Goal: Information Seeking & Learning: Check status

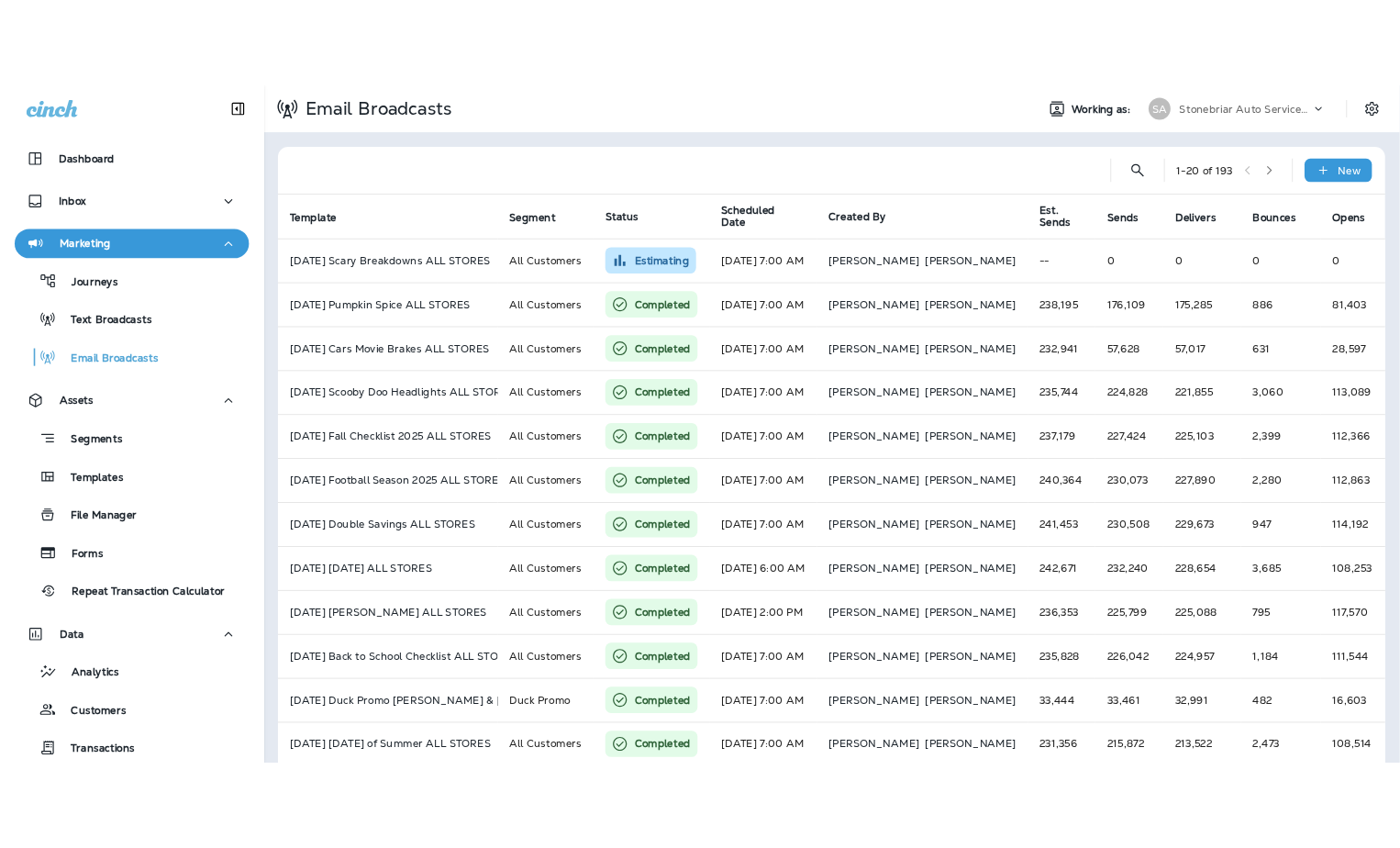
scroll to position [183, 0]
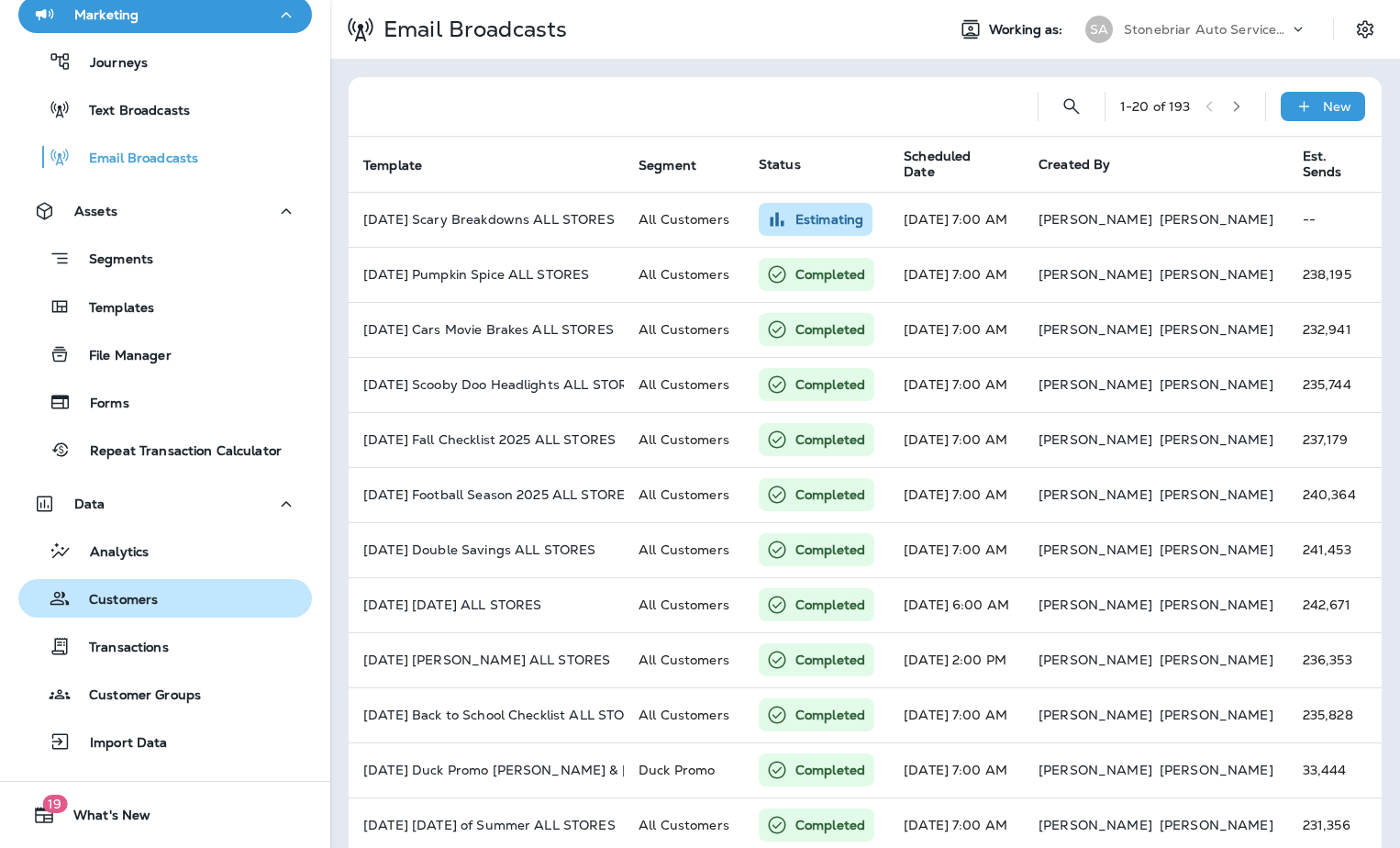
click at [116, 583] on button "Customers" at bounding box center [165, 598] width 294 height 39
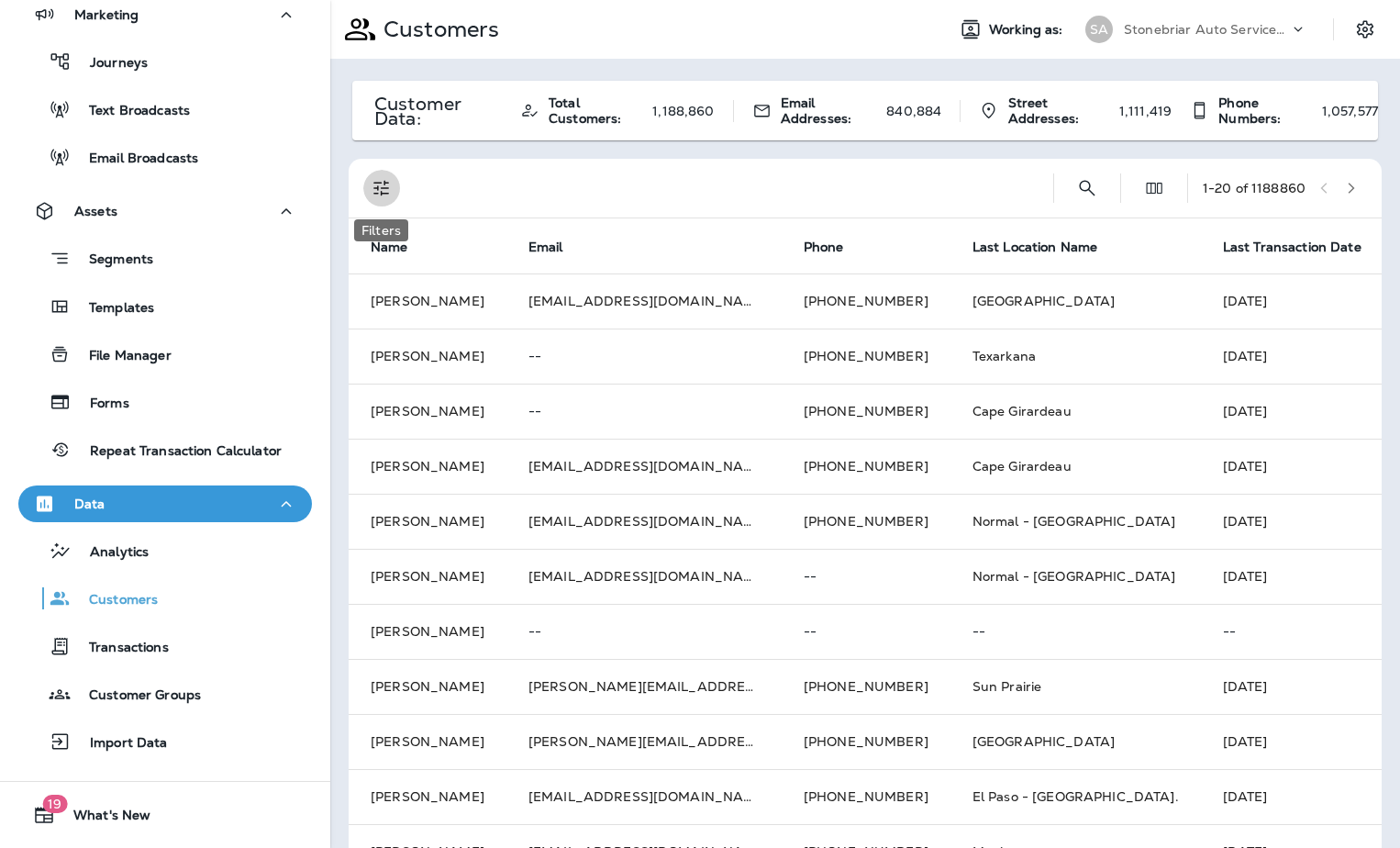
click at [373, 185] on icon "Filters" at bounding box center [382, 188] width 22 height 22
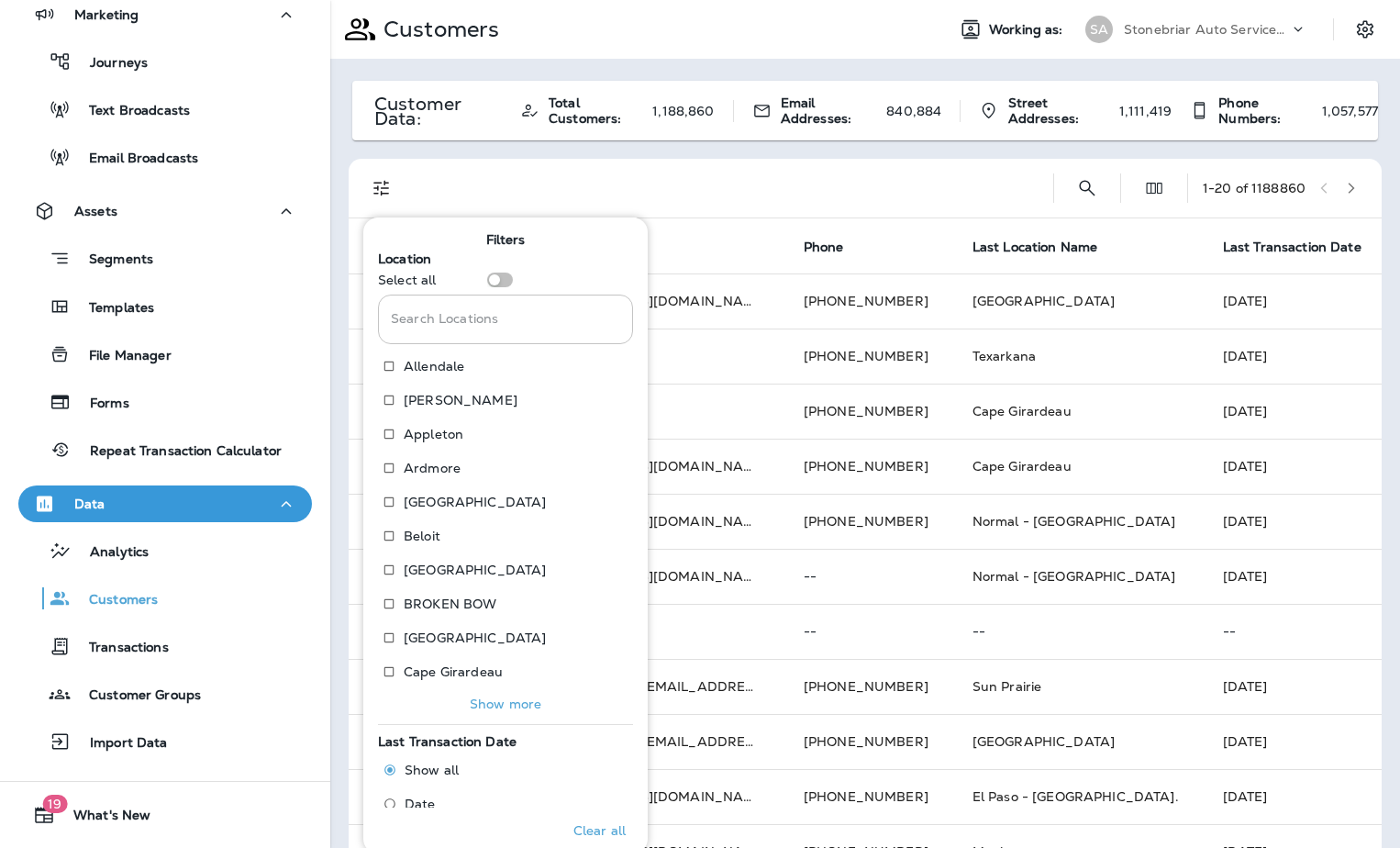
click at [461, 328] on input "Search Locations" at bounding box center [505, 319] width 255 height 49
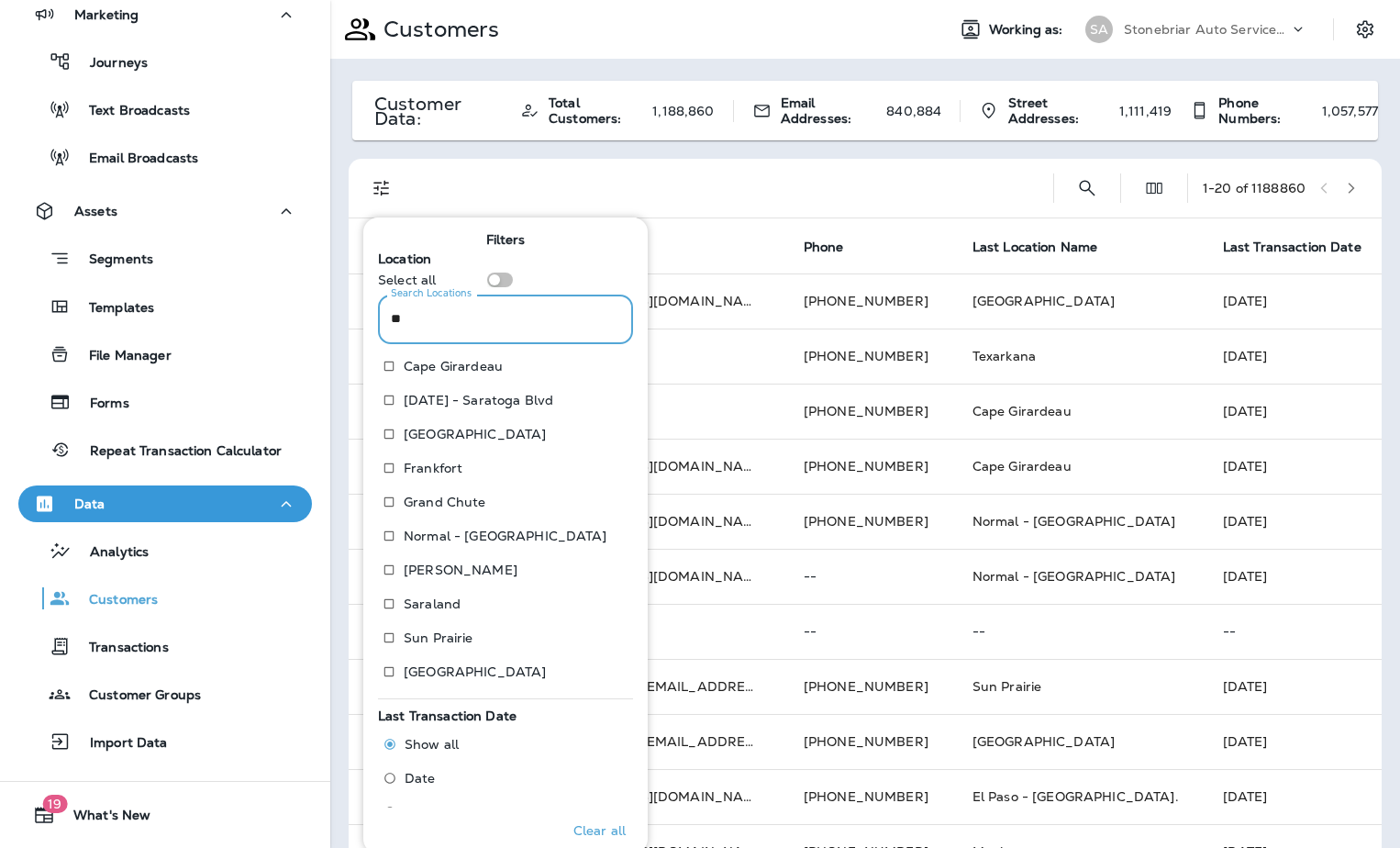
type input "*"
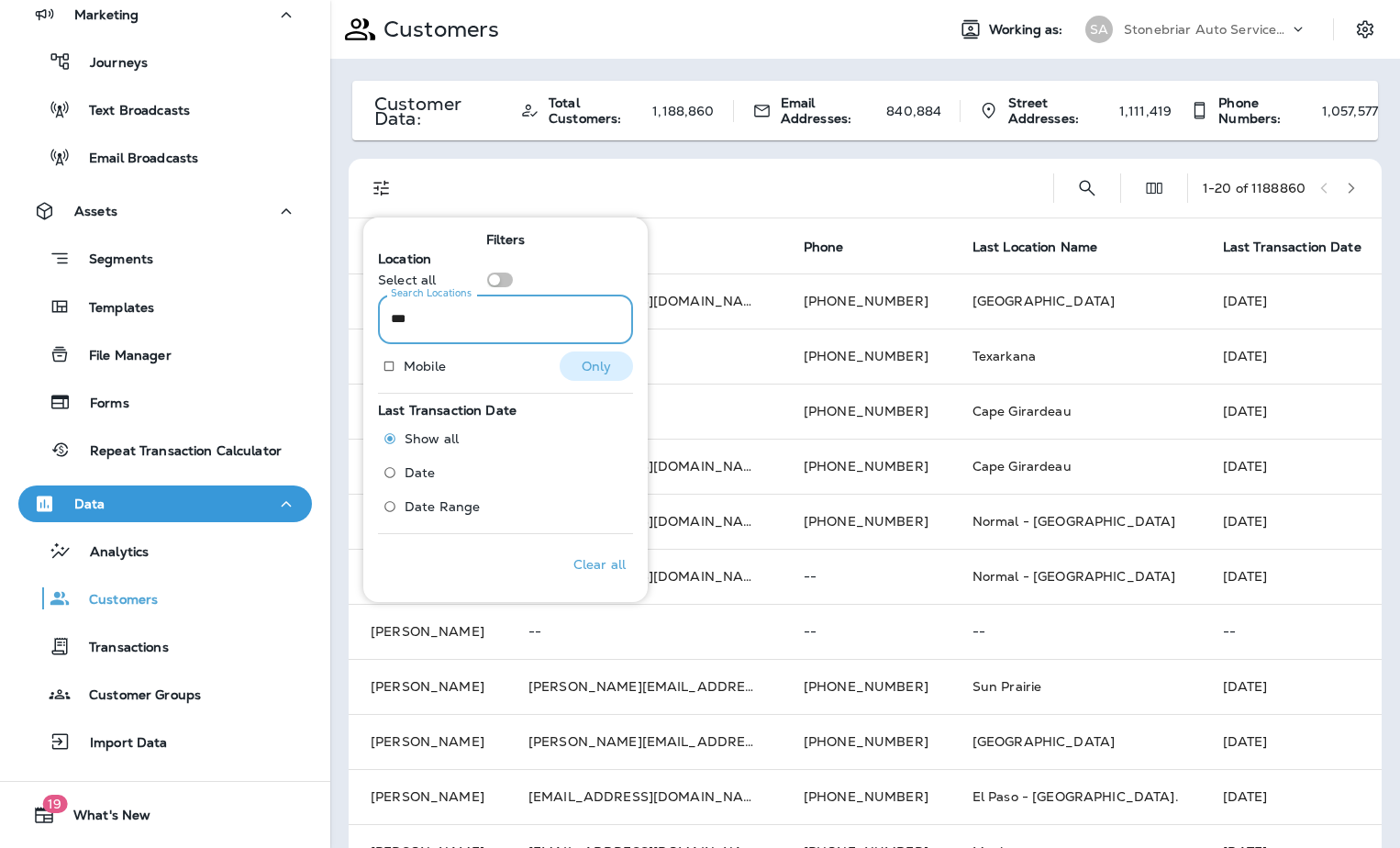
type input "***"
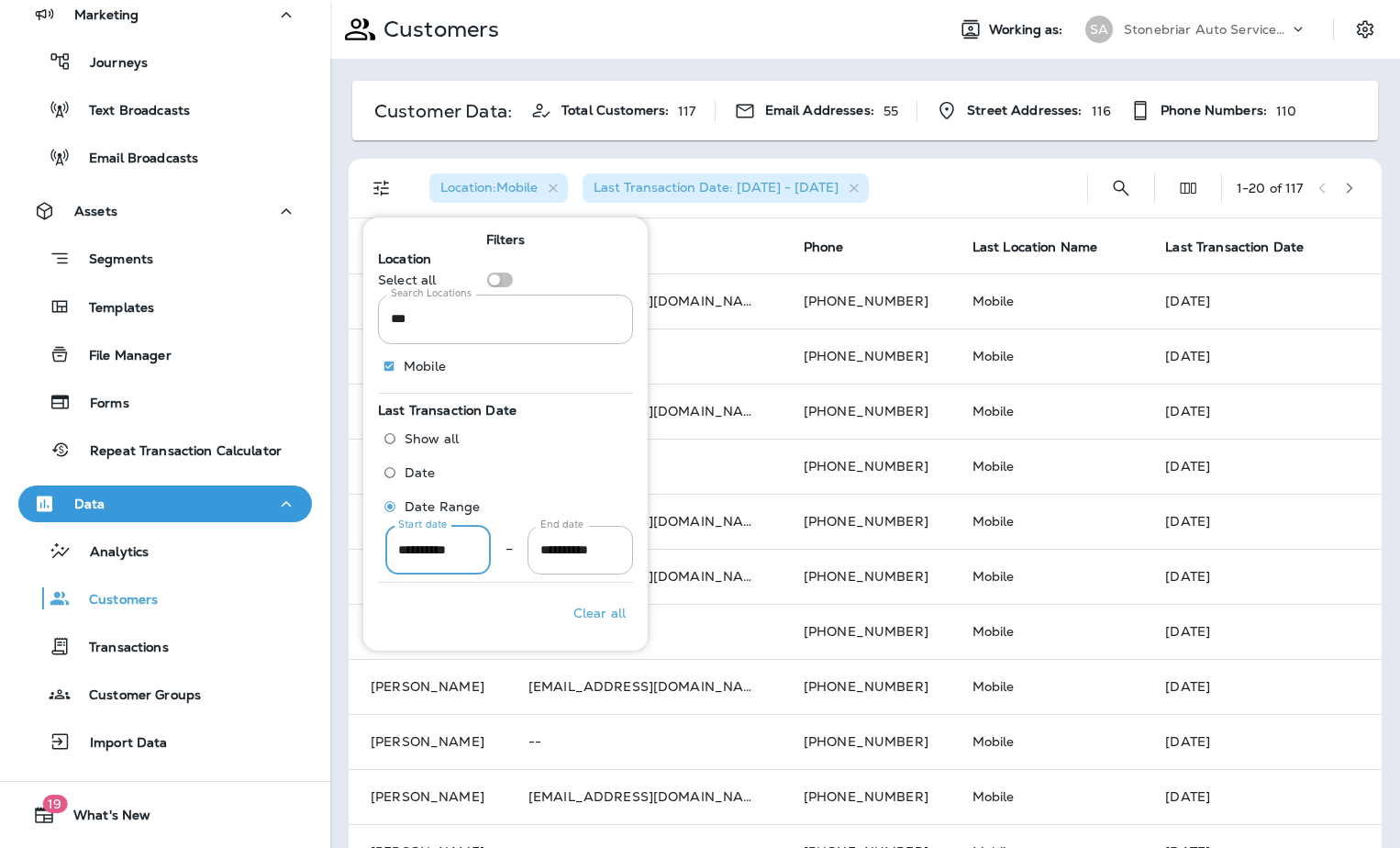
click at [404, 547] on input "**********" at bounding box center [438, 550] width 106 height 49
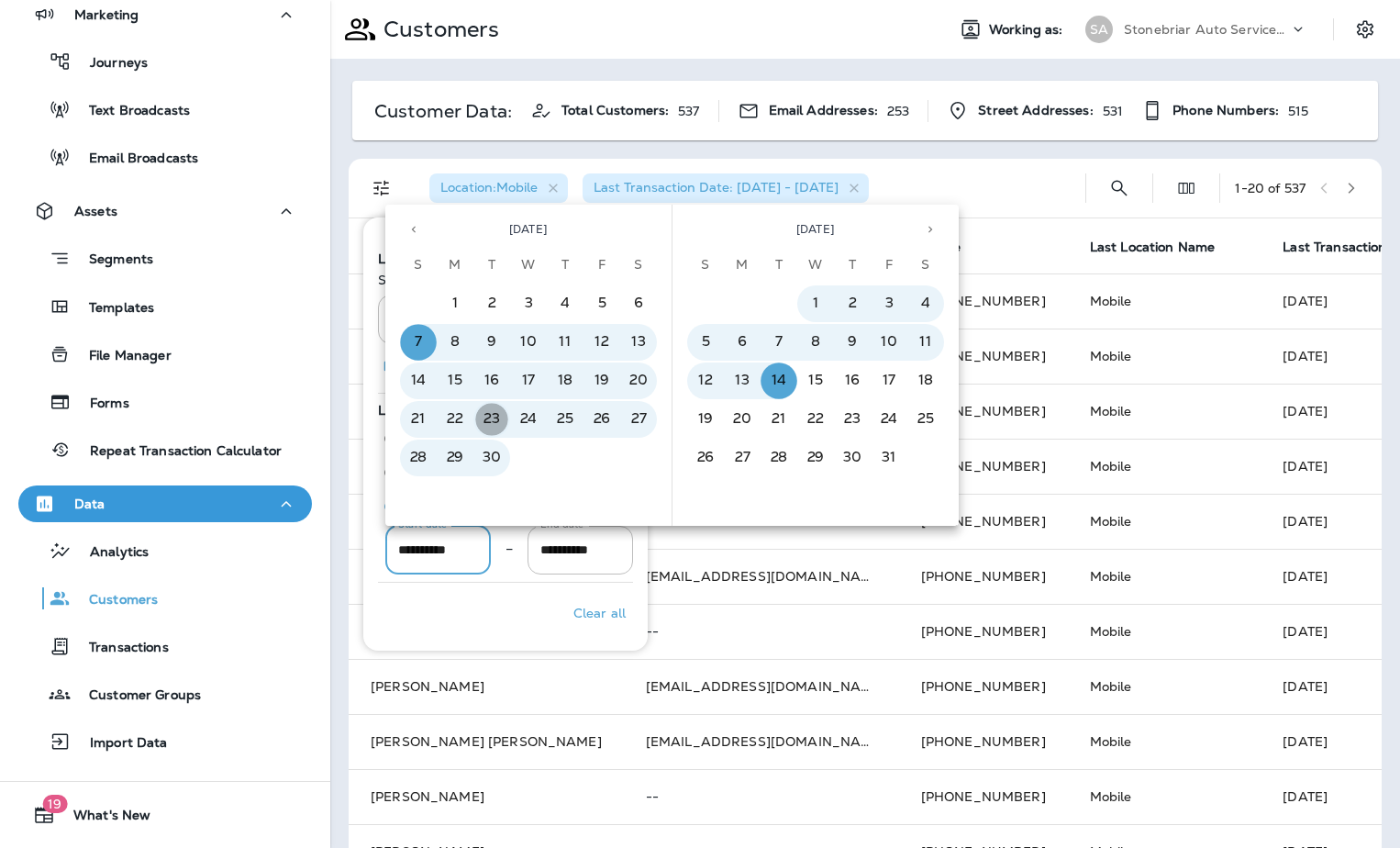
click at [495, 421] on button "23" at bounding box center [491, 419] width 37 height 37
type input "**********"
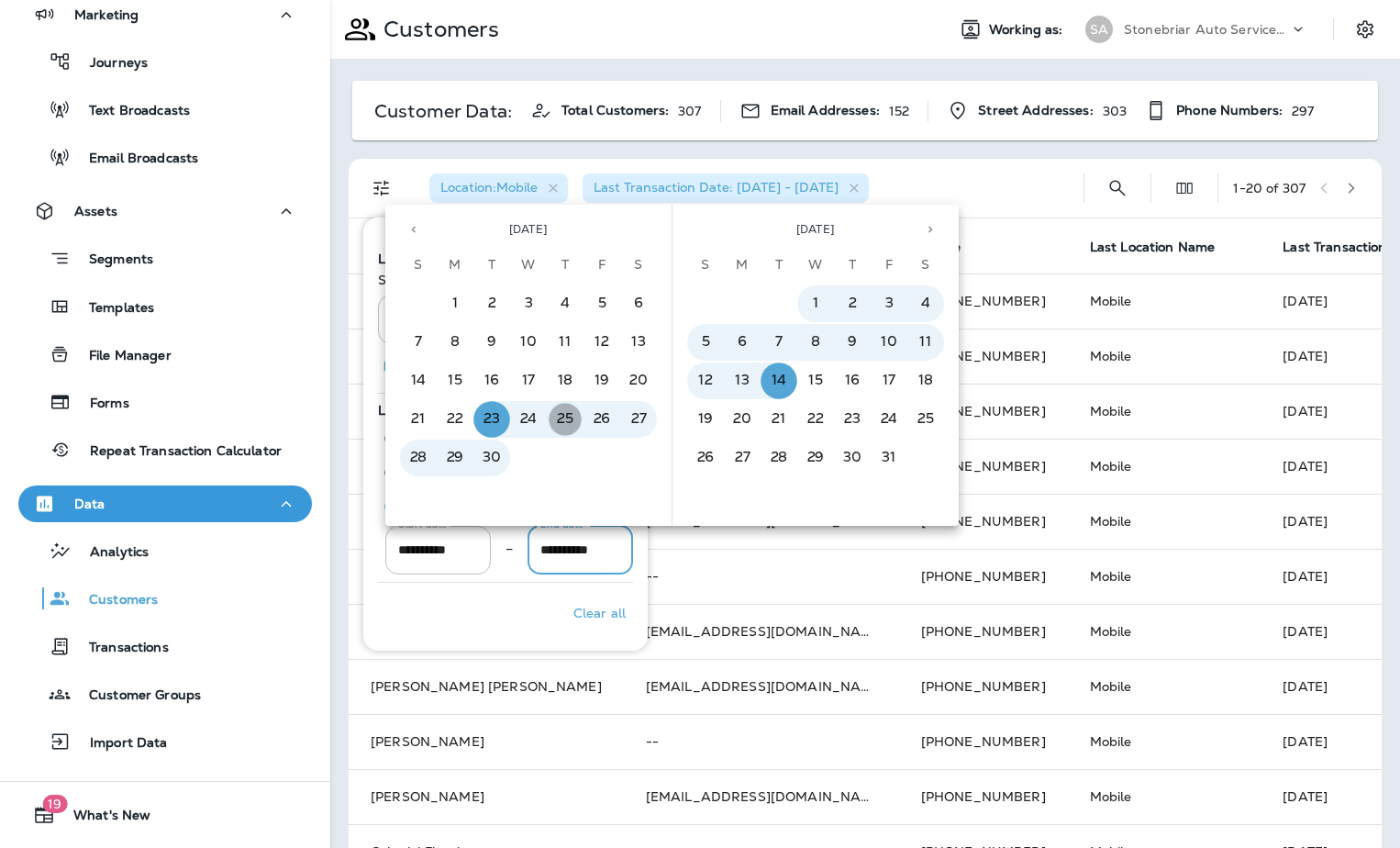
click at [561, 418] on button "25" at bounding box center [565, 419] width 37 height 37
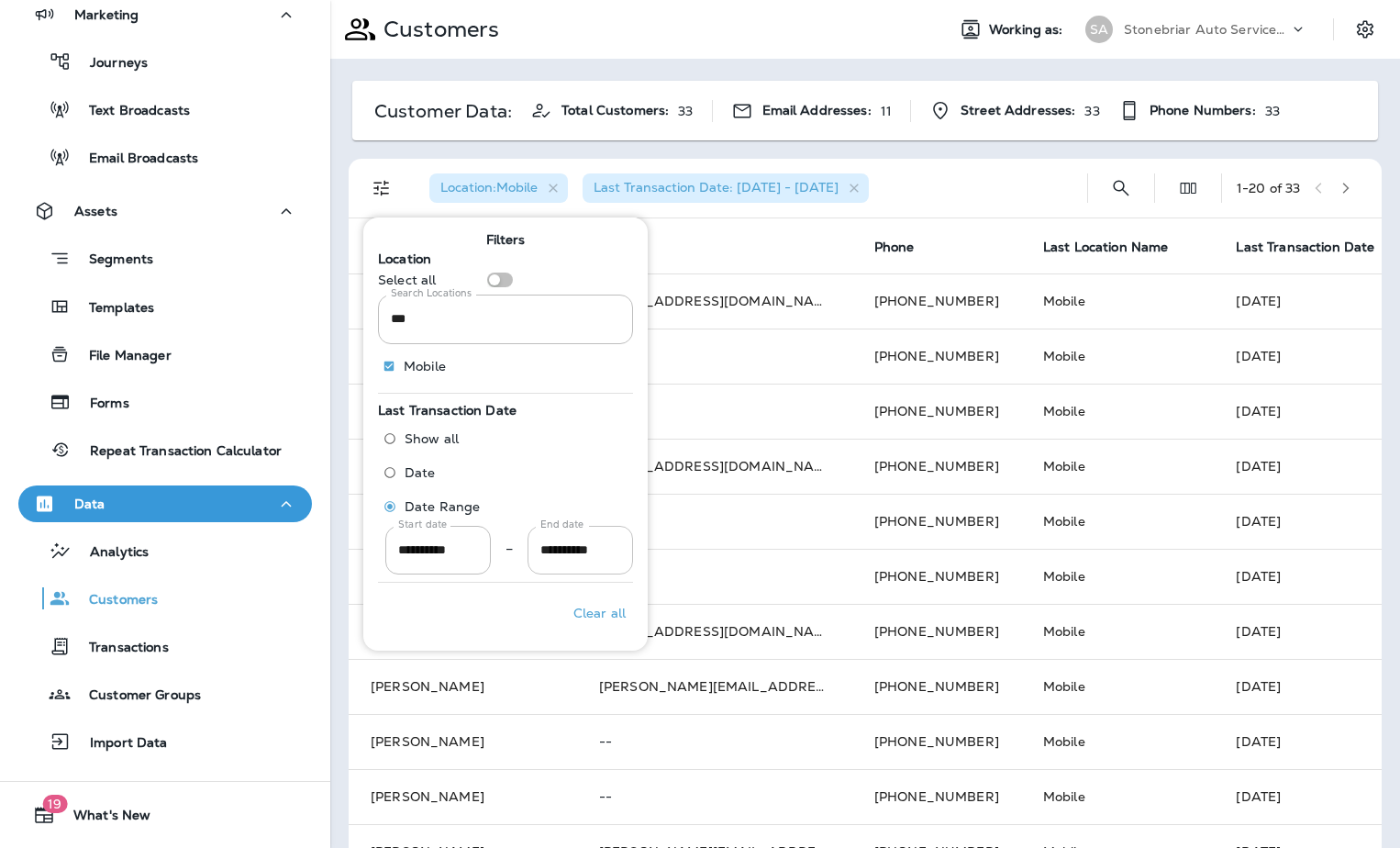
click at [549, 552] on input "**********" at bounding box center [581, 550] width 106 height 49
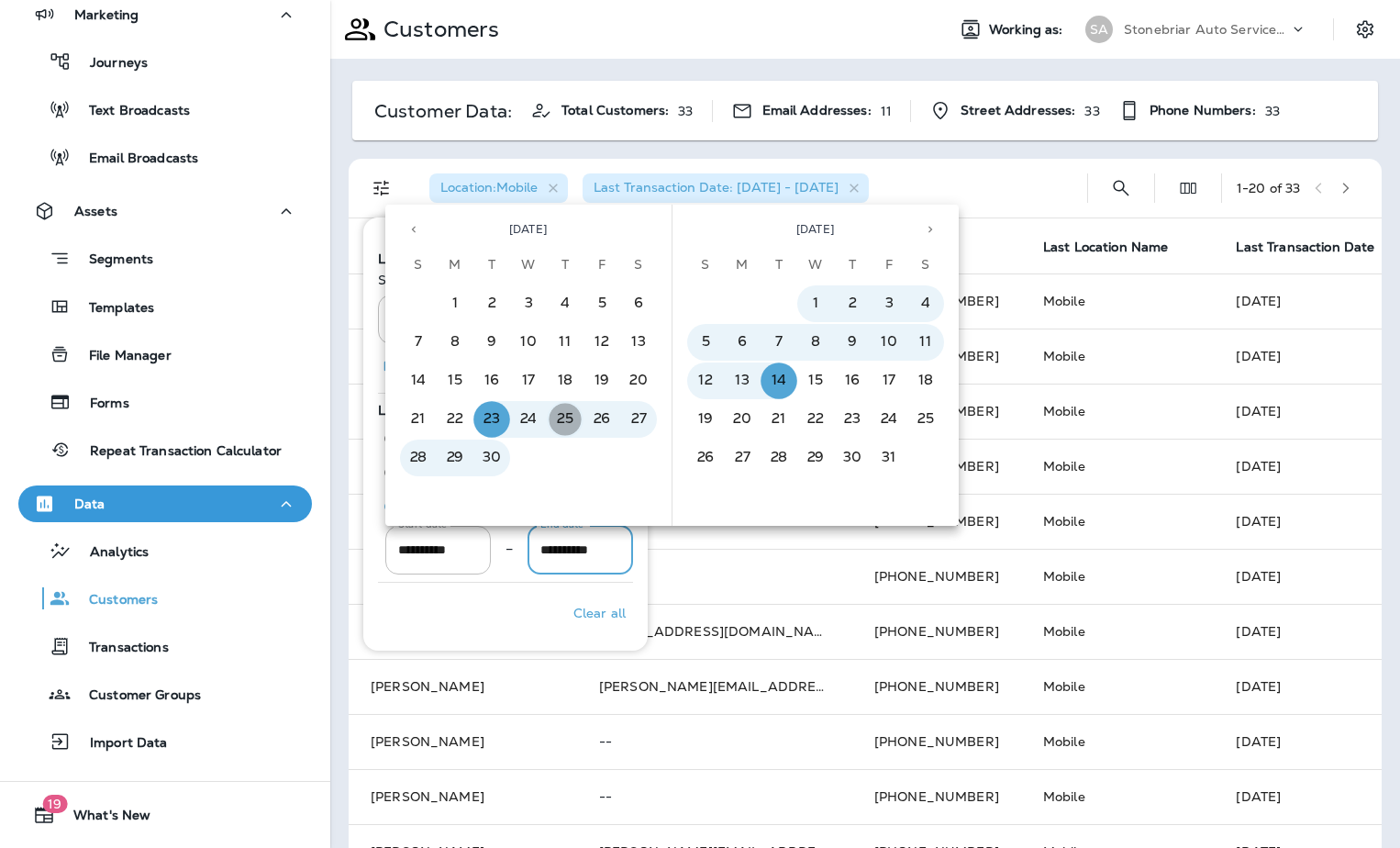
click at [569, 415] on button "25" at bounding box center [565, 419] width 37 height 37
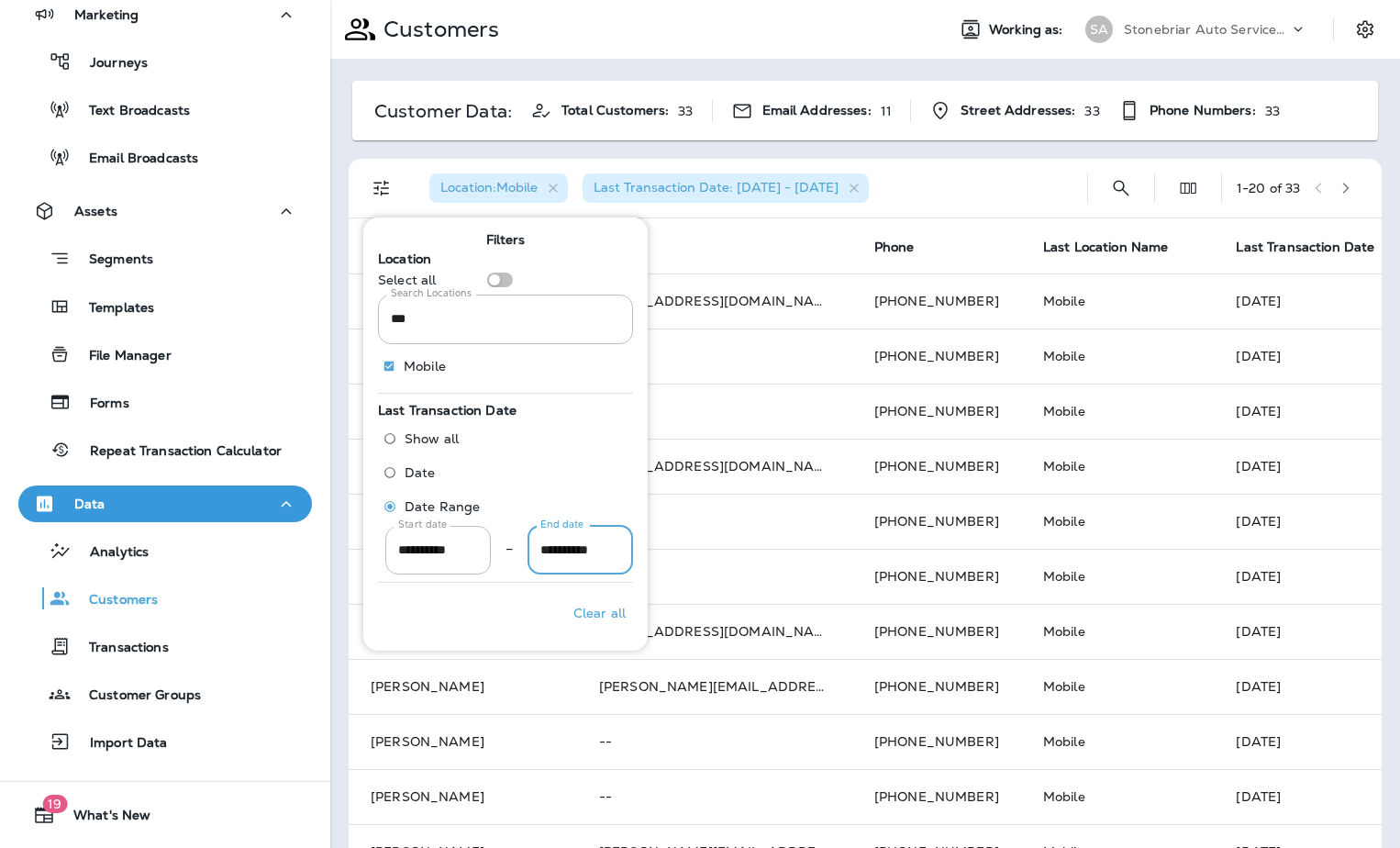
click at [566, 539] on input "**********" at bounding box center [581, 550] width 106 height 49
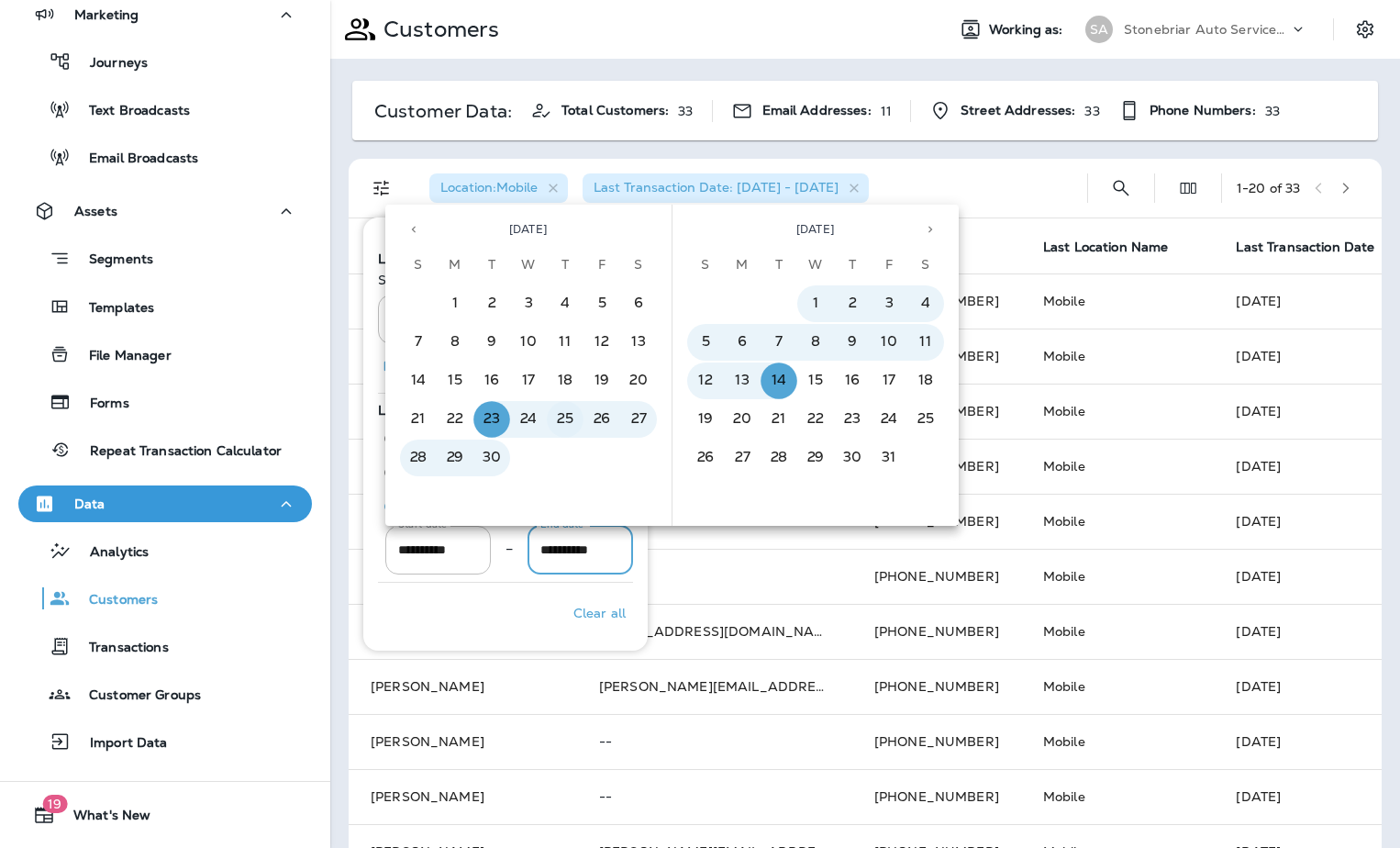
click at [560, 406] on button "25" at bounding box center [565, 419] width 37 height 37
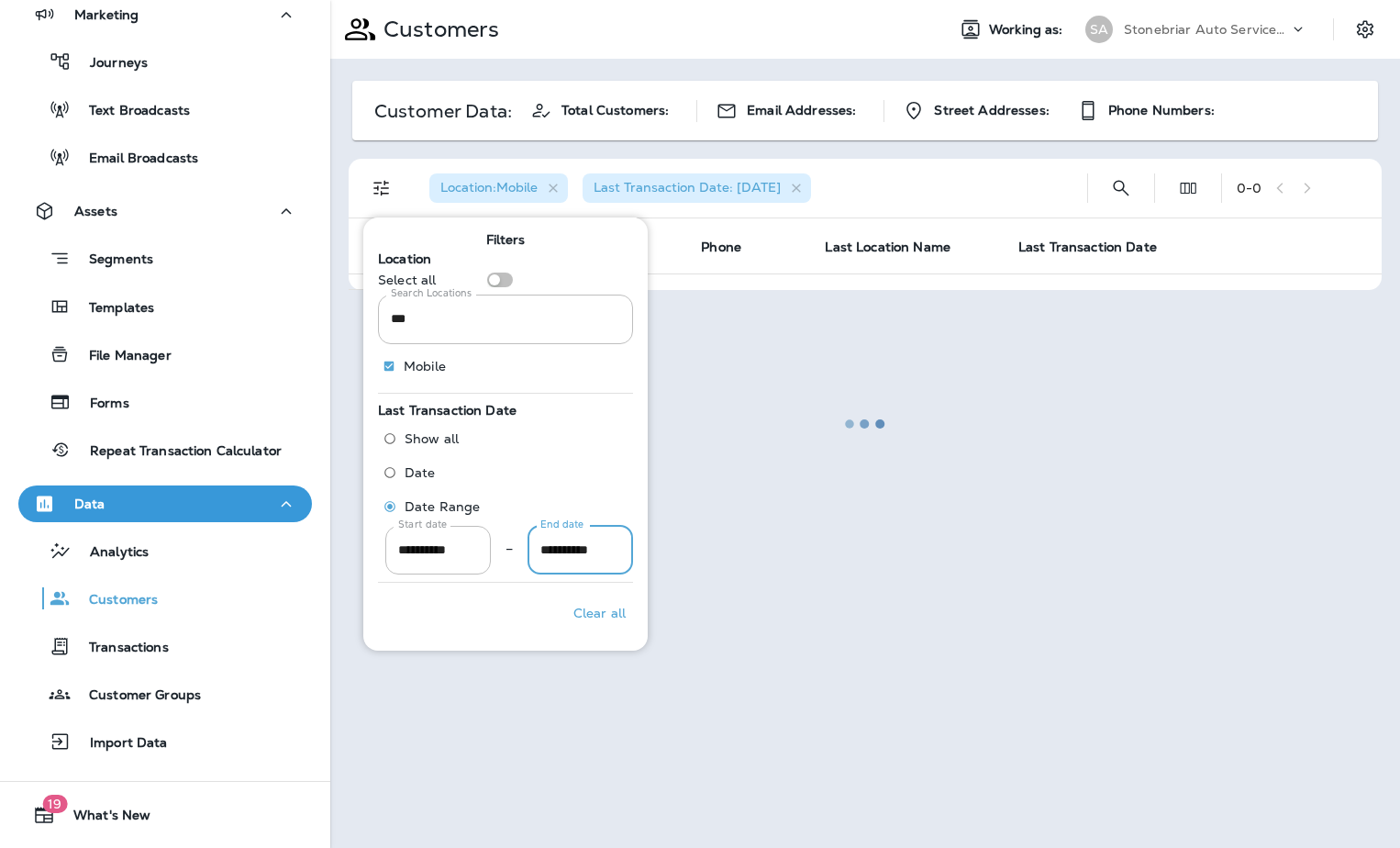
scroll to position [0, 3]
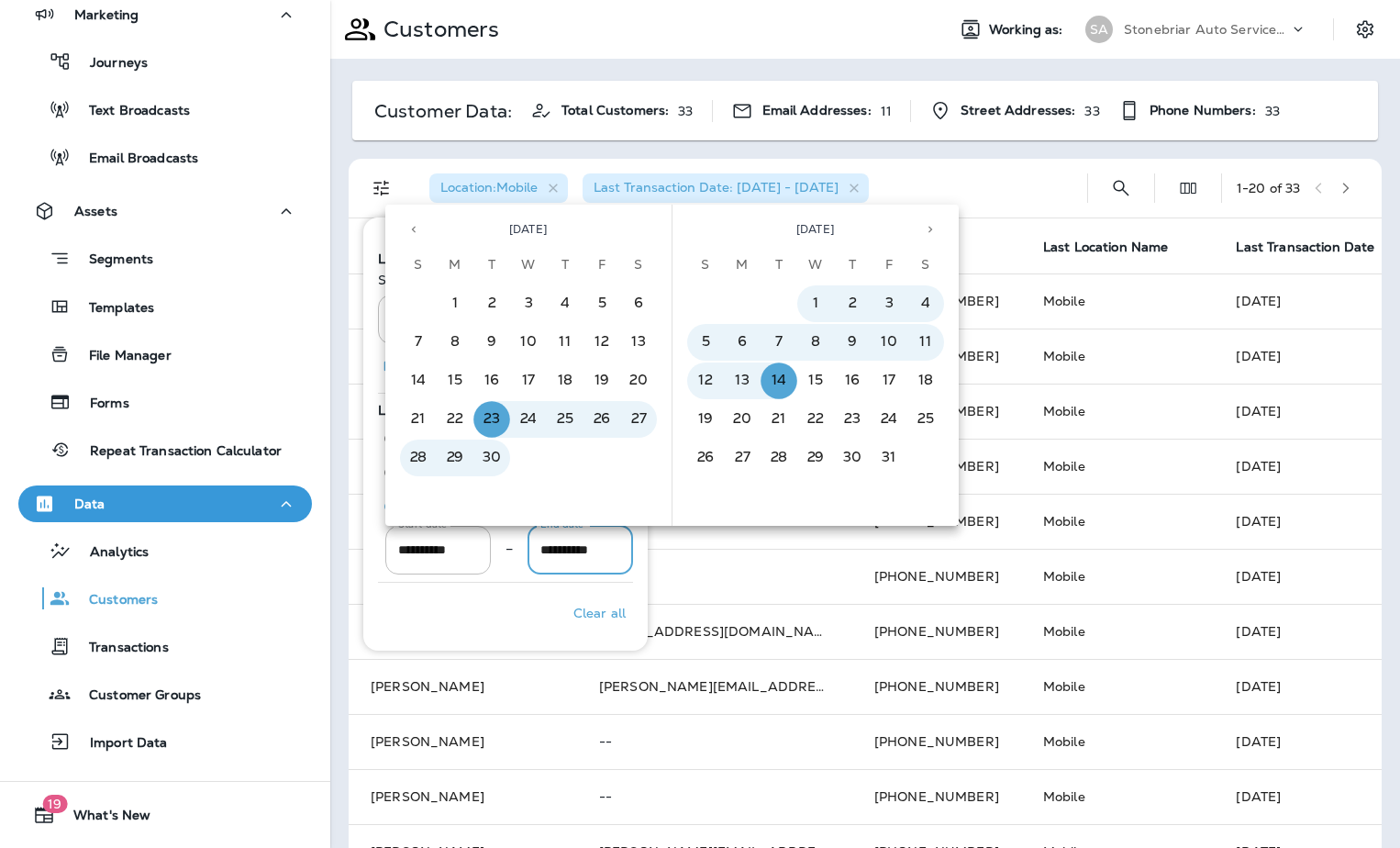
type input "**********"
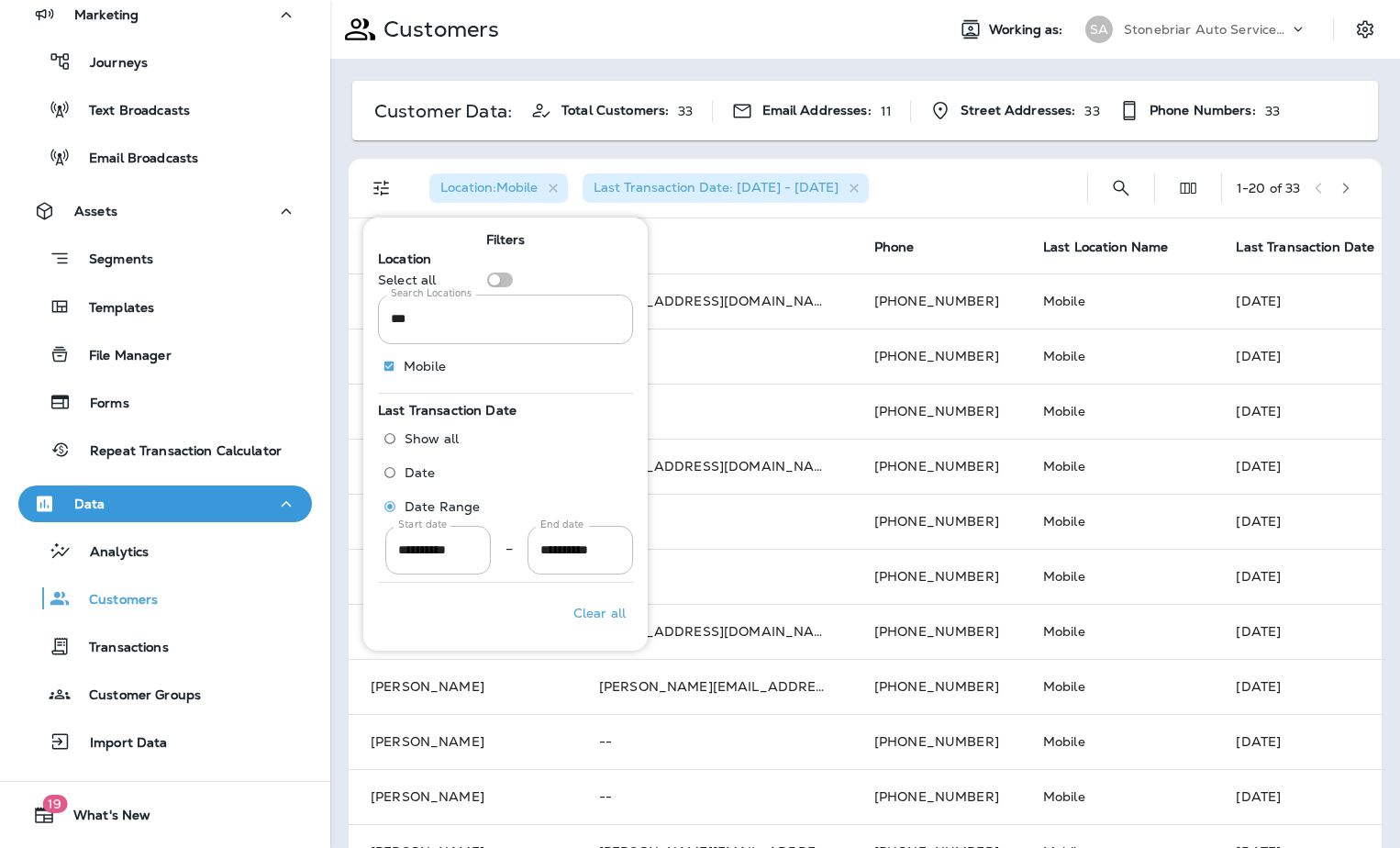
click at [528, 609] on div "Clear all" at bounding box center [505, 613] width 255 height 46
click at [917, 206] on div "Location : Mobile Last Transaction Date: [DATE] - [DATE]" at bounding box center [744, 188] width 658 height 59
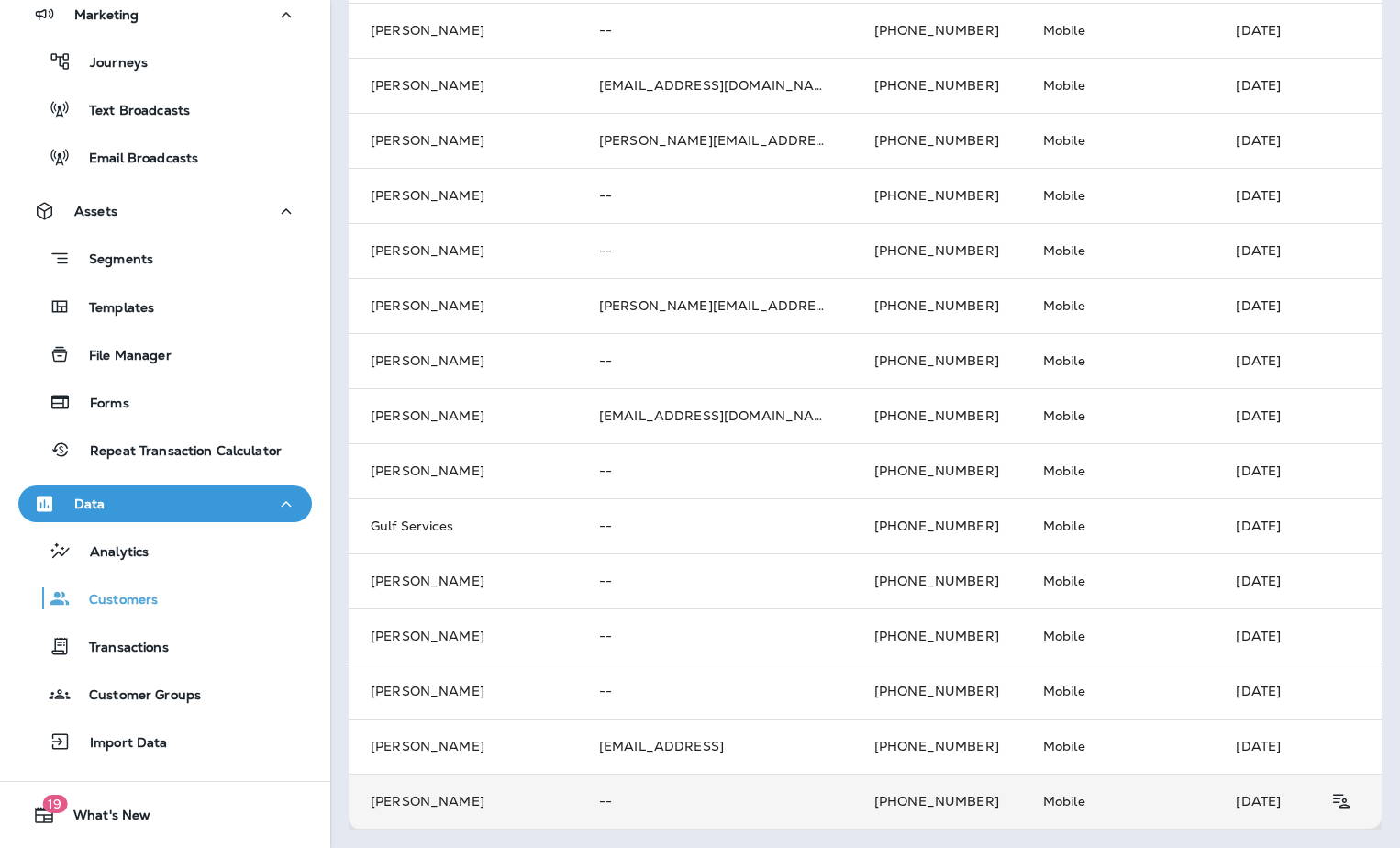
click at [780, 794] on p "--" at bounding box center [714, 801] width 231 height 15
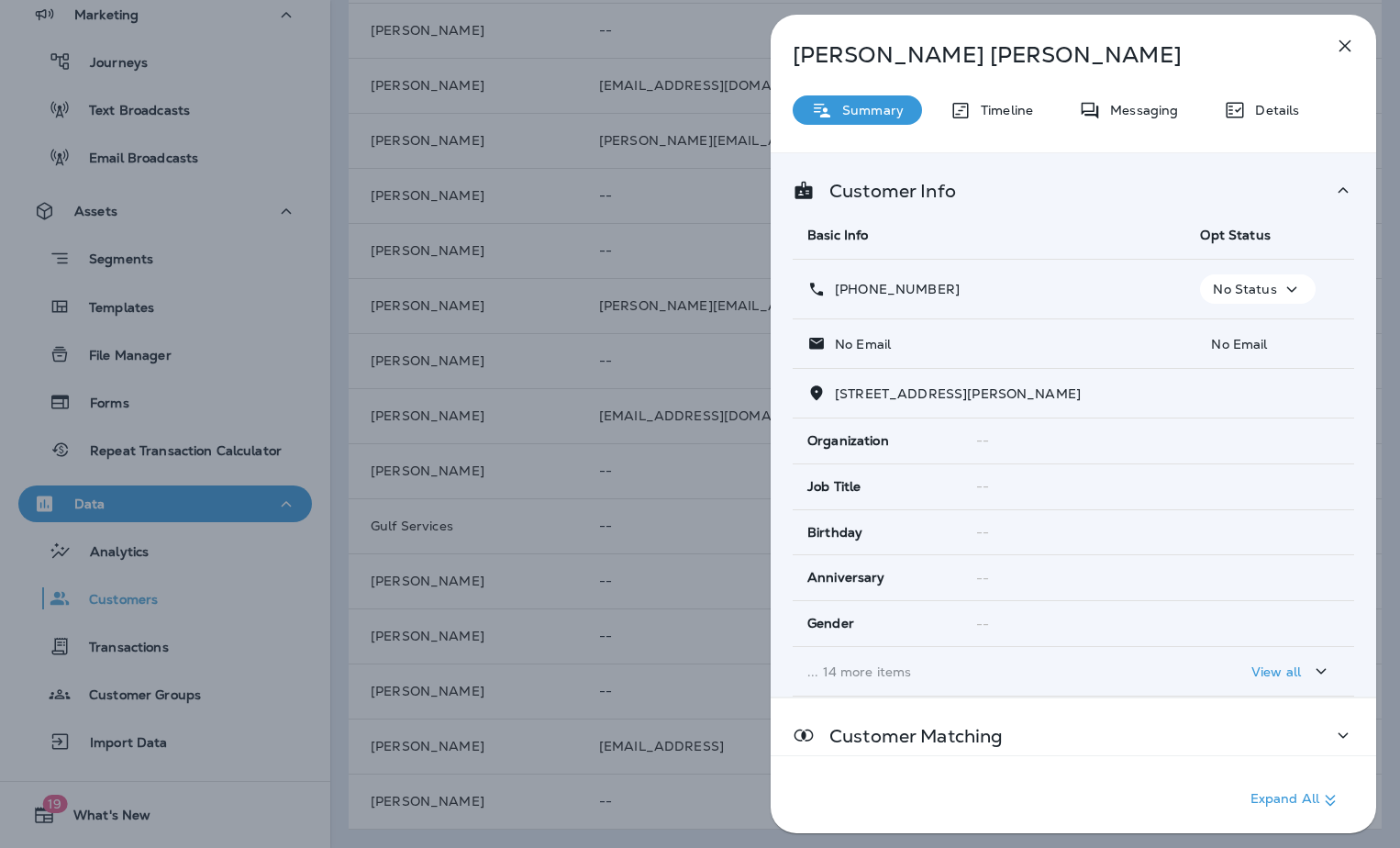
scroll to position [184, 0]
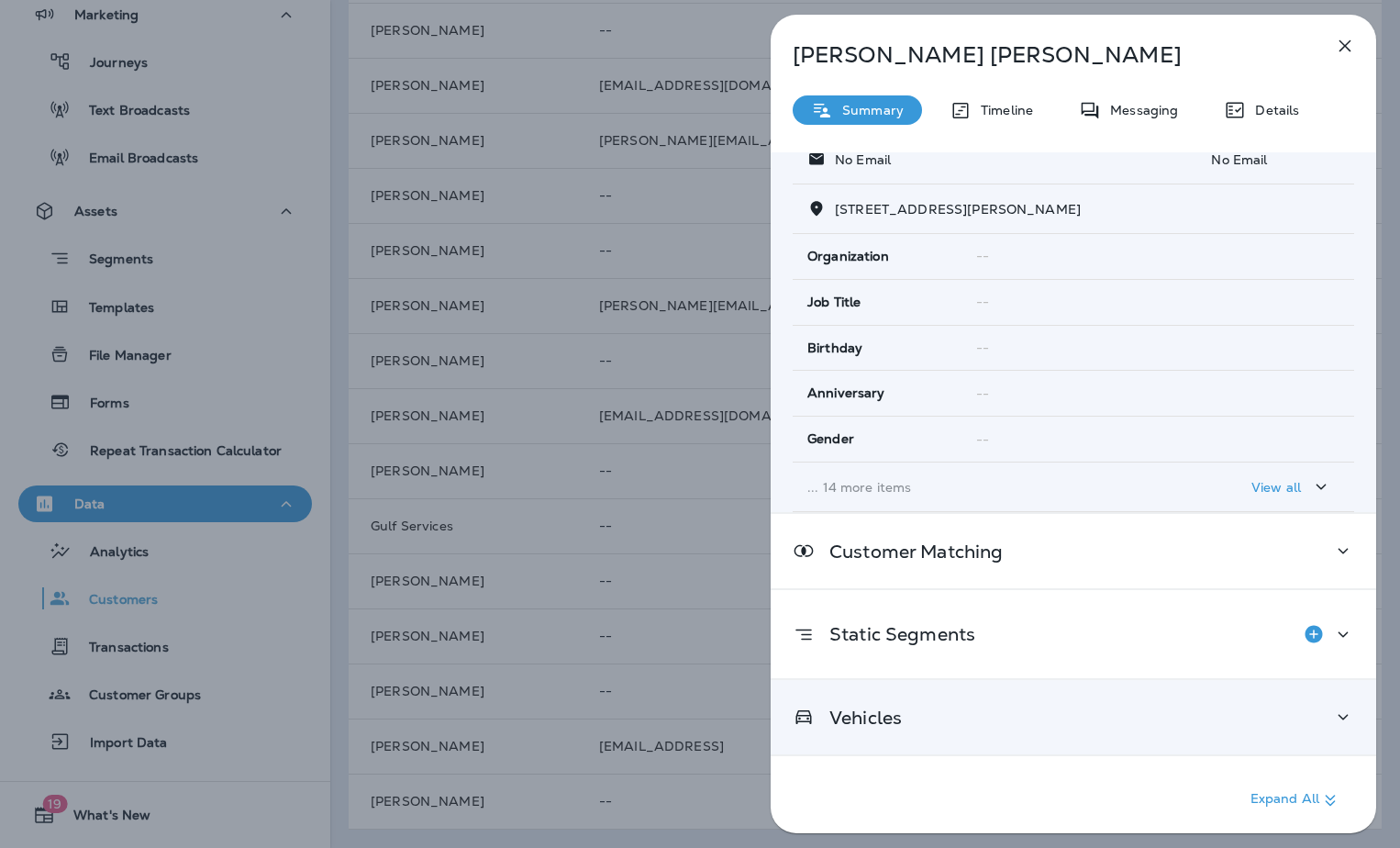
click at [887, 730] on div "Vehicles" at bounding box center [1074, 717] width 606 height 74
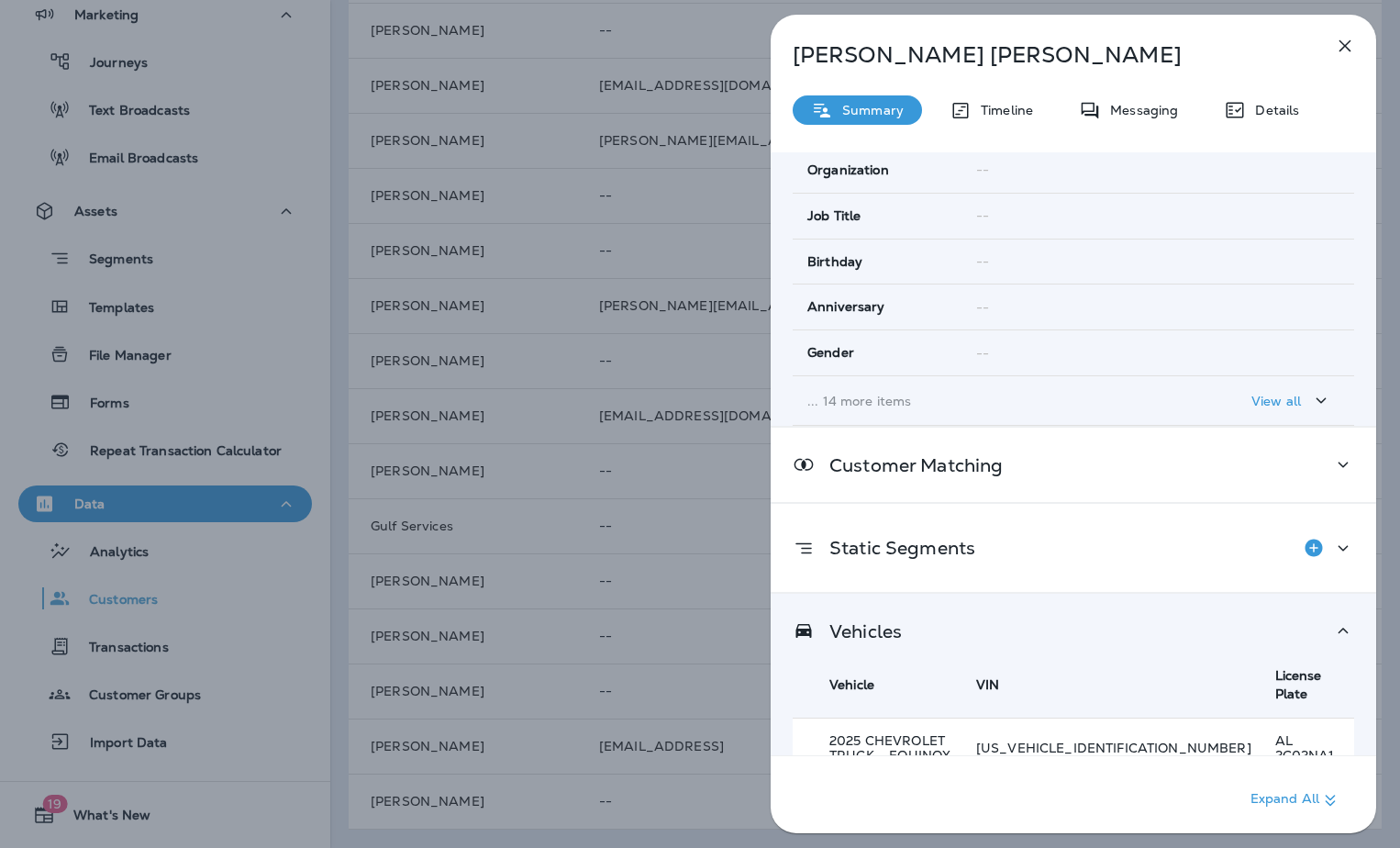
scroll to position [335, 0]
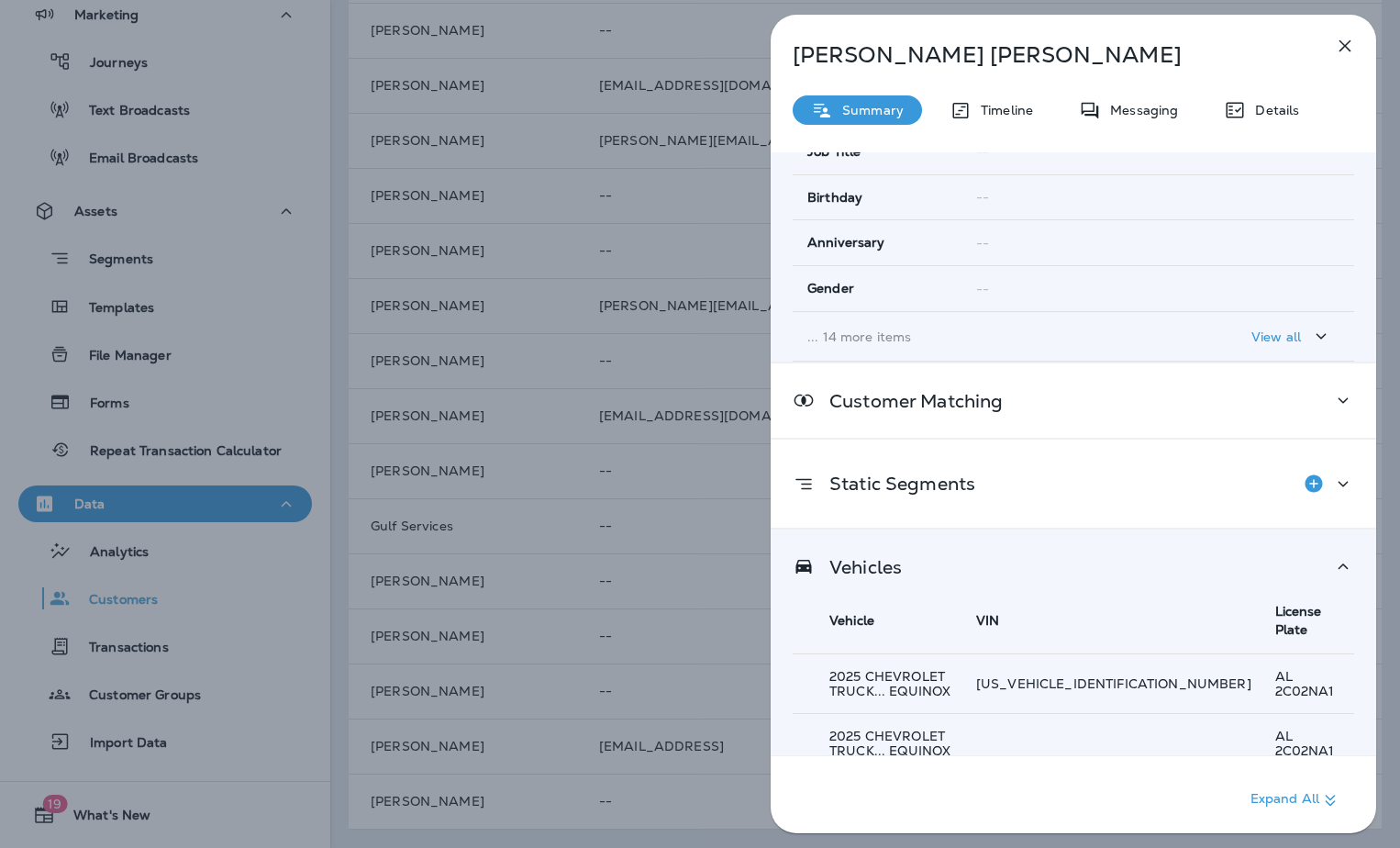
click at [630, 701] on div "[PERSON_NAME] Summary Timeline Messaging Details Customer Info Basic Info Opt S…" at bounding box center [700, 424] width 1400 height 848
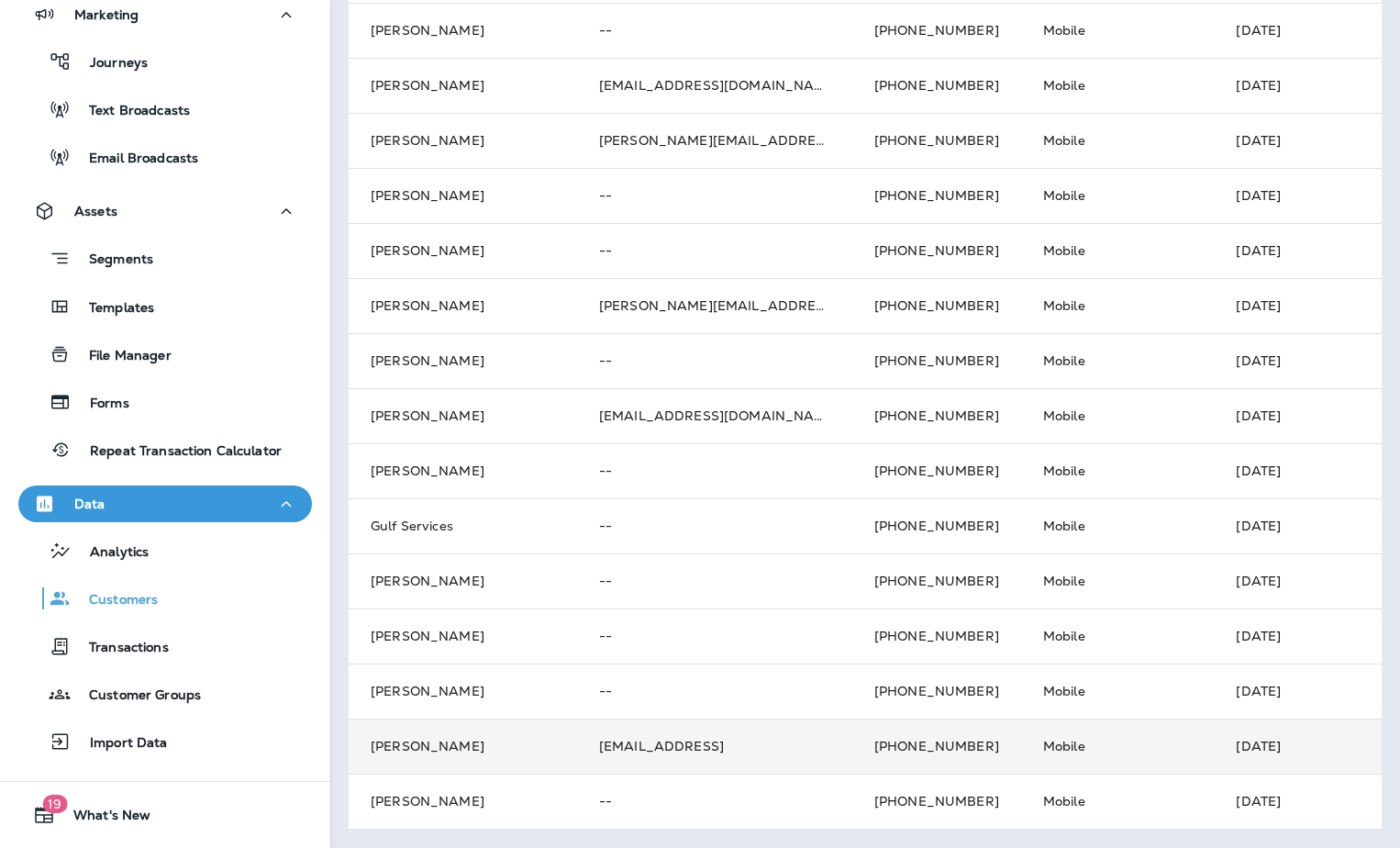
click at [555, 725] on td "[PERSON_NAME]" at bounding box center [463, 745] width 228 height 55
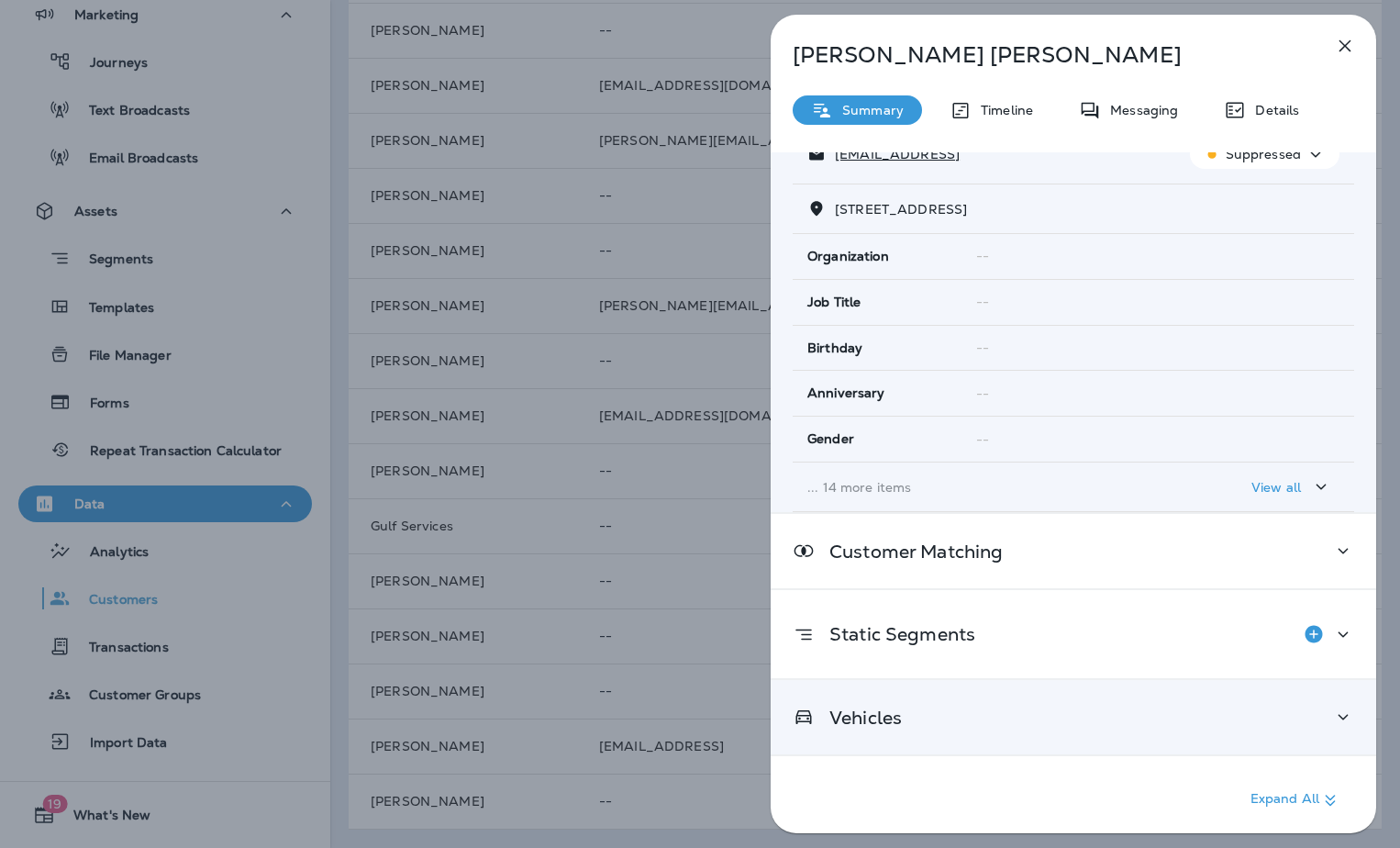
click at [941, 719] on div "Vehicles" at bounding box center [1073, 717] width 561 height 23
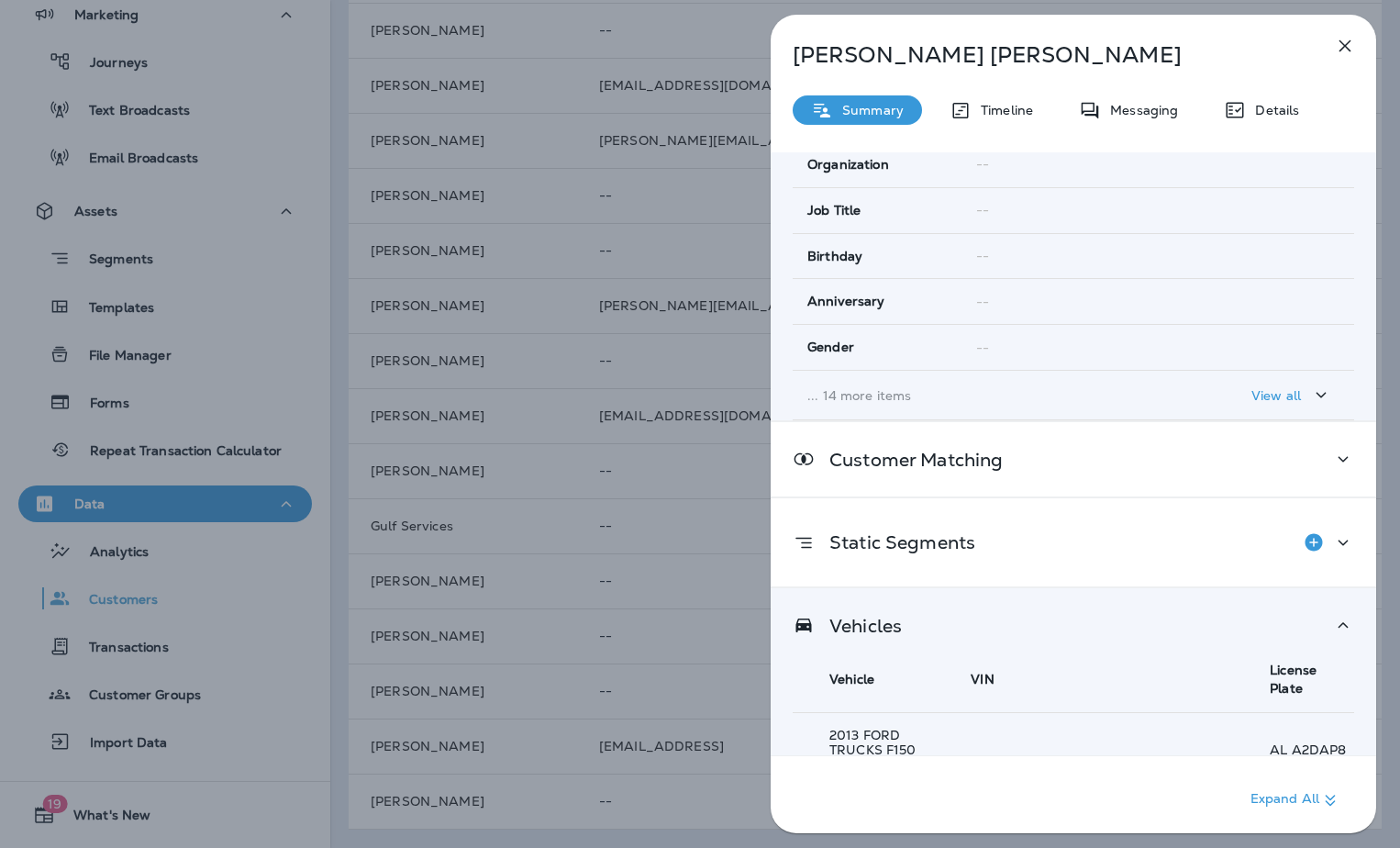
scroll to position [405, 0]
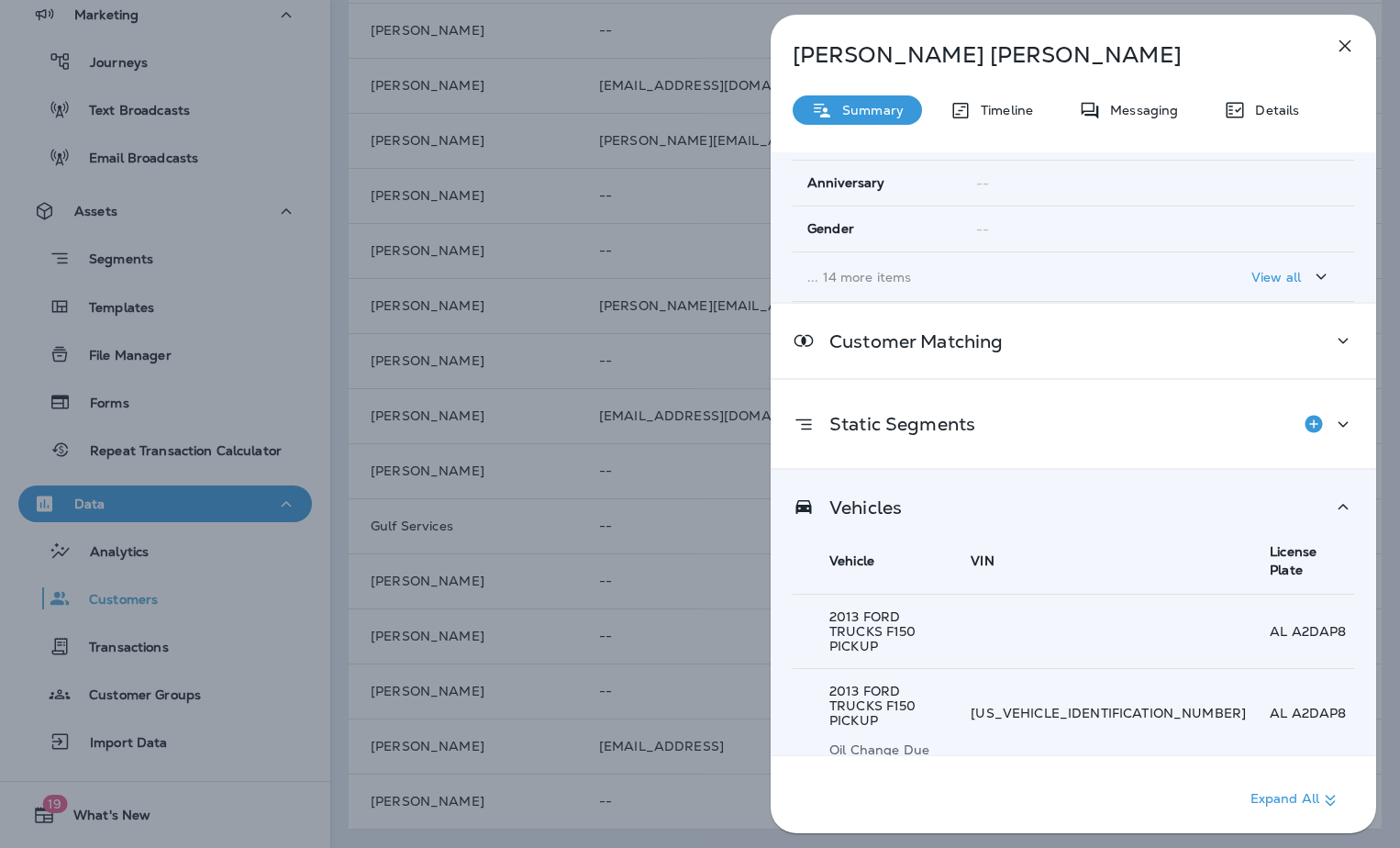
click at [572, 691] on div "[PERSON_NAME] Summary Timeline Messaging Details Customer Info Basic Info Opt S…" at bounding box center [700, 424] width 1400 height 848
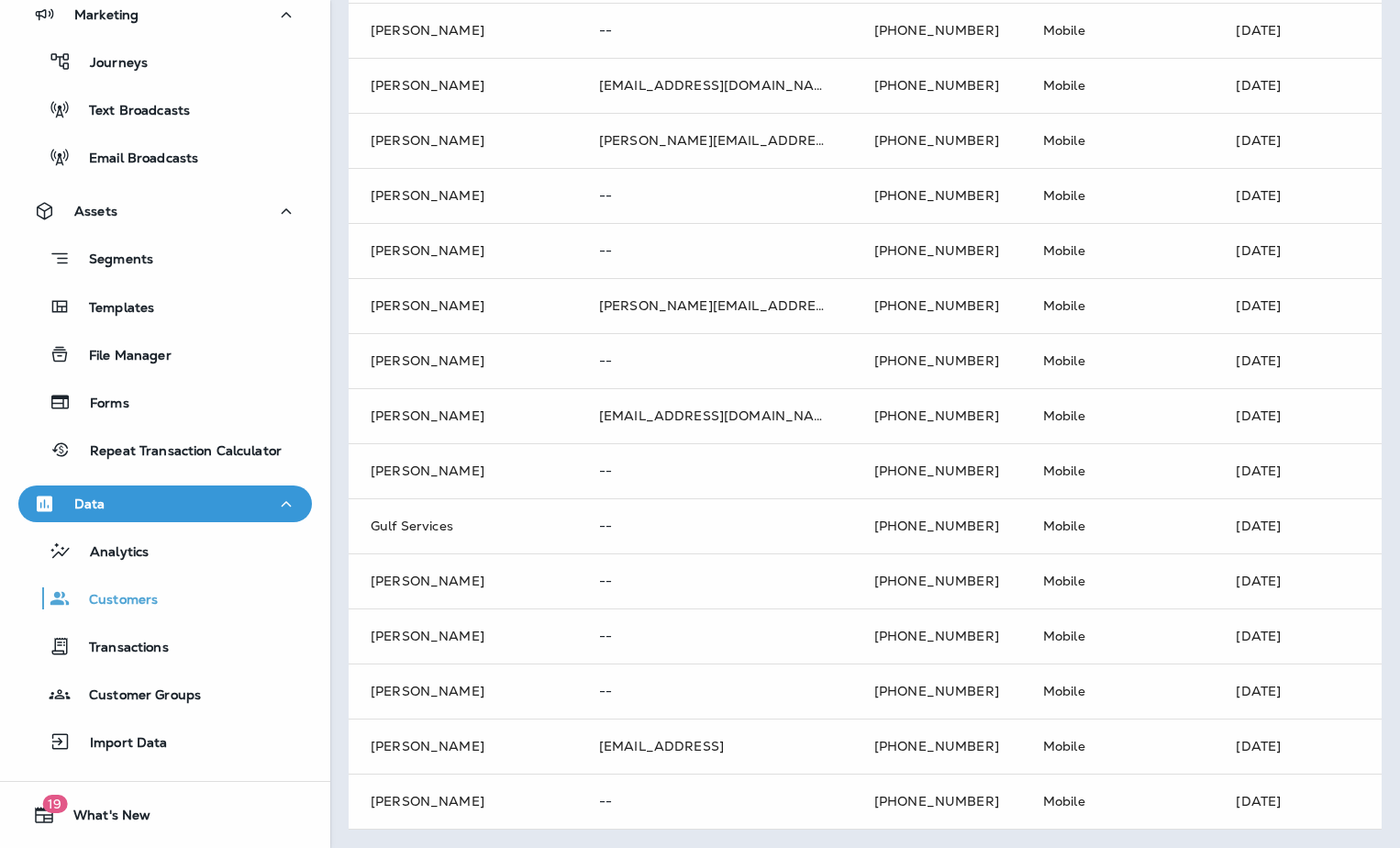
click at [562, 669] on div at bounding box center [700, 424] width 1400 height 848
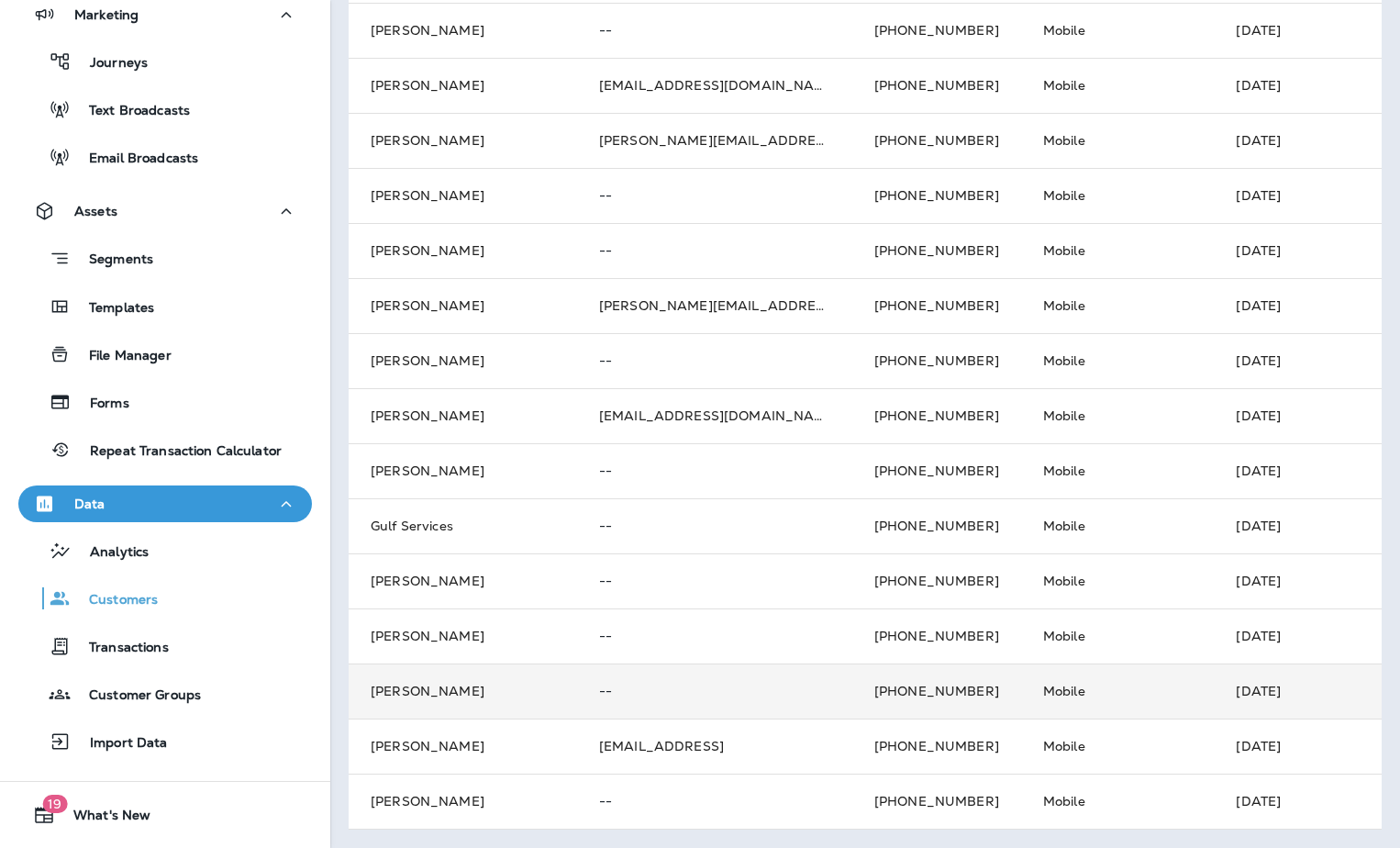
click at [594, 670] on td "--" at bounding box center [714, 690] width 275 height 55
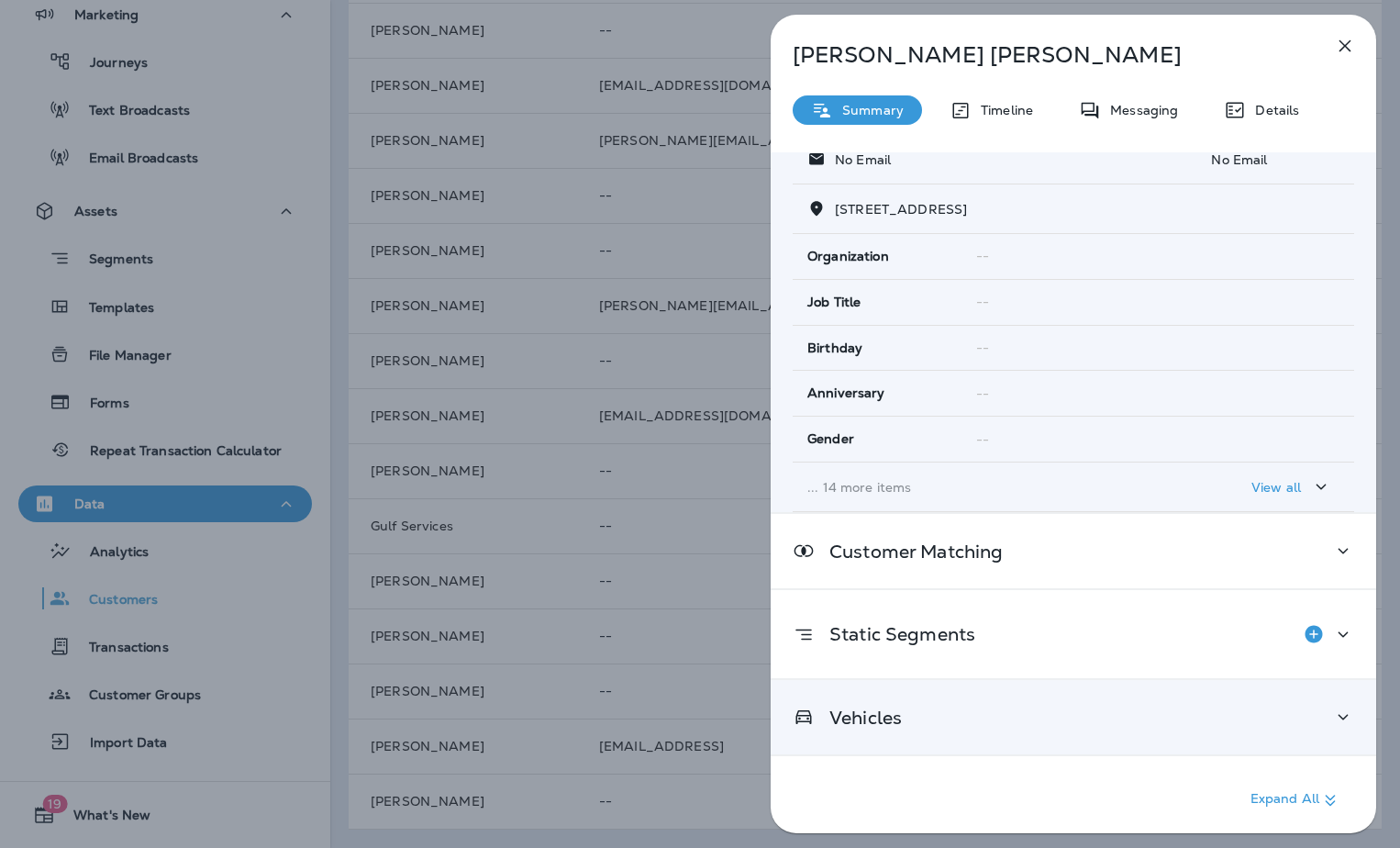
click at [866, 730] on div "Vehicles" at bounding box center [1074, 717] width 606 height 74
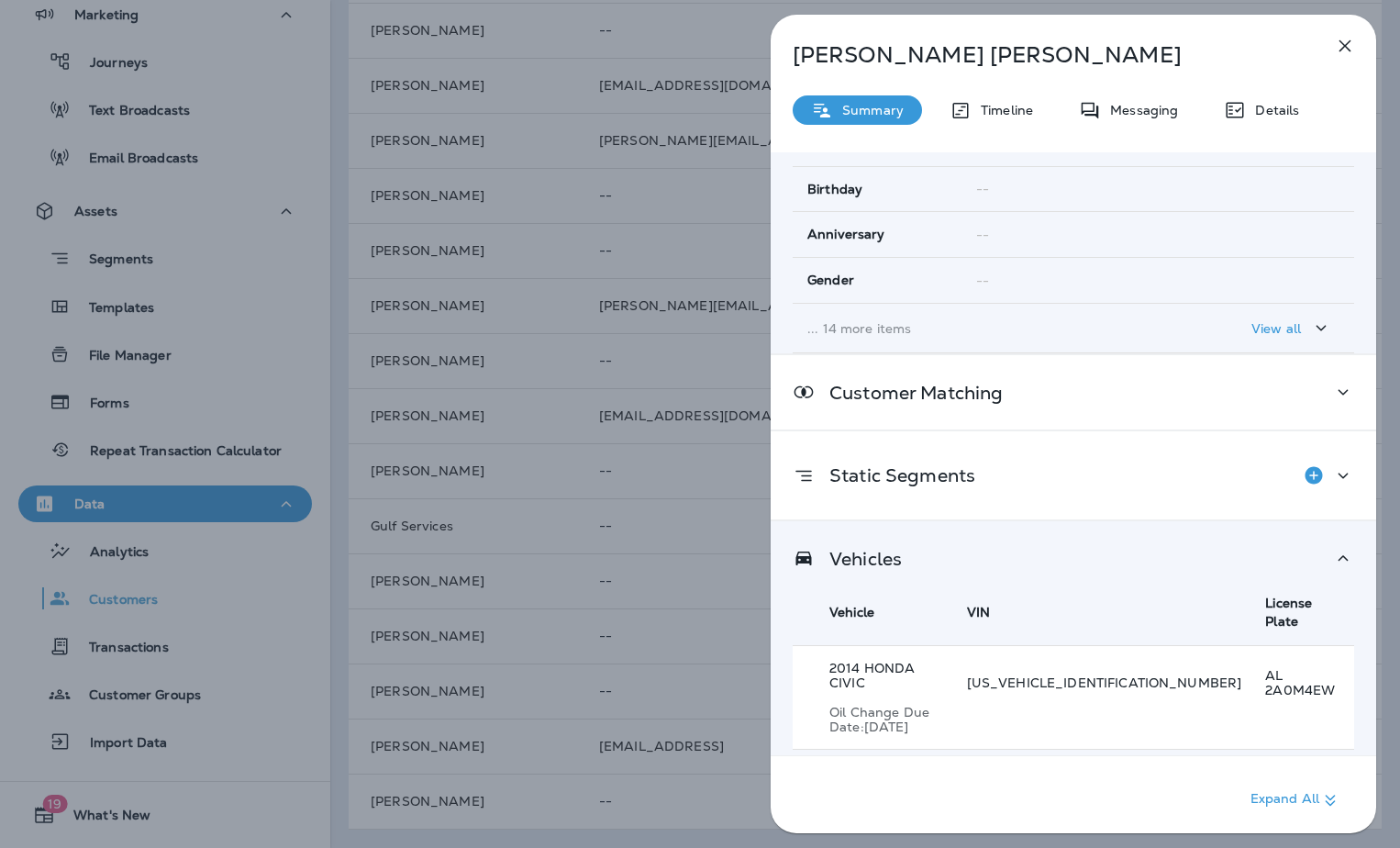
scroll to position [350, 0]
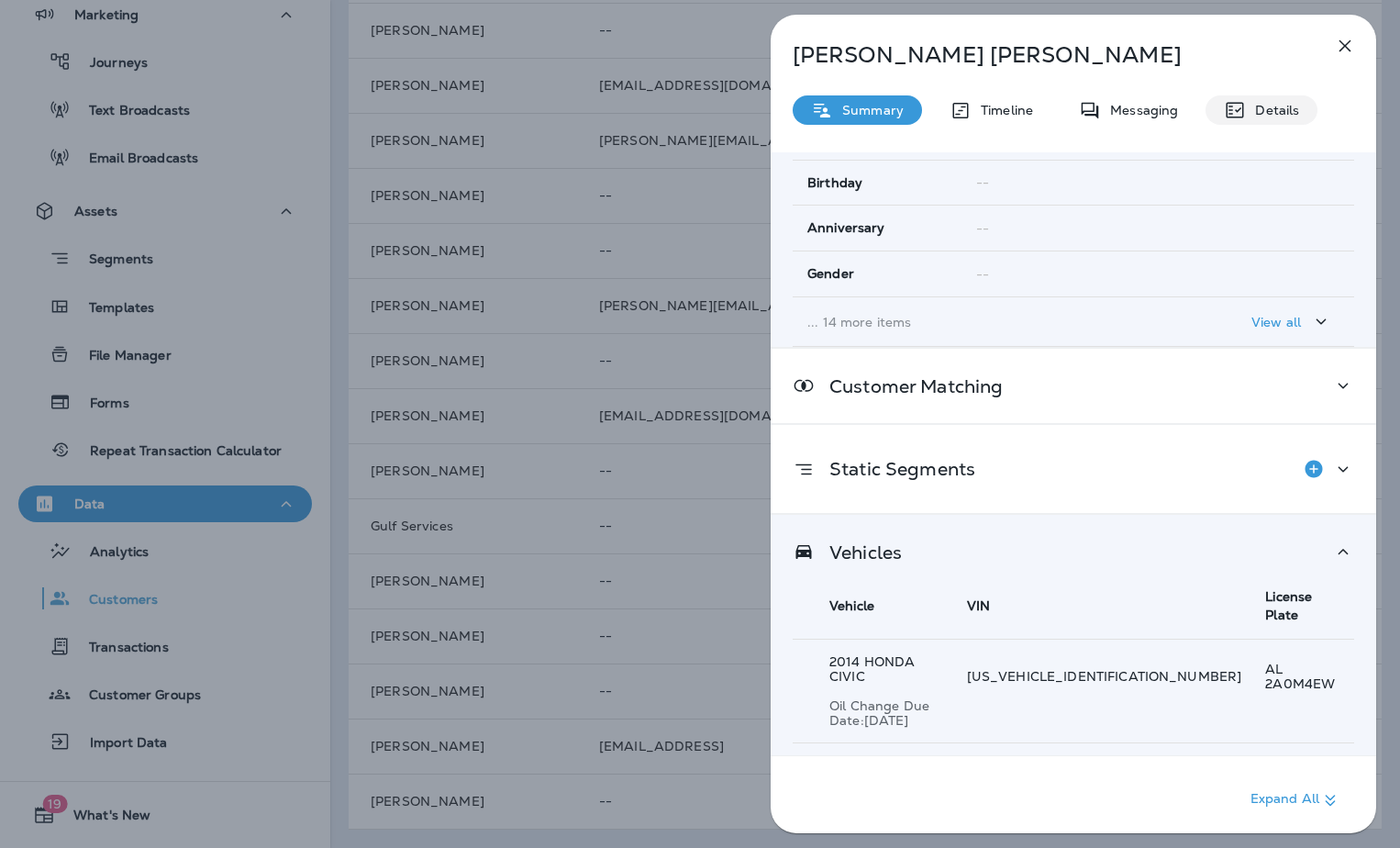
click at [1277, 113] on p "Details" at bounding box center [1272, 110] width 53 height 15
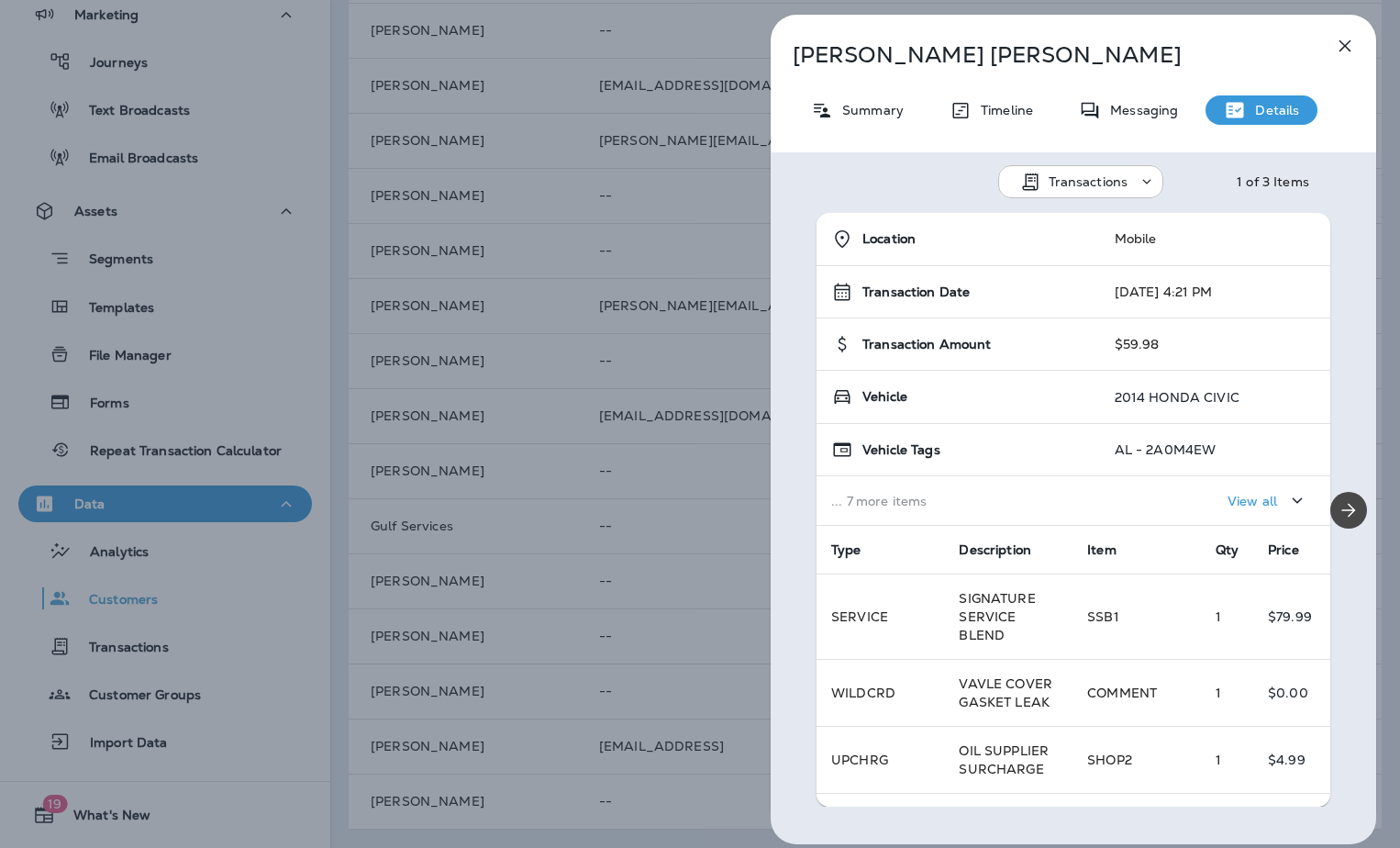
click at [1228, 485] on button "View all" at bounding box center [1267, 500] width 95 height 34
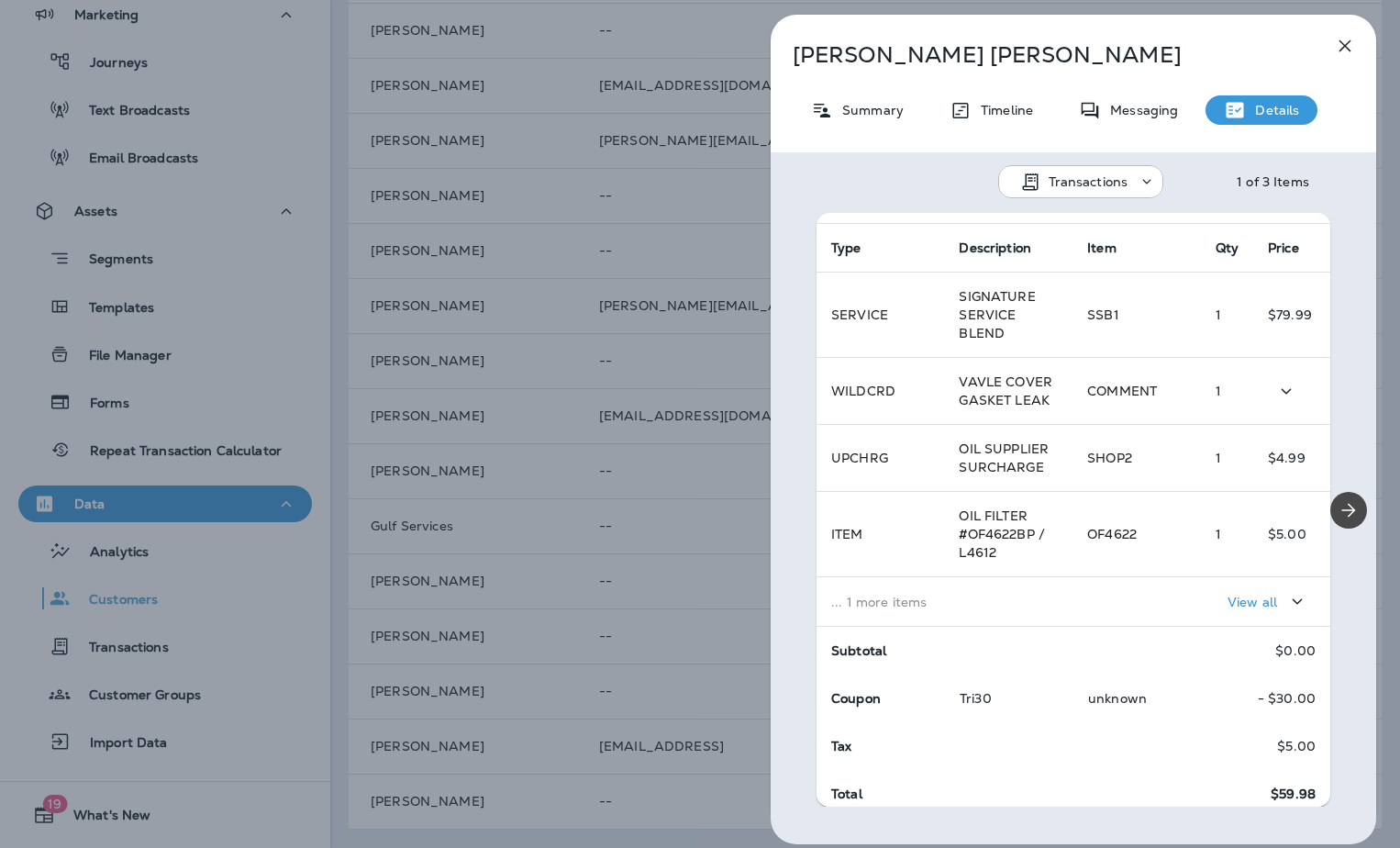
scroll to position [653, 0]
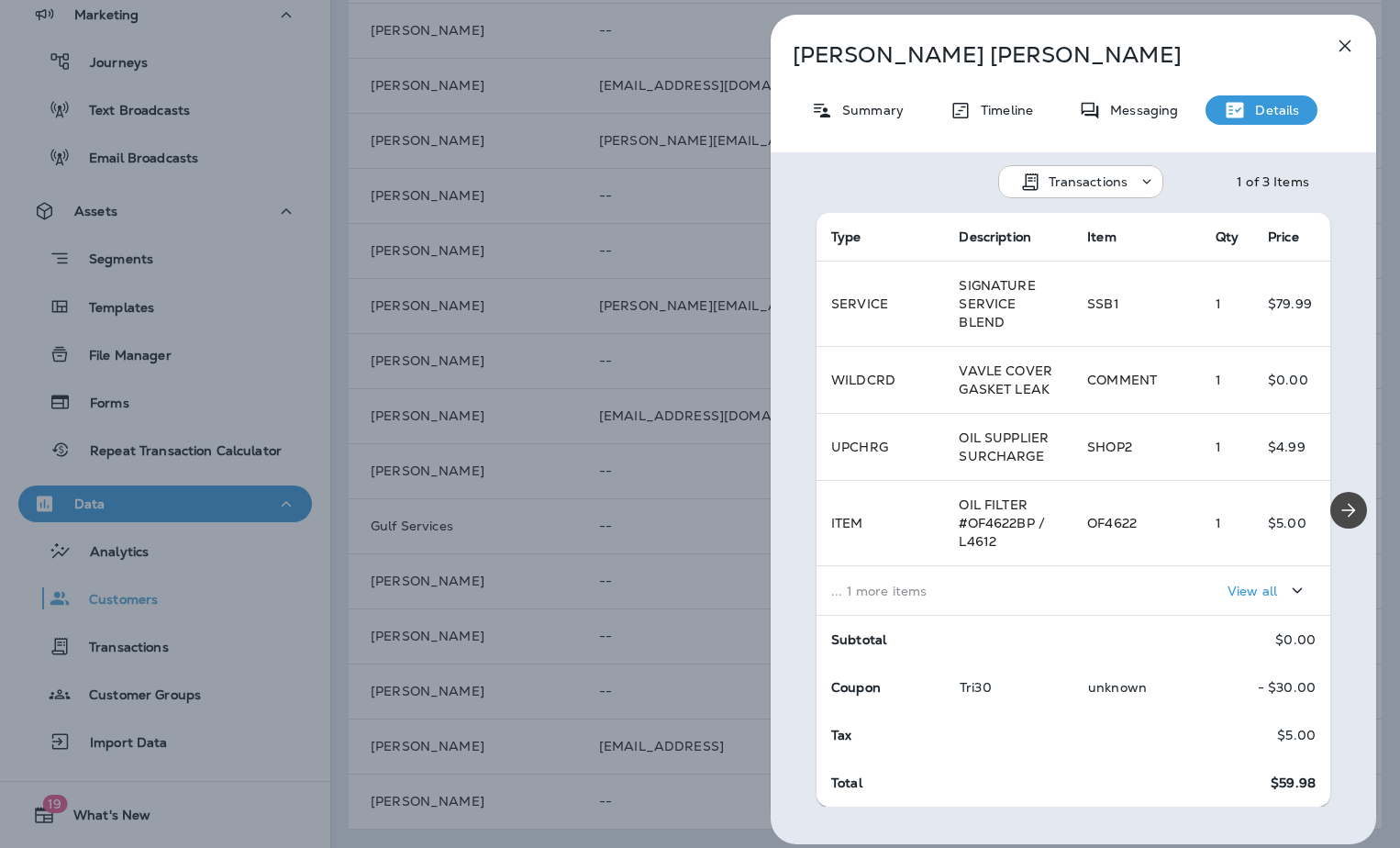
click at [1228, 586] on p "View all" at bounding box center [1253, 590] width 50 height 15
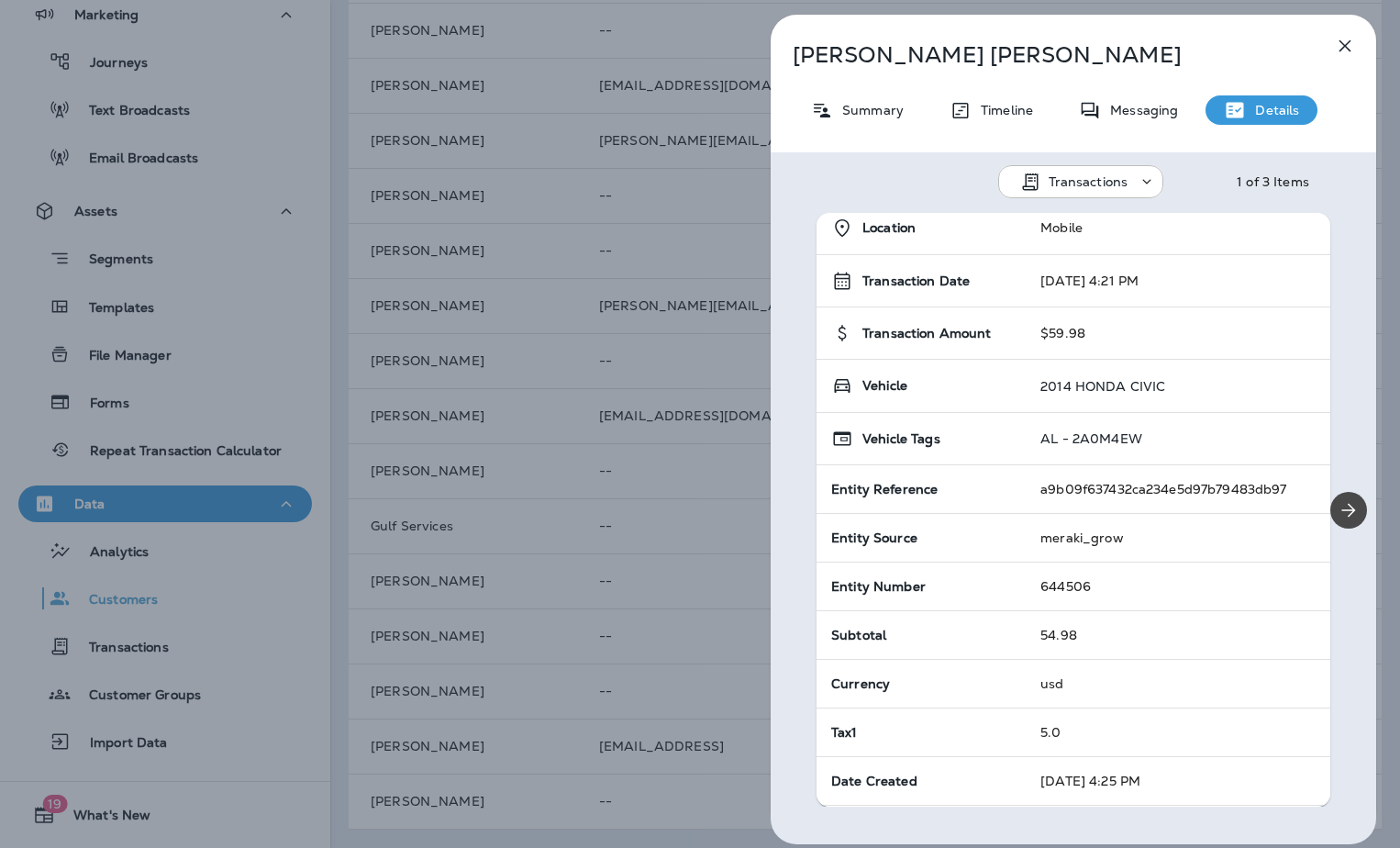
scroll to position [0, 0]
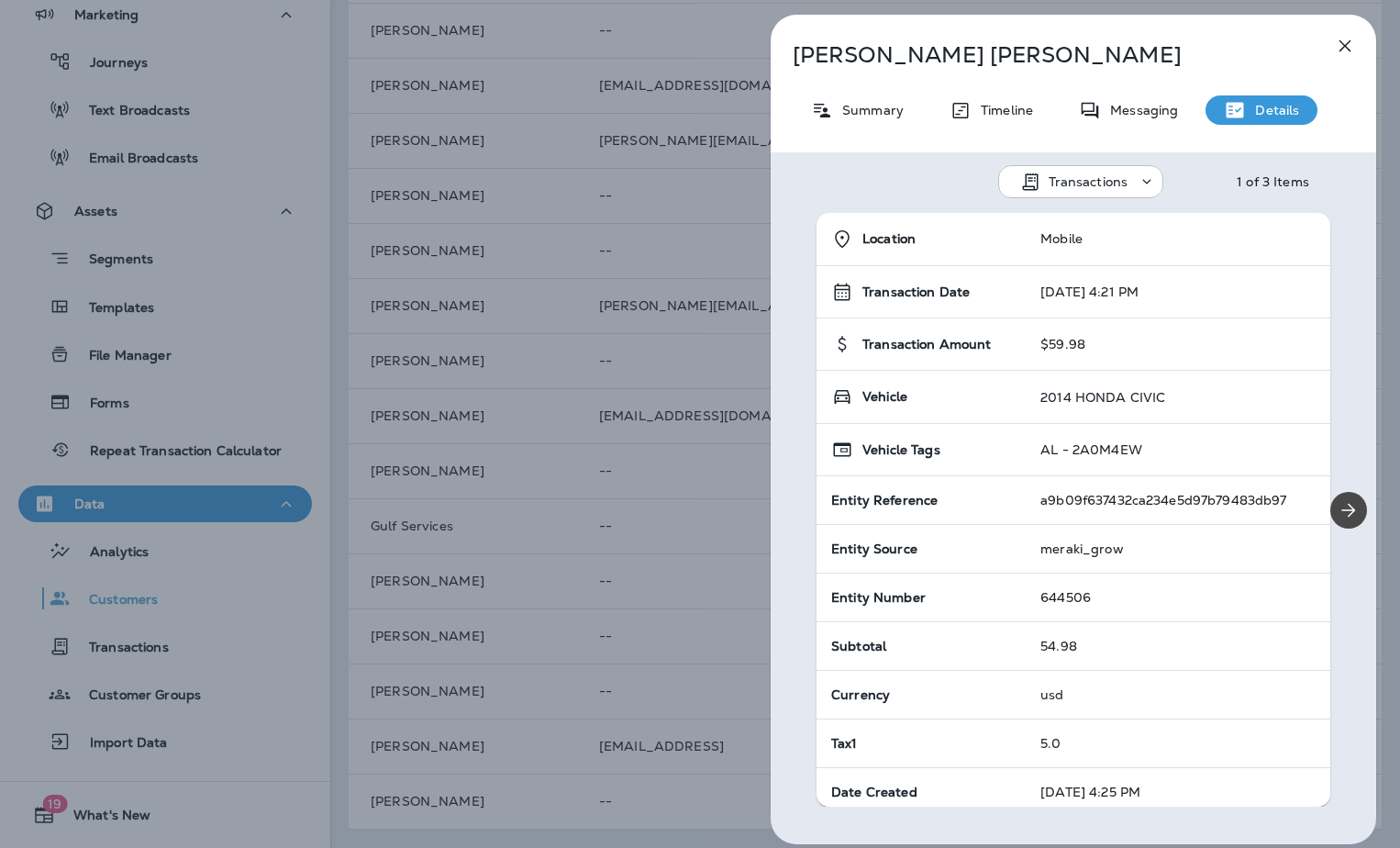
click at [891, 398] on span "Vehicle" at bounding box center [884, 397] width 45 height 16
click at [1085, 413] on td "2014 HONDA CIVIC" at bounding box center [1178, 397] width 305 height 53
click at [1079, 451] on p "AL - 2A0M4EW" at bounding box center [1091, 449] width 102 height 15
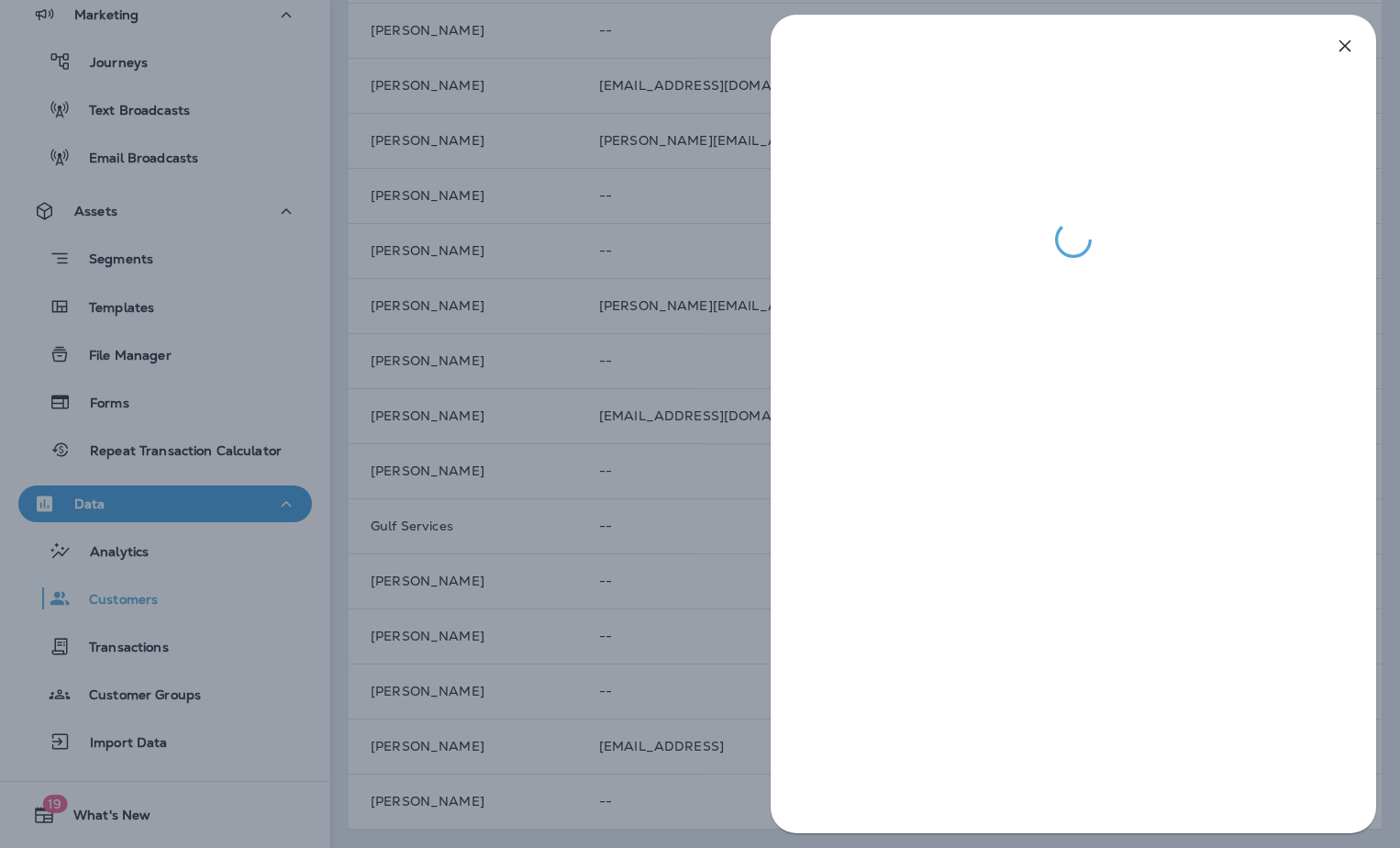
click at [688, 648] on div at bounding box center [700, 424] width 1400 height 848
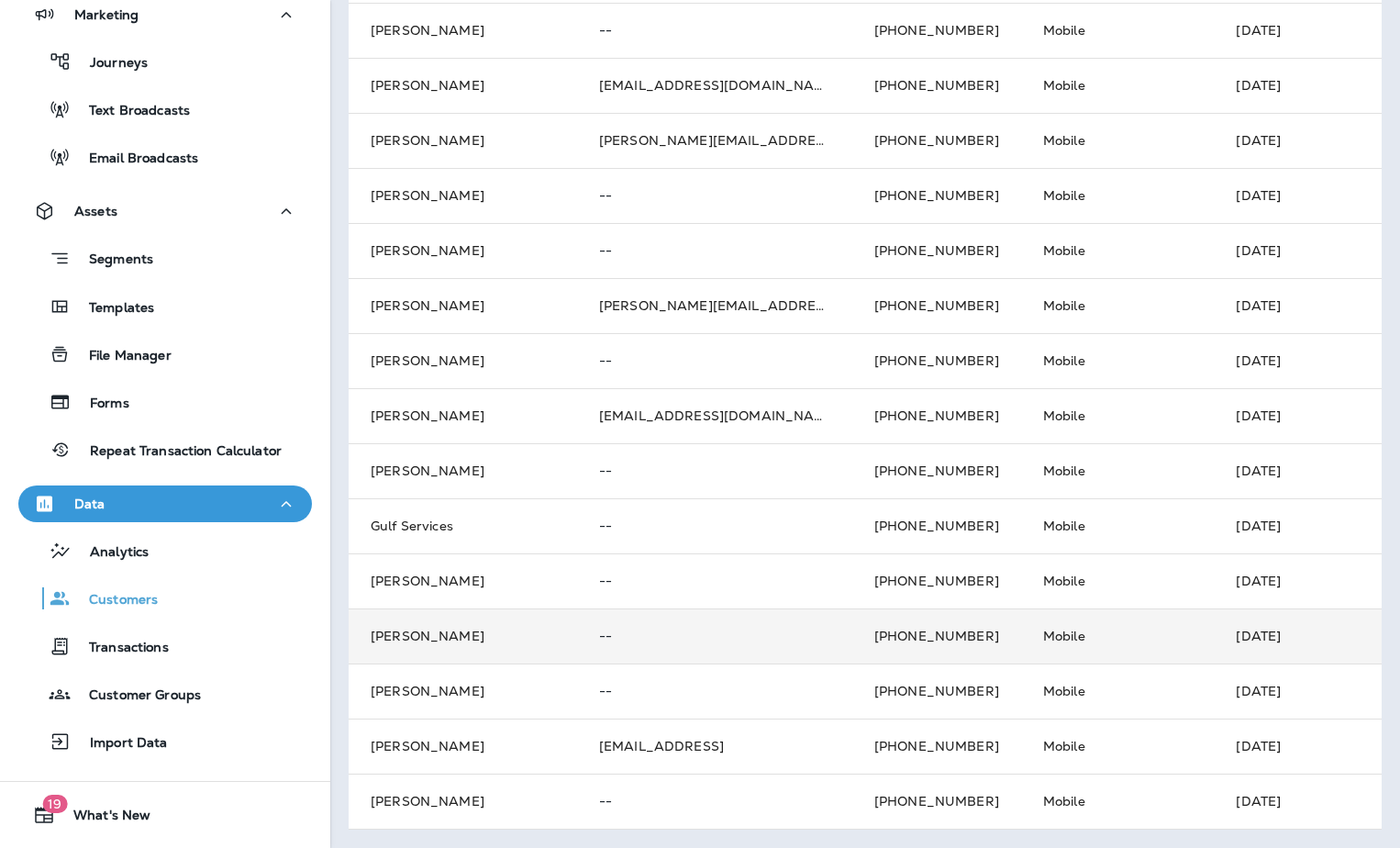
click at [476, 617] on td "[PERSON_NAME]" at bounding box center [463, 635] width 228 height 55
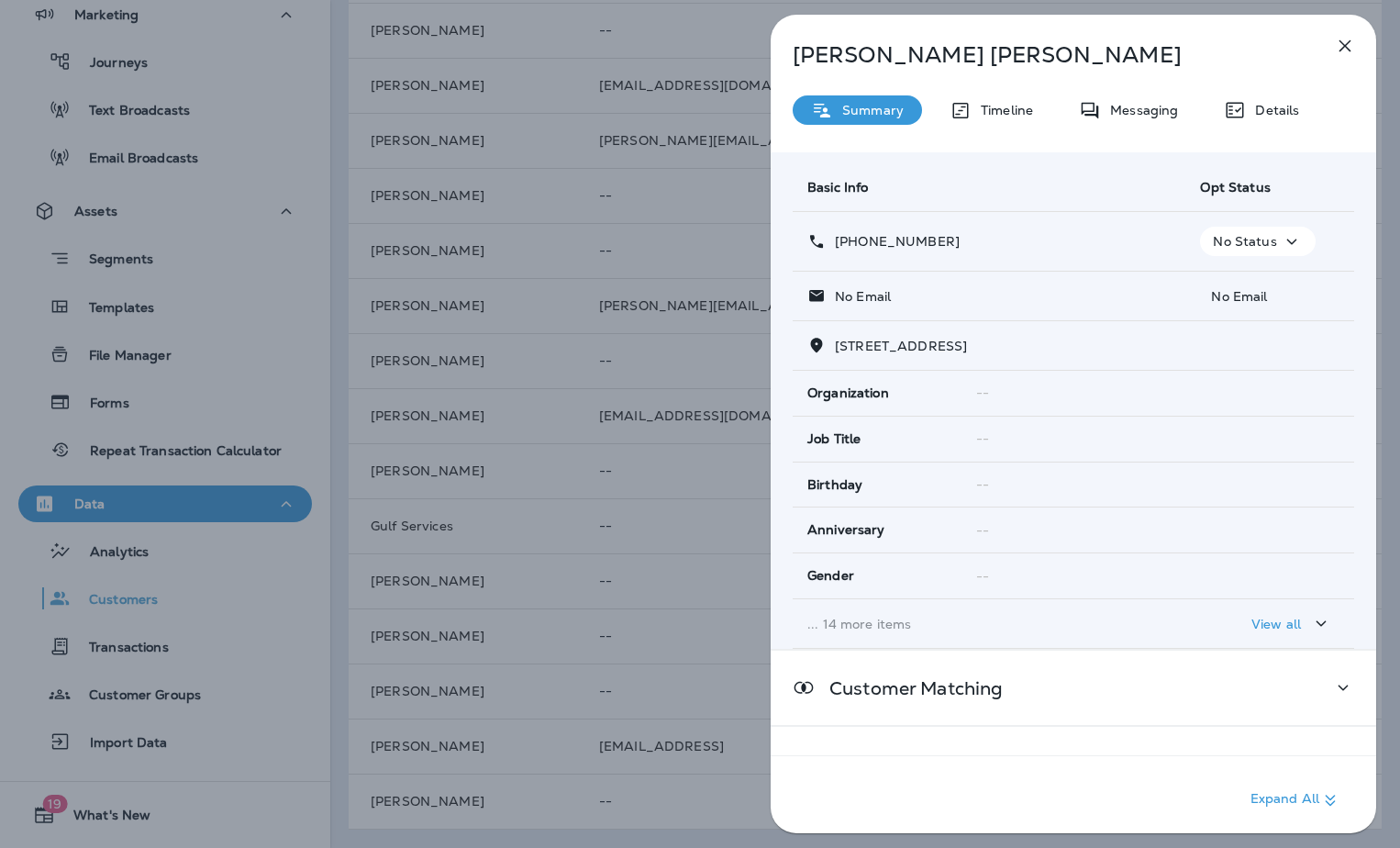
scroll to position [92, 0]
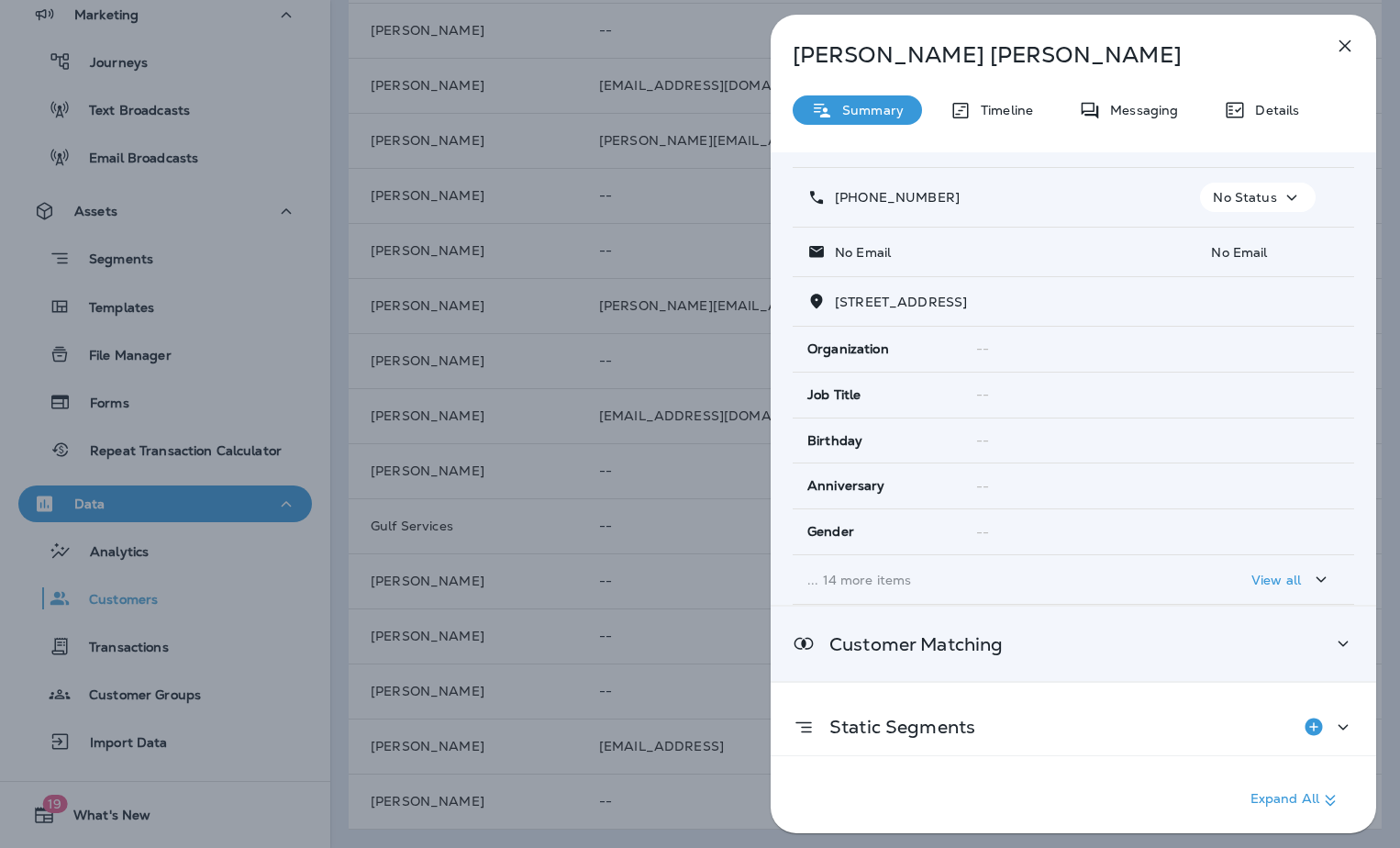
click at [1103, 654] on div "Customer Matching" at bounding box center [1073, 643] width 561 height 23
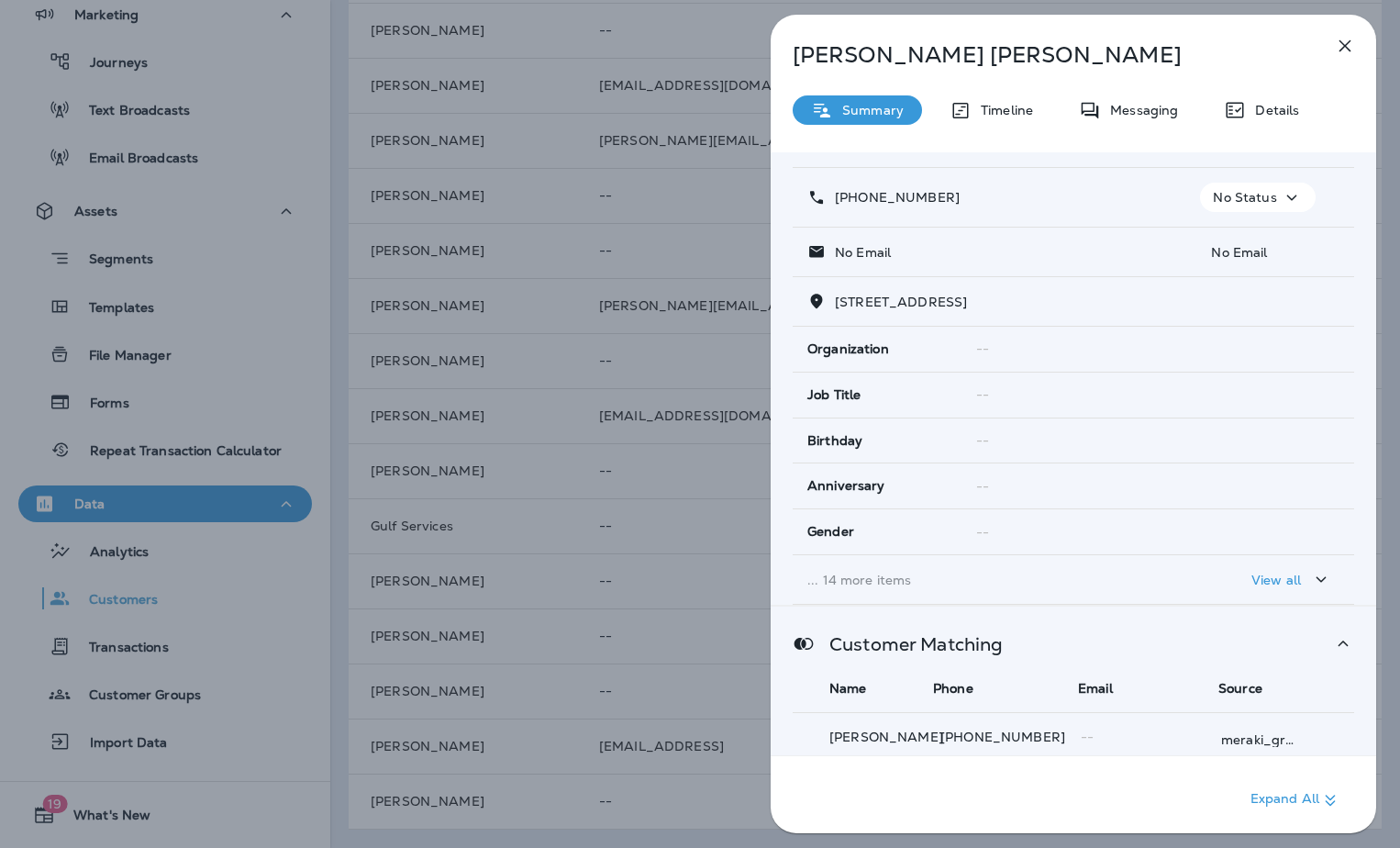
scroll to position [275, 0]
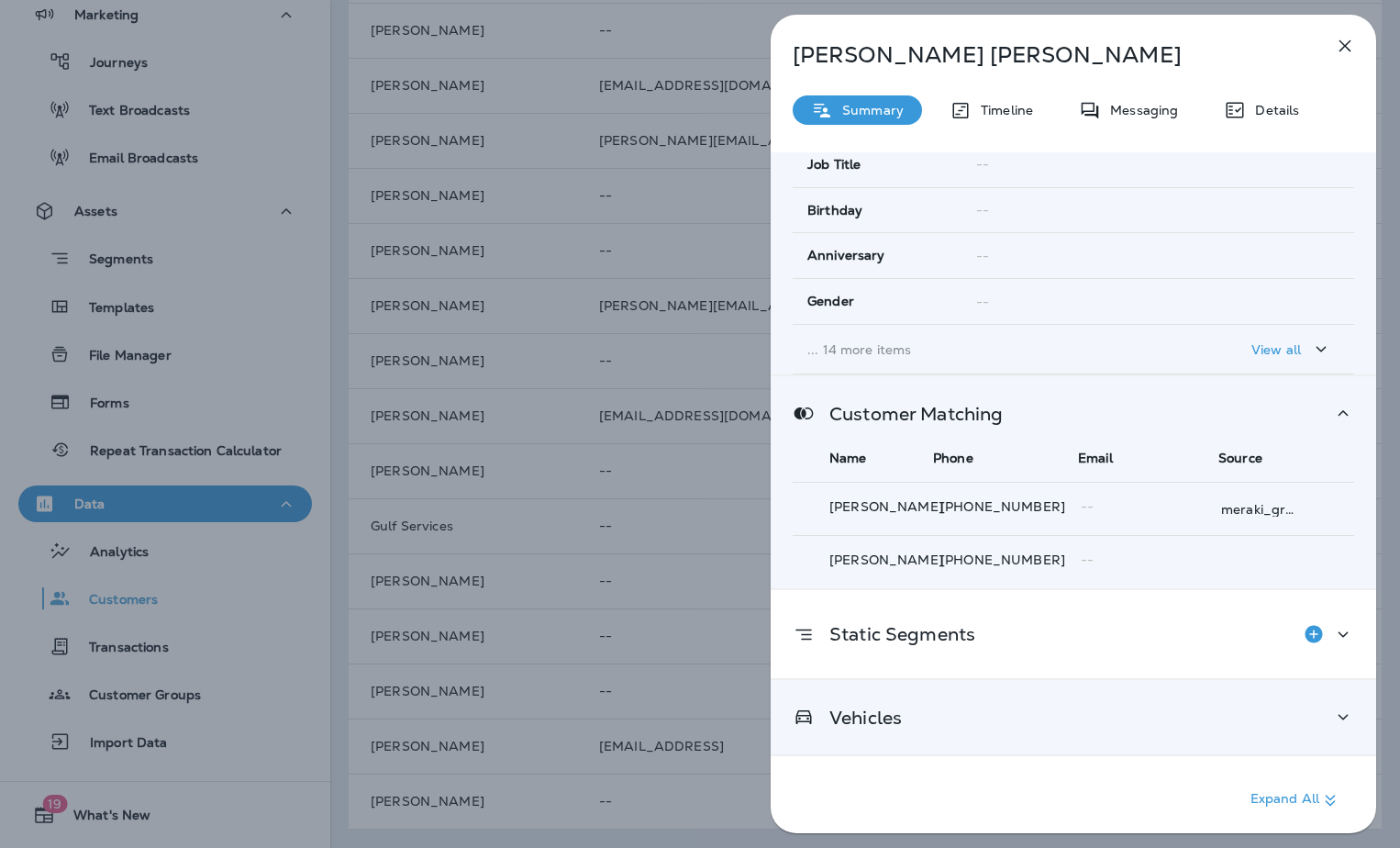
click at [986, 684] on div "Vehicles" at bounding box center [1074, 717] width 606 height 74
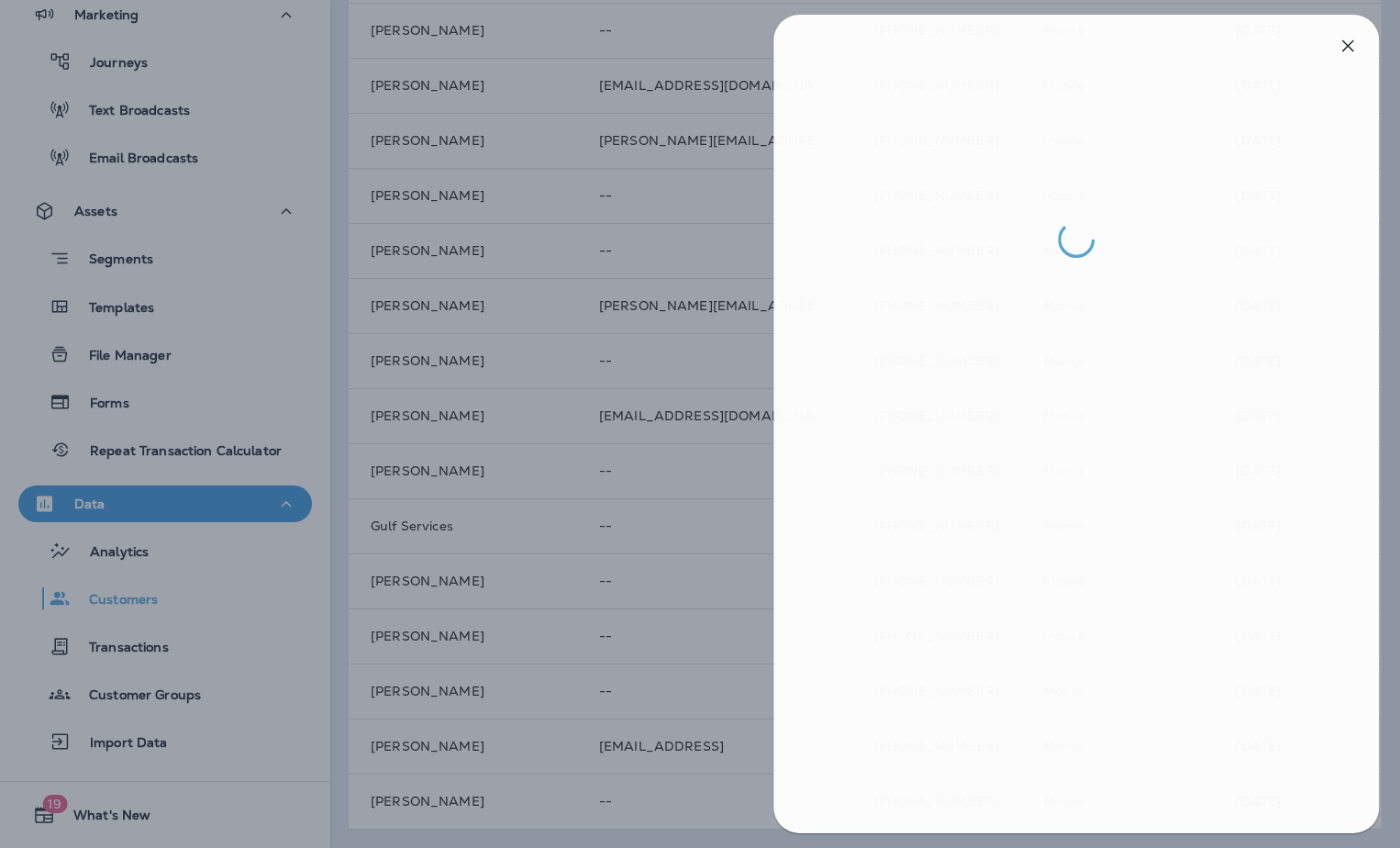
click at [482, 635] on div at bounding box center [703, 424] width 1400 height 848
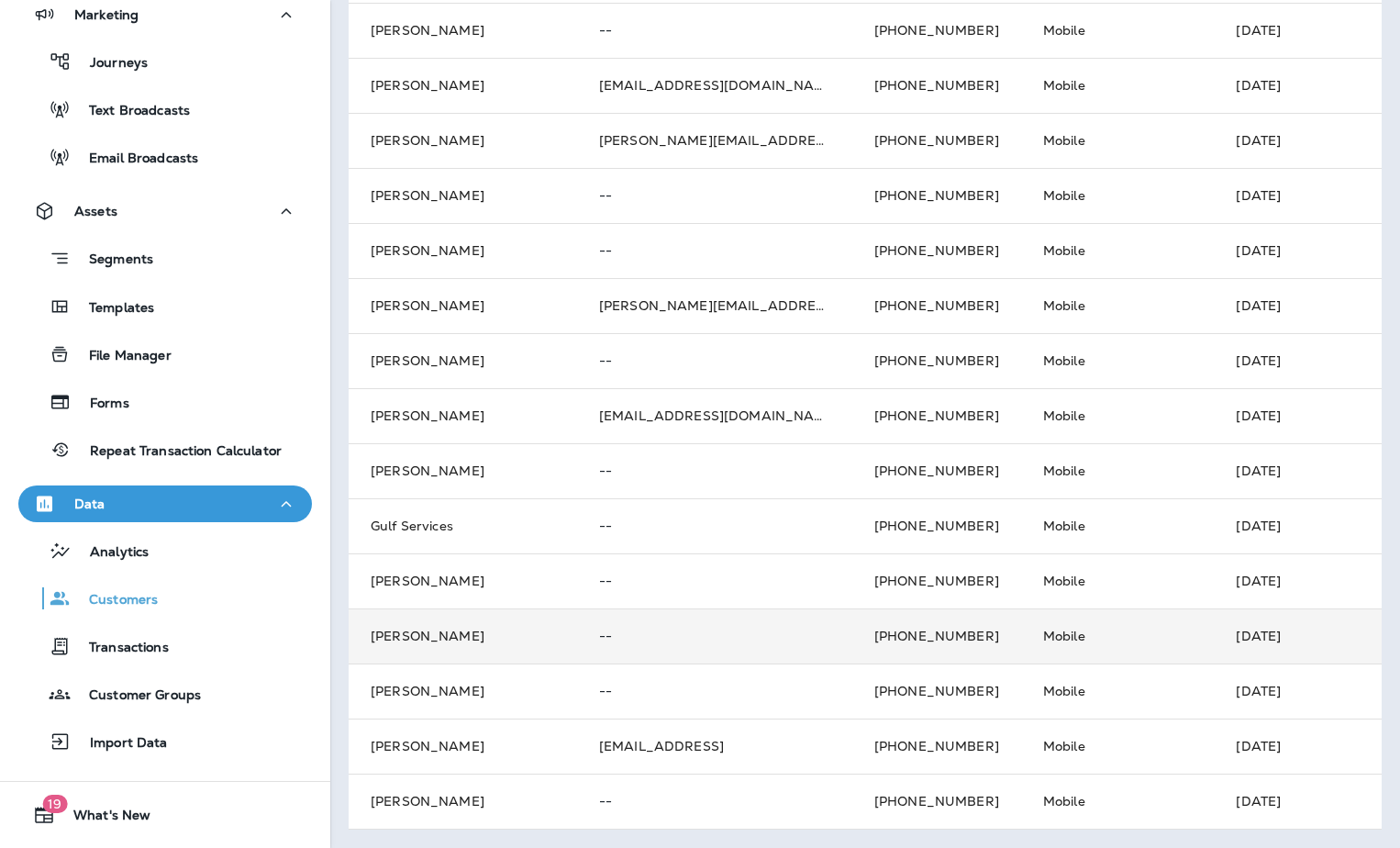
click at [433, 617] on td "[PERSON_NAME]" at bounding box center [463, 635] width 228 height 55
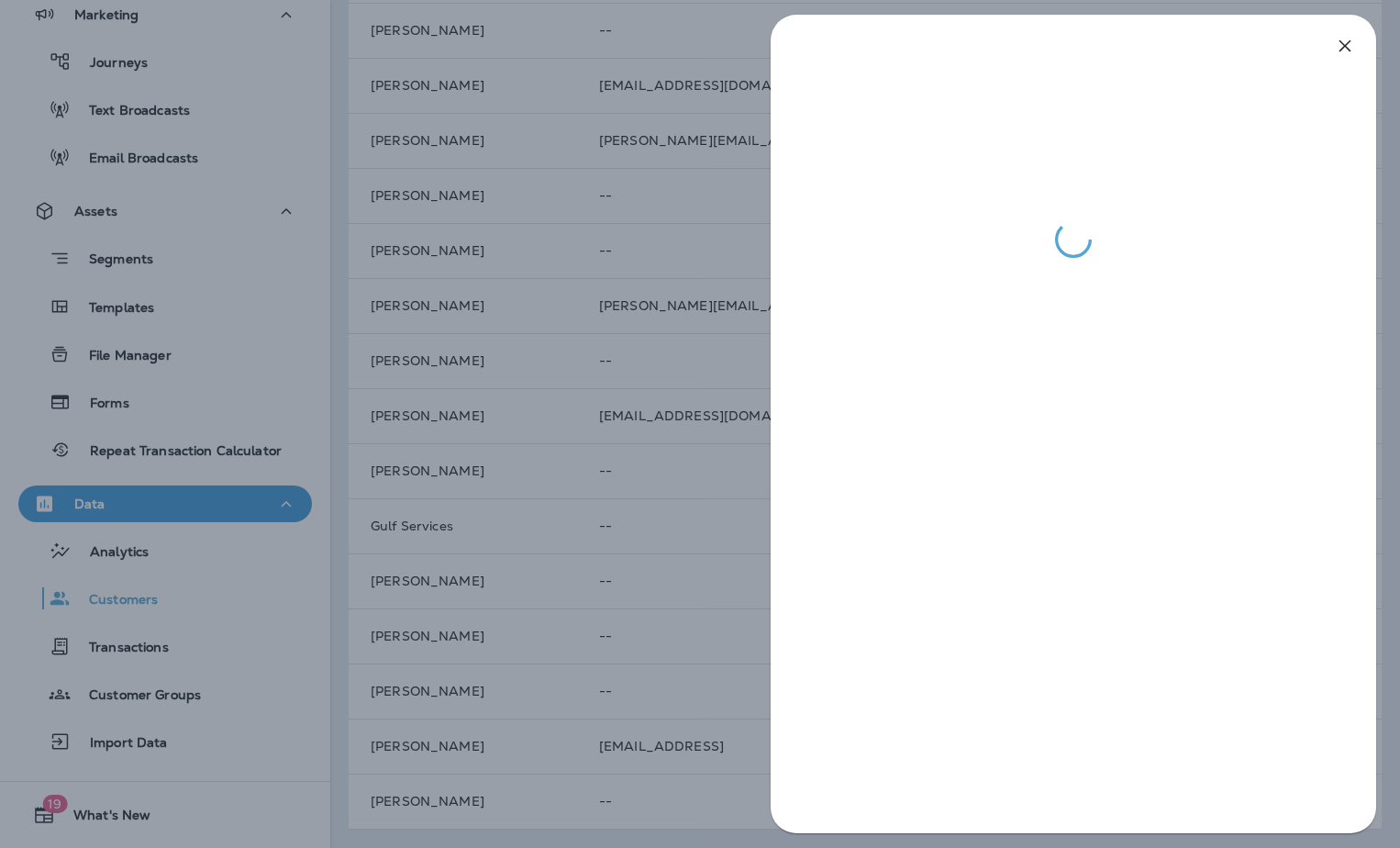
click at [490, 602] on div at bounding box center [700, 424] width 1400 height 848
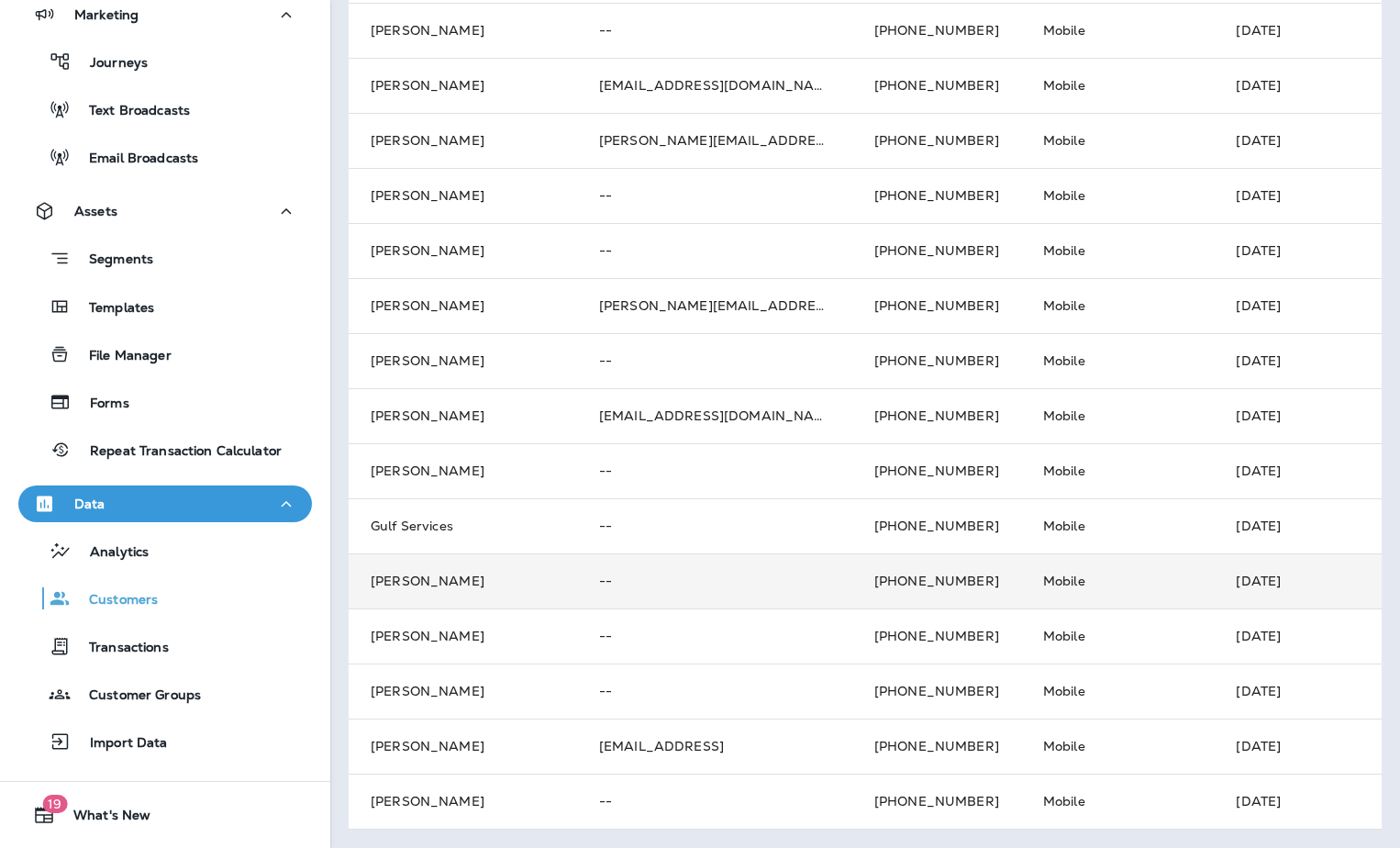
click at [410, 563] on td "[PERSON_NAME]" at bounding box center [463, 580] width 228 height 55
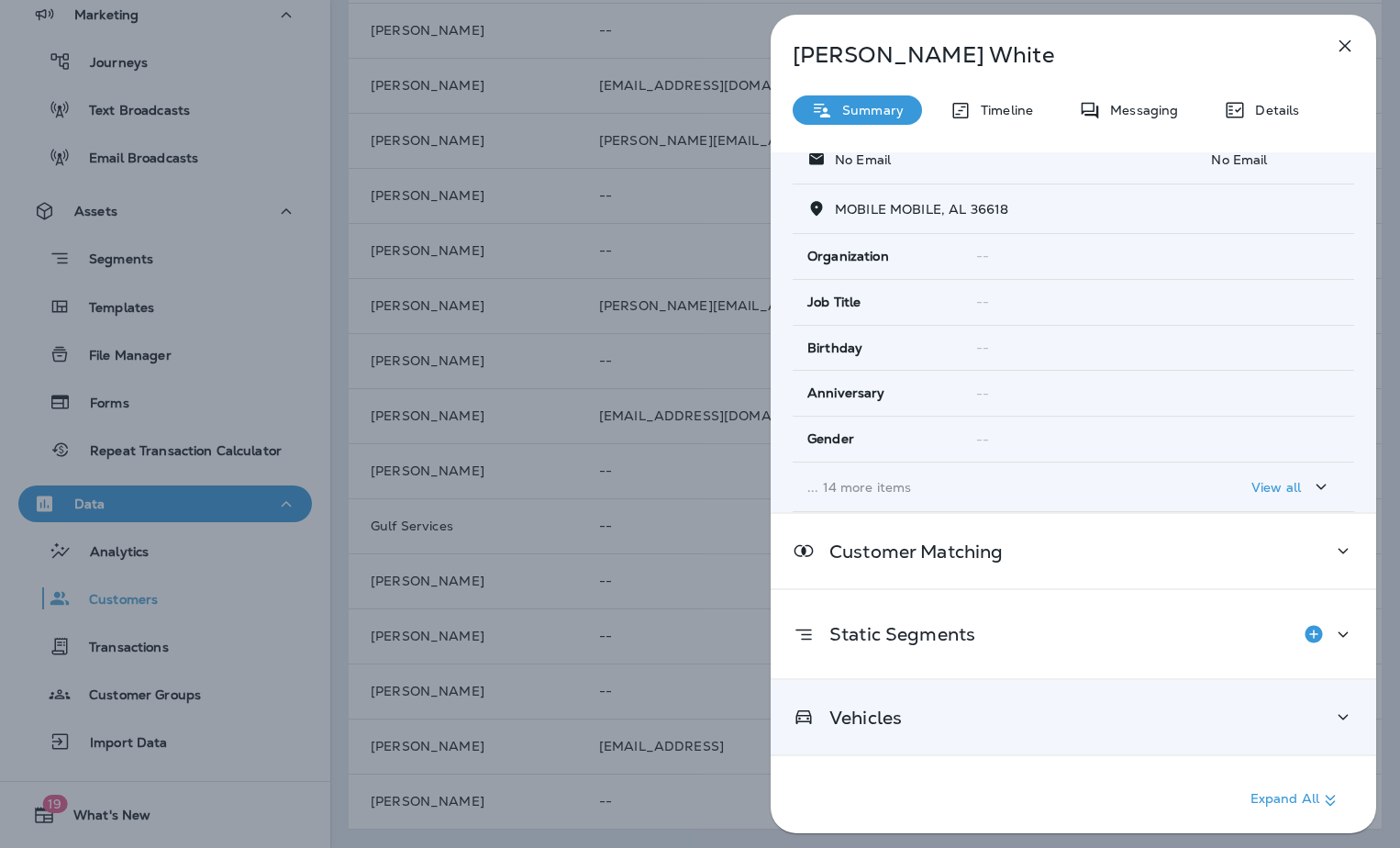
click at [961, 727] on div "Vehicles" at bounding box center [1073, 717] width 561 height 23
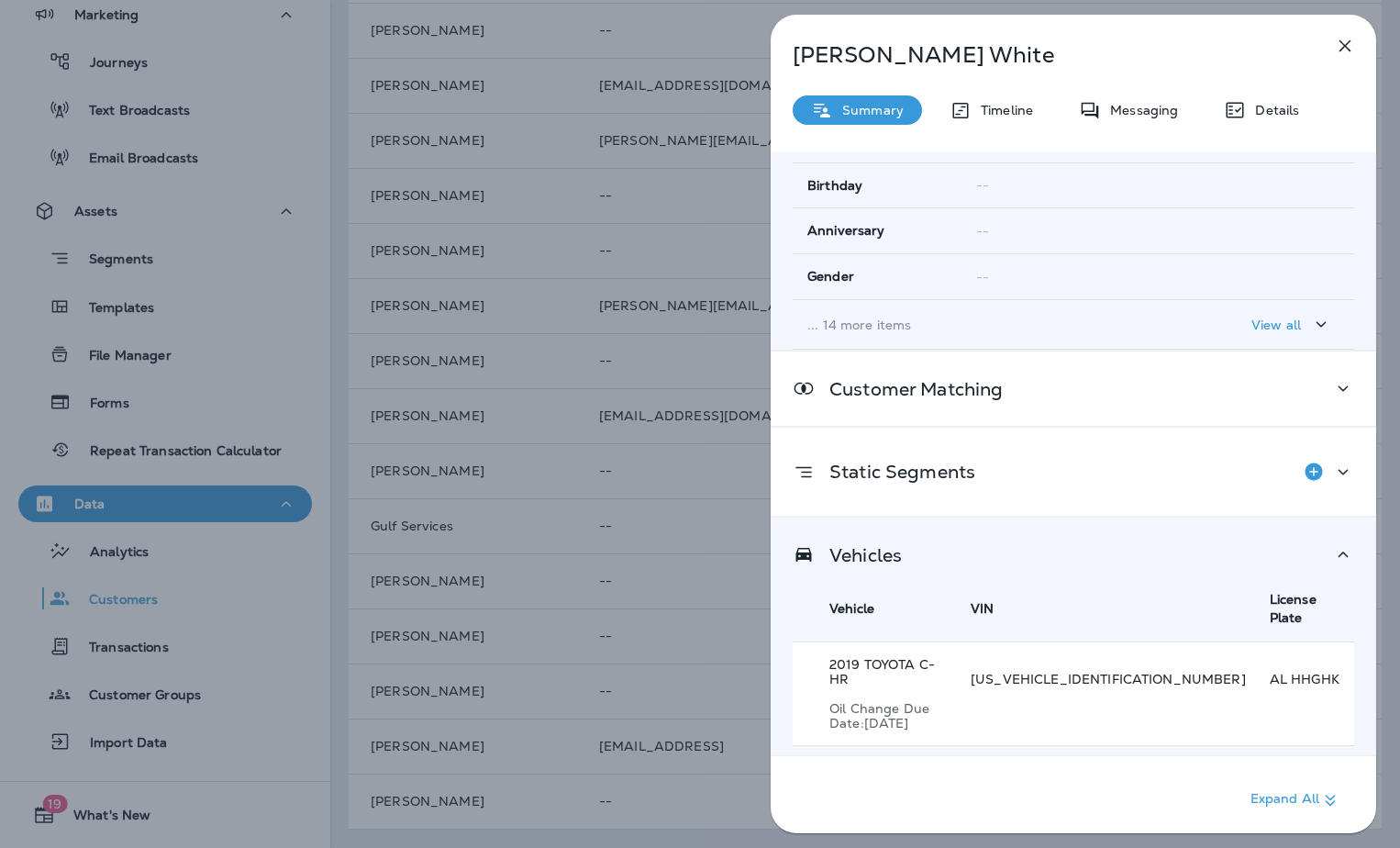
scroll to position [350, 0]
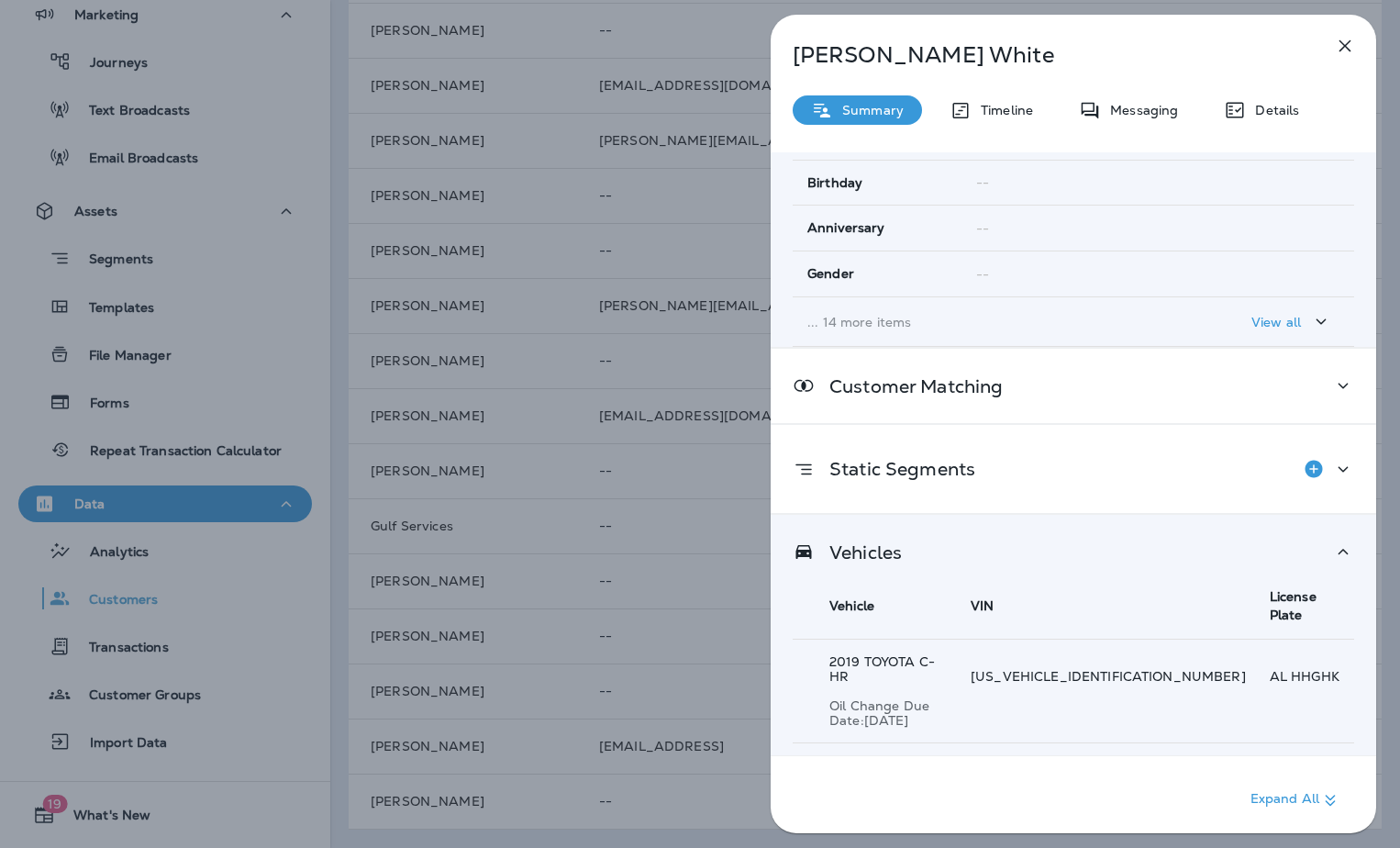
click at [577, 617] on div "[PERSON_NAME] Summary Timeline Messaging Details Customer Info Basic Info Opt S…" at bounding box center [700, 424] width 1400 height 848
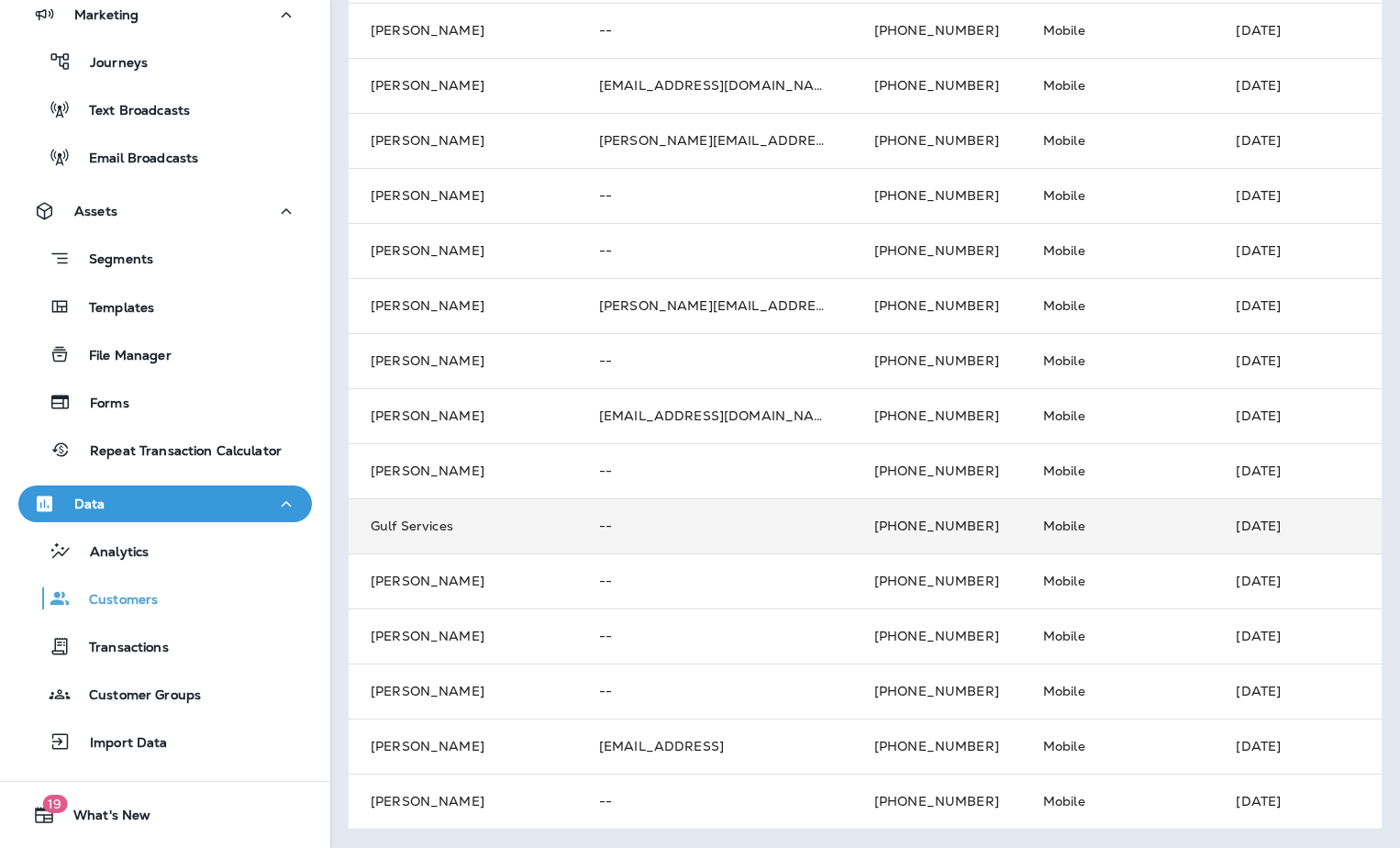
click at [423, 505] on td "Gulf Services" at bounding box center [463, 525] width 228 height 55
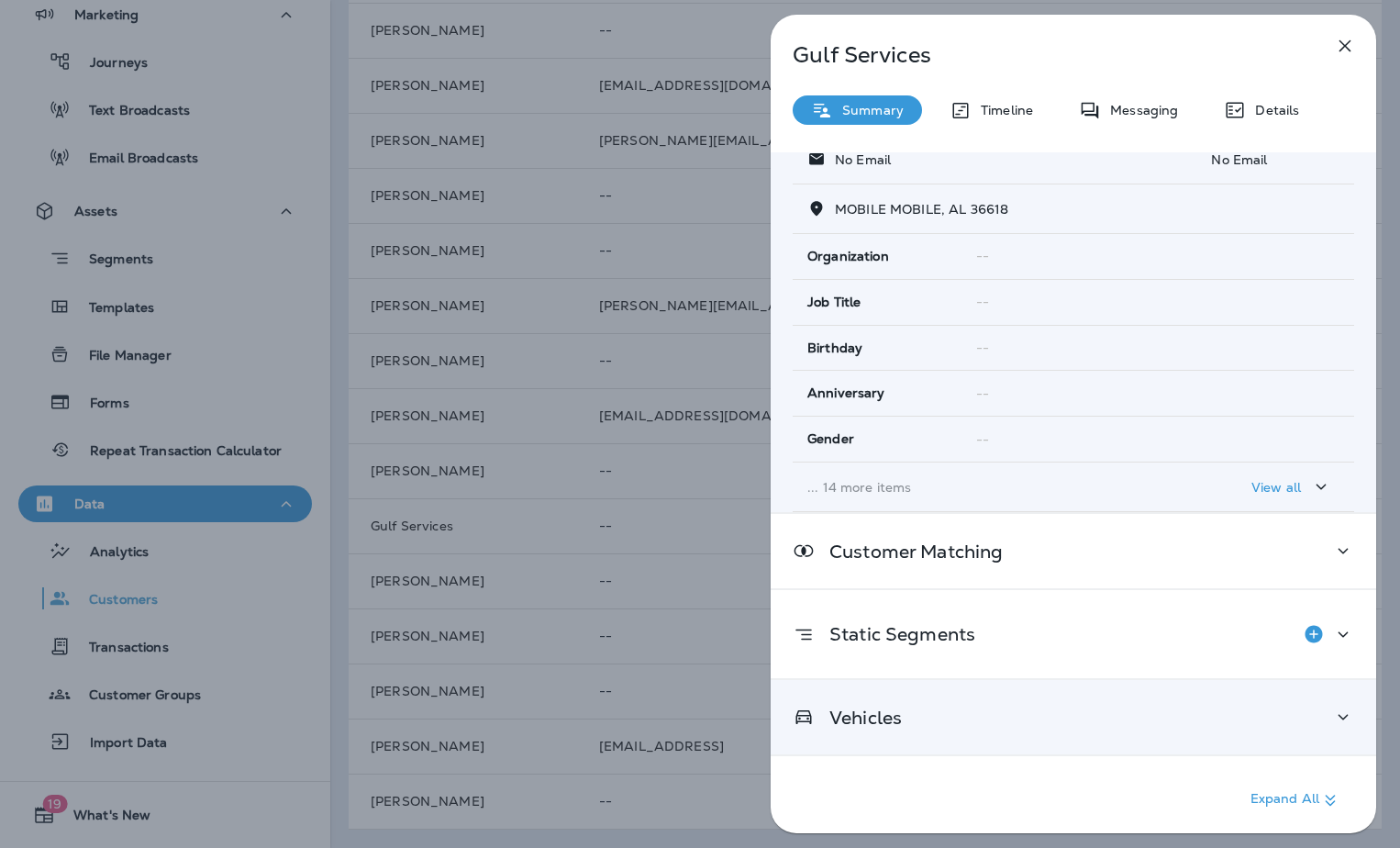
click at [951, 714] on div "Vehicles" at bounding box center [1073, 717] width 561 height 23
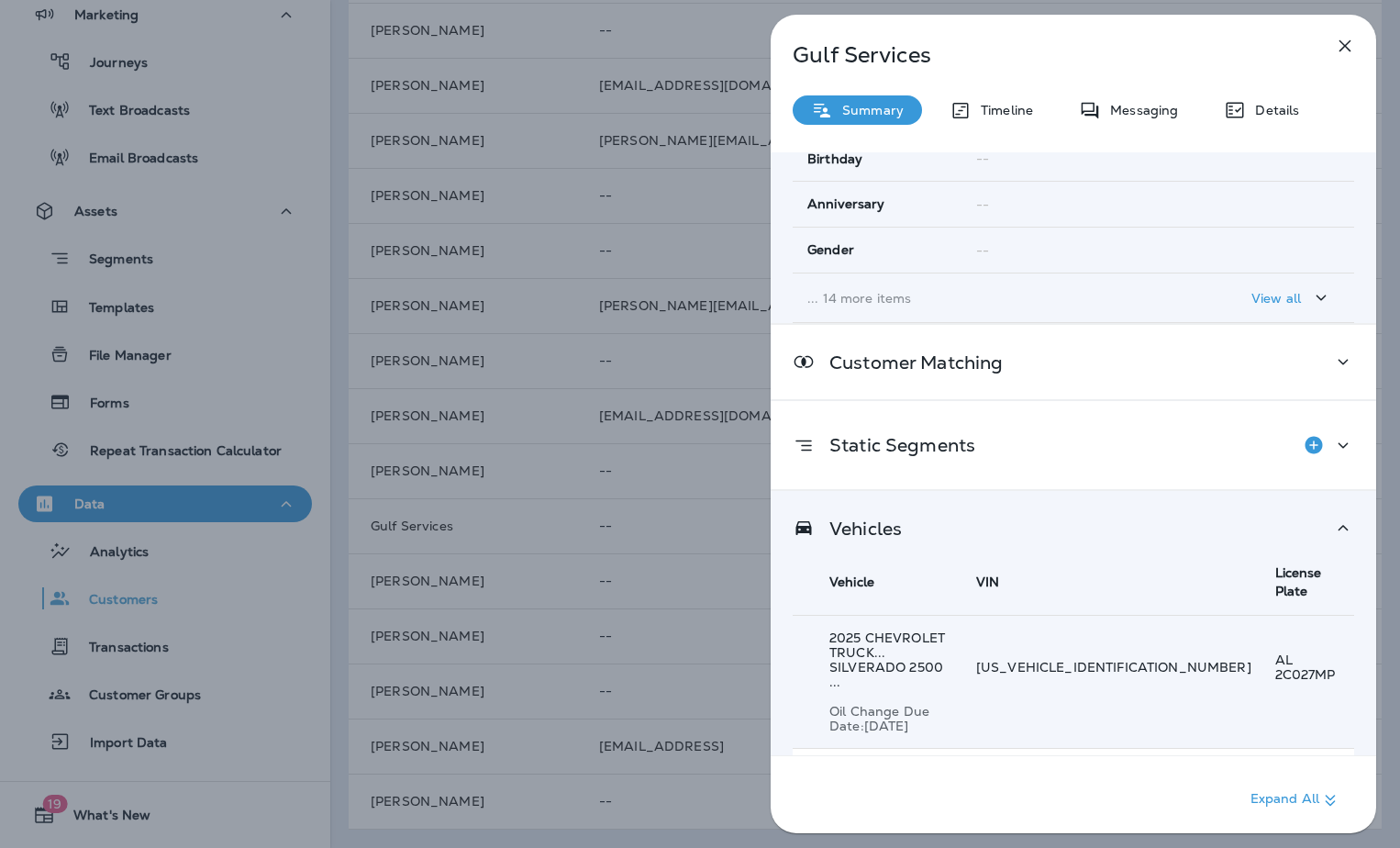
scroll to position [379, 0]
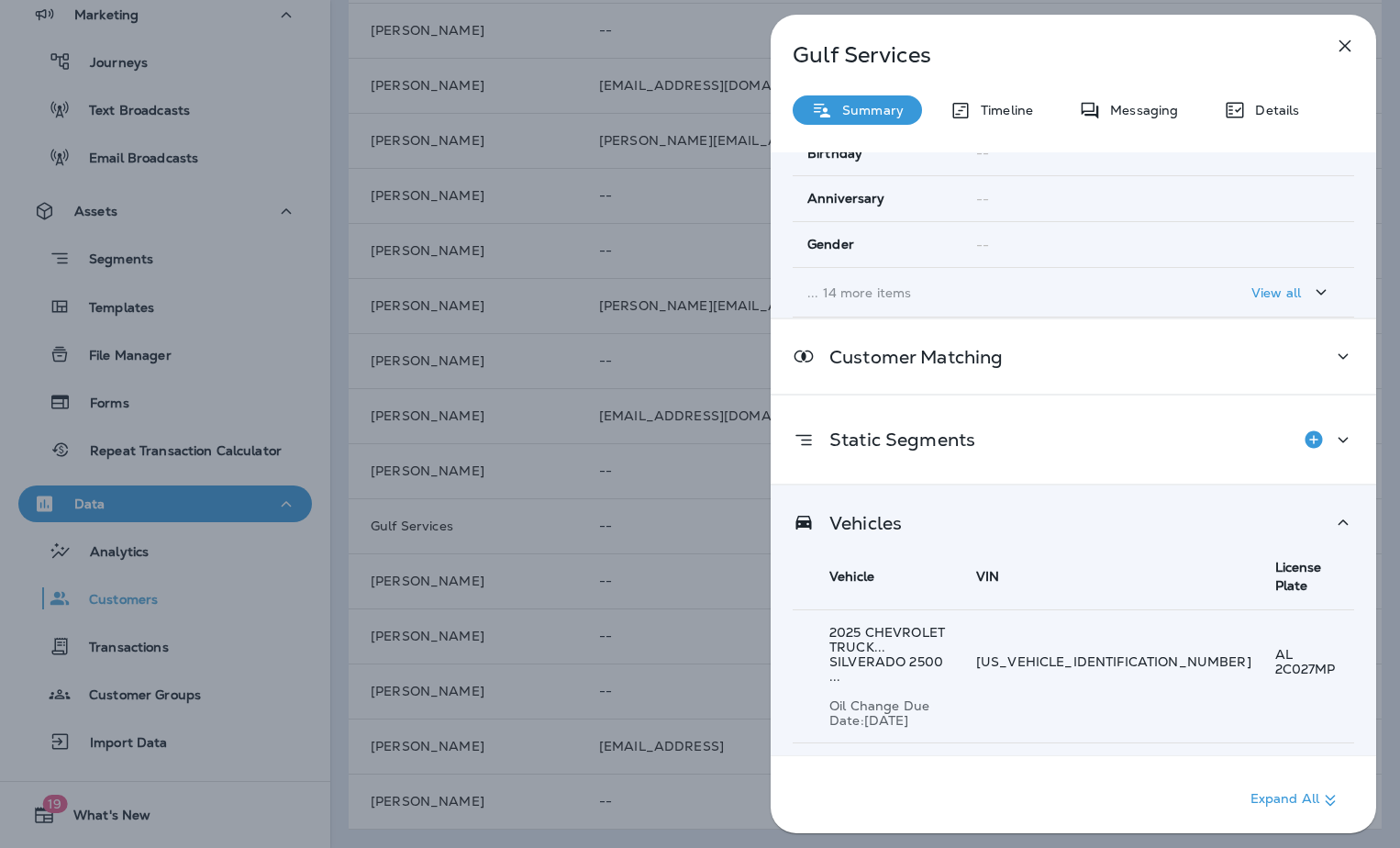
click at [548, 576] on div "Gulf Services Summary Timeline Messaging Details Customer Info Basic Info Opt S…" at bounding box center [700, 424] width 1400 height 848
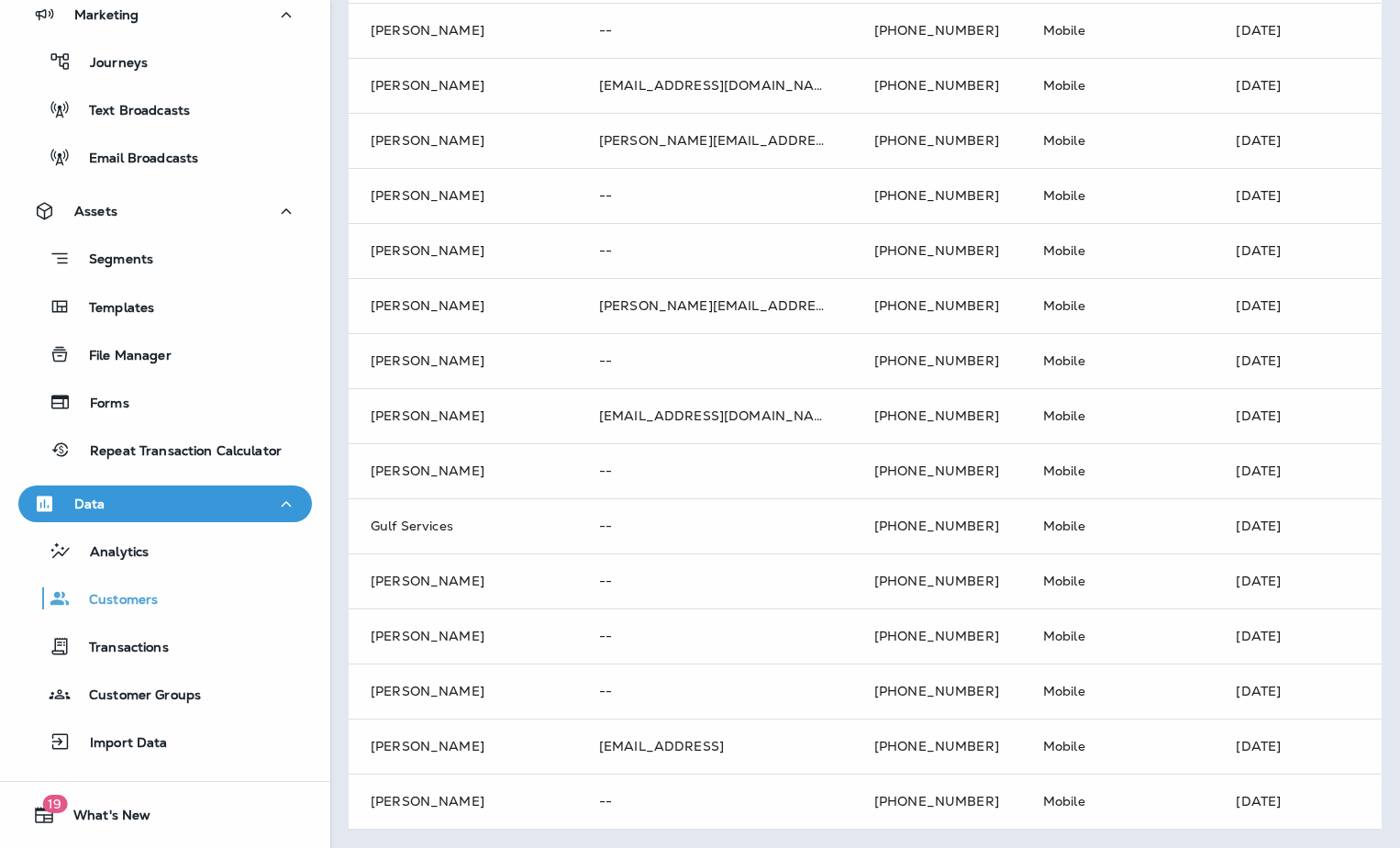
click at [427, 466] on td "[PERSON_NAME]" at bounding box center [463, 470] width 228 height 55
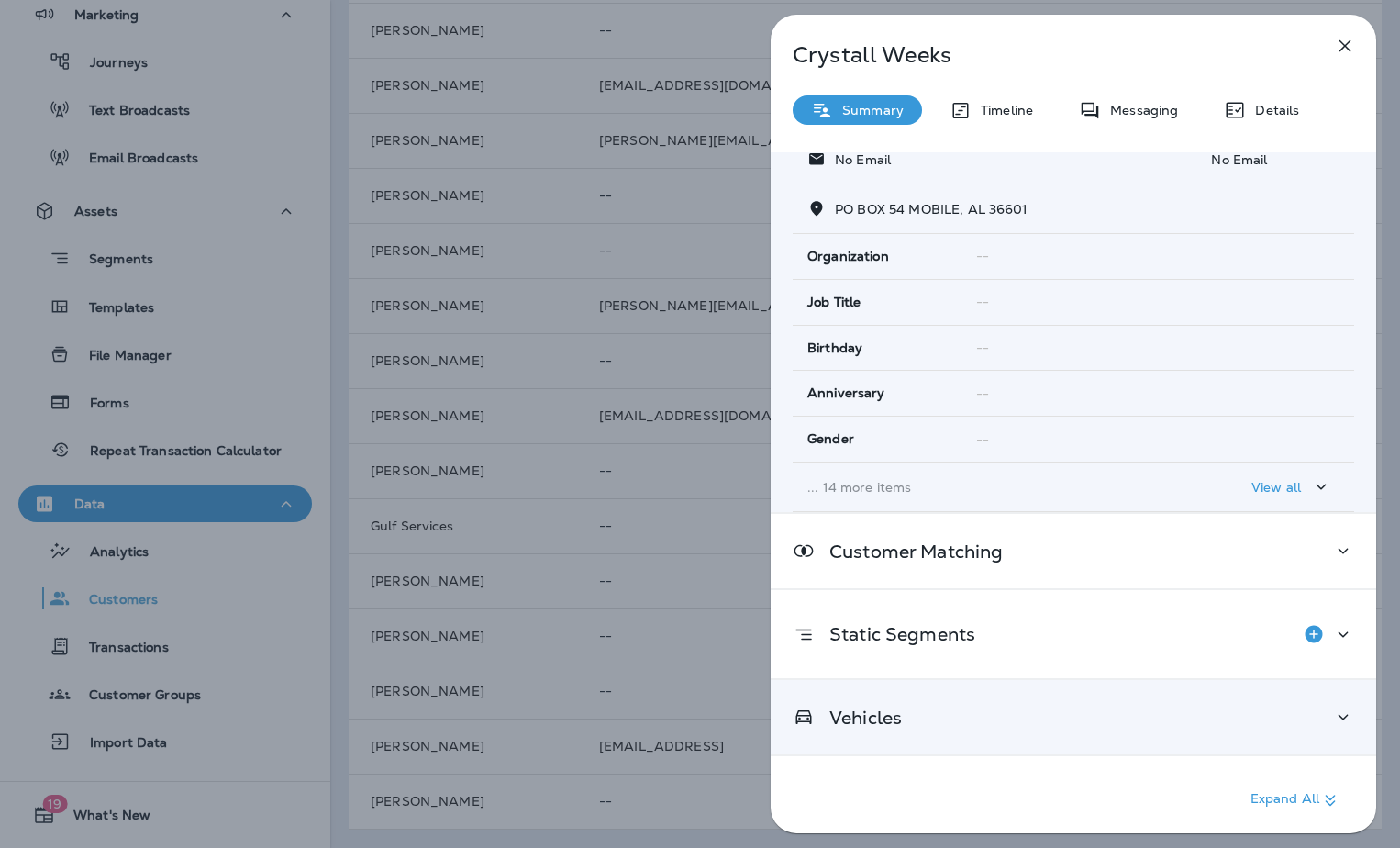
click at [1032, 721] on div "Vehicles" at bounding box center [1073, 717] width 561 height 23
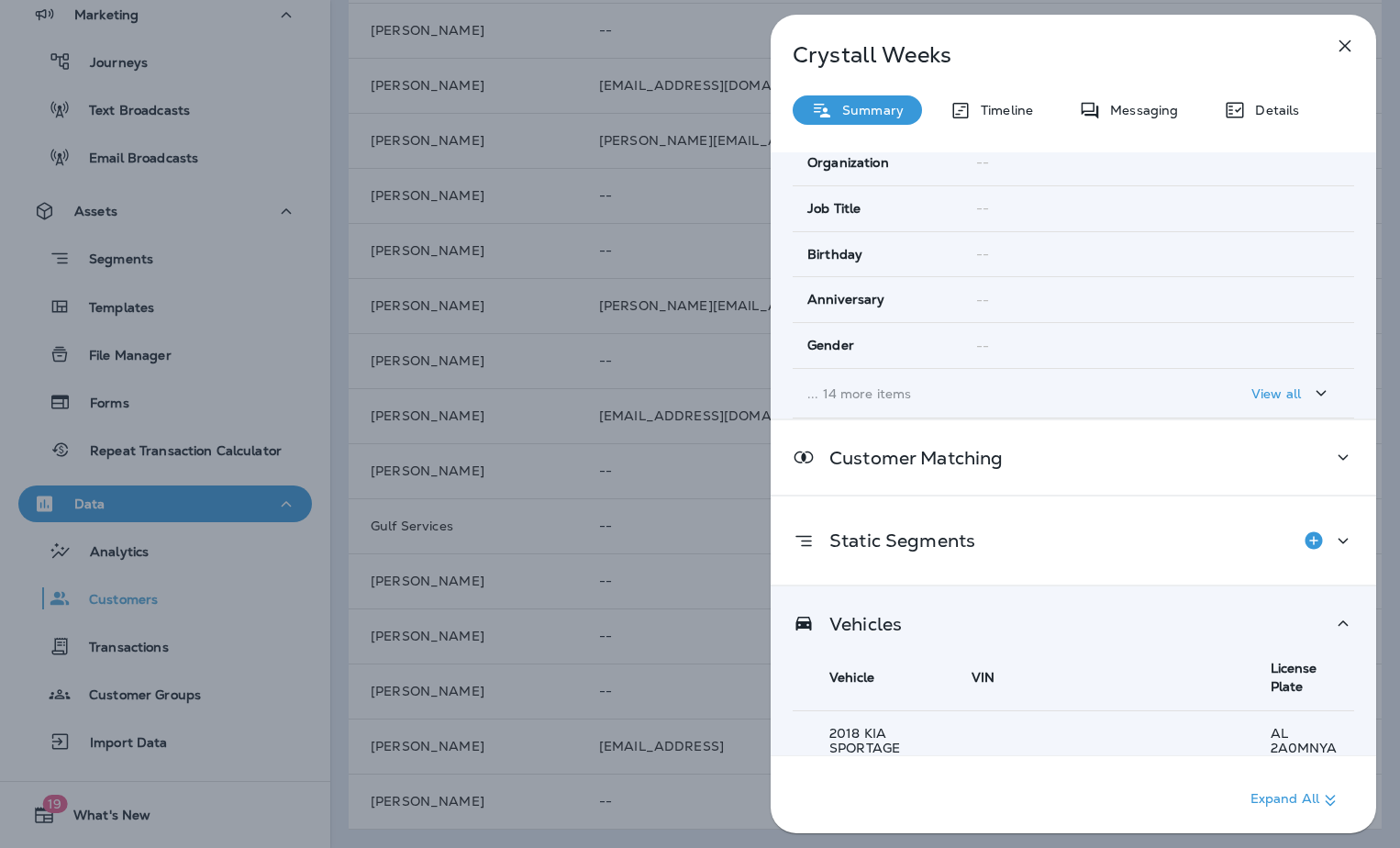
scroll to position [350, 0]
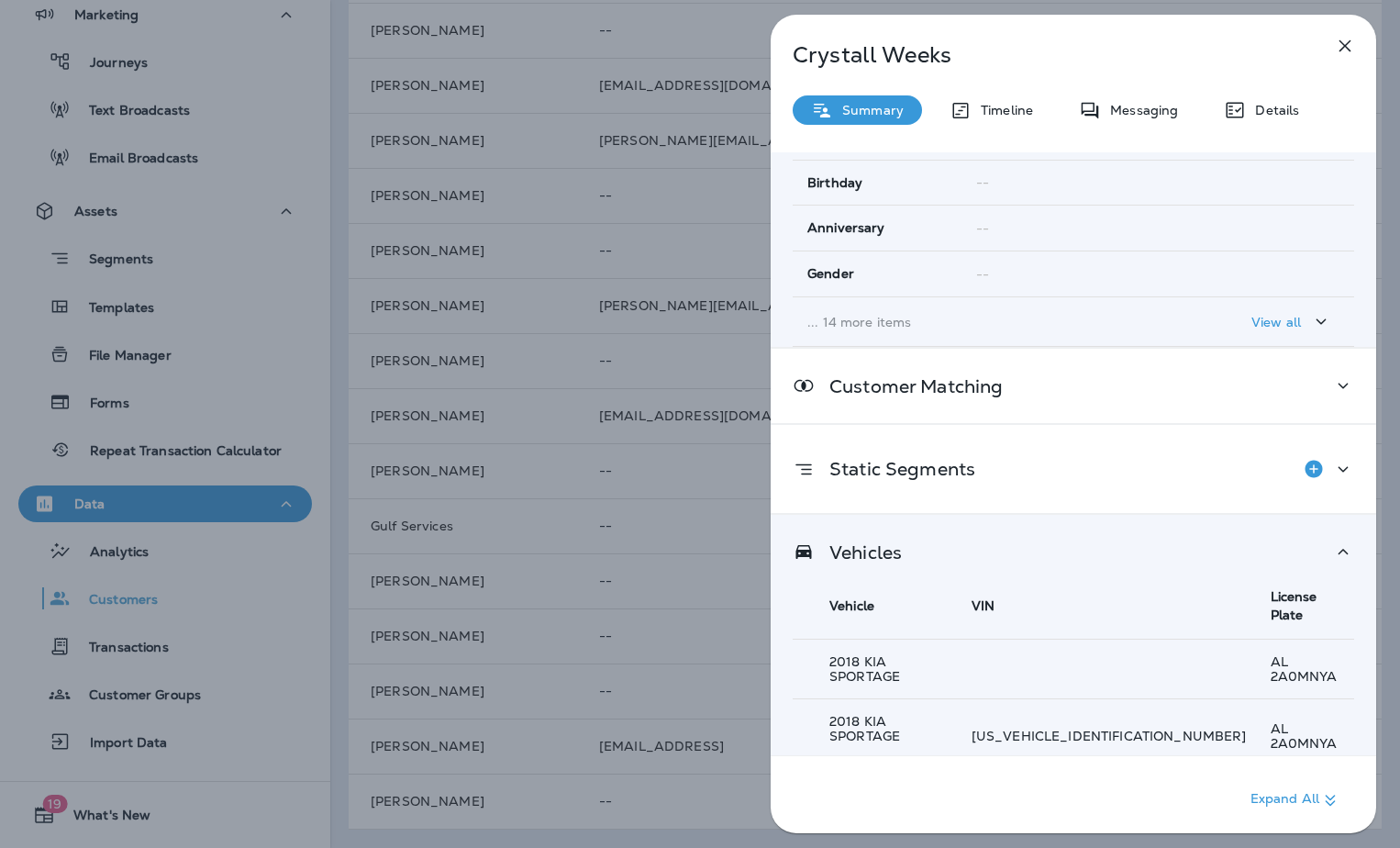
click at [593, 528] on div "[PERSON_NAME] Summary Timeline Messaging Details Customer Info Basic Info Opt S…" at bounding box center [700, 424] width 1400 height 848
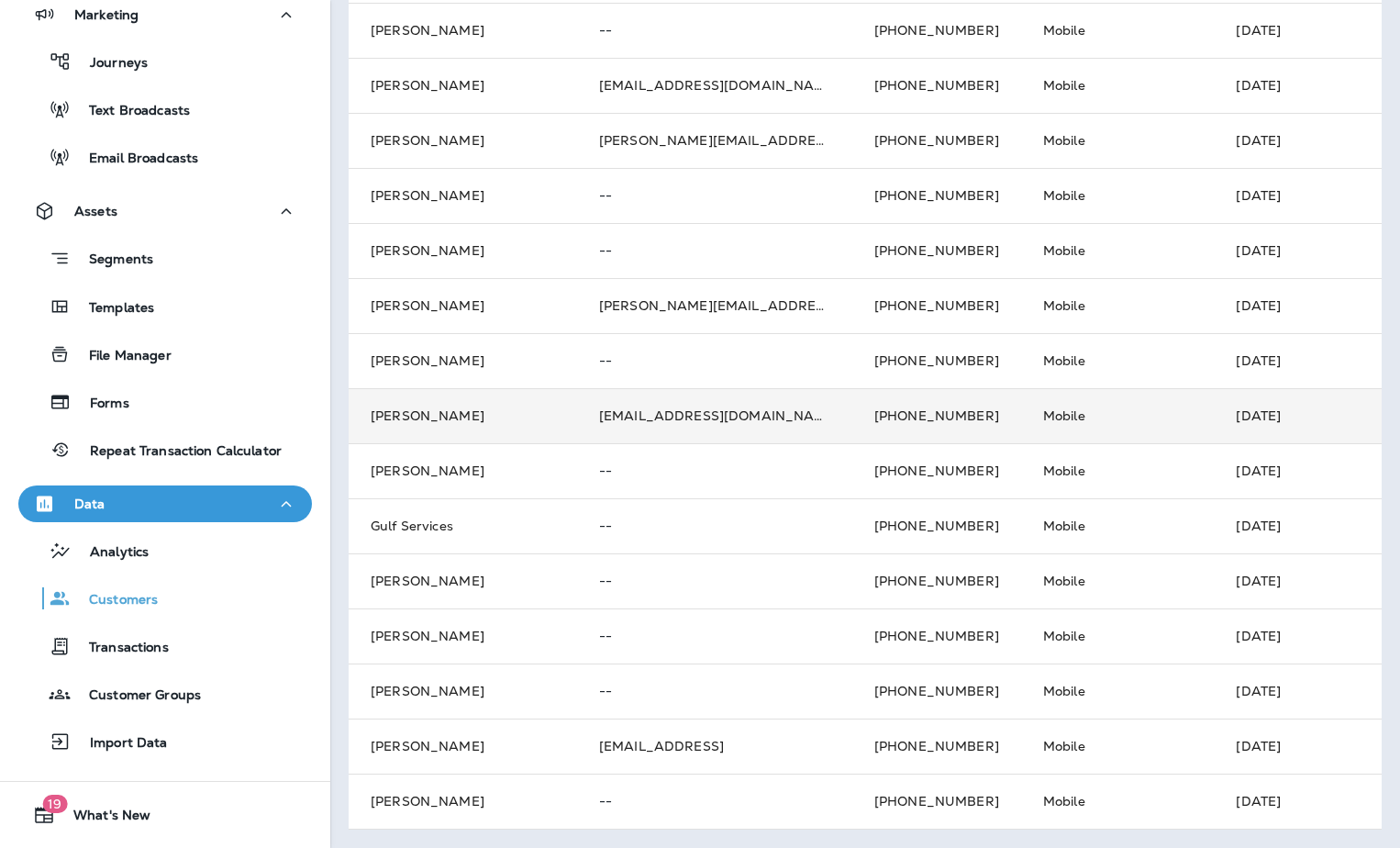
click at [448, 396] on td "[PERSON_NAME]" at bounding box center [463, 415] width 228 height 55
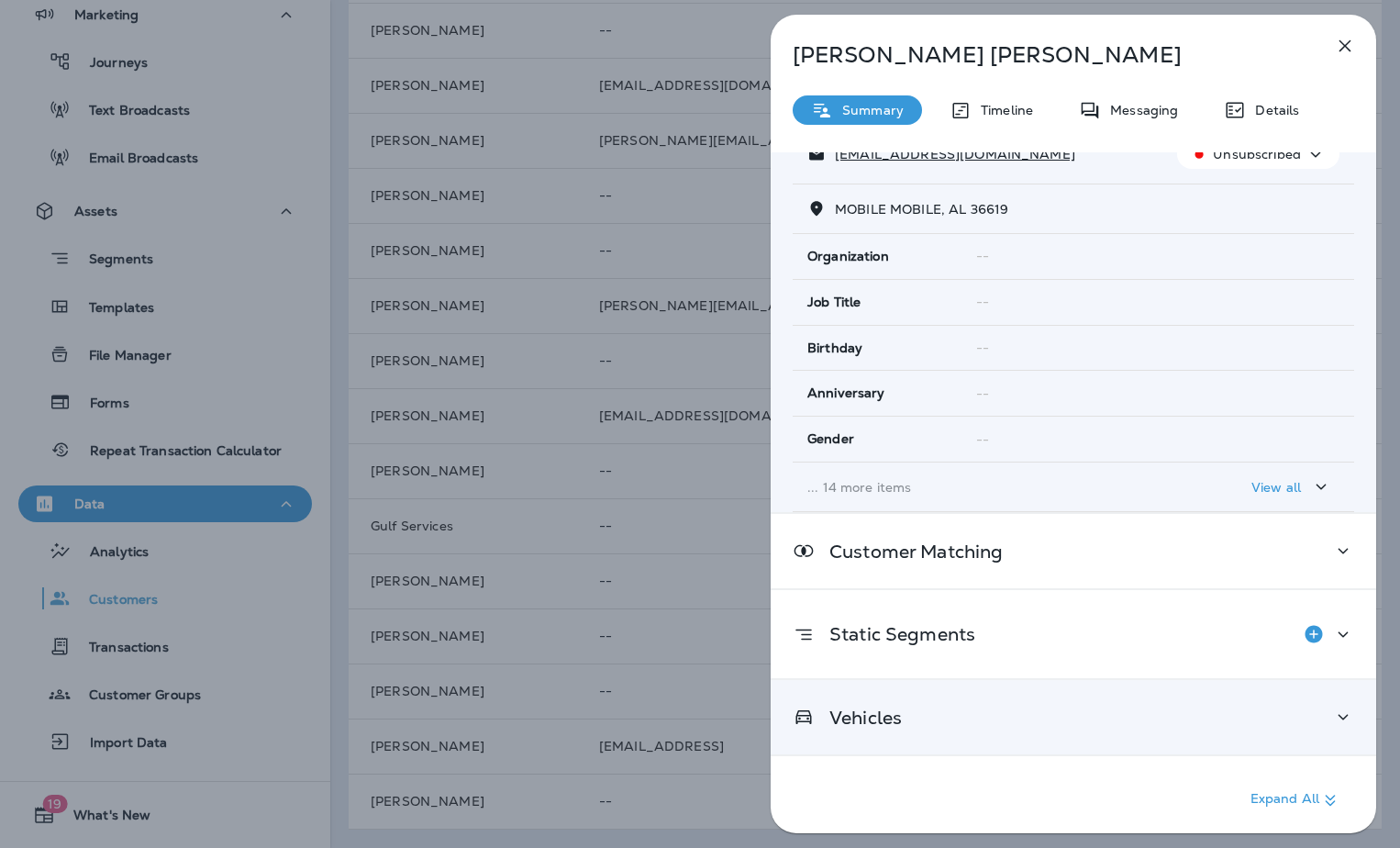
click at [932, 712] on div "Vehicles" at bounding box center [1073, 717] width 561 height 23
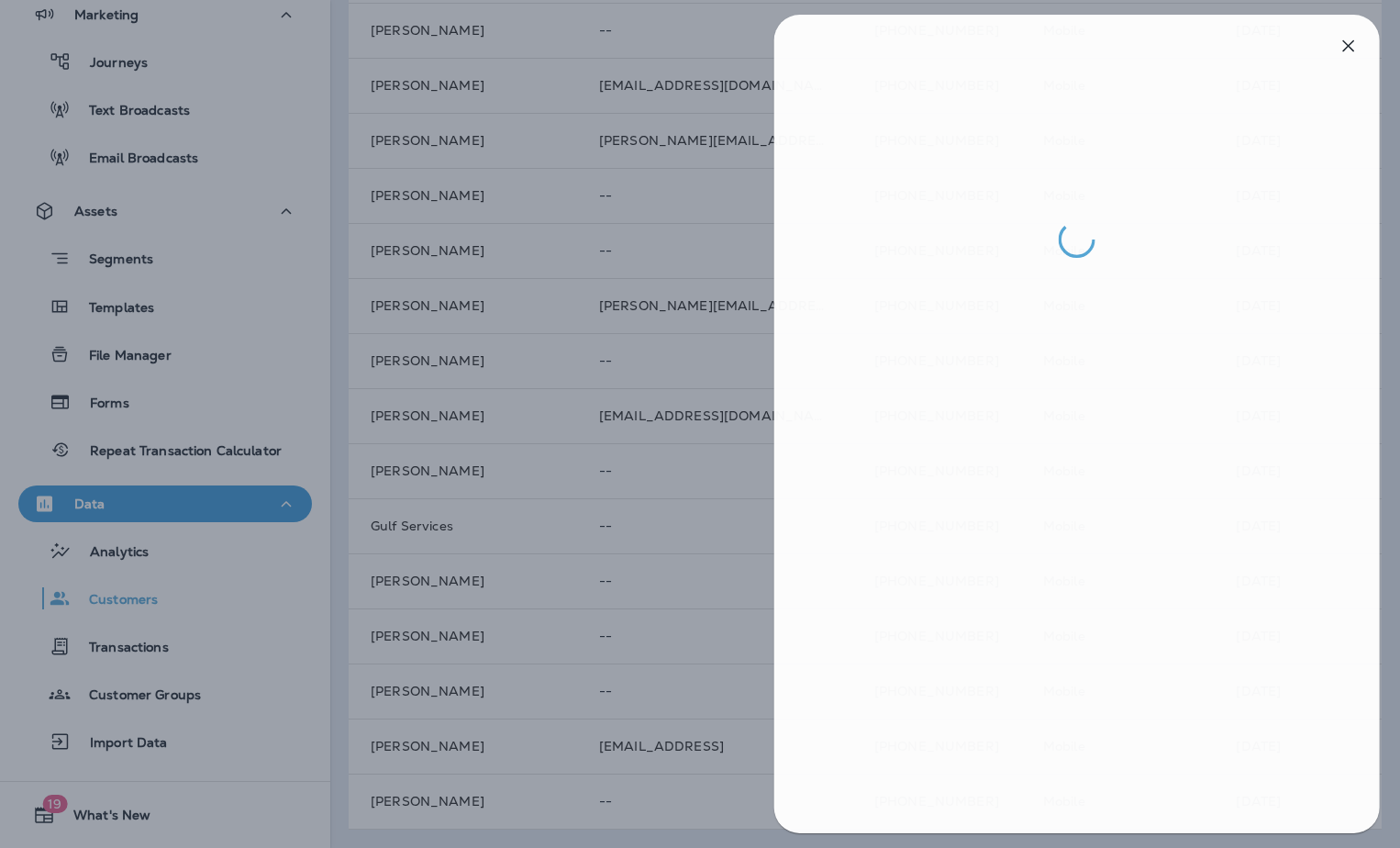
click at [505, 487] on div at bounding box center [704, 424] width 1400 height 848
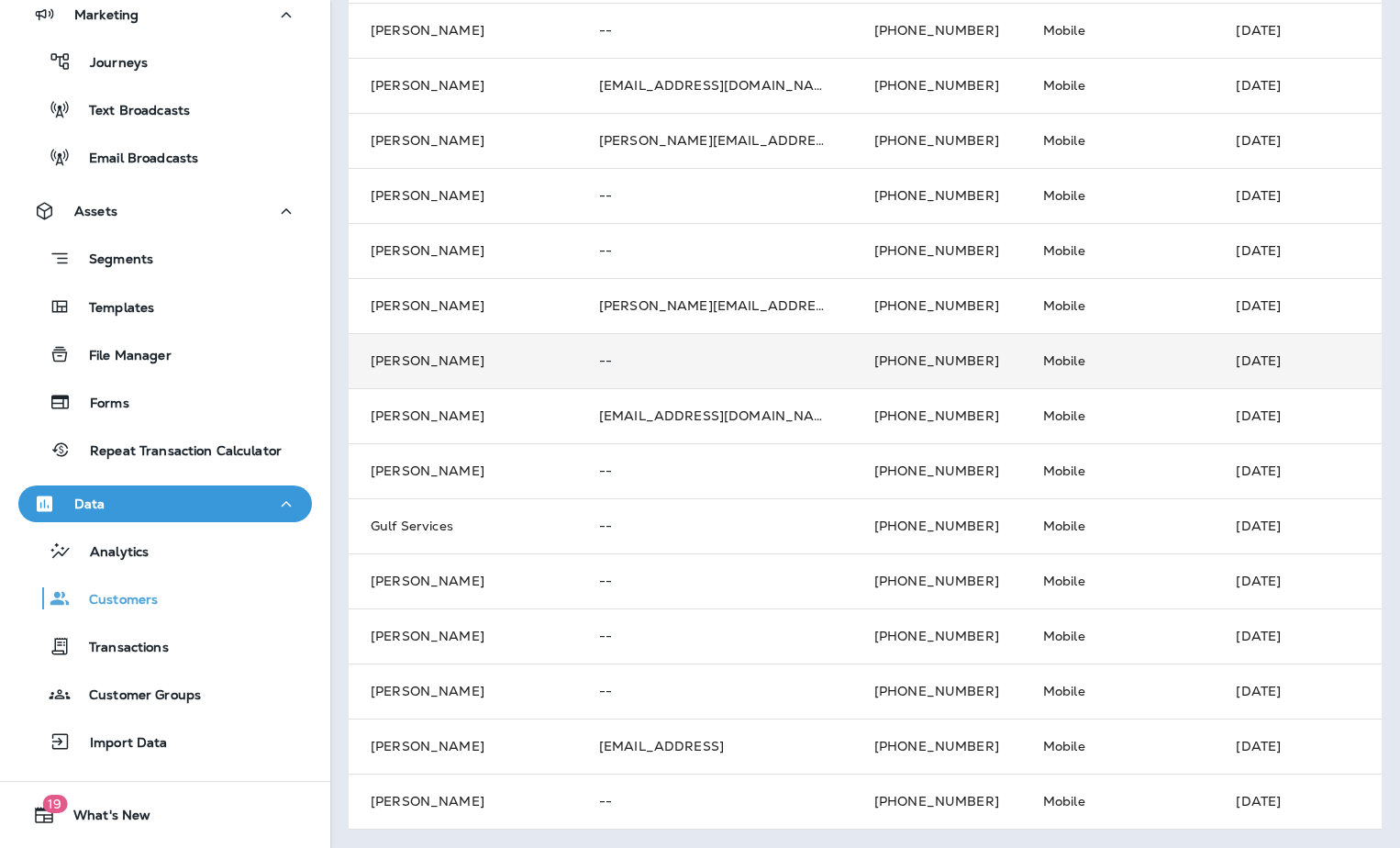
click at [457, 350] on td "[PERSON_NAME]" at bounding box center [463, 360] width 228 height 55
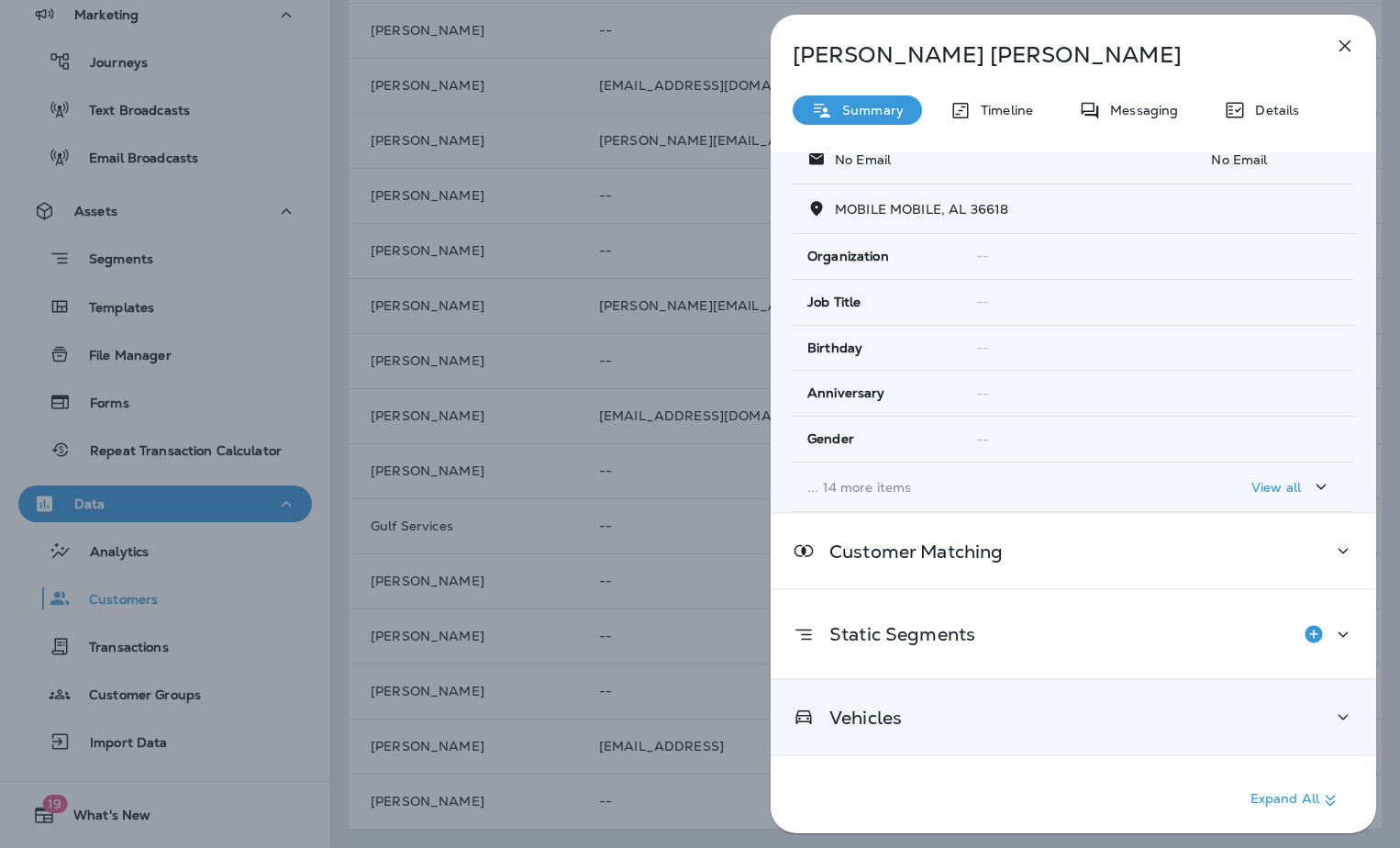
click at [956, 717] on div "Vehicles" at bounding box center [1073, 717] width 561 height 23
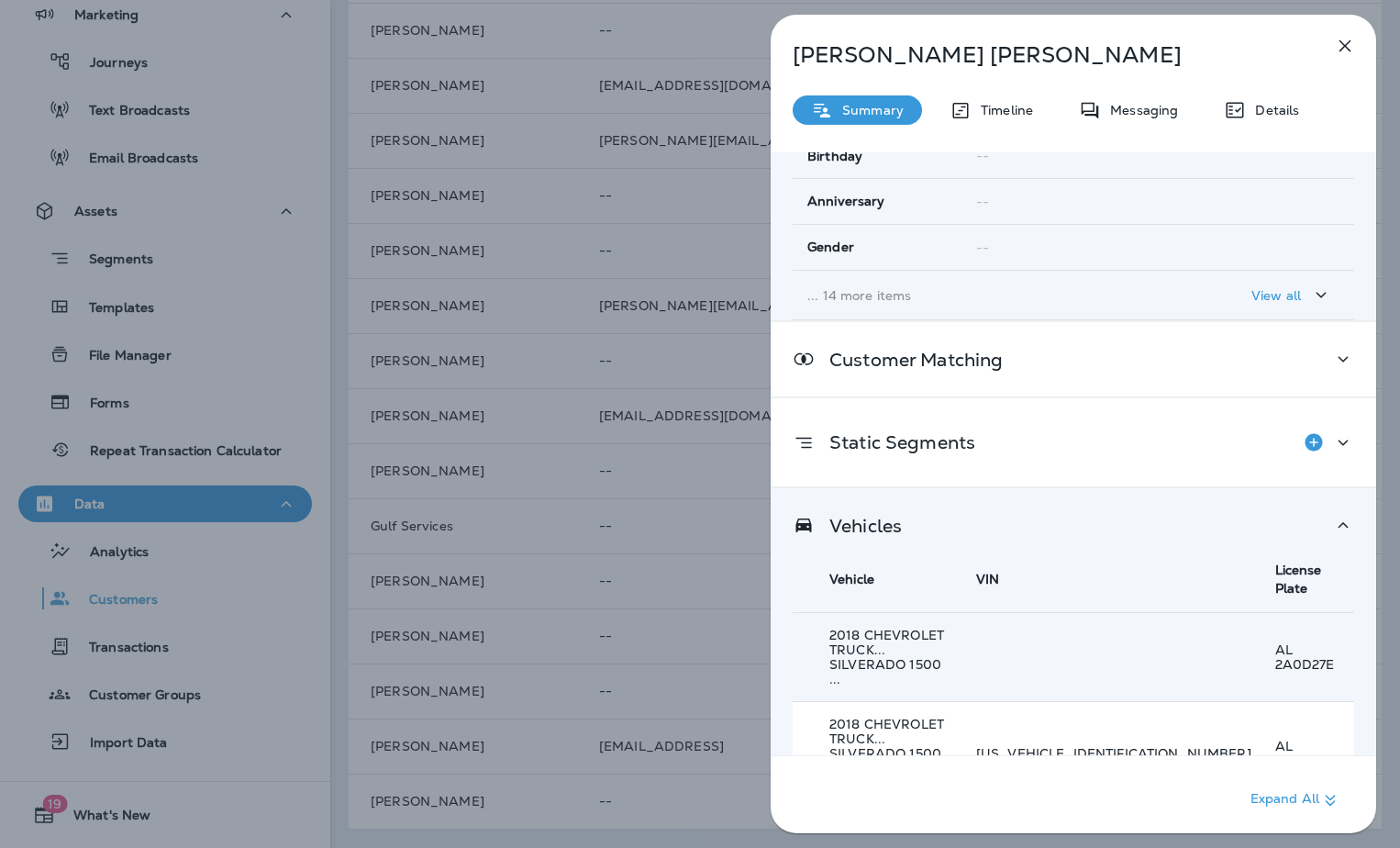
scroll to position [379, 0]
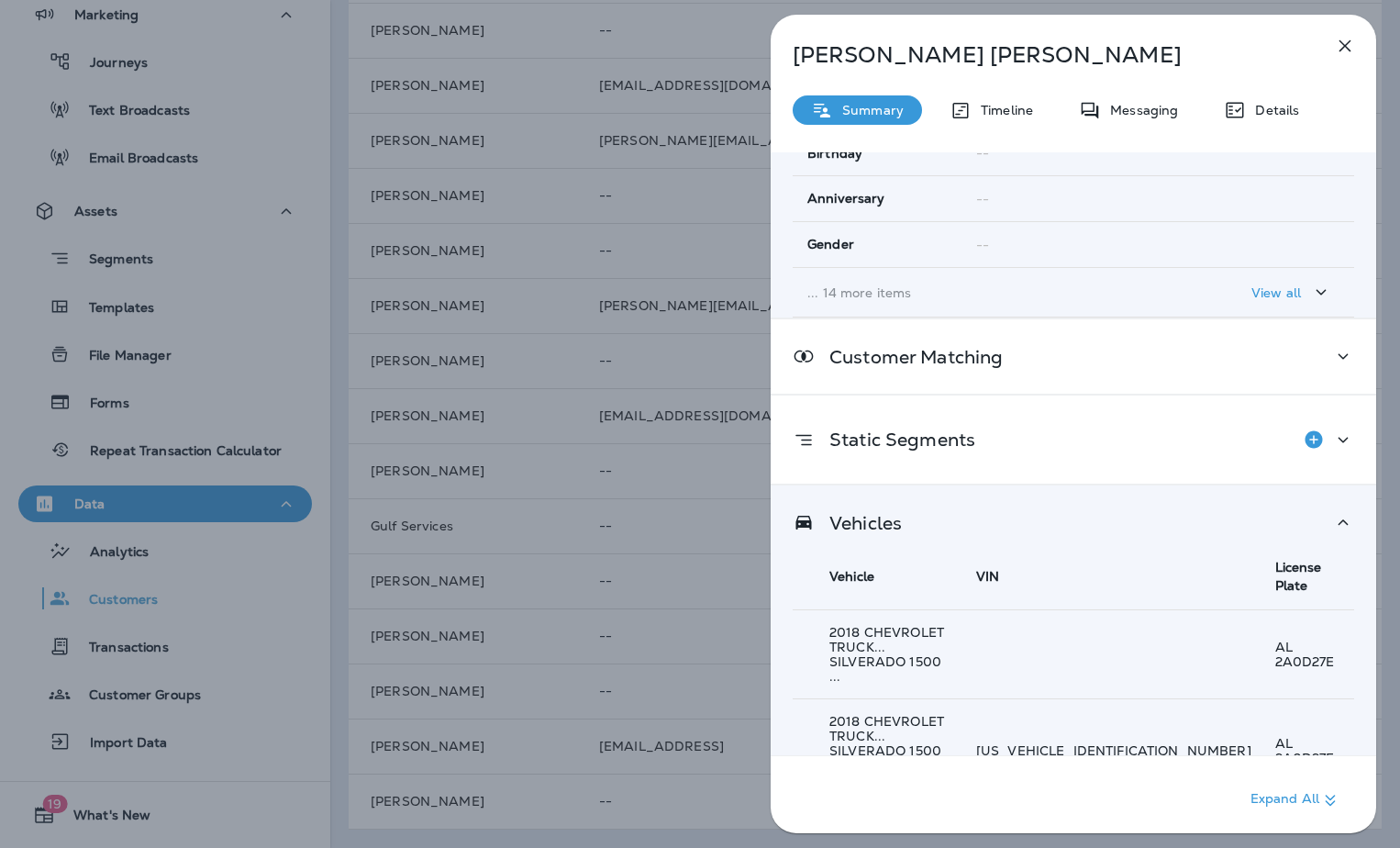
click at [650, 566] on div "[PERSON_NAME] Summary Timeline Messaging Details Customer Info Basic Info Opt S…" at bounding box center [700, 424] width 1400 height 848
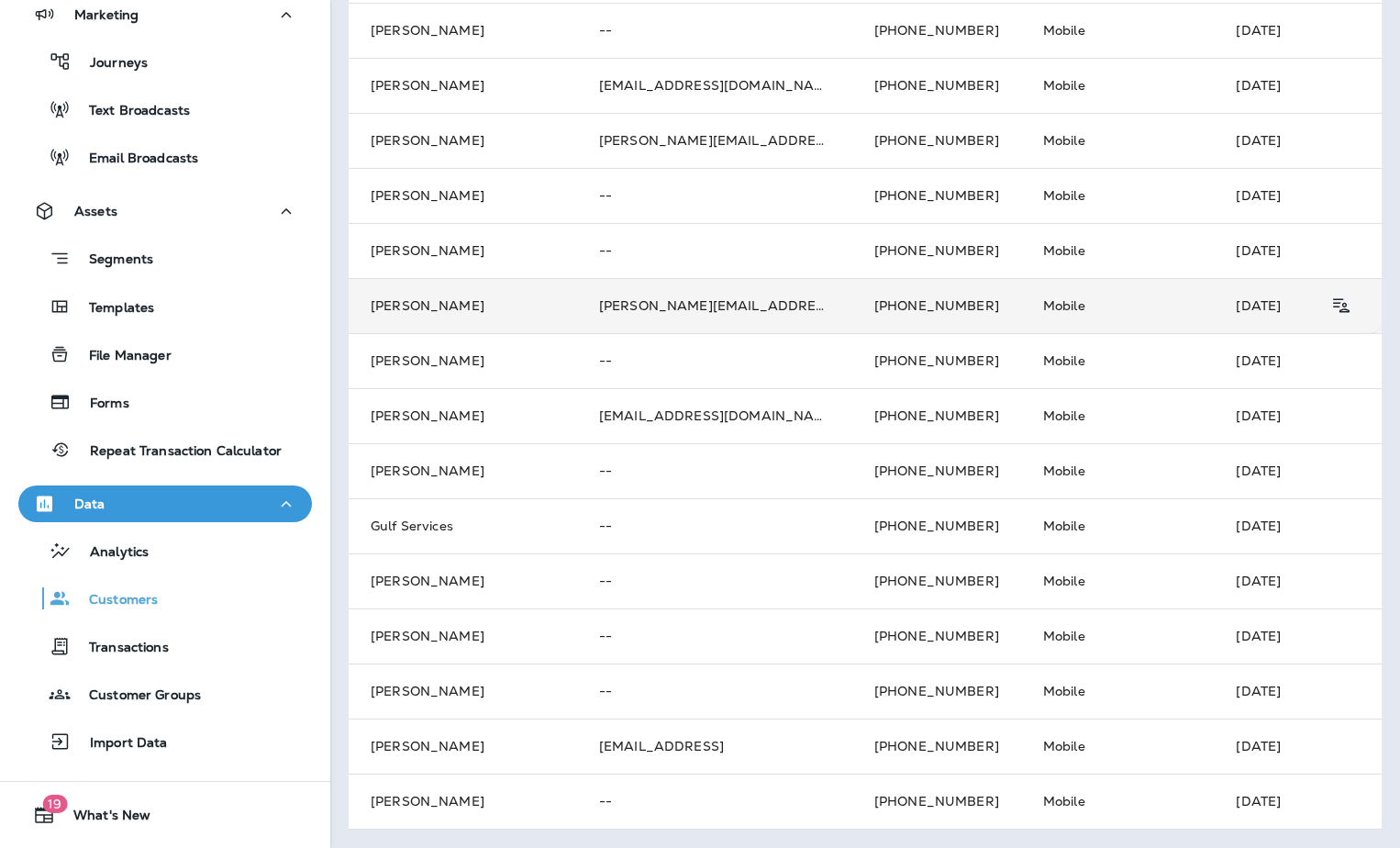
click at [433, 302] on td "[PERSON_NAME]" at bounding box center [463, 305] width 228 height 55
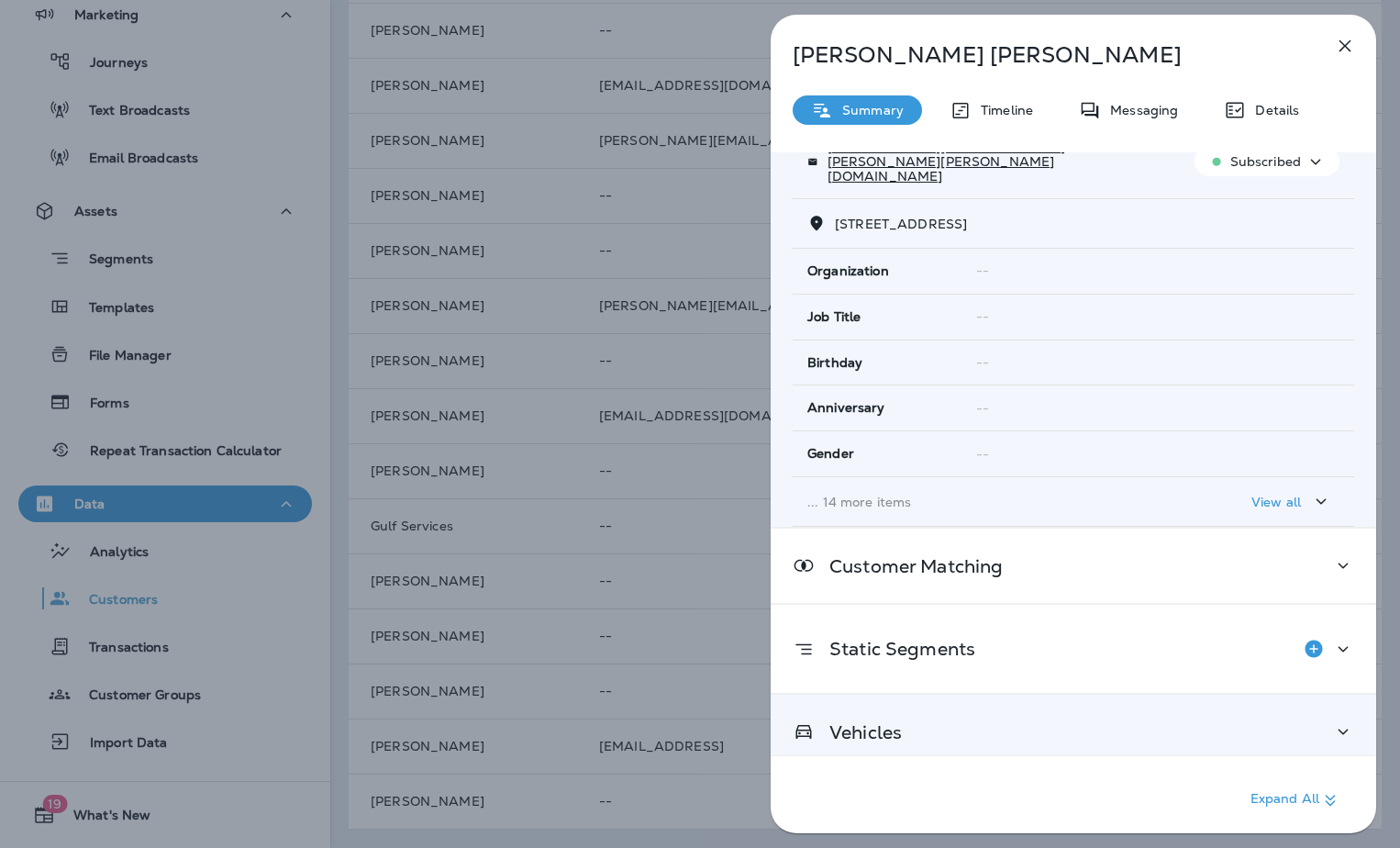
click at [926, 720] on div "Vehicles" at bounding box center [1073, 731] width 561 height 23
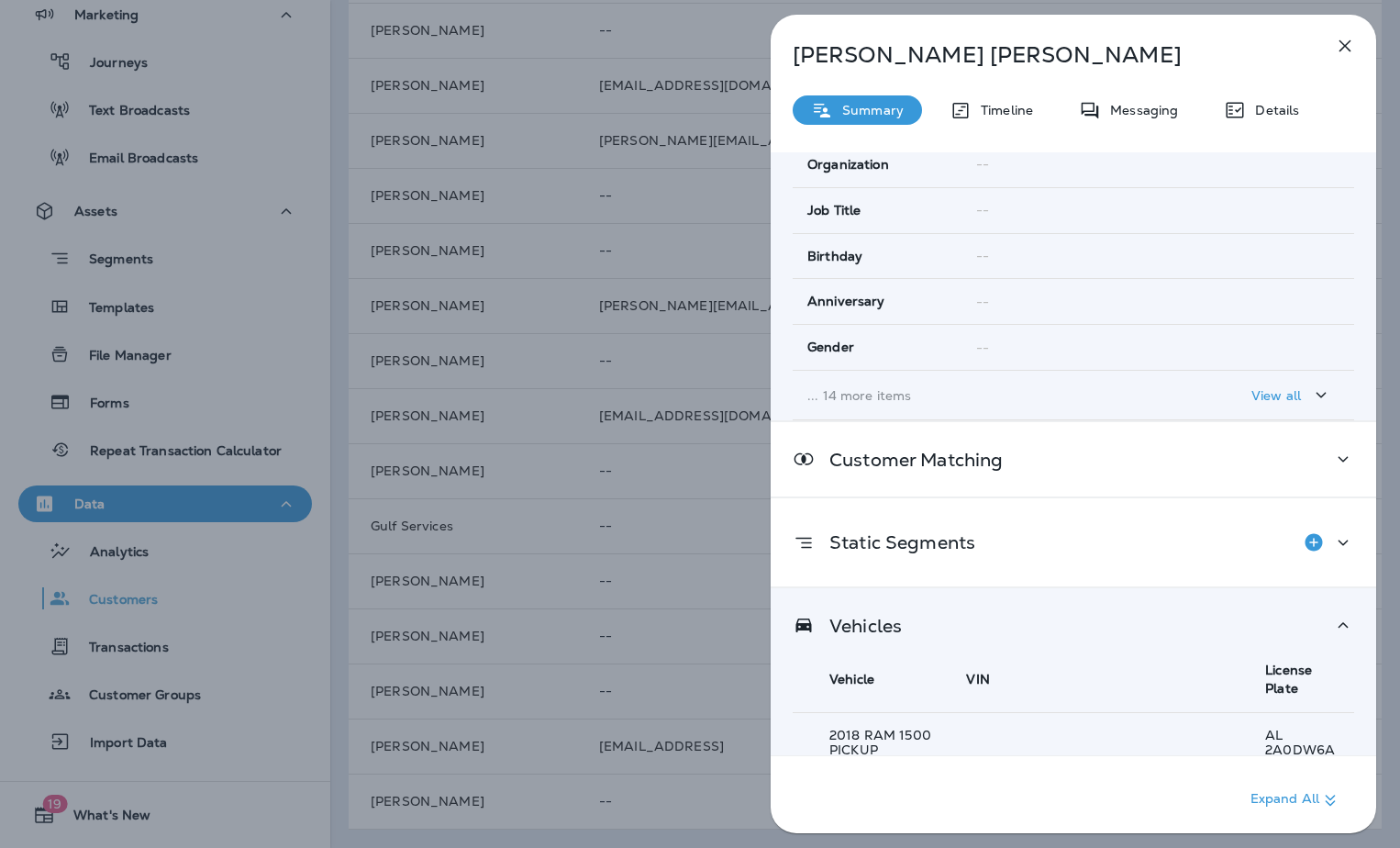
scroll to position [316, 0]
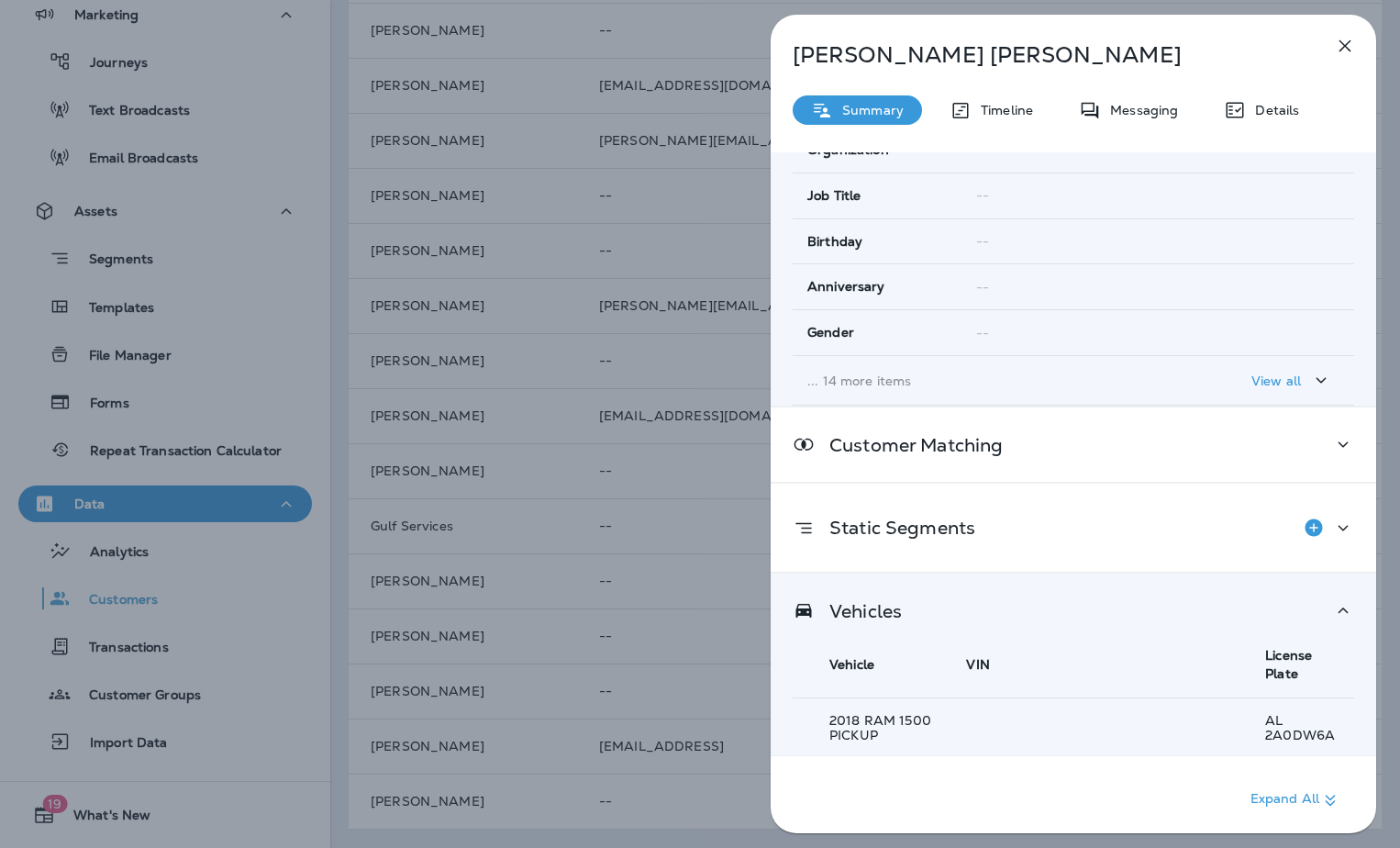
click at [573, 547] on div "[PERSON_NAME] Summary Timeline Messaging Details Customer Info Basic Info Opt S…" at bounding box center [700, 424] width 1400 height 848
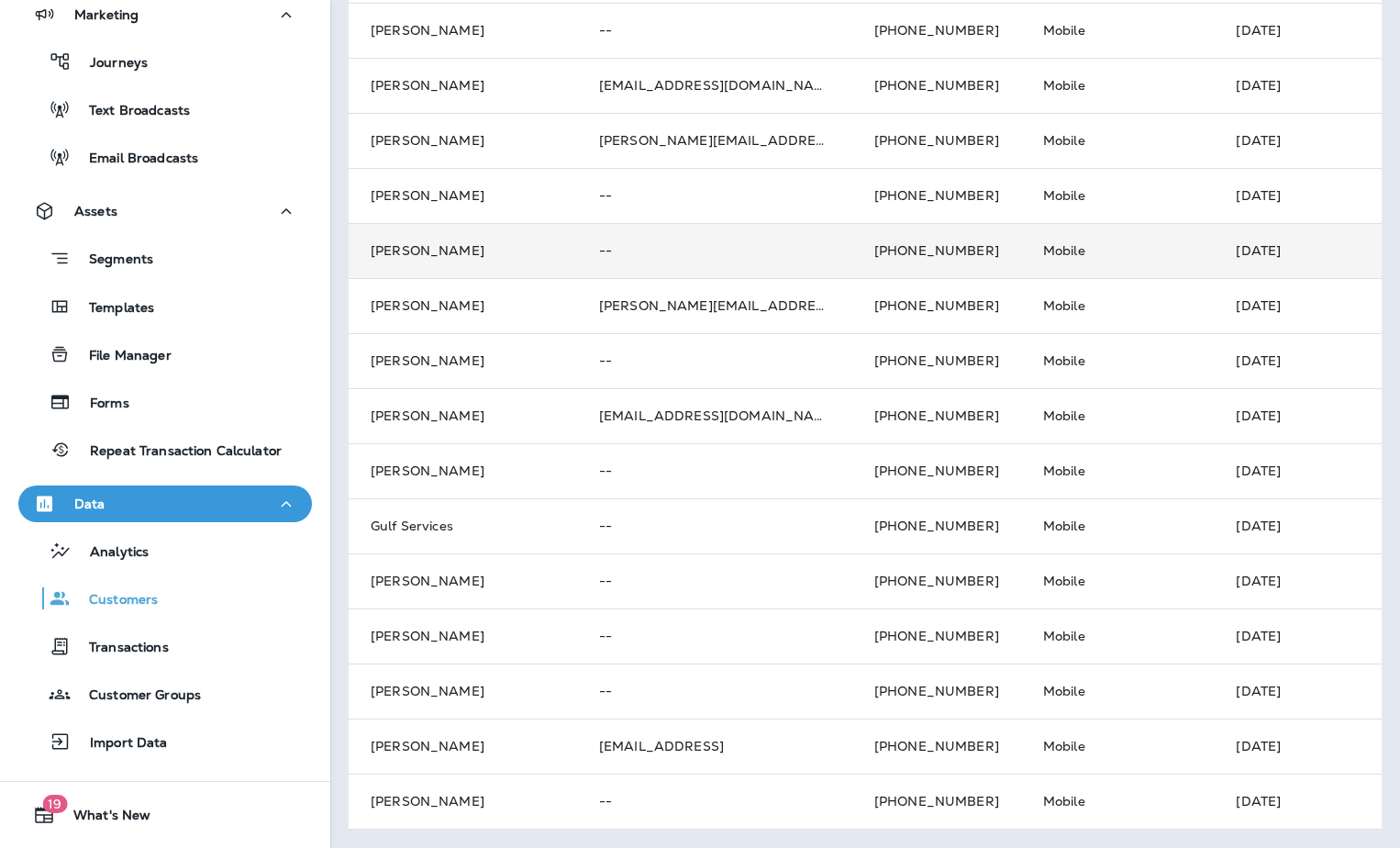
click at [431, 235] on td "[PERSON_NAME]" at bounding box center [463, 250] width 228 height 55
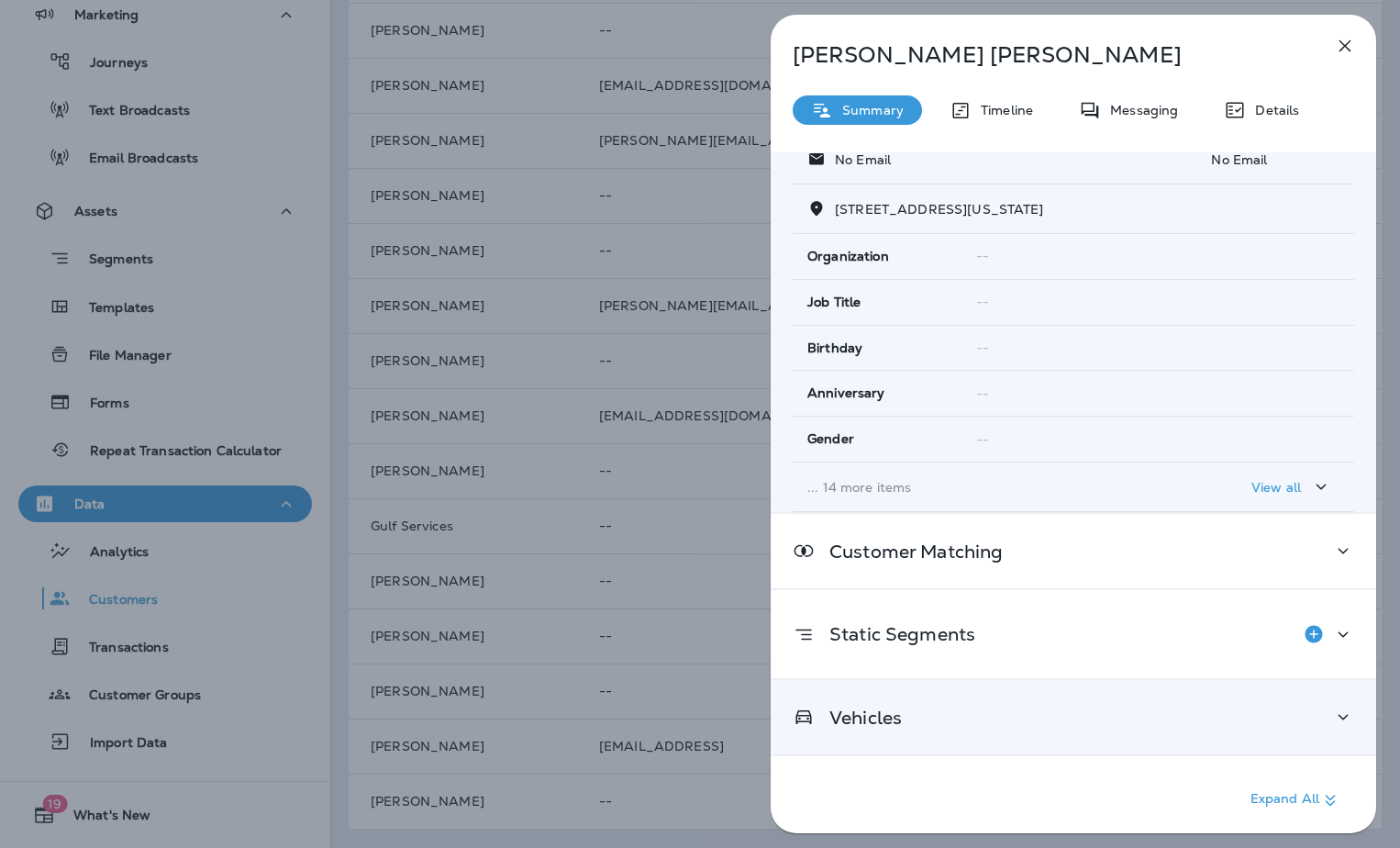
click at [928, 722] on div "Vehicles" at bounding box center [1073, 717] width 561 height 23
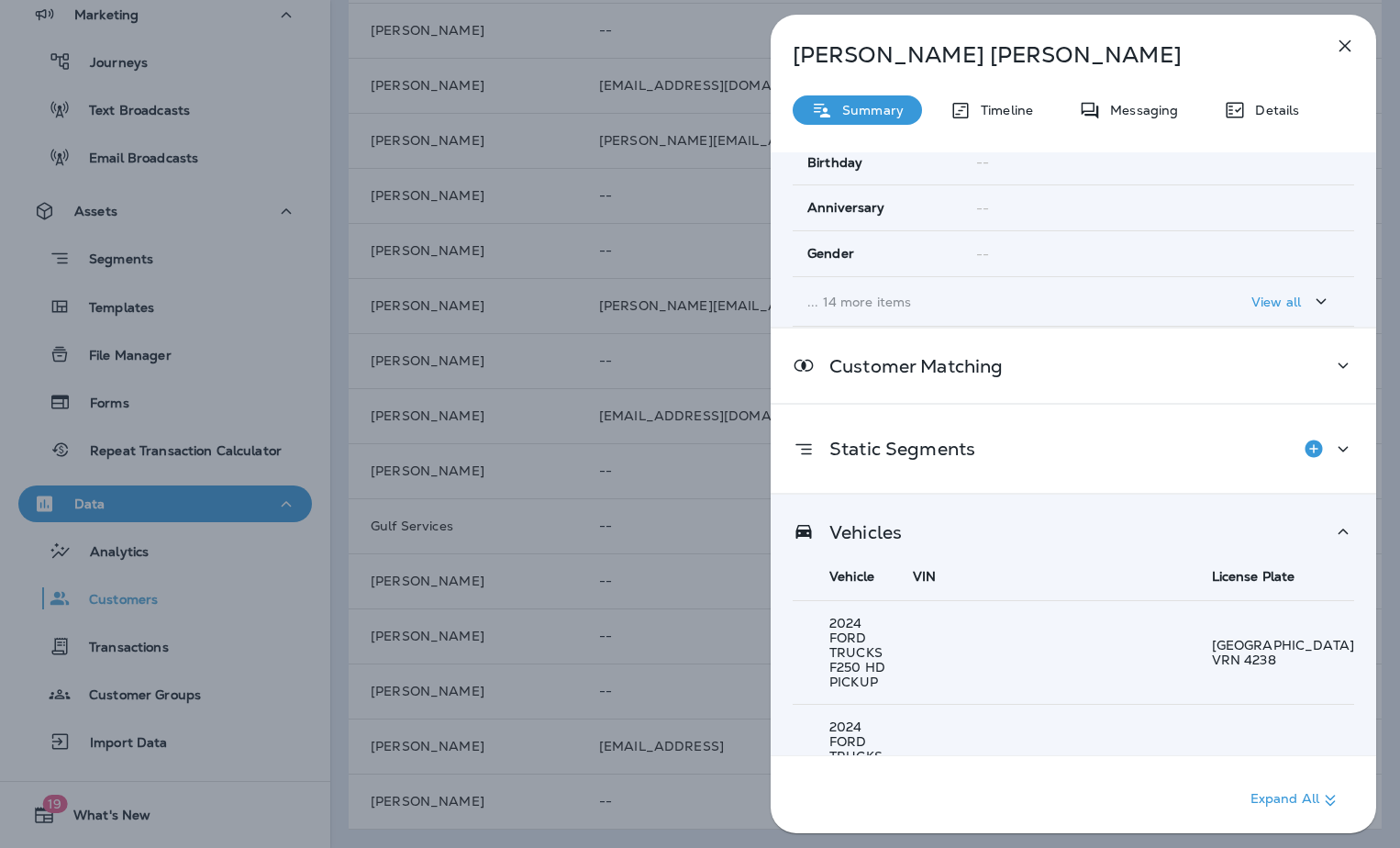
scroll to position [379, 0]
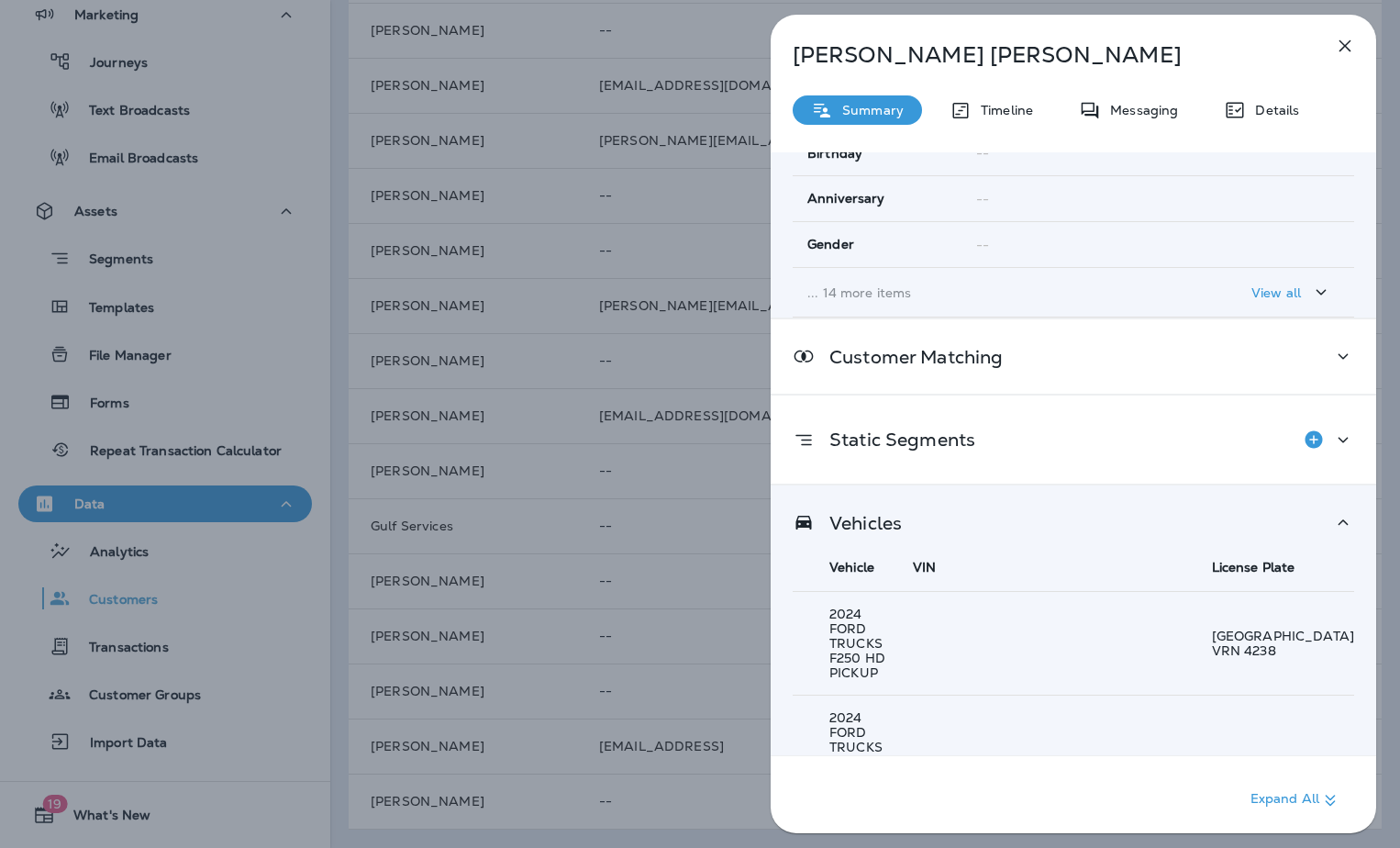
click at [673, 564] on div "[PERSON_NAME] Summary Timeline Messaging Details Customer Info Basic Info Opt S…" at bounding box center [700, 424] width 1400 height 848
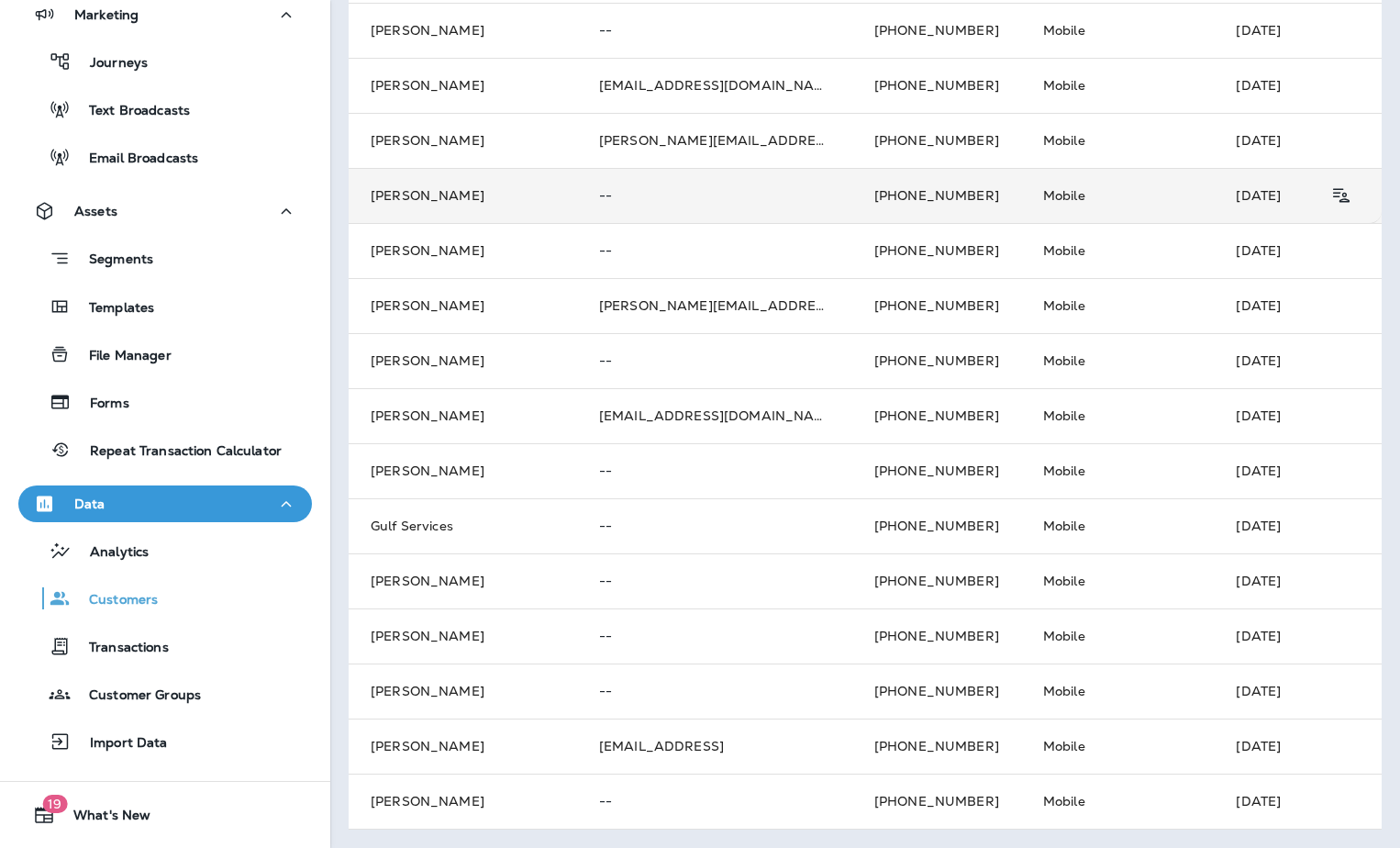
click at [427, 168] on td "[PERSON_NAME]" at bounding box center [463, 195] width 228 height 55
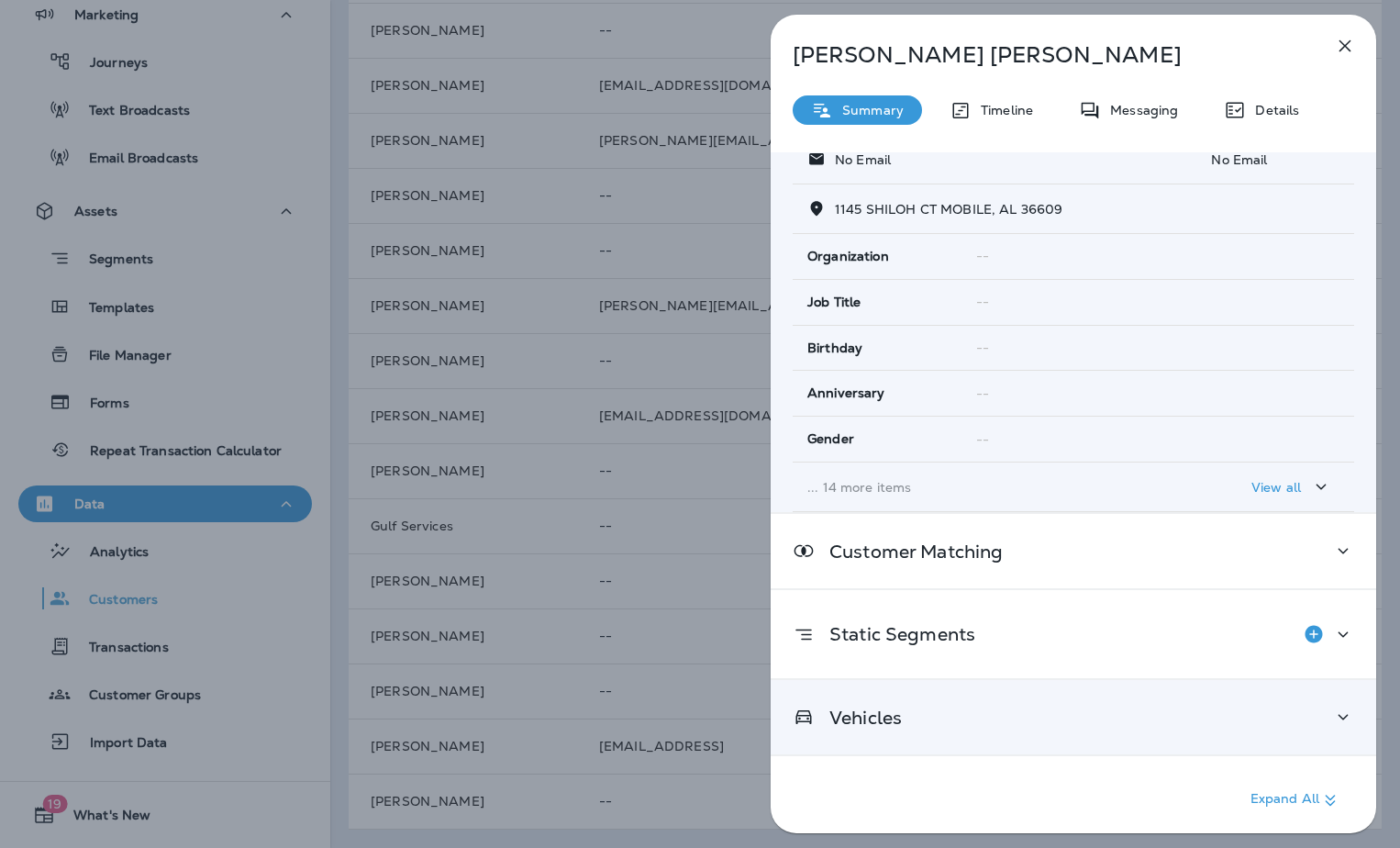
click at [912, 712] on div "Vehicles" at bounding box center [1073, 717] width 561 height 23
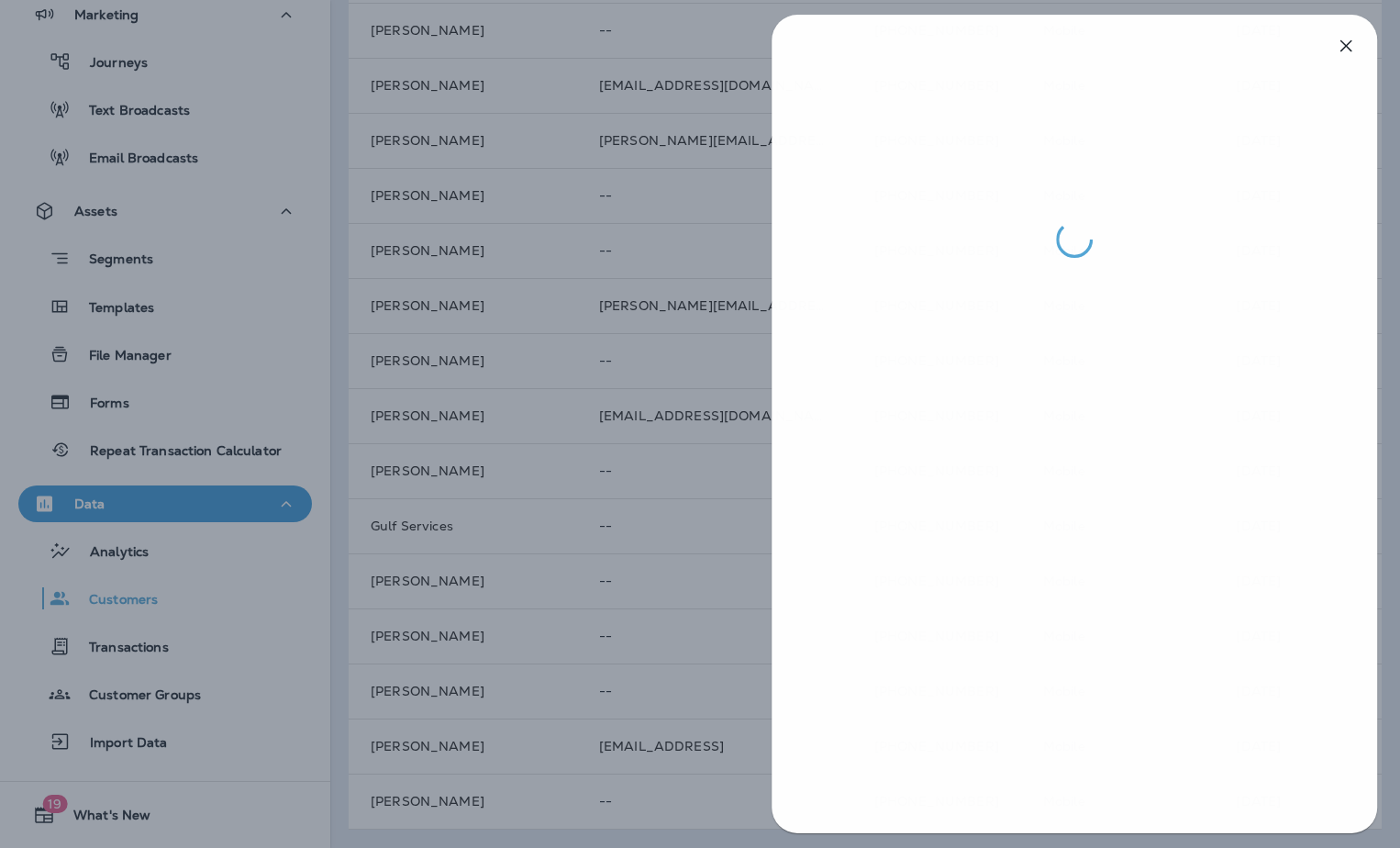
click at [506, 526] on div at bounding box center [701, 424] width 1400 height 848
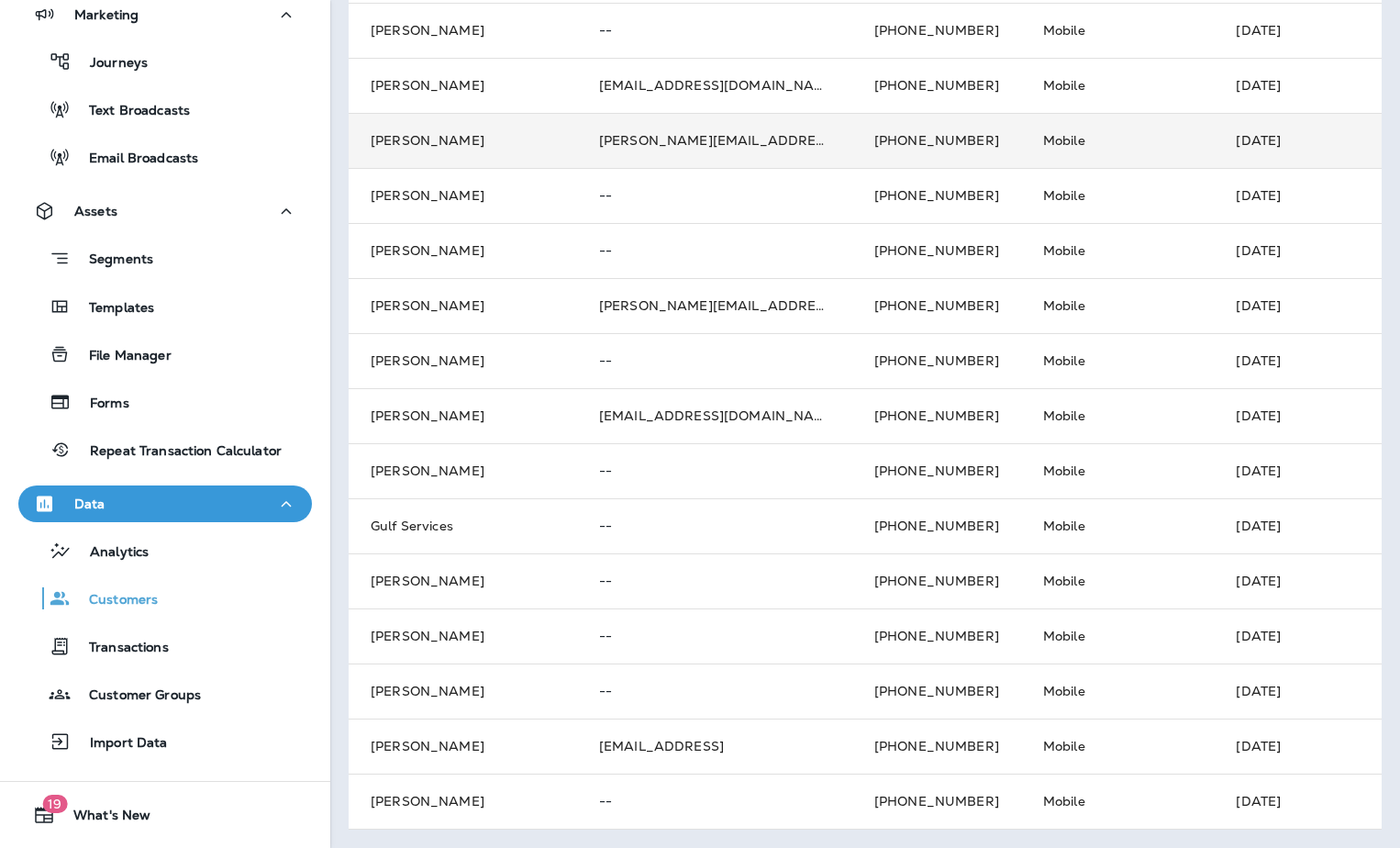
click at [420, 118] on td "[PERSON_NAME]" at bounding box center [463, 140] width 228 height 55
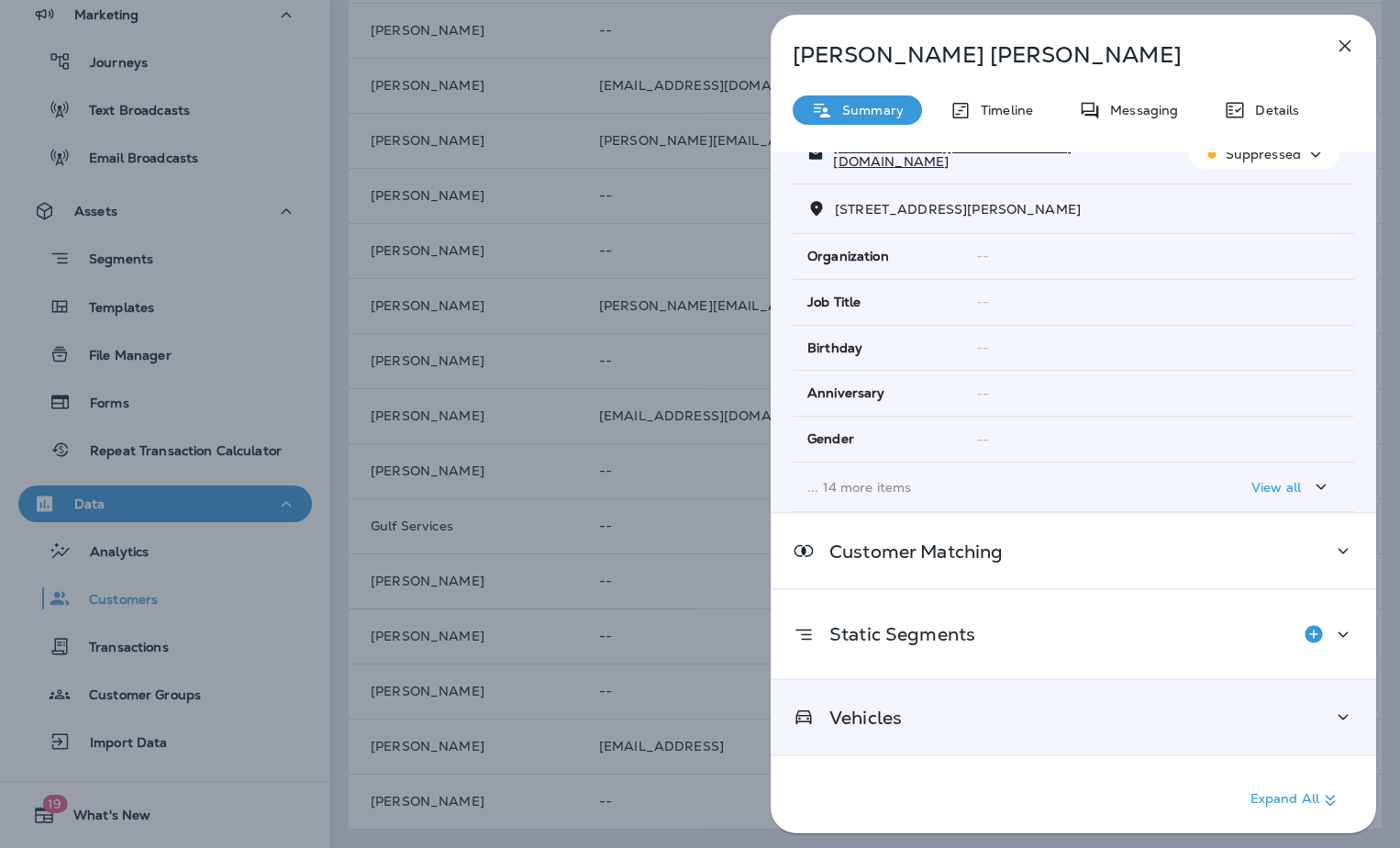
click at [928, 706] on div "Vehicles" at bounding box center [1074, 717] width 606 height 74
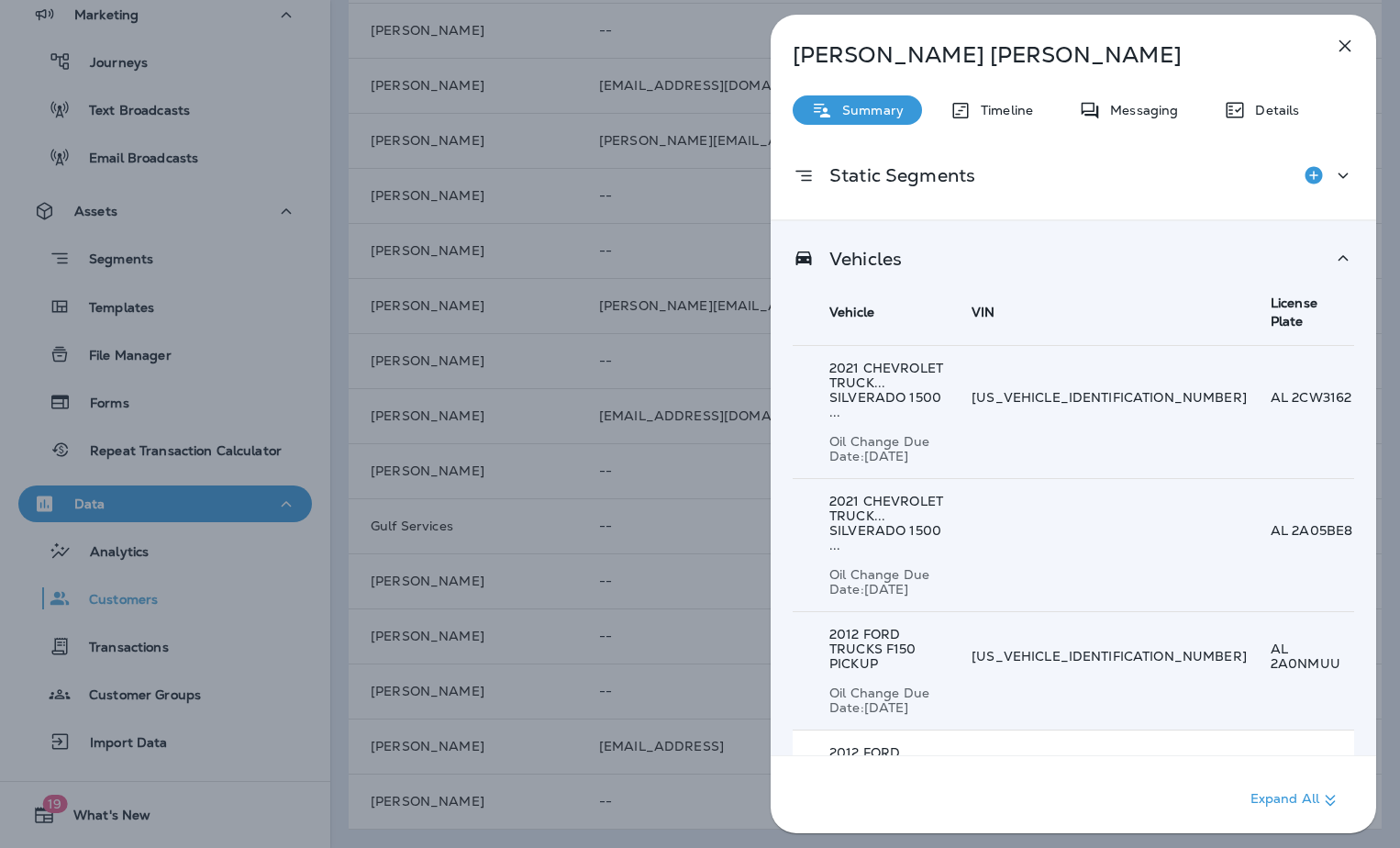
scroll to position [657, 0]
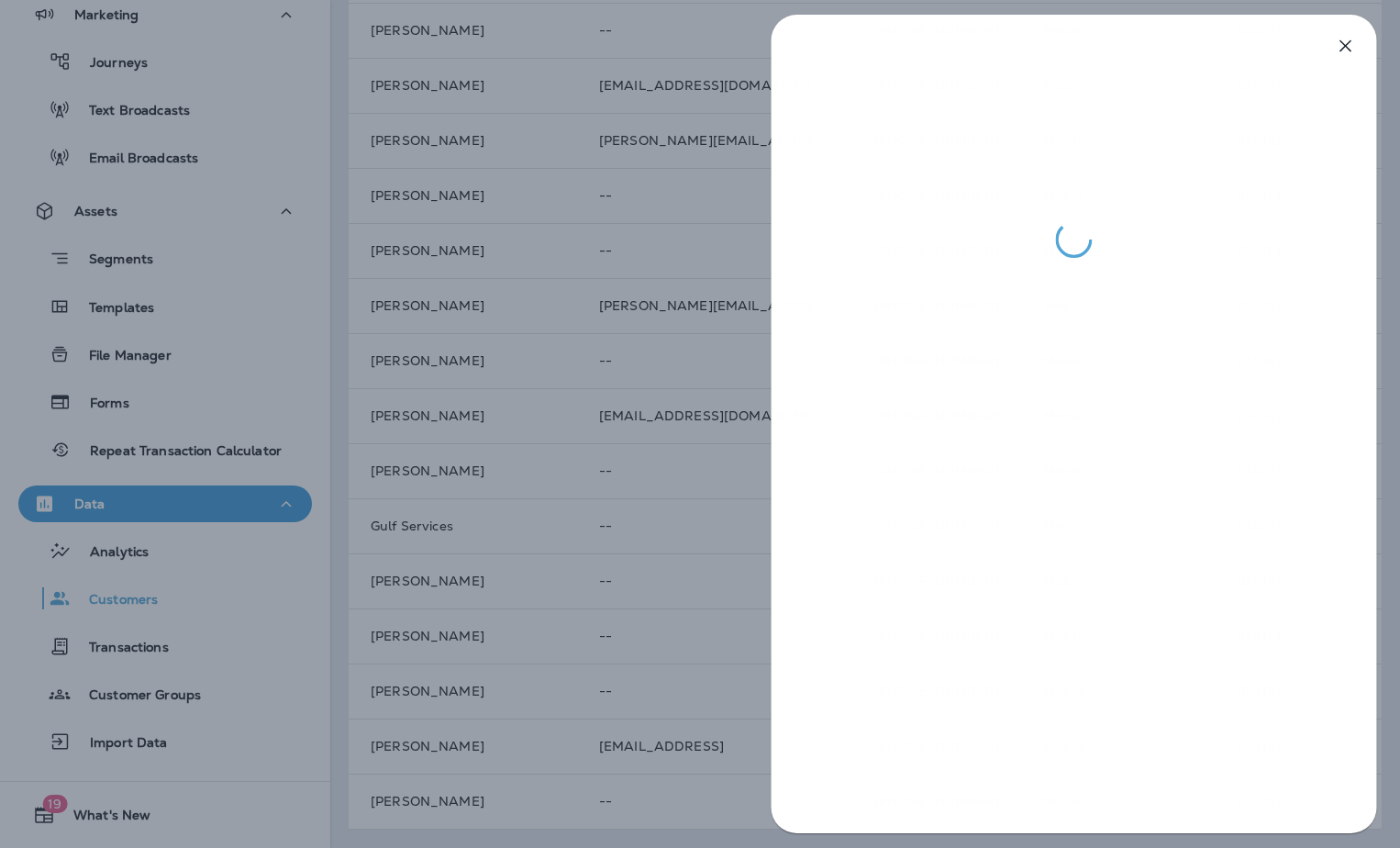
click at [599, 447] on div at bounding box center [700, 424] width 1400 height 848
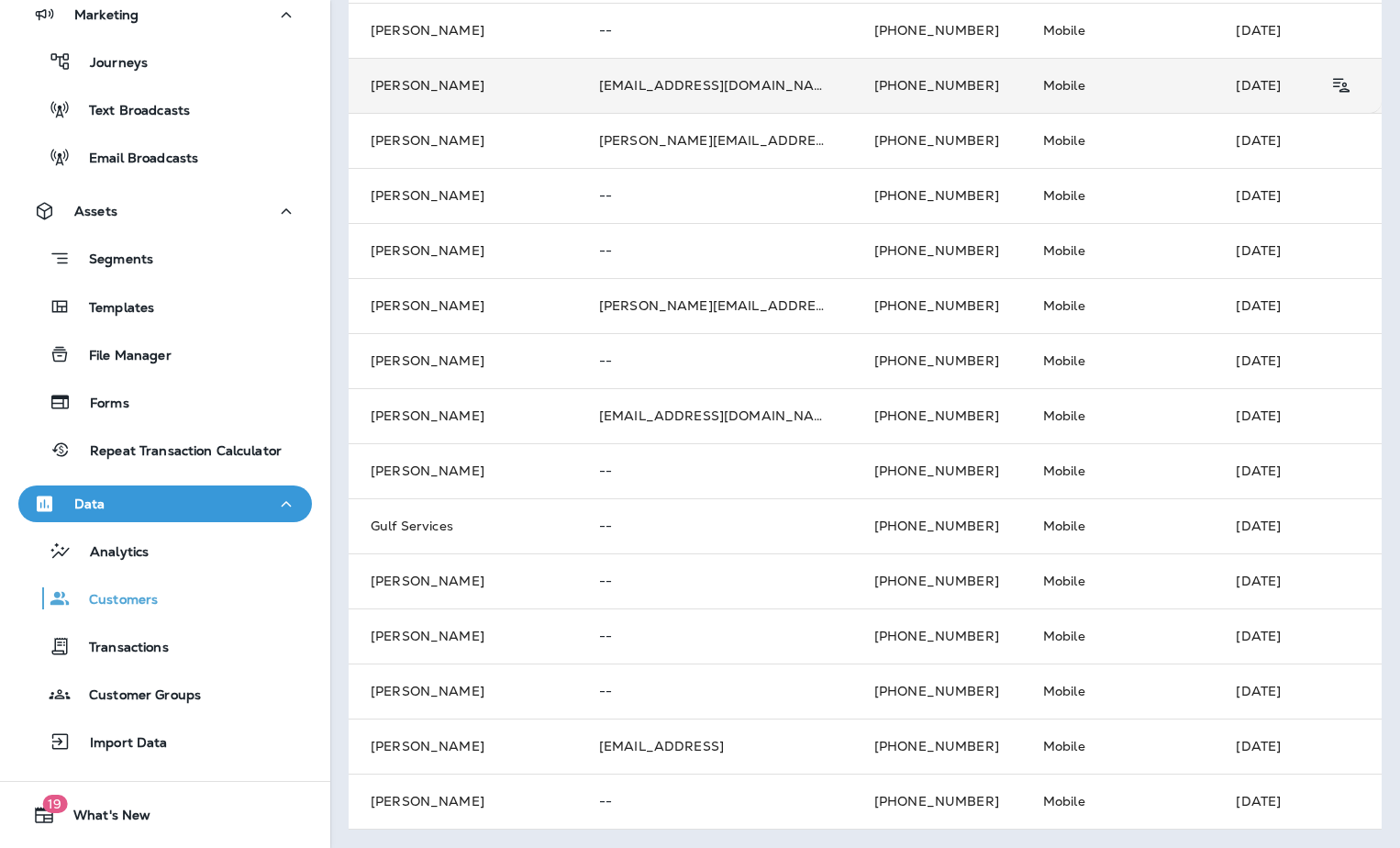
click at [418, 76] on td "[PERSON_NAME]" at bounding box center [463, 85] width 228 height 55
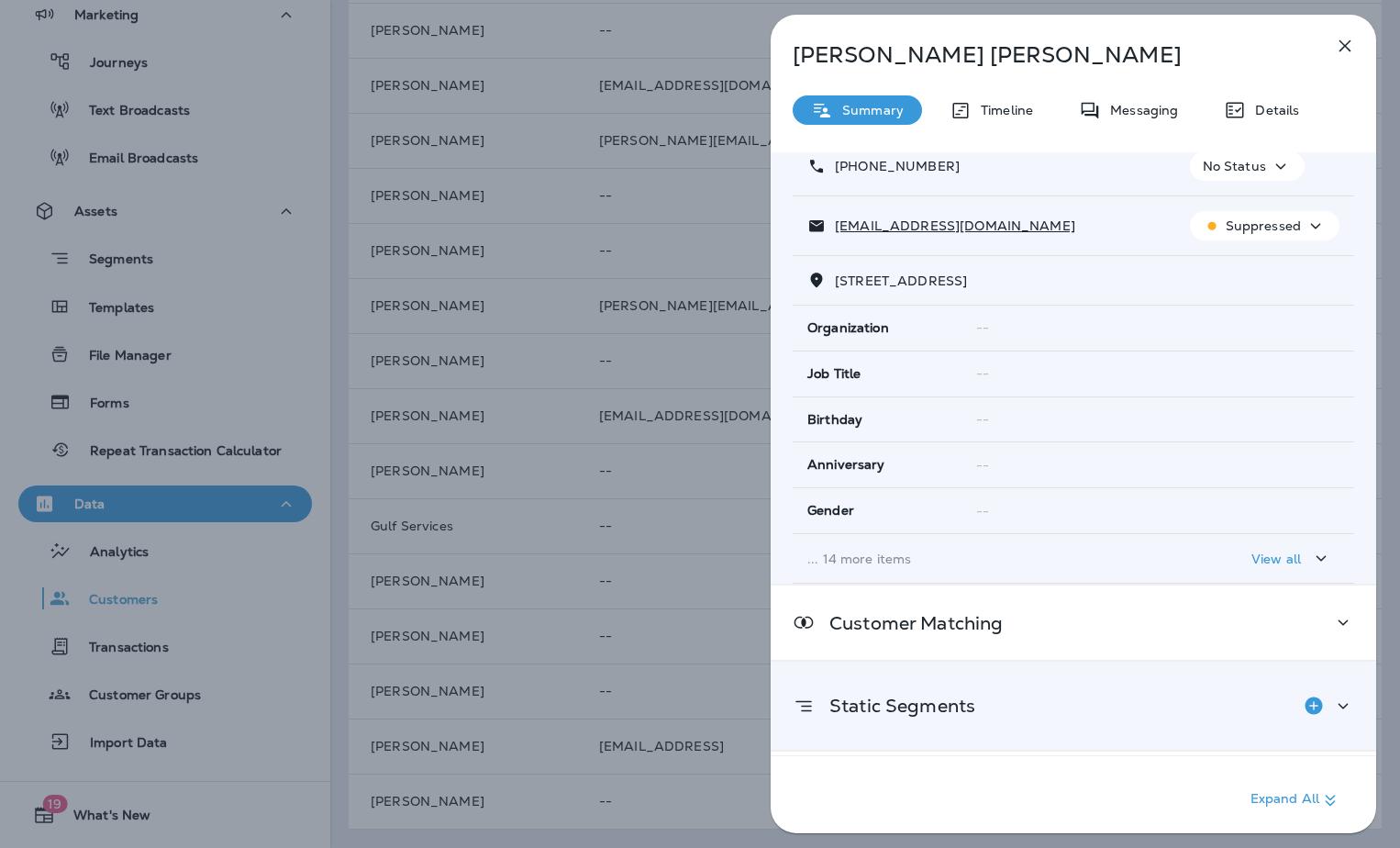
scroll to position [194, 0]
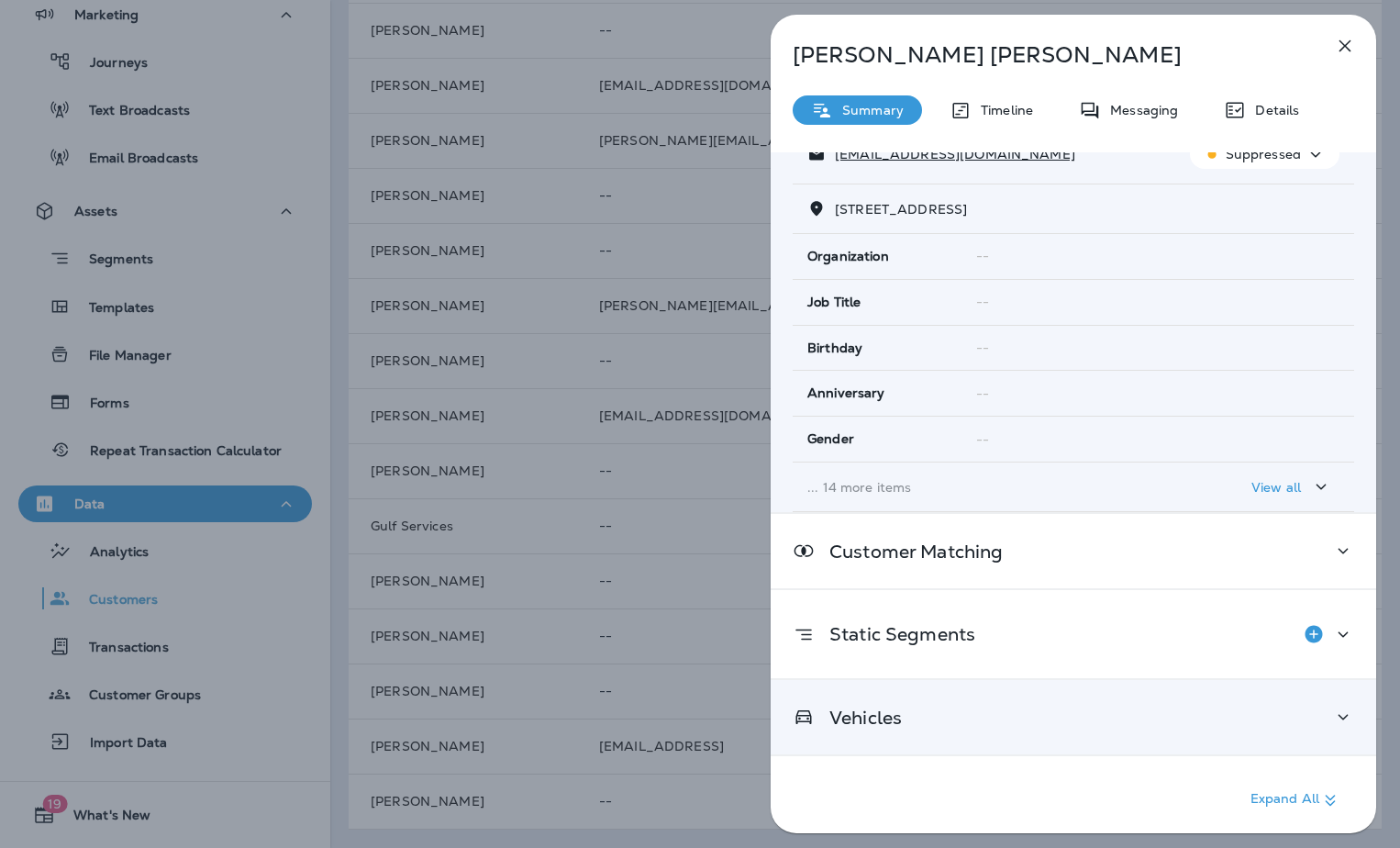
click at [920, 689] on div "Vehicles" at bounding box center [1074, 717] width 606 height 74
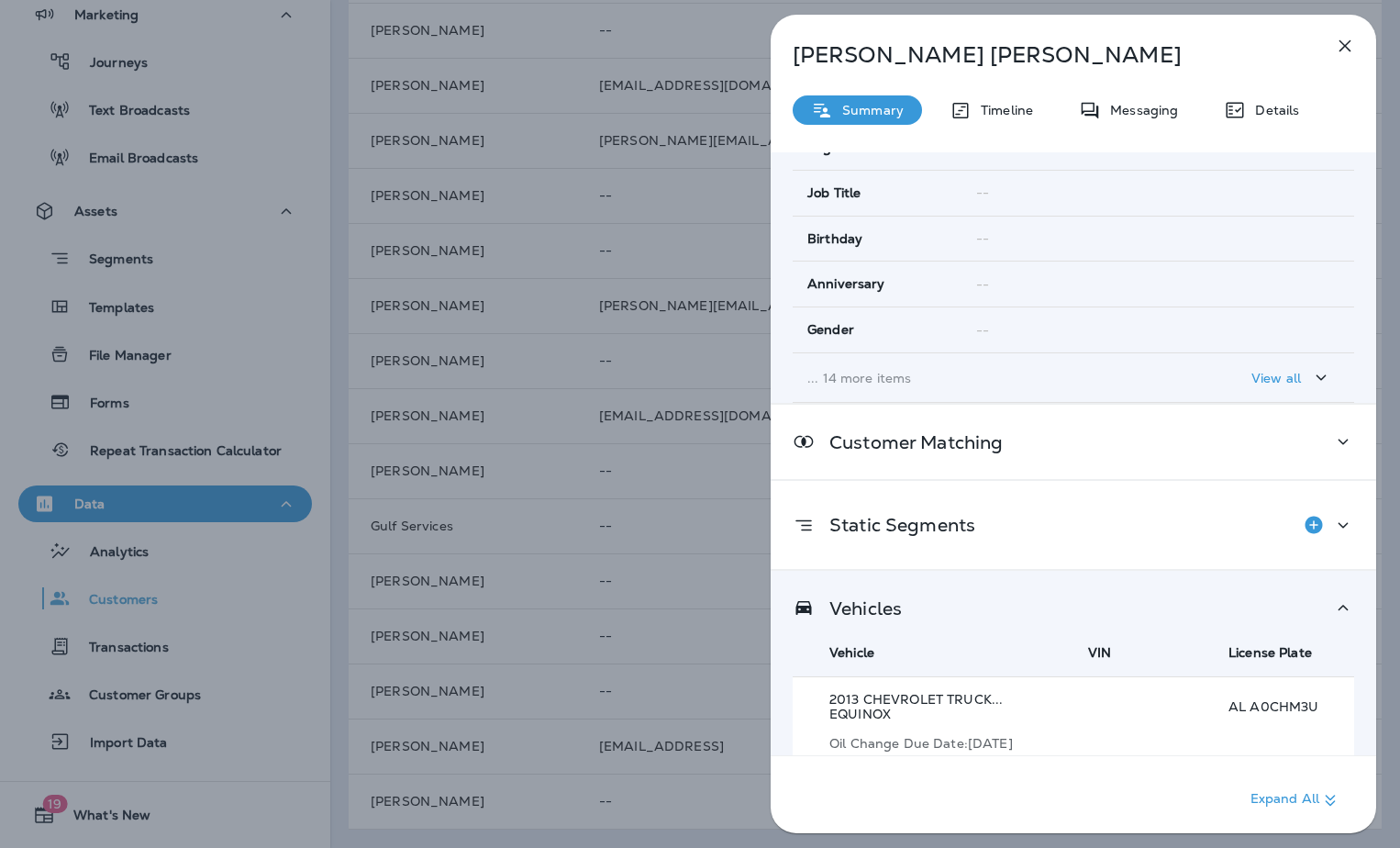
scroll to position [374, 0]
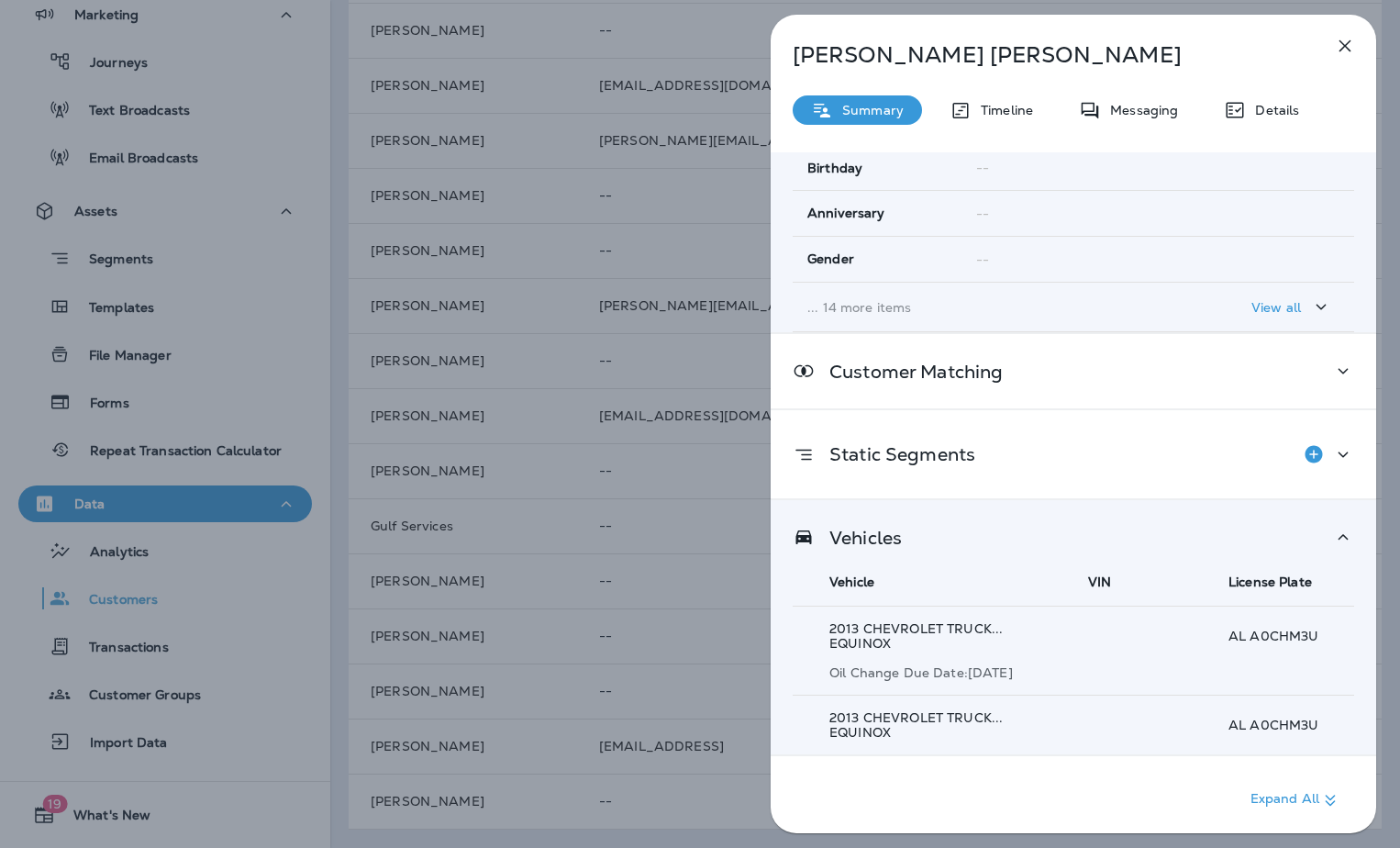
click at [583, 450] on div "[PERSON_NAME] Summary Timeline Messaging Details Customer Info Basic Info Opt S…" at bounding box center [700, 424] width 1400 height 848
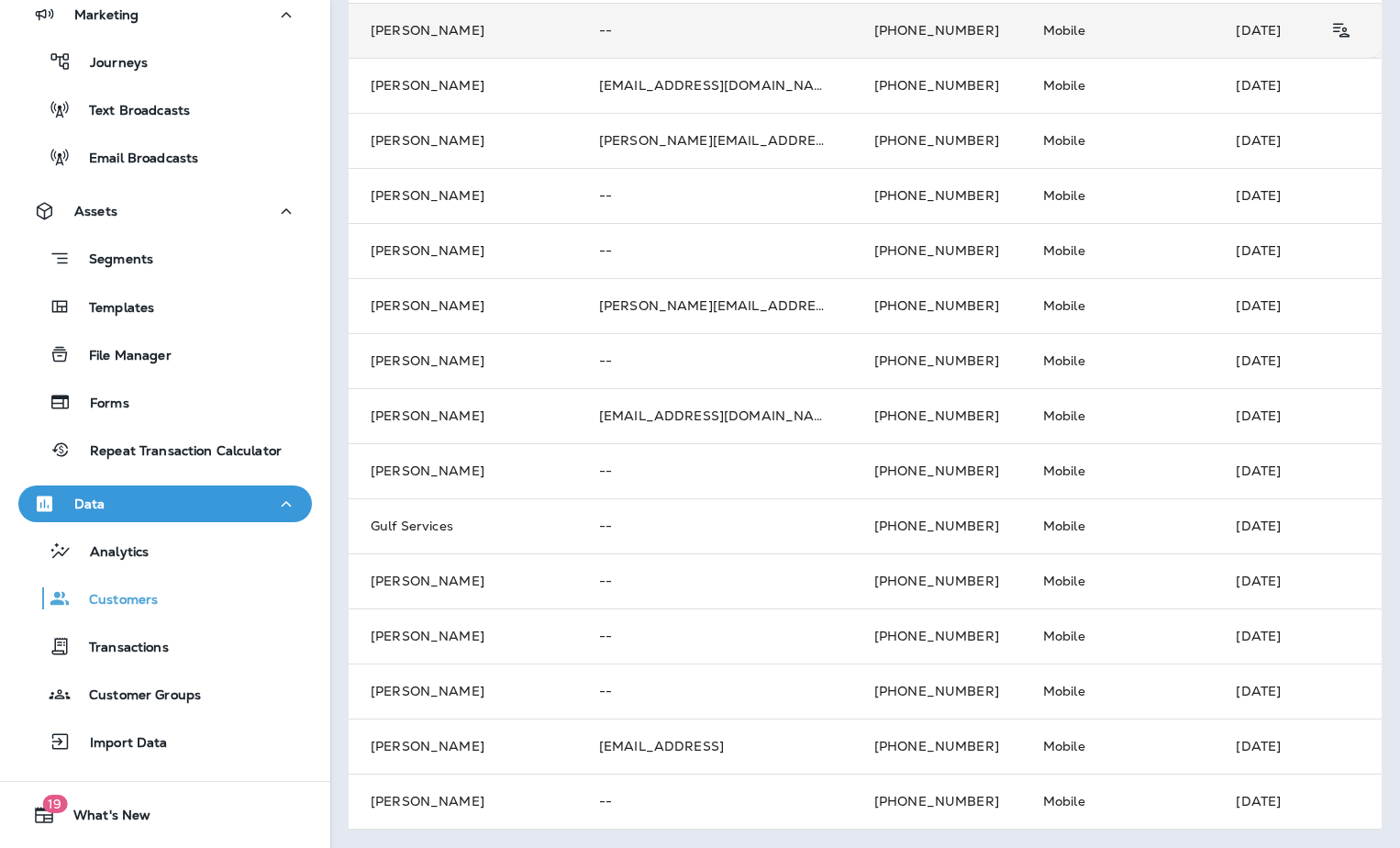
click at [430, 20] on td "[PERSON_NAME]" at bounding box center [463, 30] width 228 height 55
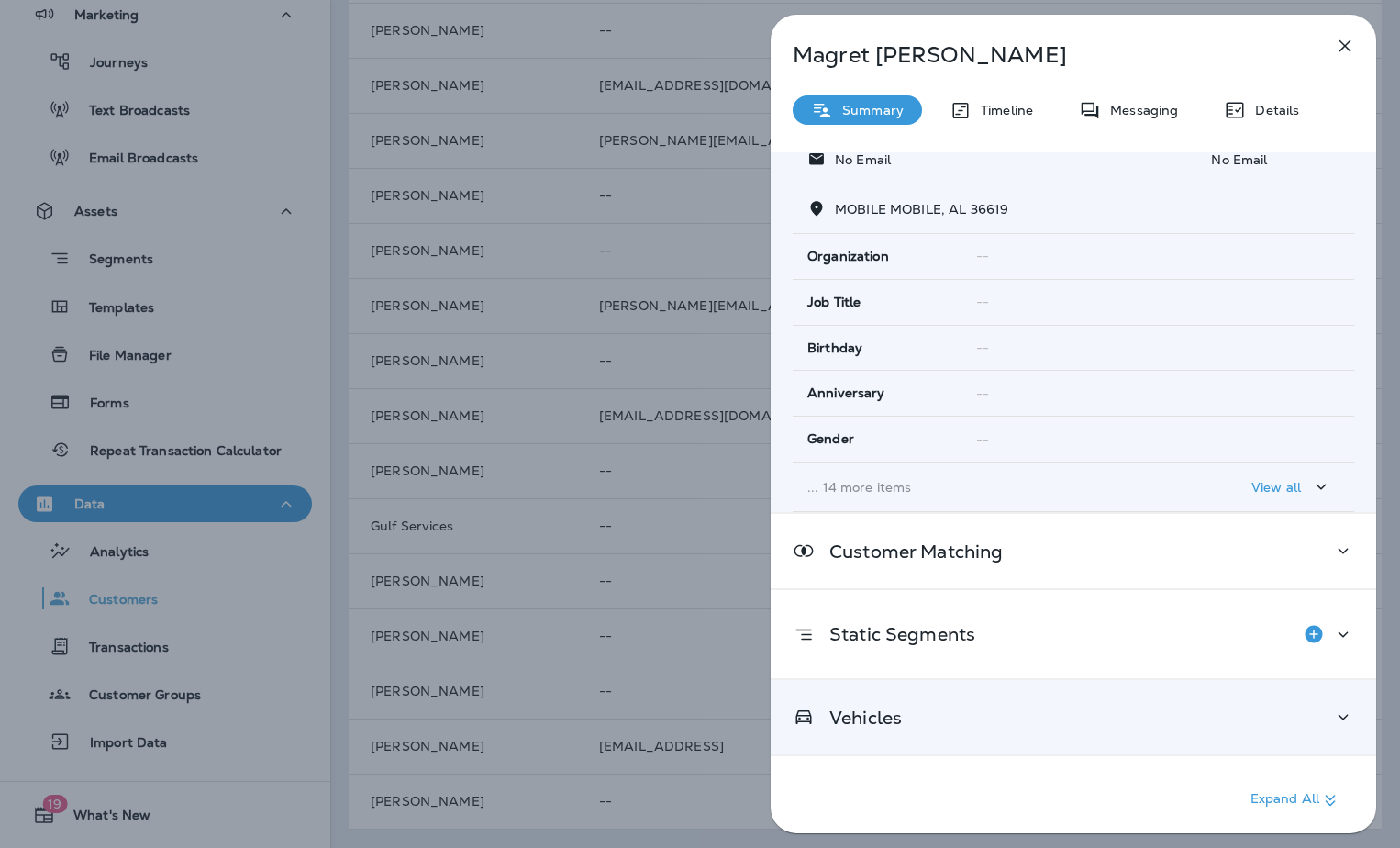
click at [898, 739] on div "Vehicles" at bounding box center [1074, 717] width 606 height 74
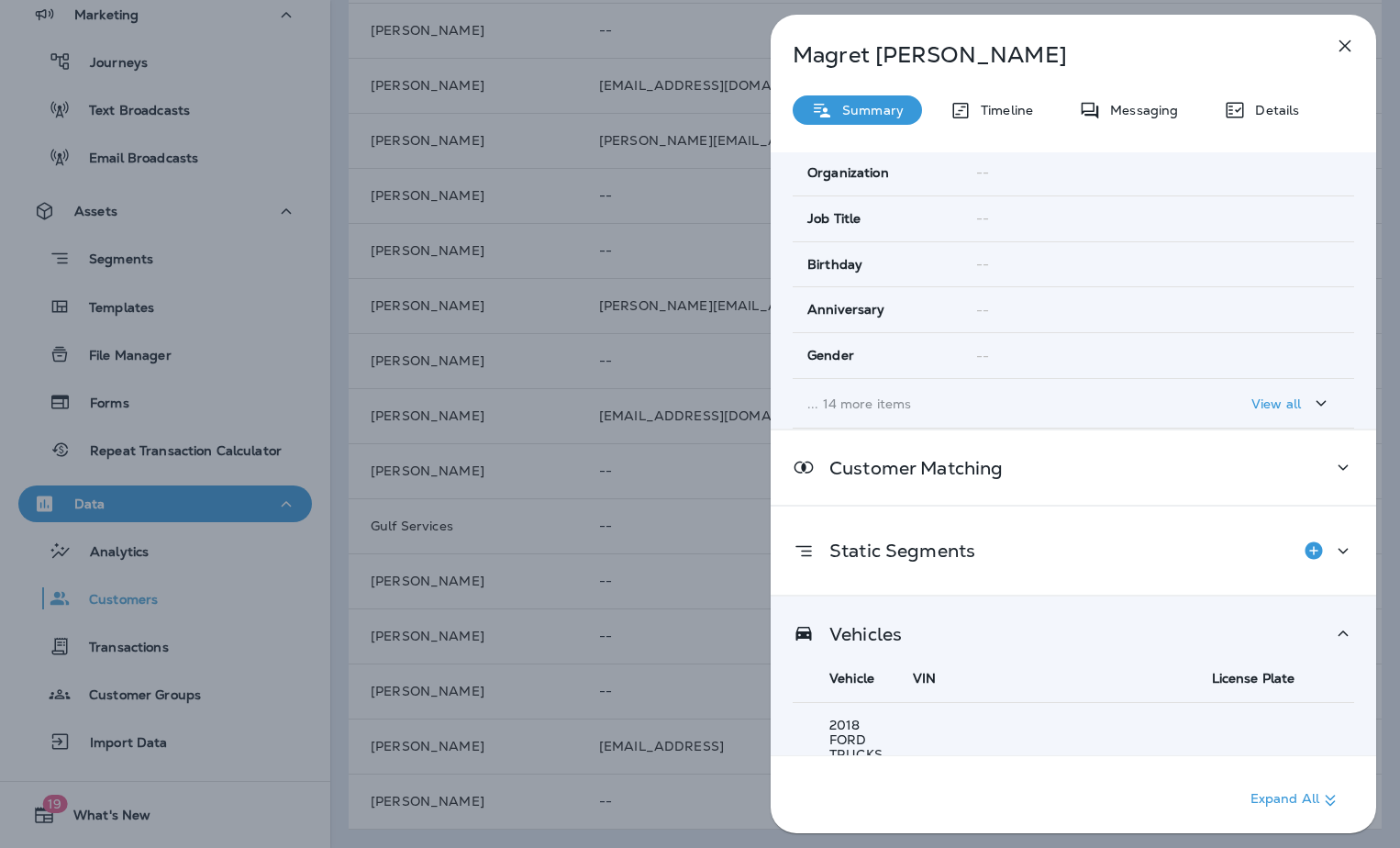
scroll to position [350, 0]
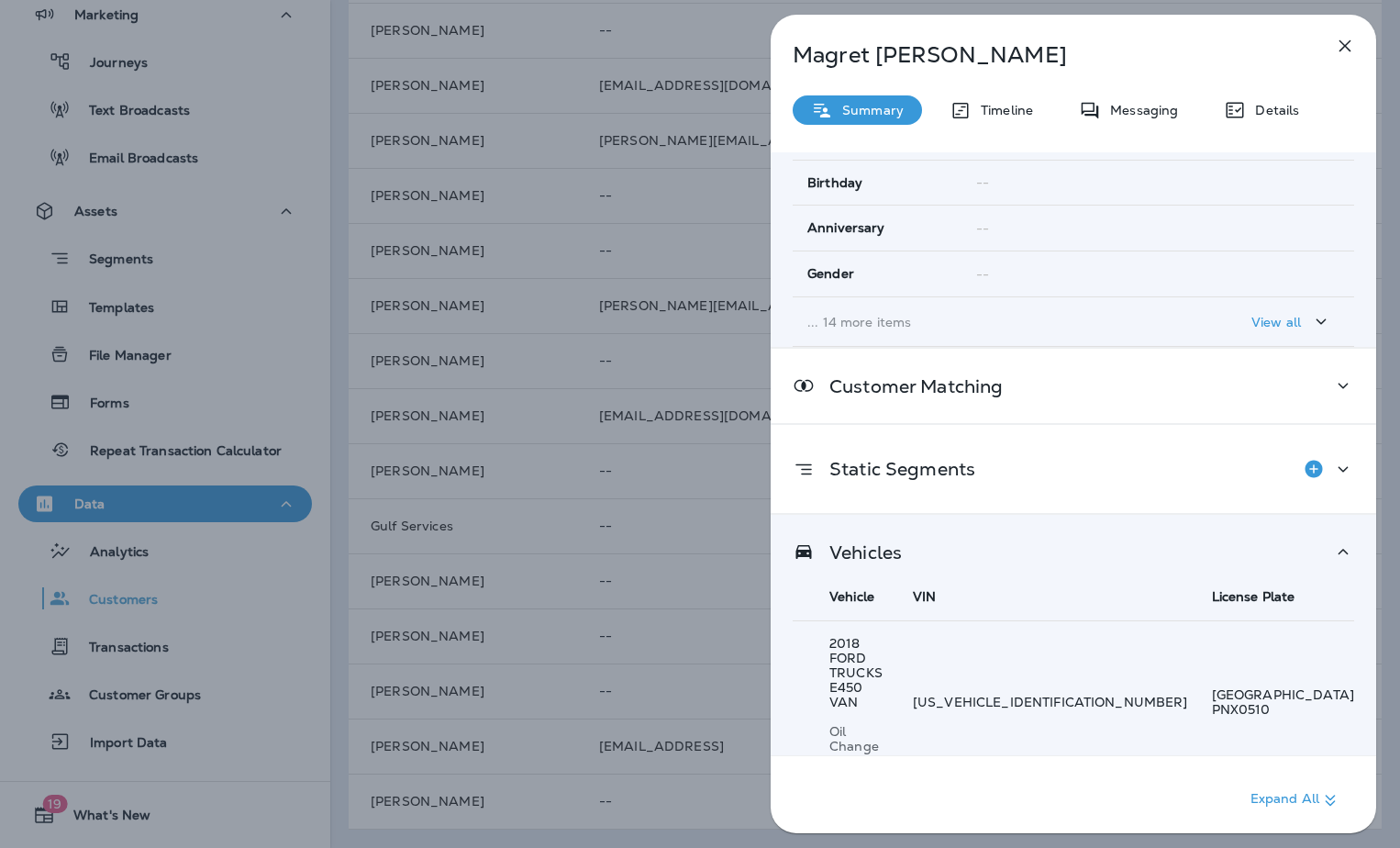
click at [694, 630] on div "[PERSON_NAME] Summary Timeline Messaging Details Customer Info Basic Info Opt S…" at bounding box center [700, 424] width 1400 height 848
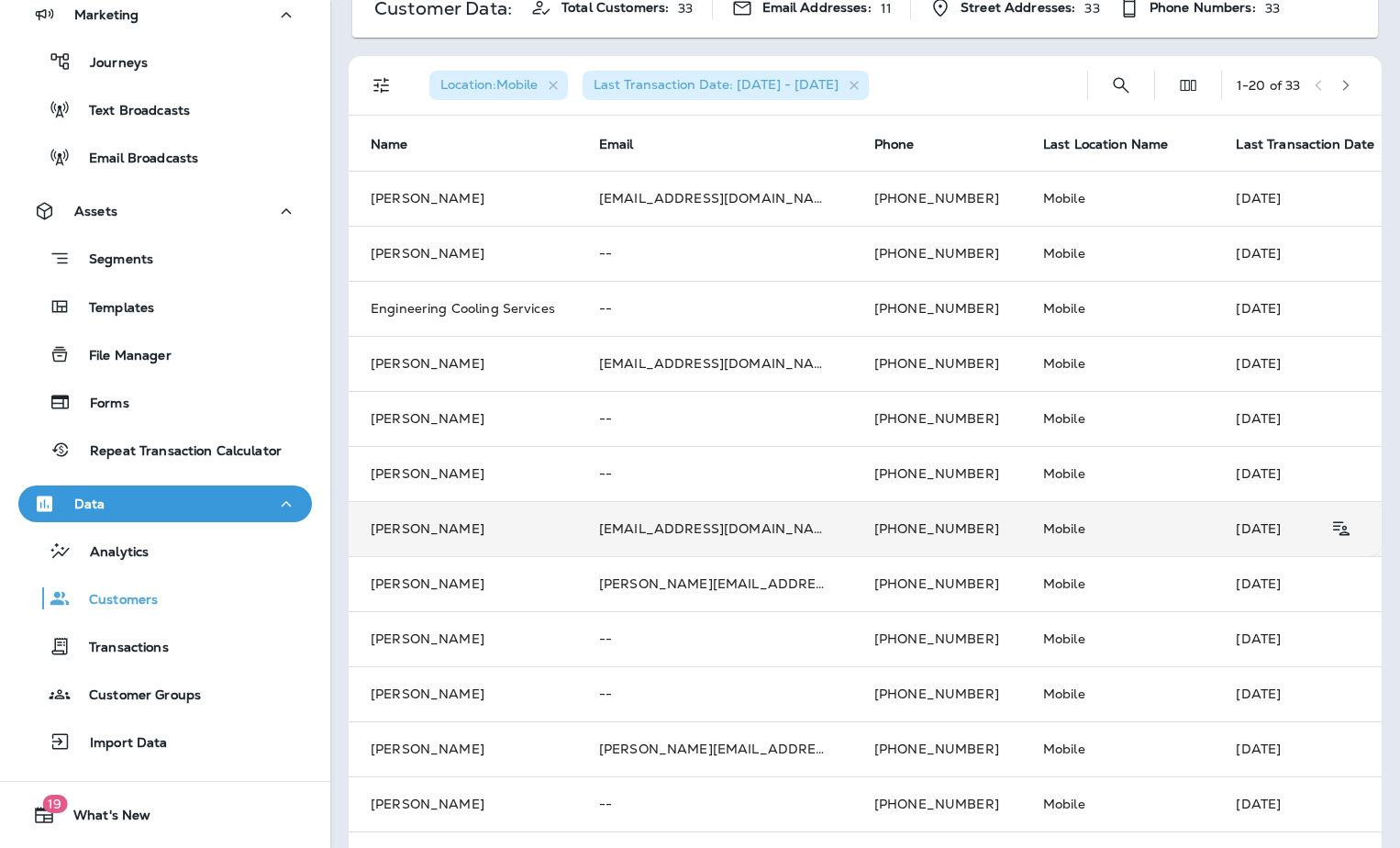
scroll to position [101, 0]
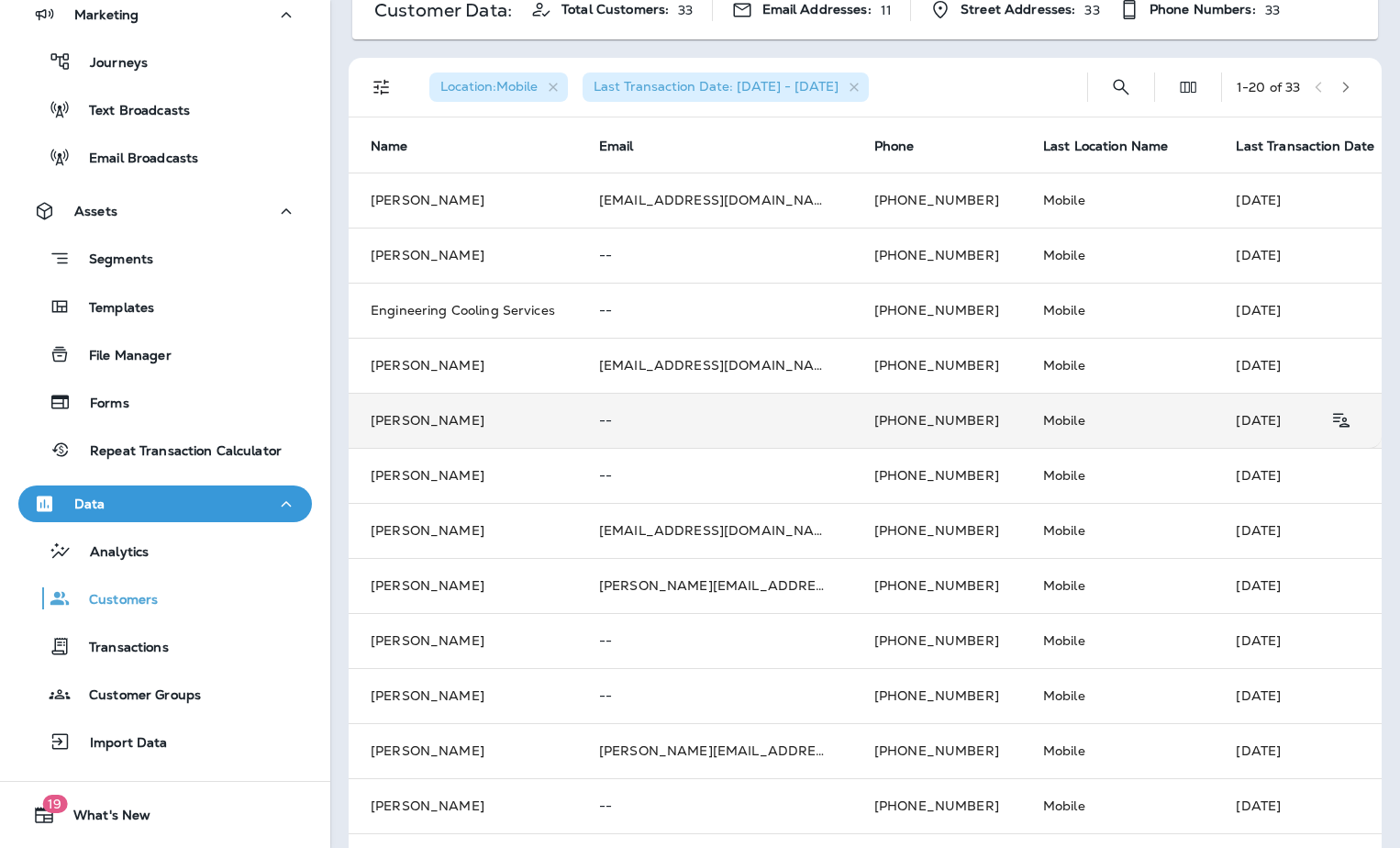
click at [455, 439] on td "[PERSON_NAME]" at bounding box center [463, 420] width 228 height 55
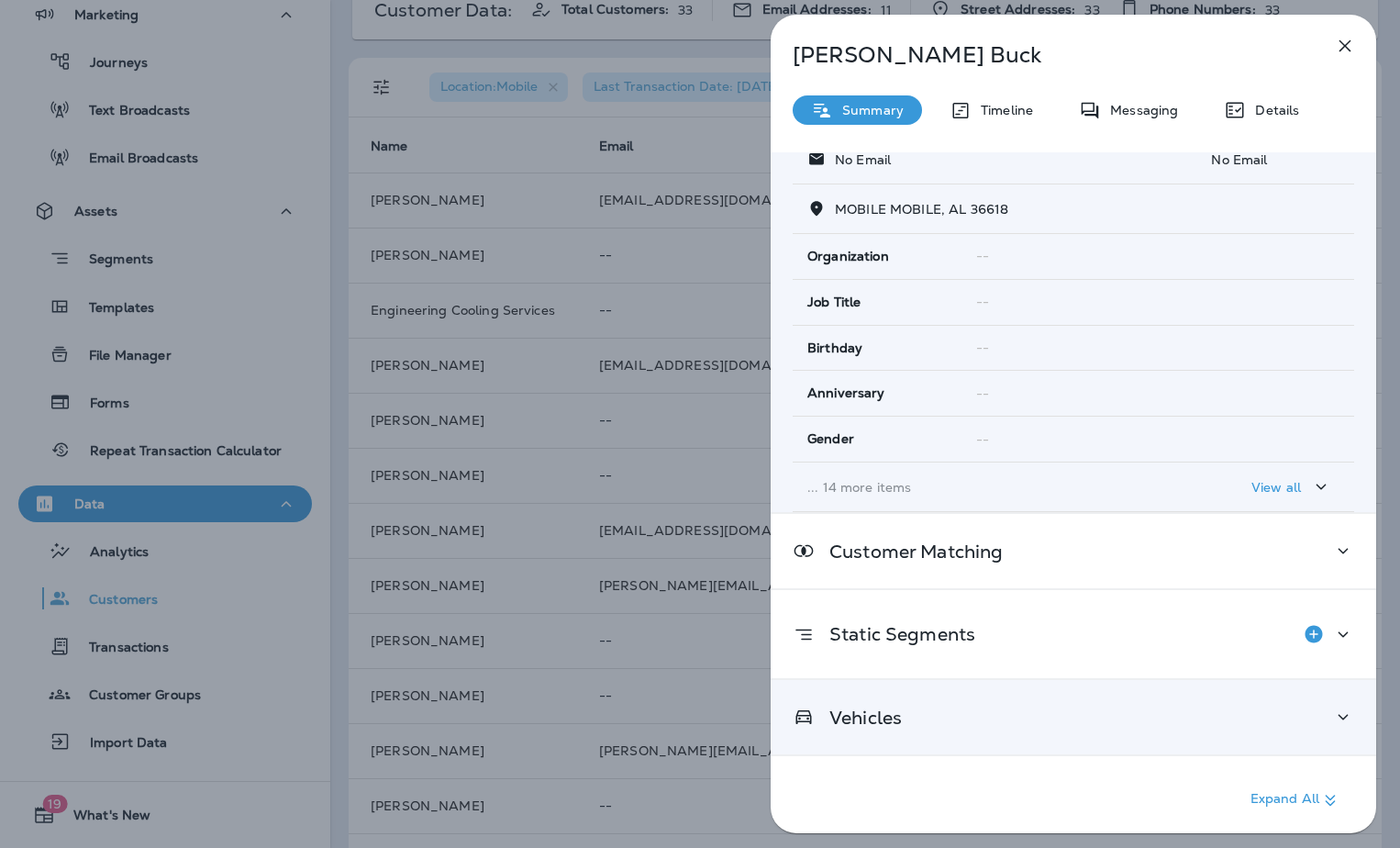
click at [917, 690] on div "Vehicles" at bounding box center [1074, 717] width 606 height 74
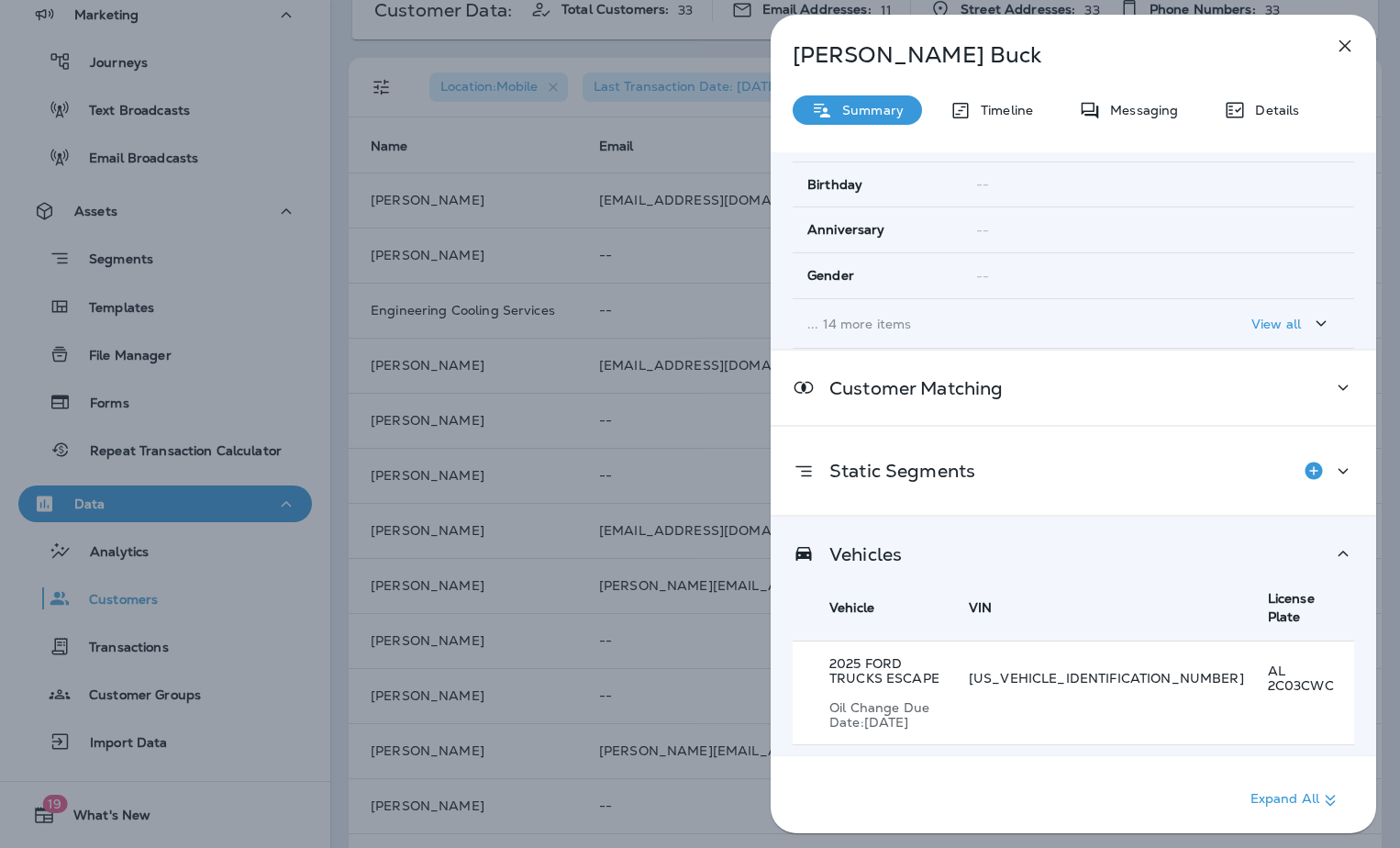
scroll to position [350, 0]
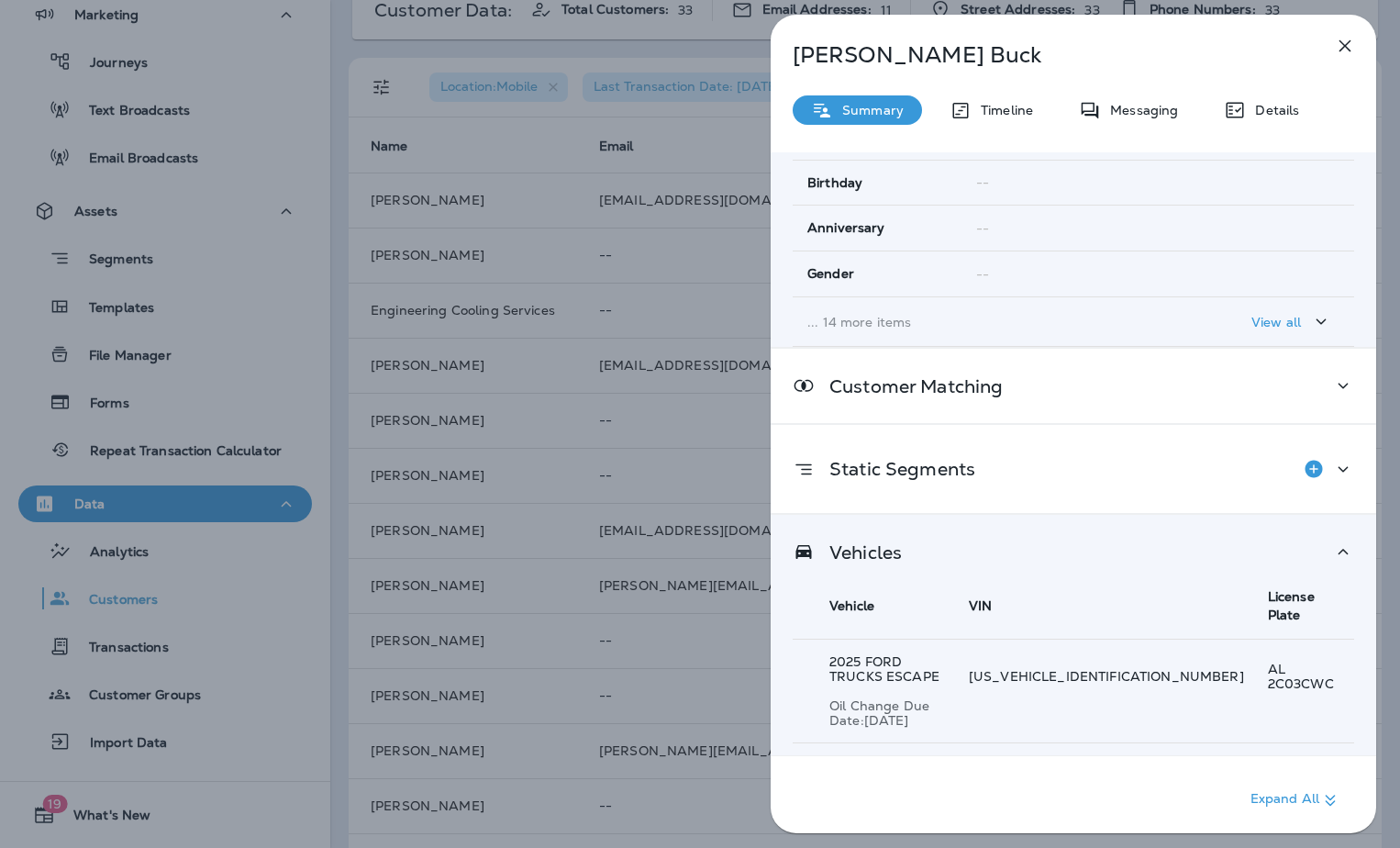
click at [659, 591] on div "[PERSON_NAME] Summary Timeline Messaging Details Customer Info Basic Info Opt S…" at bounding box center [700, 424] width 1400 height 848
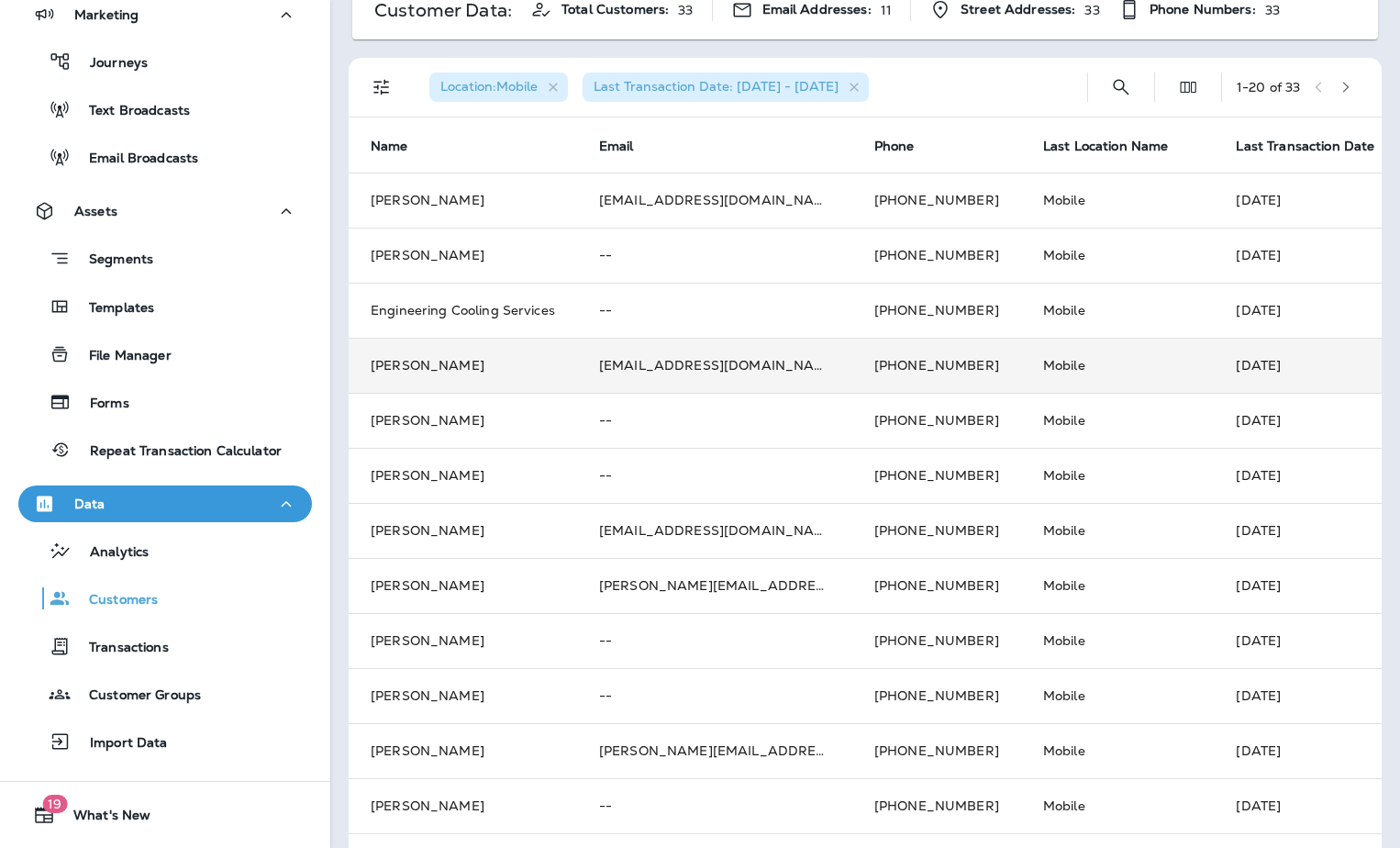
click at [420, 370] on td "[PERSON_NAME]" at bounding box center [463, 365] width 228 height 55
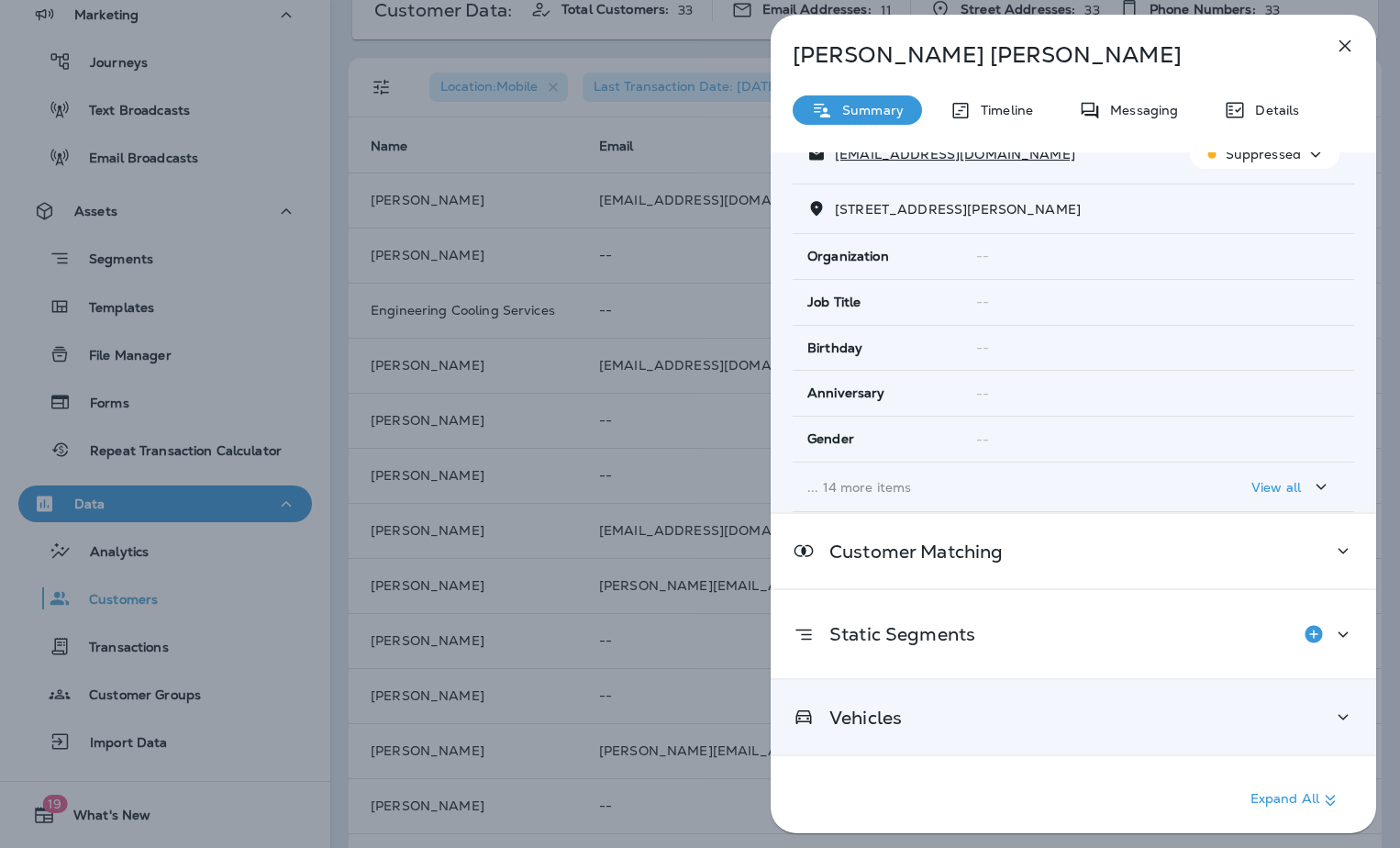
click at [936, 742] on div "Vehicles" at bounding box center [1074, 717] width 606 height 74
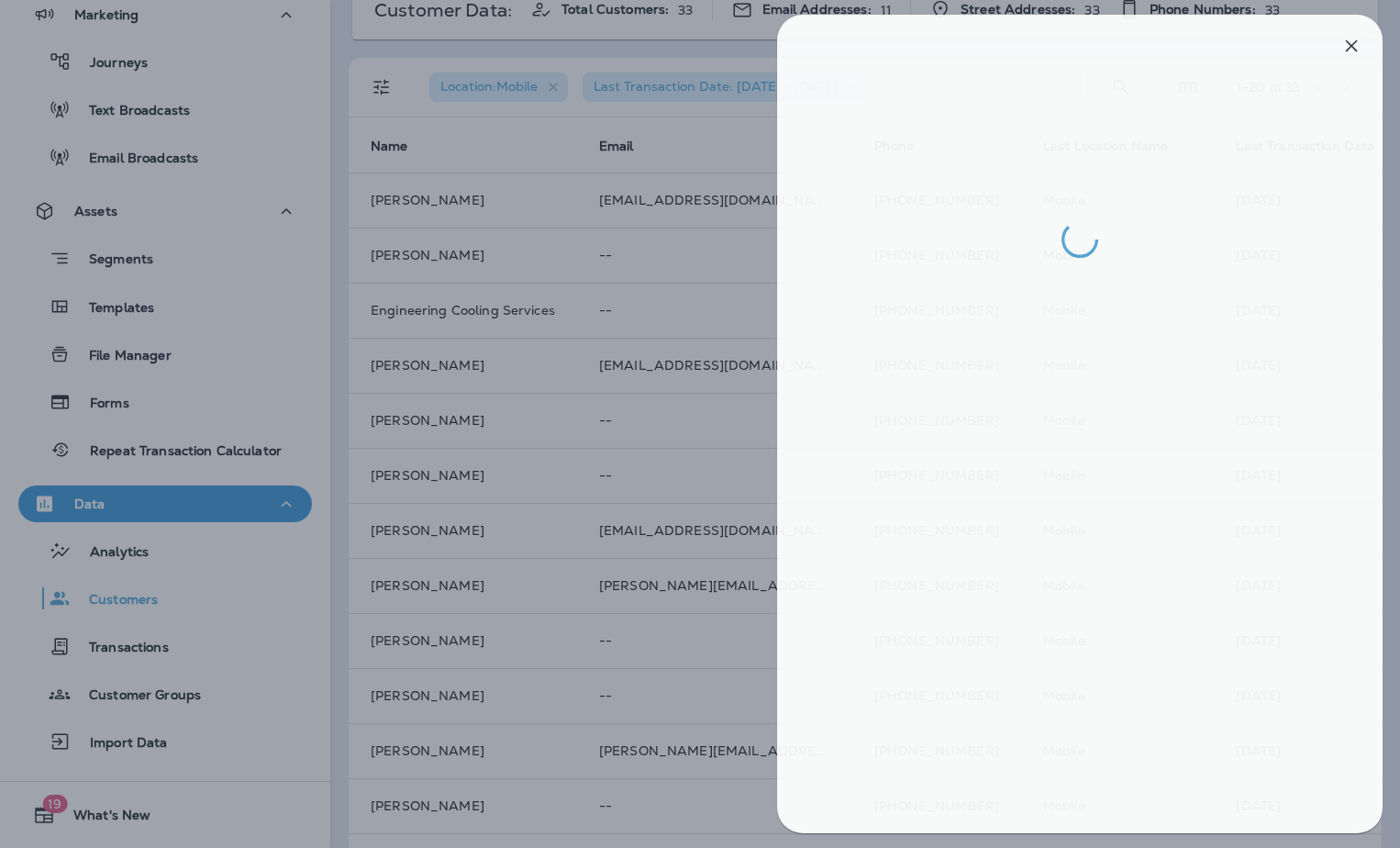
click at [466, 483] on div at bounding box center [706, 424] width 1400 height 848
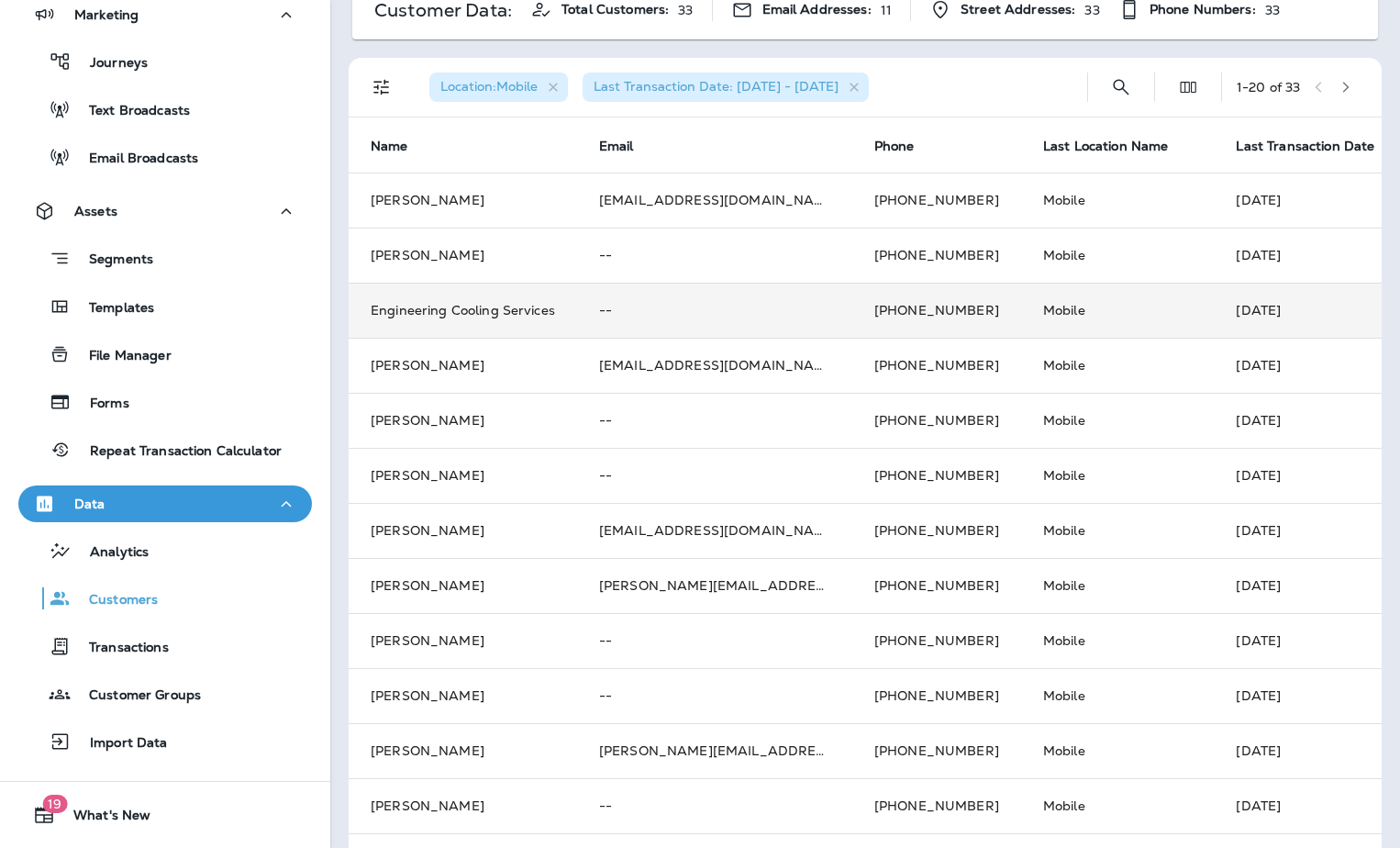
click at [417, 304] on td "Engineering Cooling Services" at bounding box center [463, 310] width 228 height 55
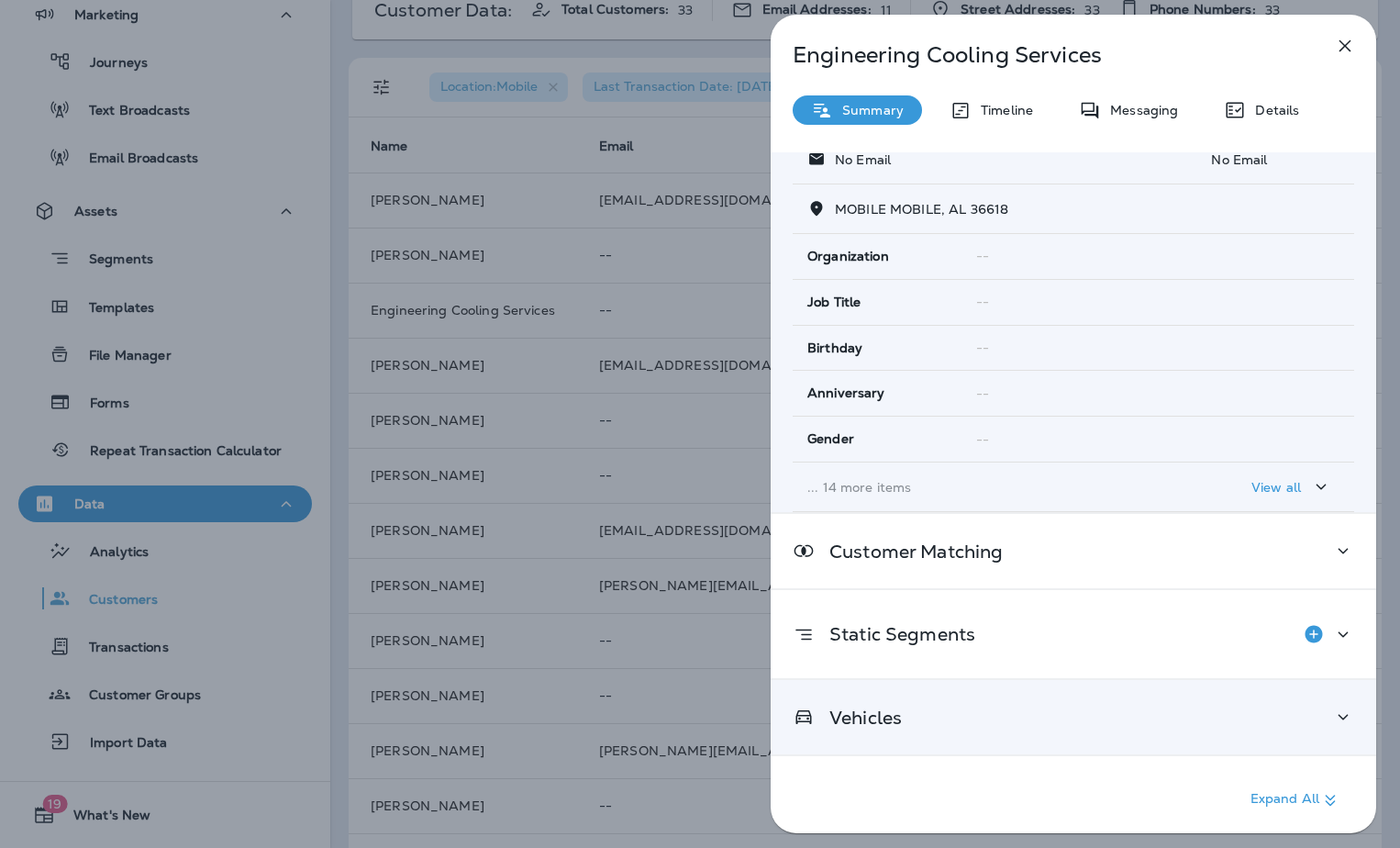
click at [901, 717] on p "Vehicles" at bounding box center [858, 717] width 87 height 15
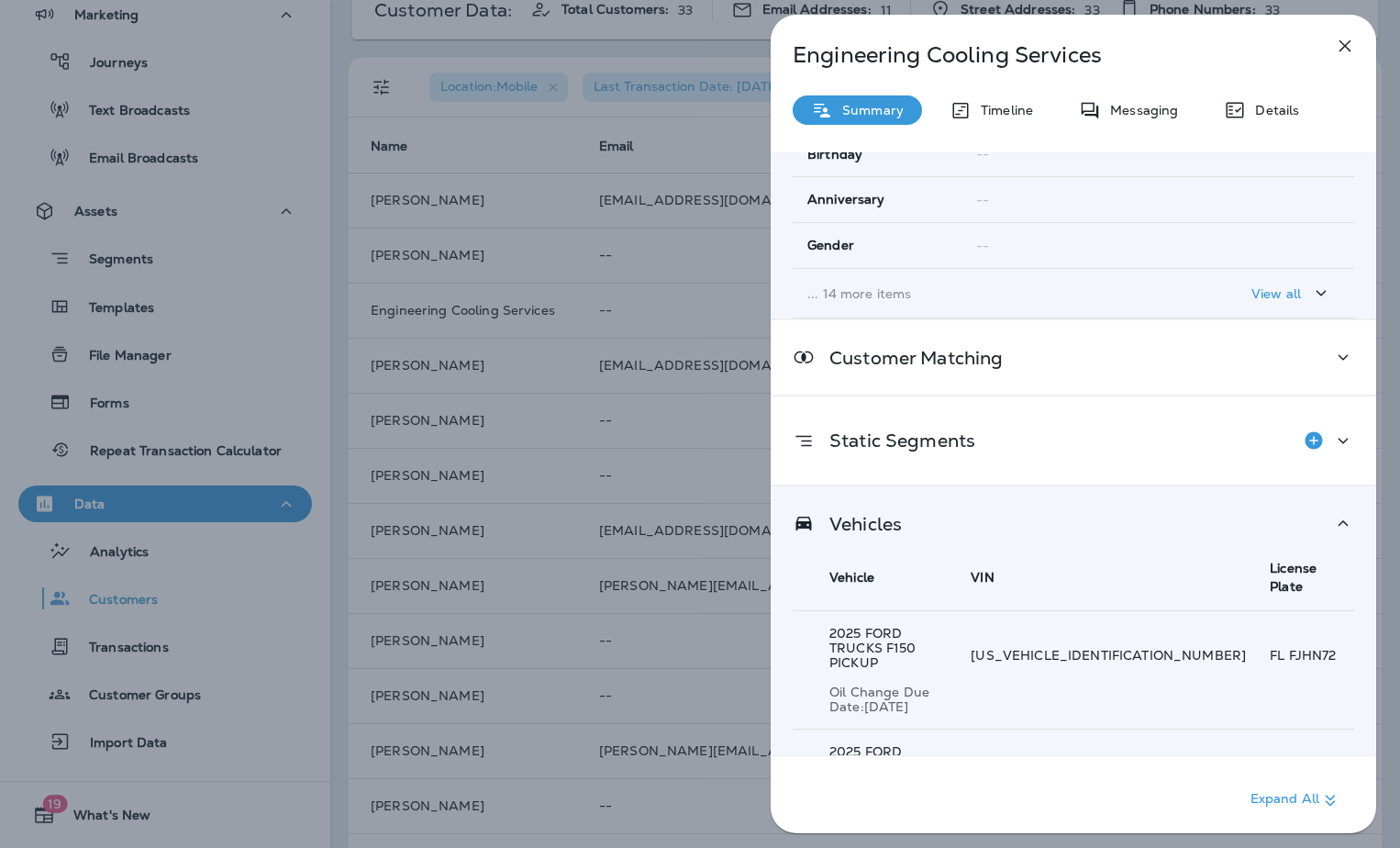
scroll to position [379, 0]
click at [513, 537] on div "Engineering Cooling Services Summary Timeline Messaging Details Customer Info B…" at bounding box center [700, 424] width 1400 height 848
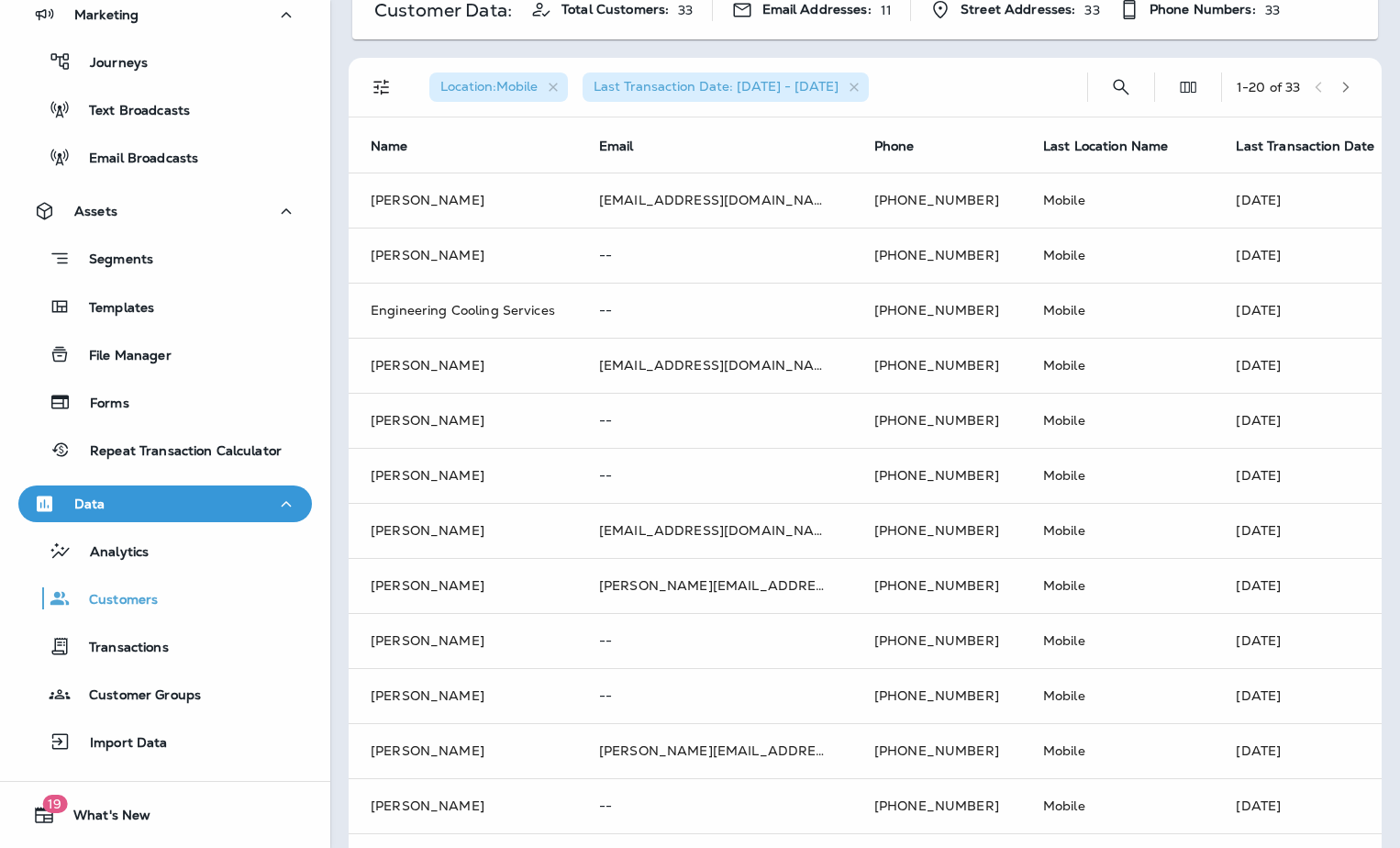
click at [388, 256] on div at bounding box center [700, 424] width 1400 height 848
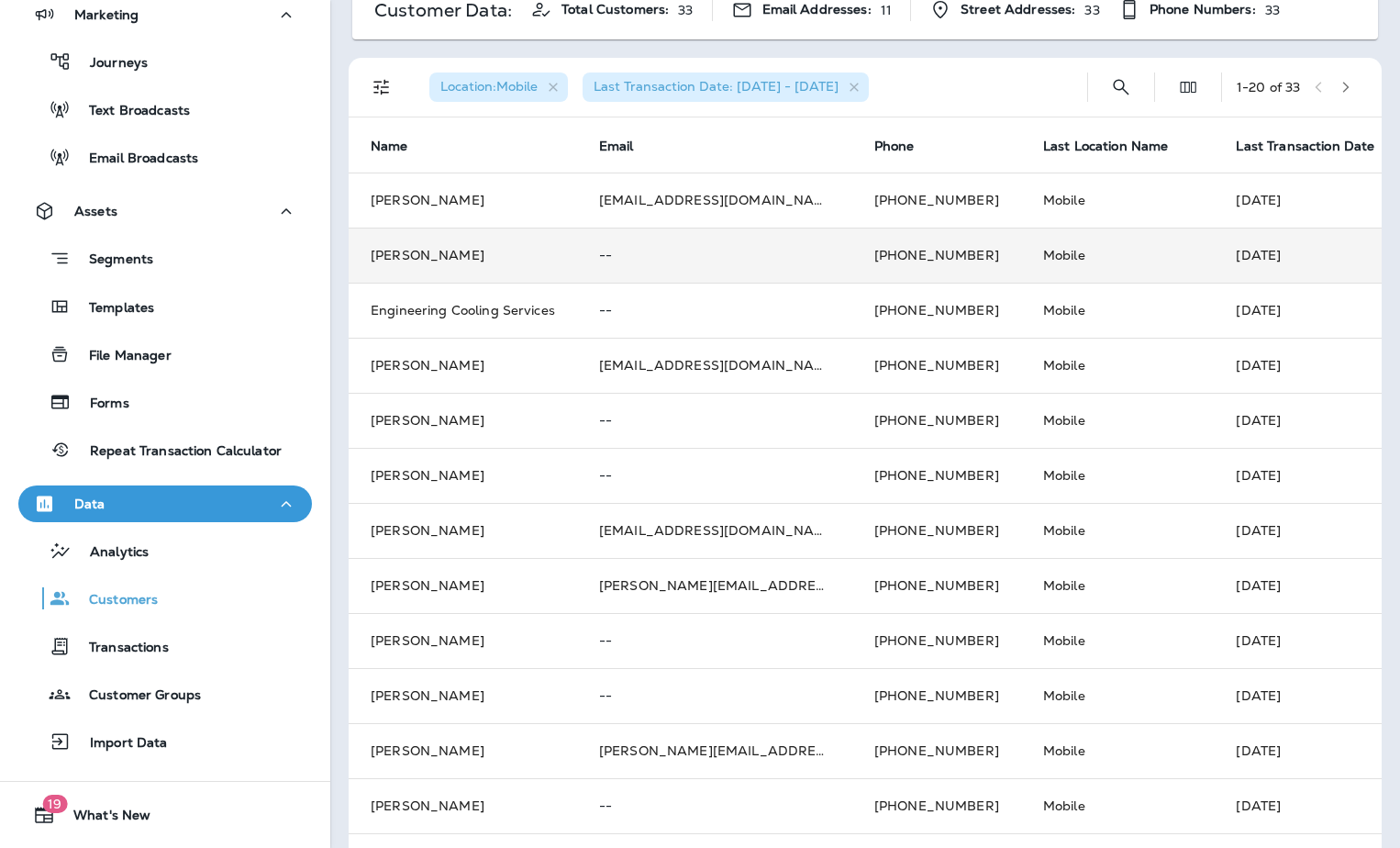
click at [401, 252] on td "[PERSON_NAME]" at bounding box center [463, 255] width 228 height 55
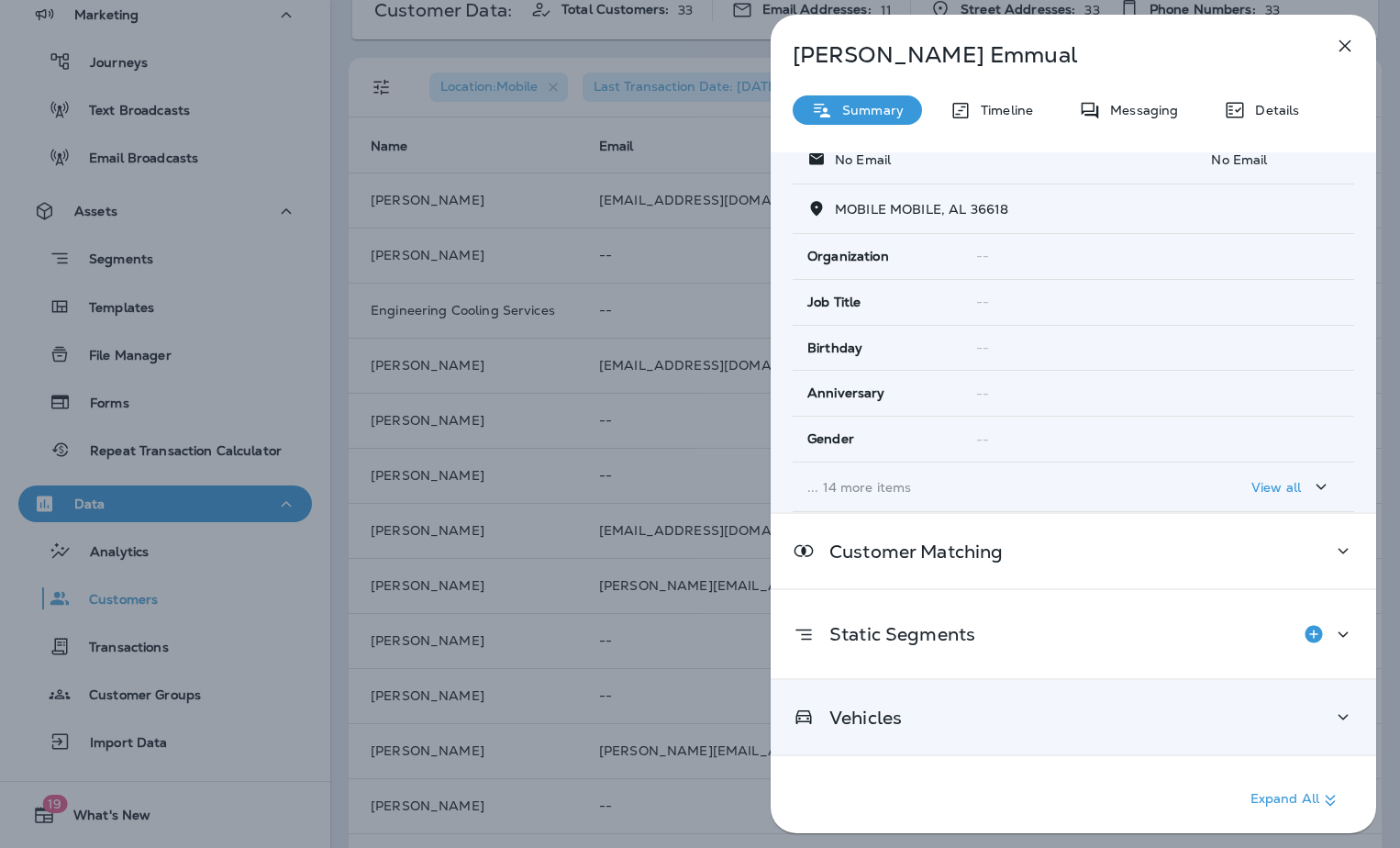
click at [961, 717] on div "Vehicles" at bounding box center [1073, 717] width 561 height 23
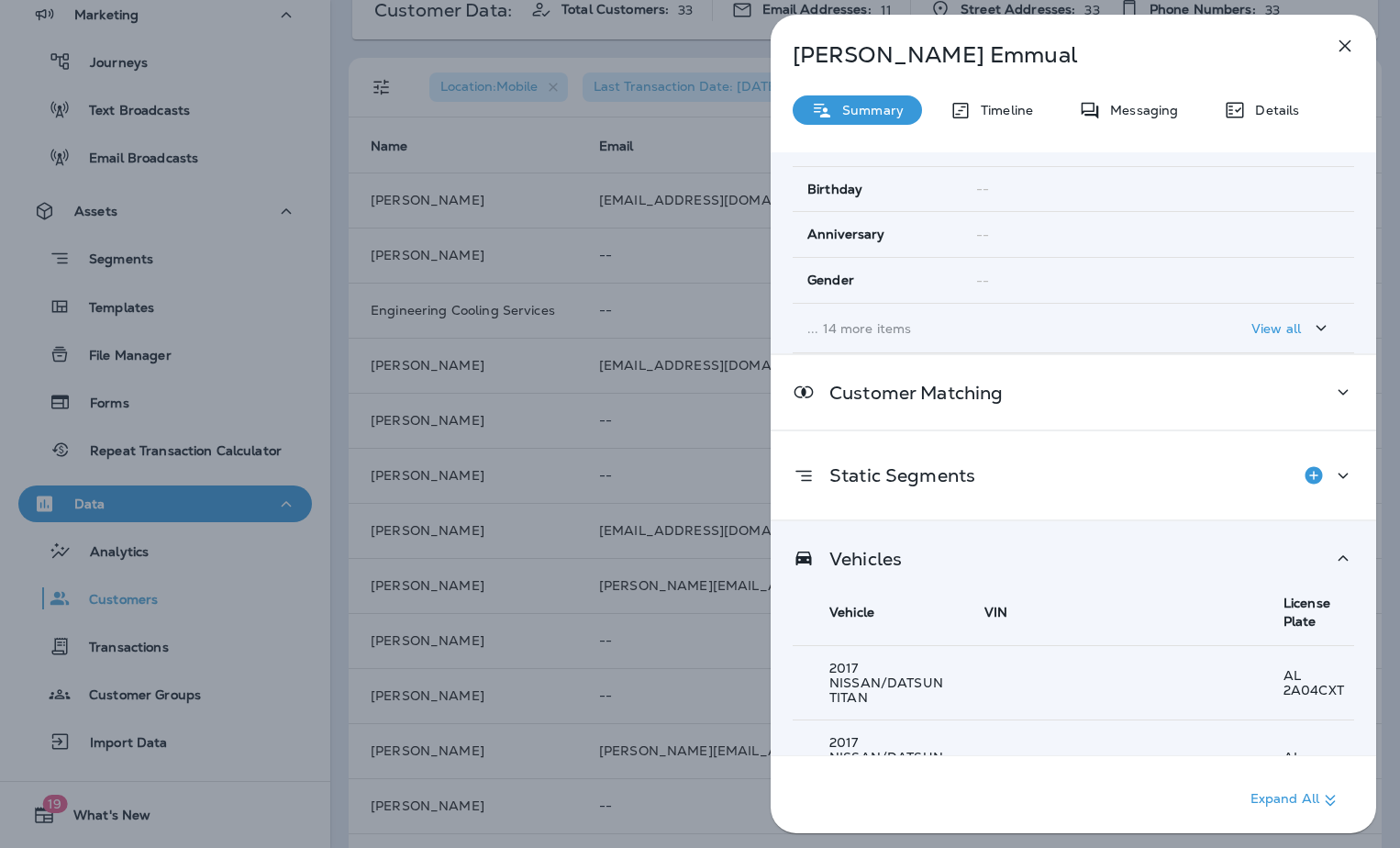
scroll to position [350, 0]
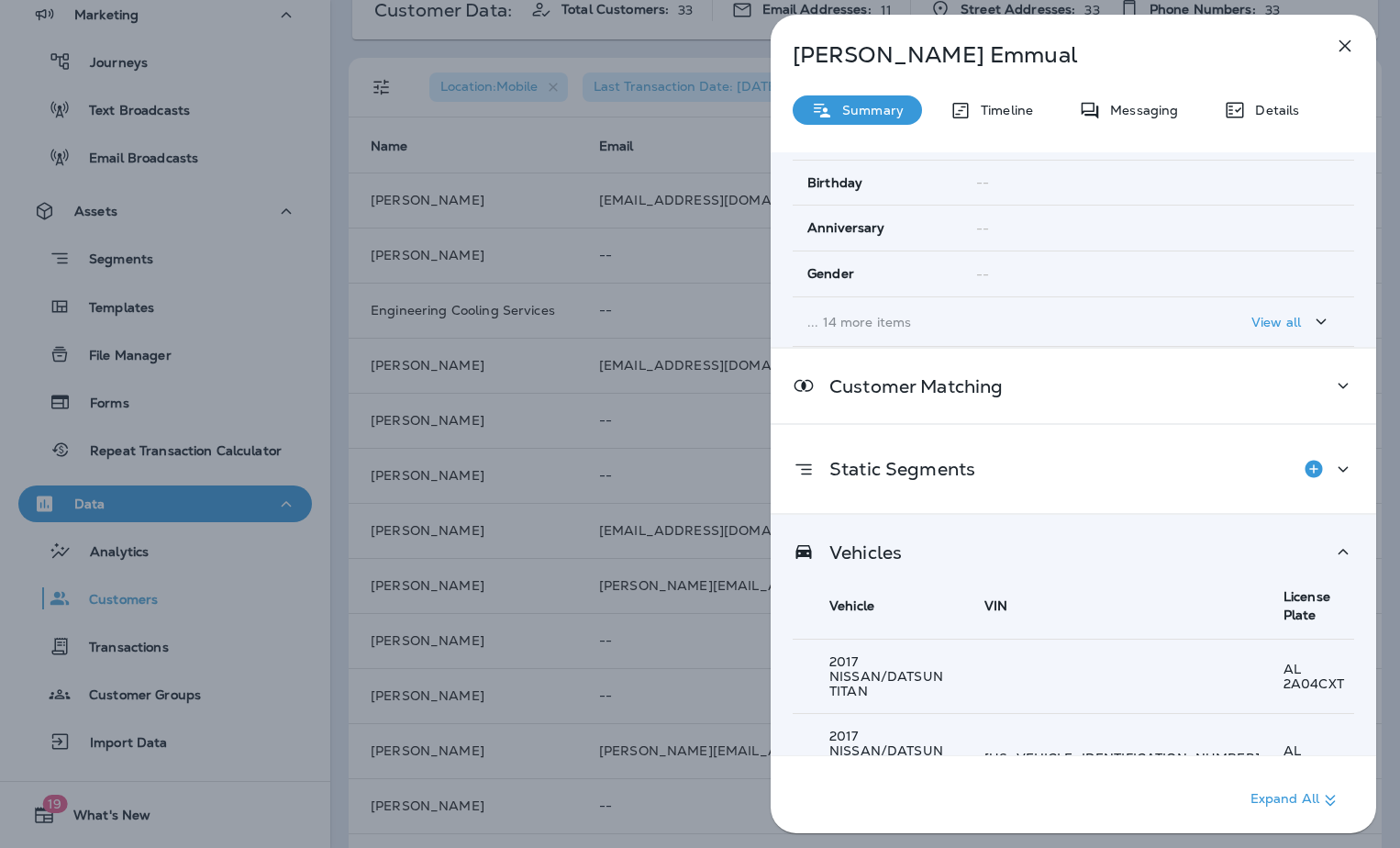
click at [482, 489] on div "[PERSON_NAME] Summary Timeline Messaging Details Customer Info Basic Info Opt S…" at bounding box center [700, 424] width 1400 height 848
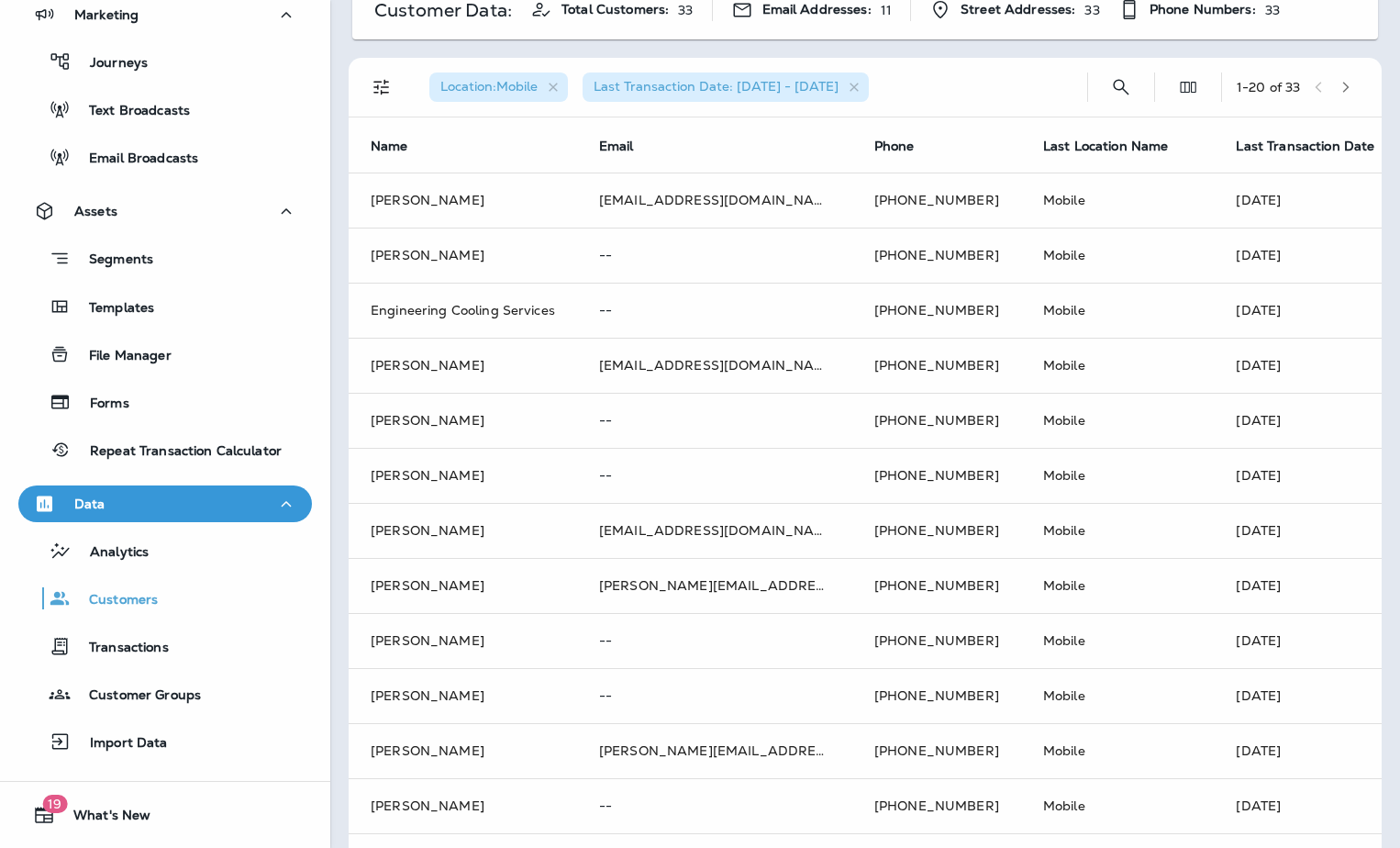
click at [428, 203] on div at bounding box center [700, 424] width 1400 height 848
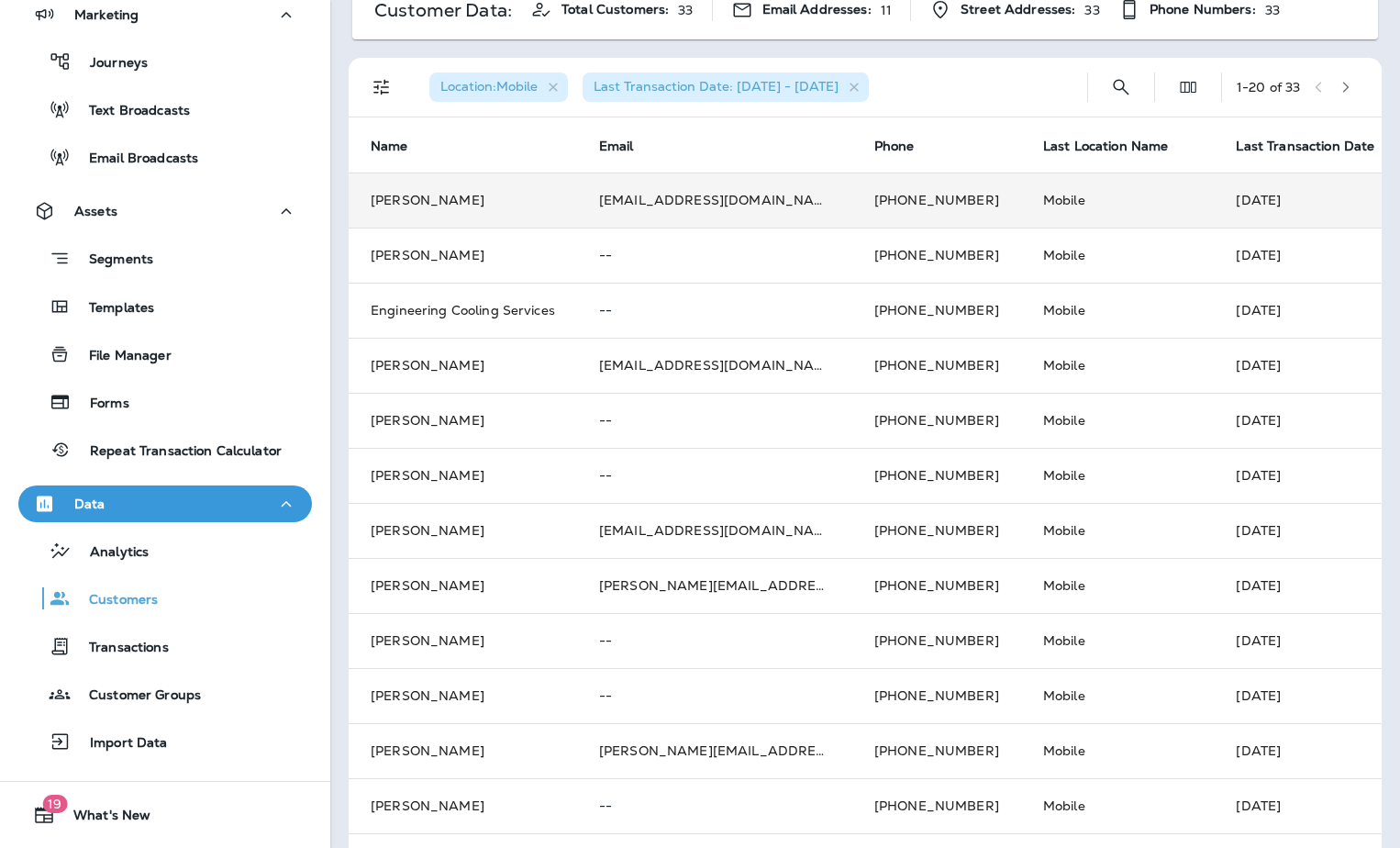
click at [429, 202] on td "[PERSON_NAME]" at bounding box center [463, 199] width 228 height 55
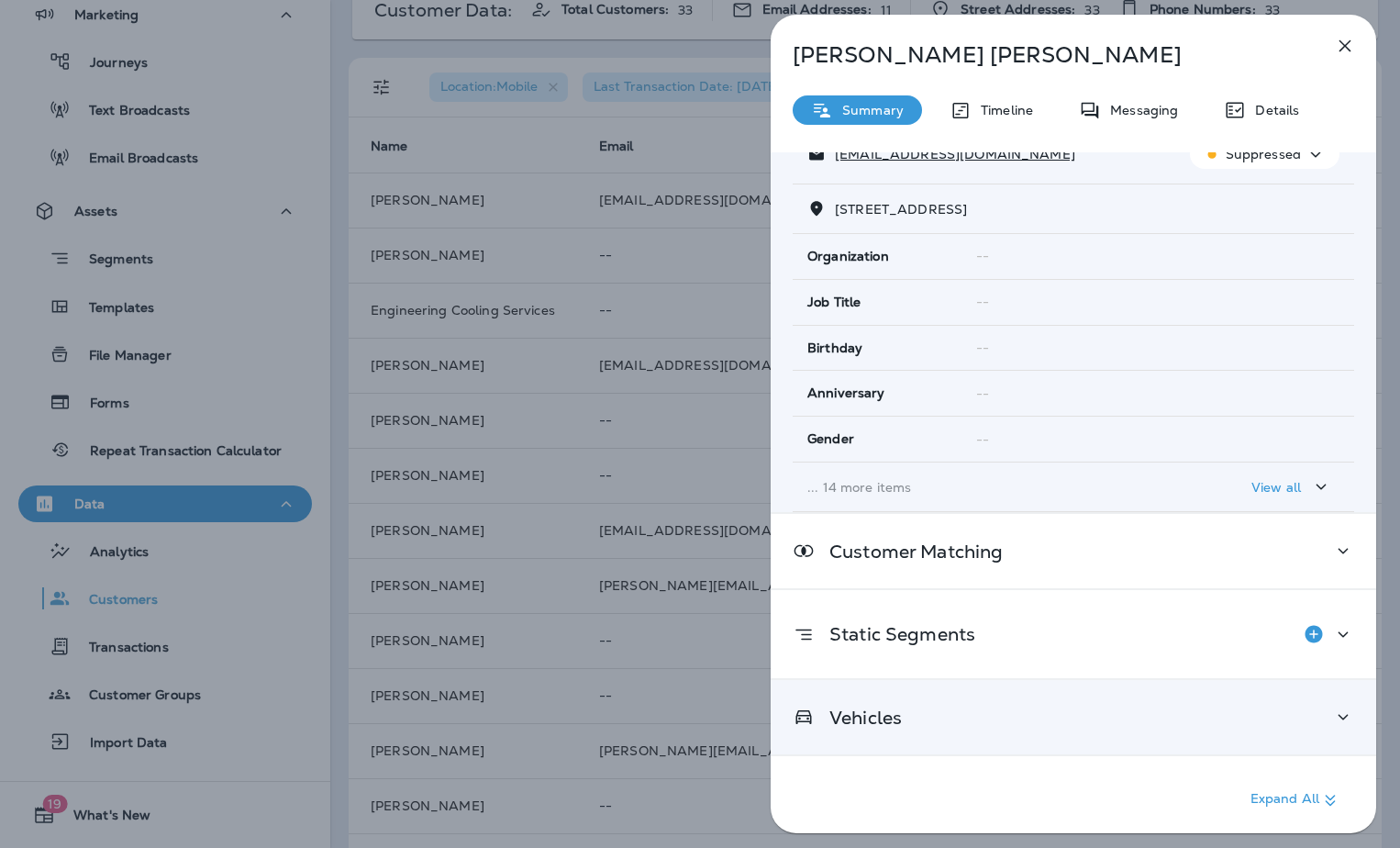
click at [935, 716] on div "Vehicles" at bounding box center [1073, 717] width 561 height 23
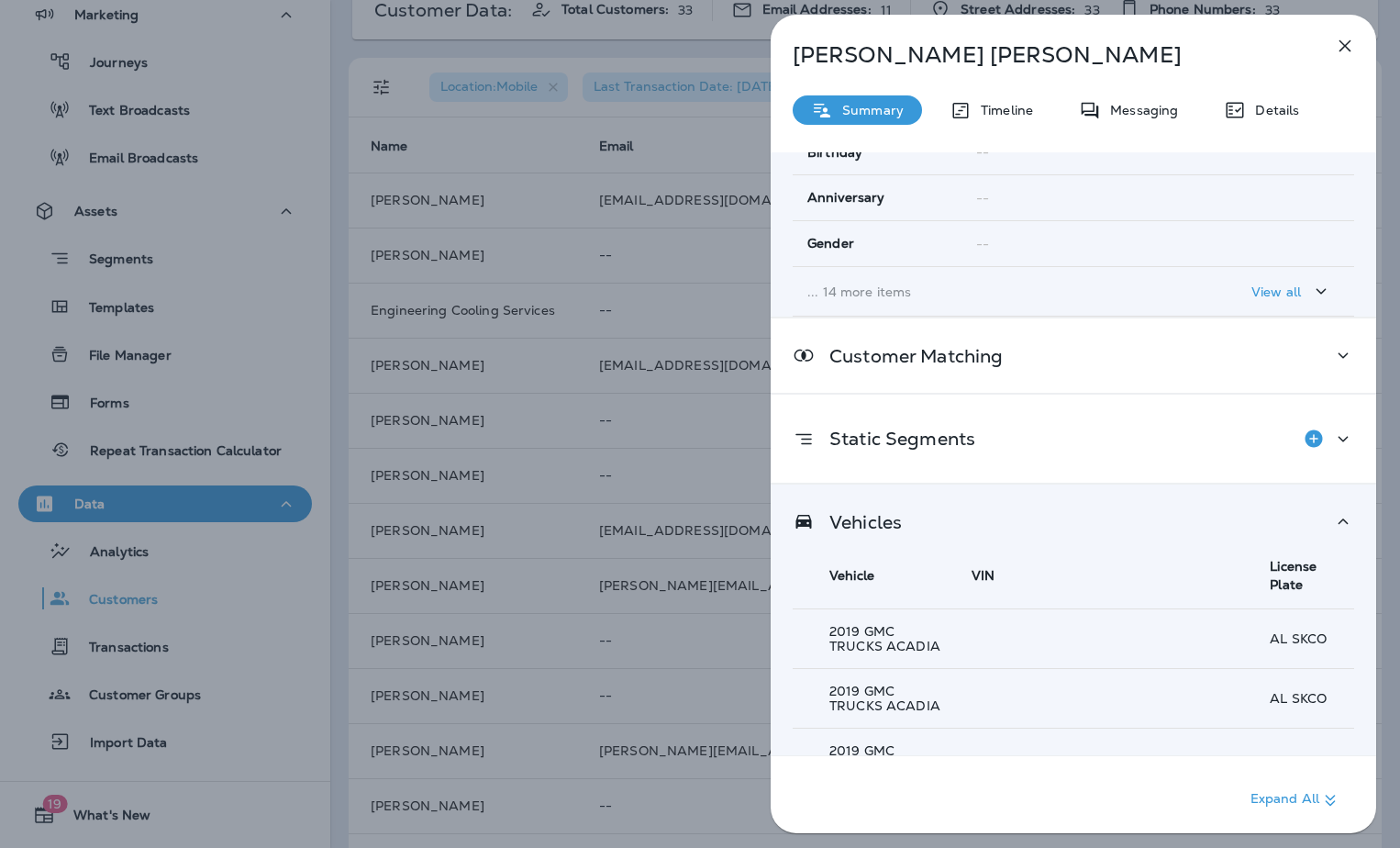
click at [741, 626] on div "[PERSON_NAME] Summary Timeline Messaging Details Customer Info Basic Info Opt S…" at bounding box center [700, 424] width 1400 height 848
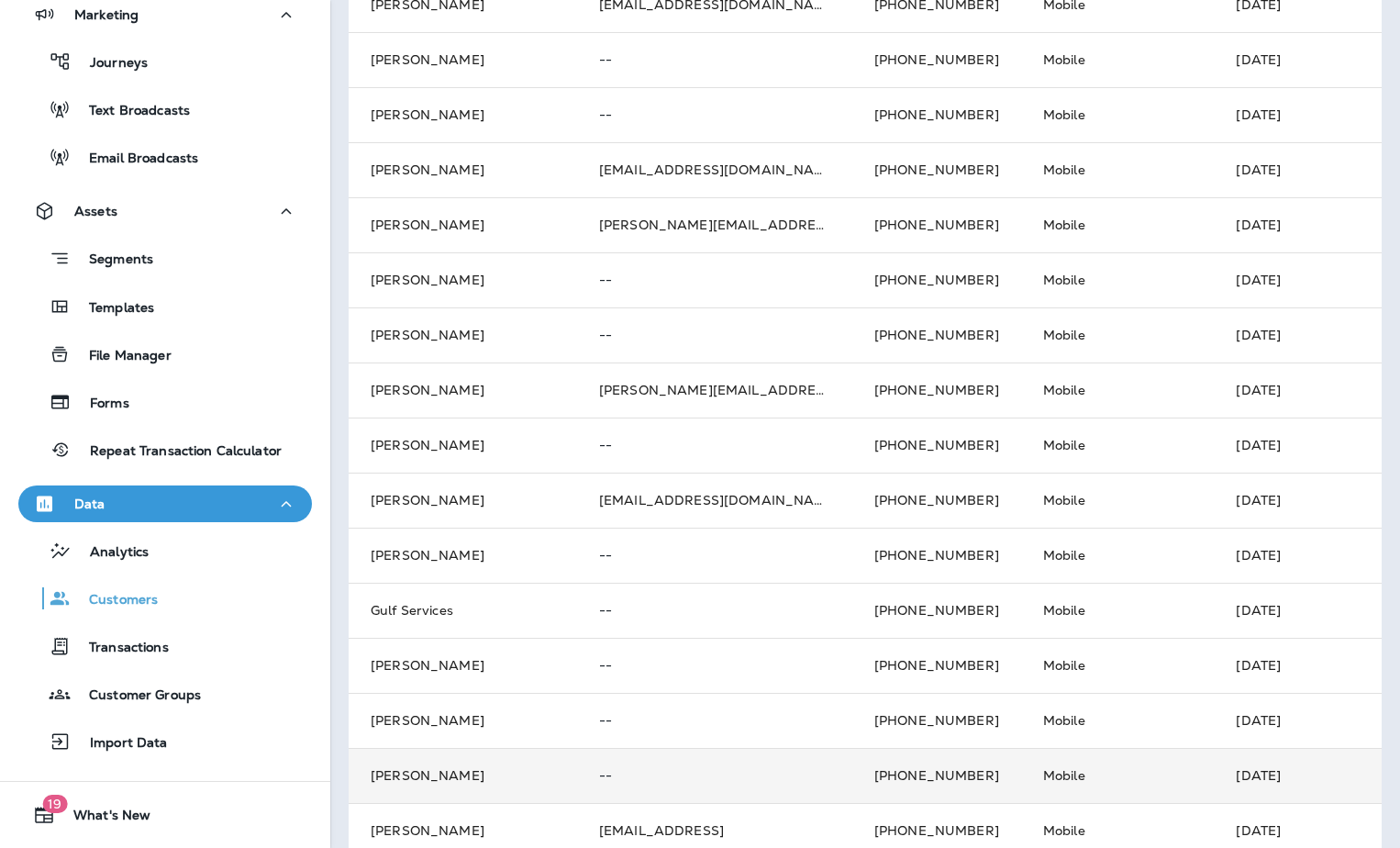
scroll to position [560, 0]
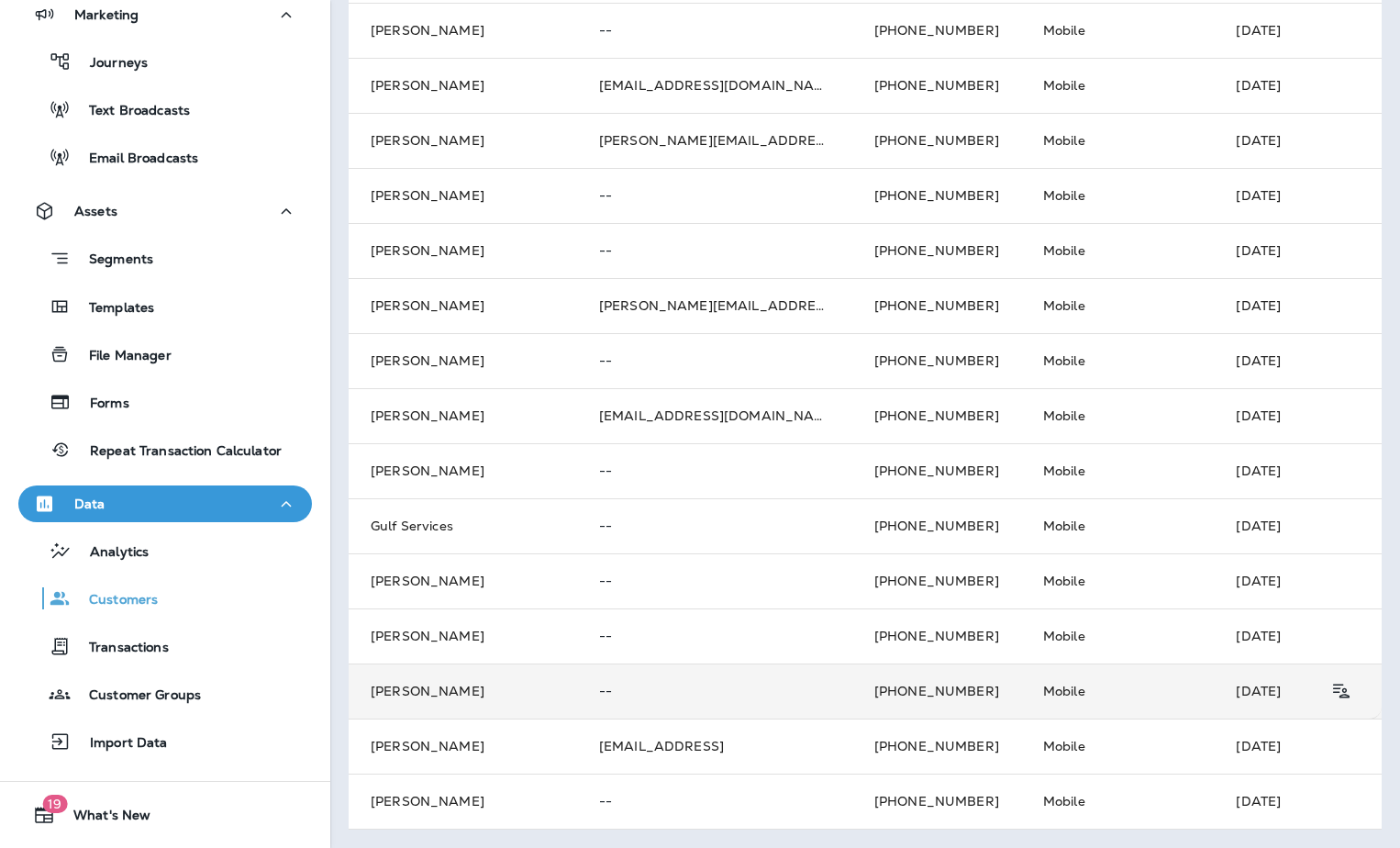
click at [427, 679] on td "[PERSON_NAME]" at bounding box center [463, 690] width 228 height 55
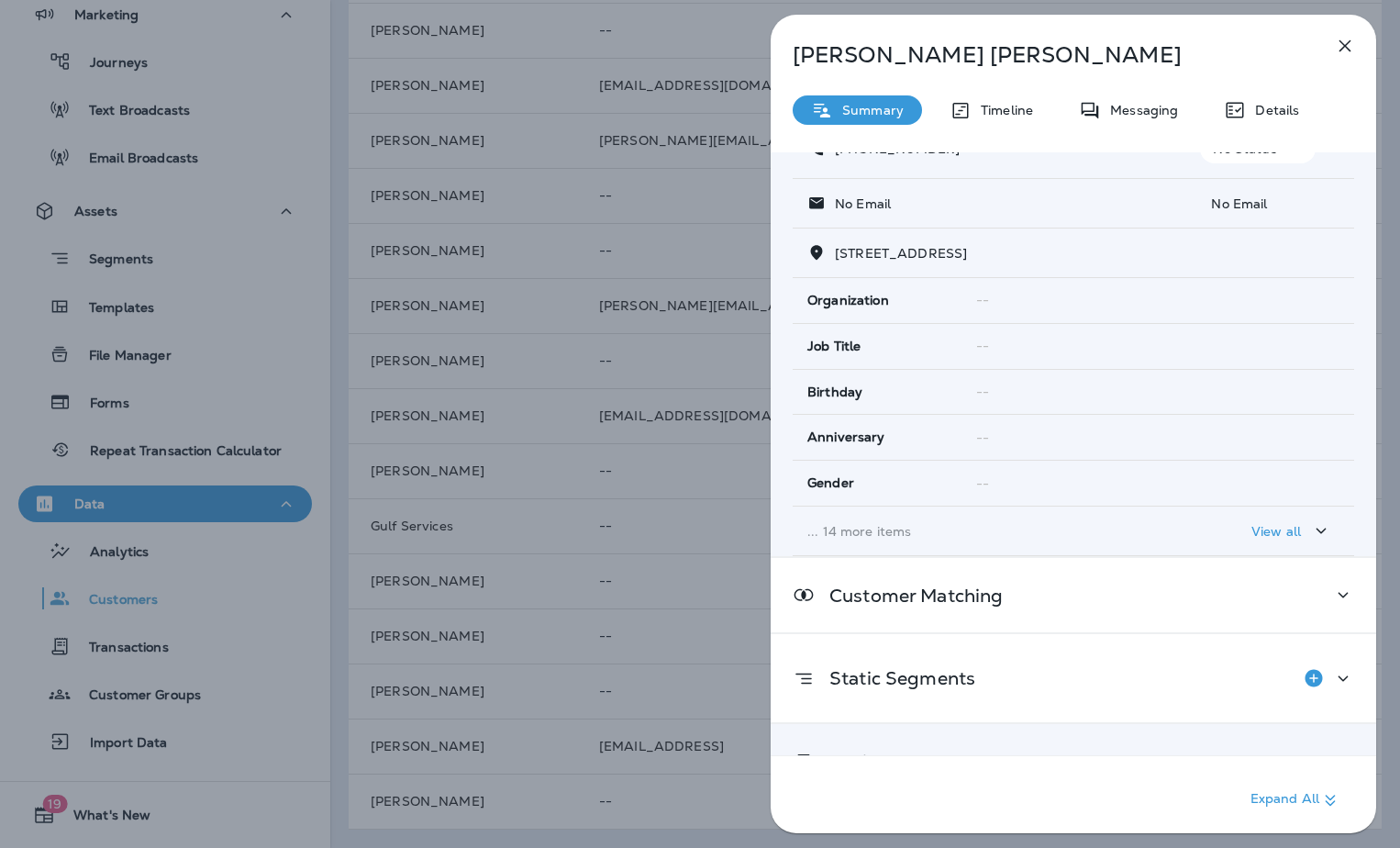
scroll to position [184, 0]
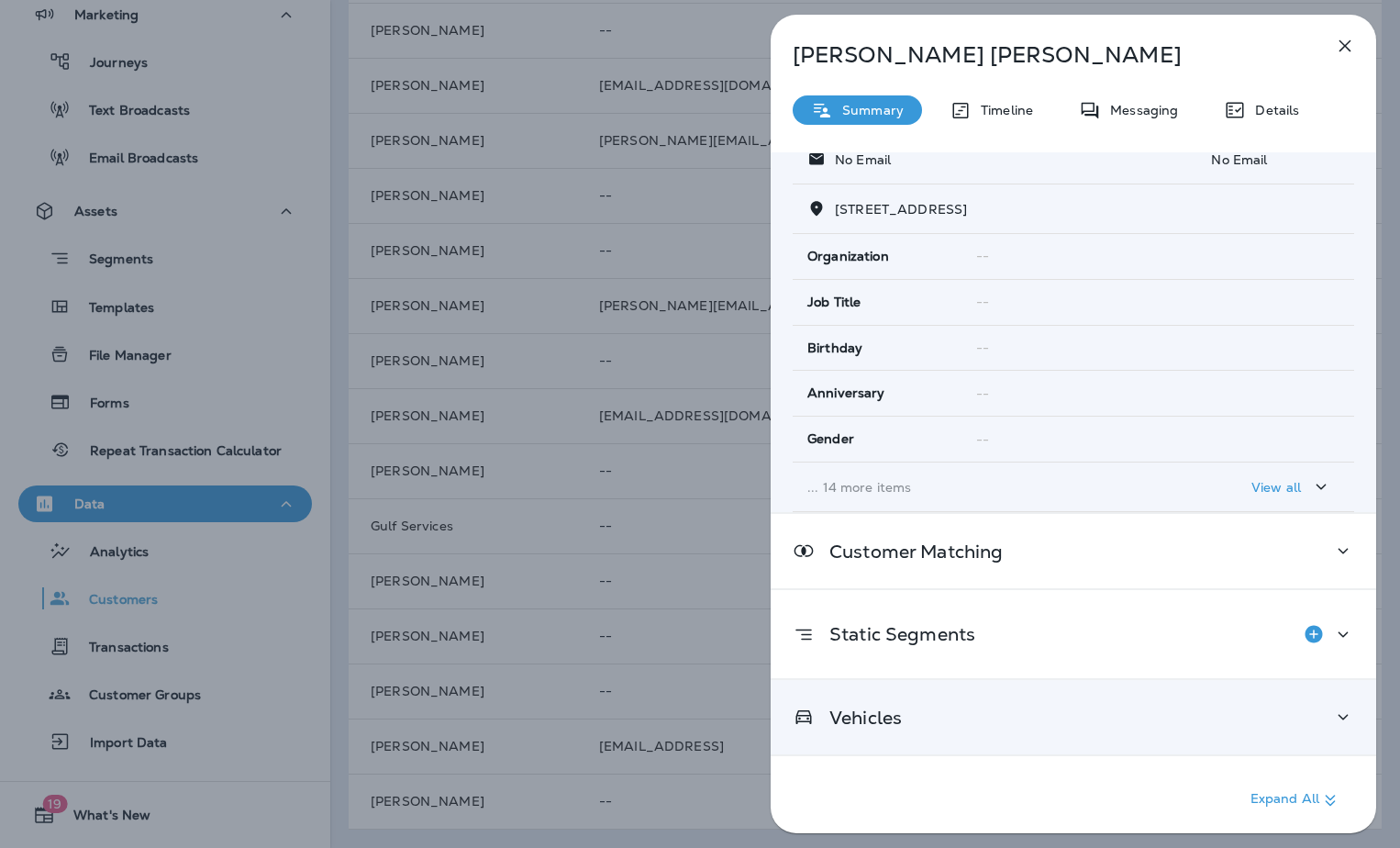
click at [905, 713] on div "Vehicles" at bounding box center [1073, 717] width 561 height 23
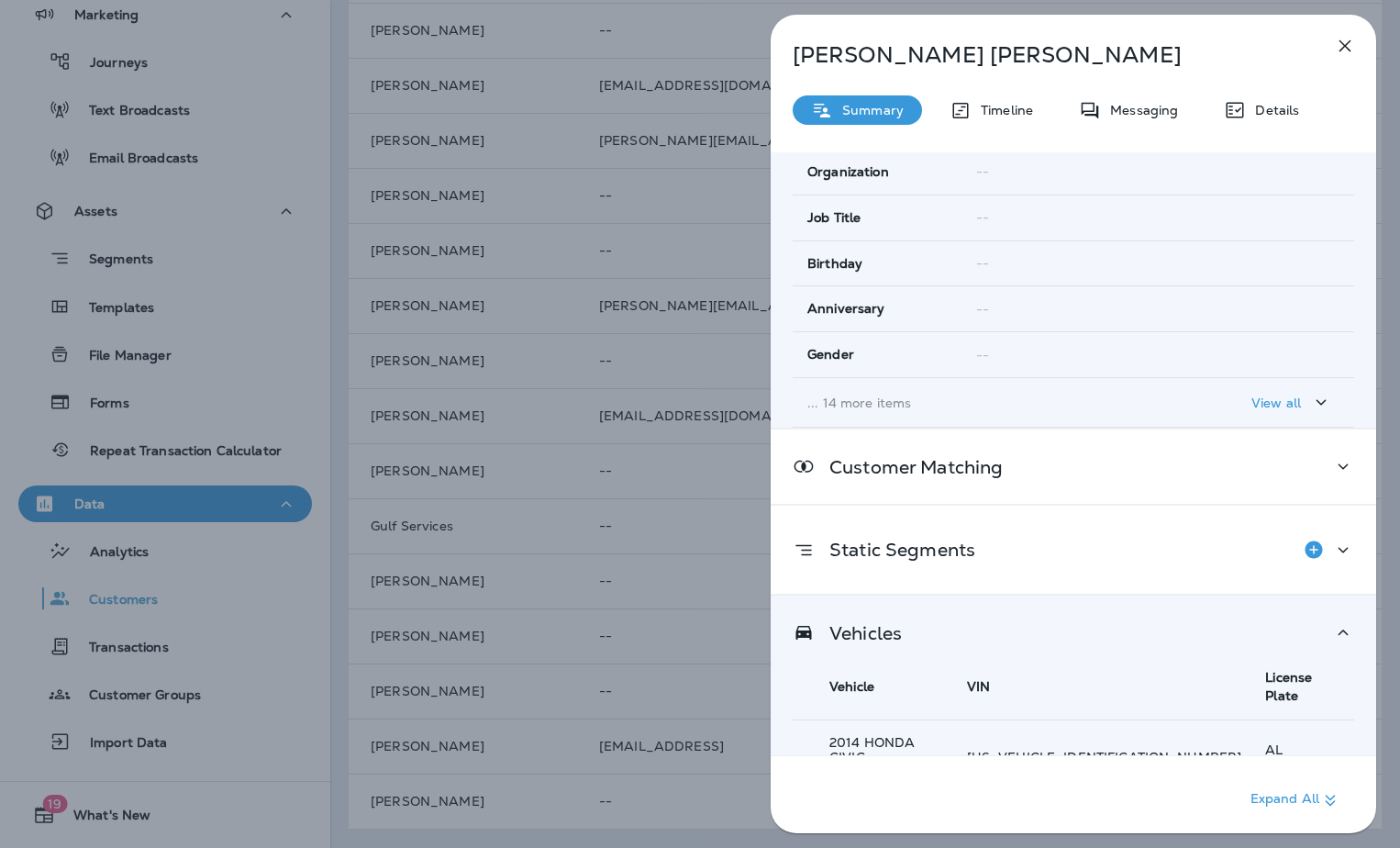
scroll to position [350, 0]
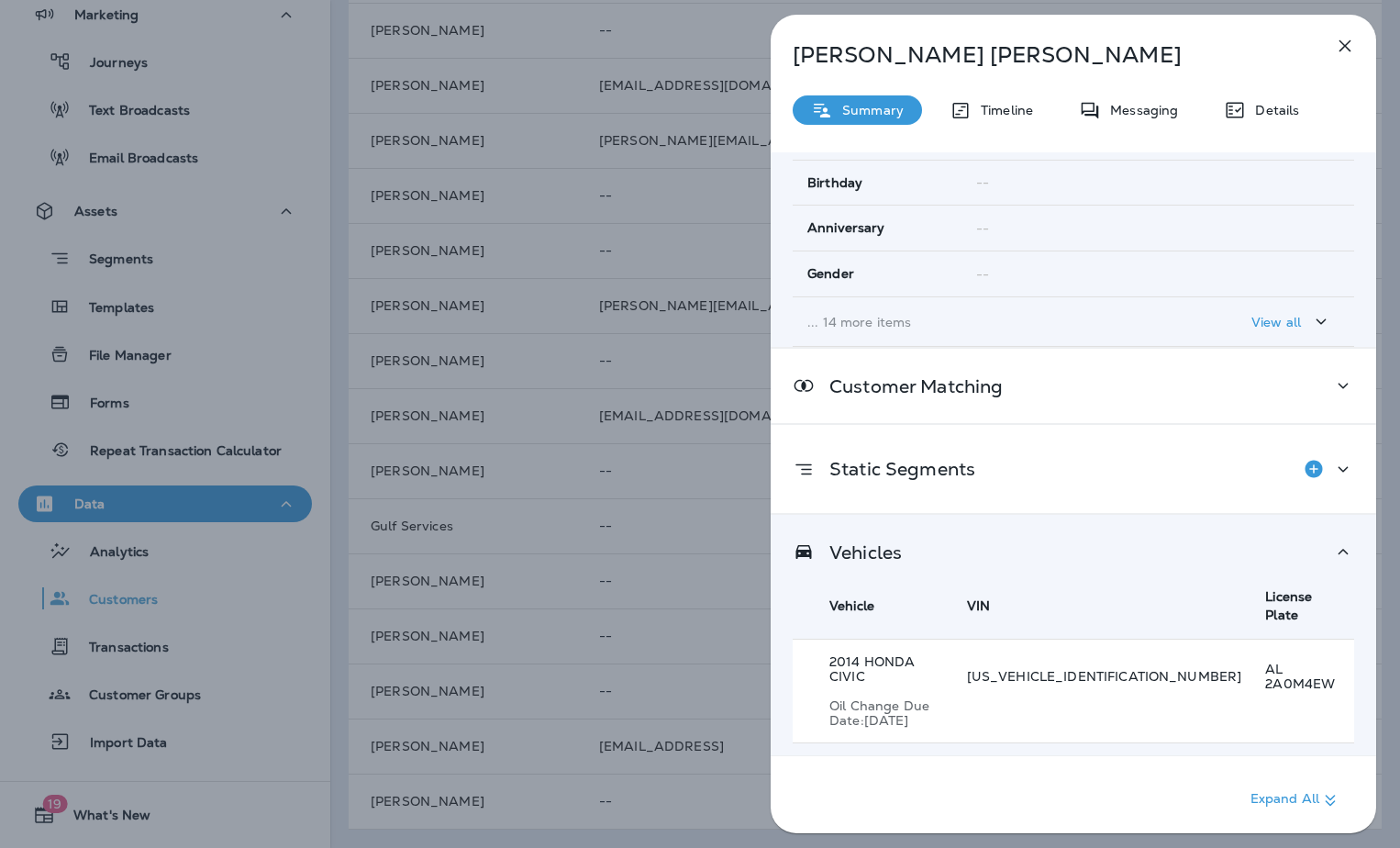
click at [943, 698] on p "Oil Change Due Date: [DATE]" at bounding box center [886, 712] width 114 height 29
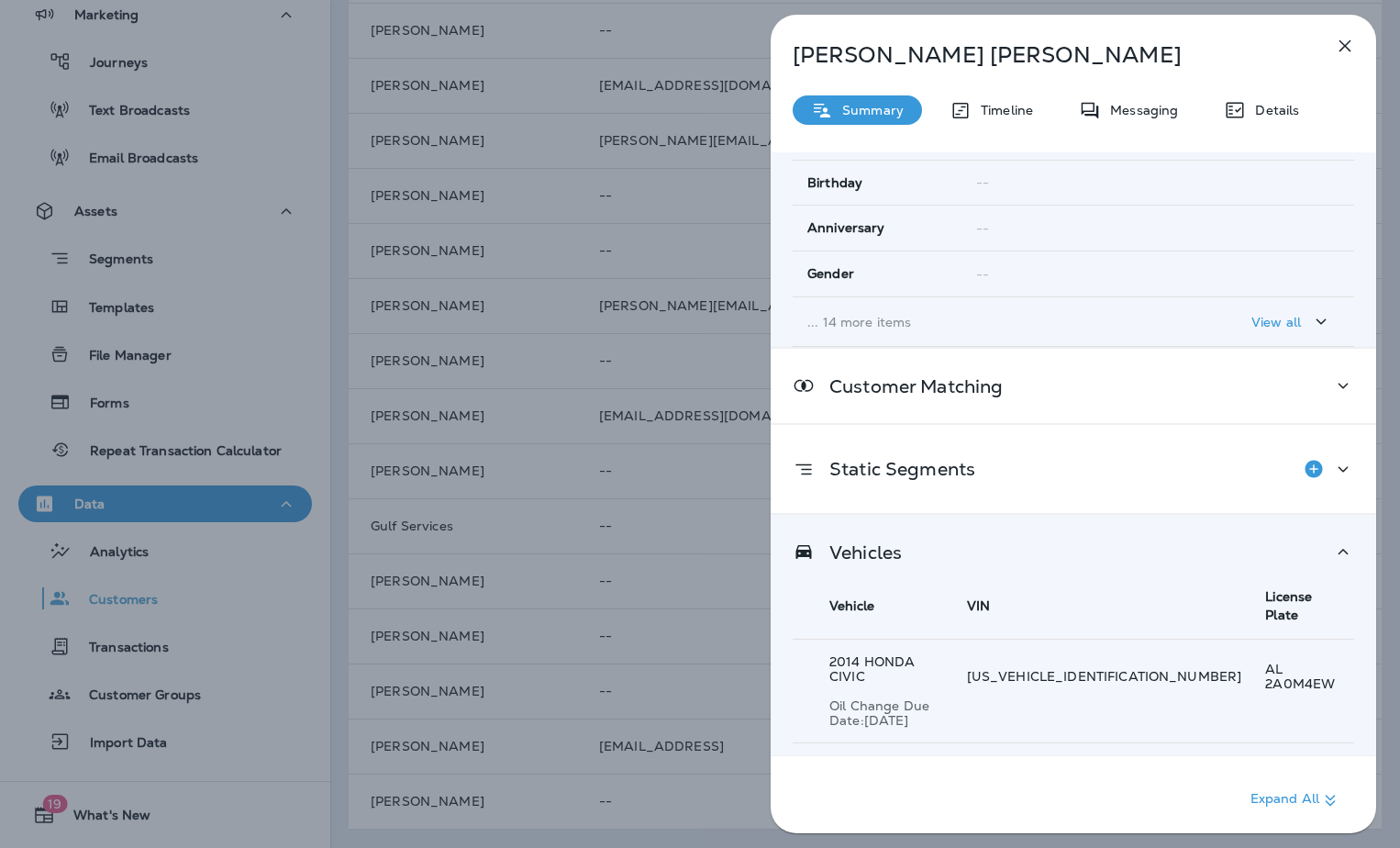
click at [1232, 96] on div "Details" at bounding box center [1262, 109] width 112 height 29
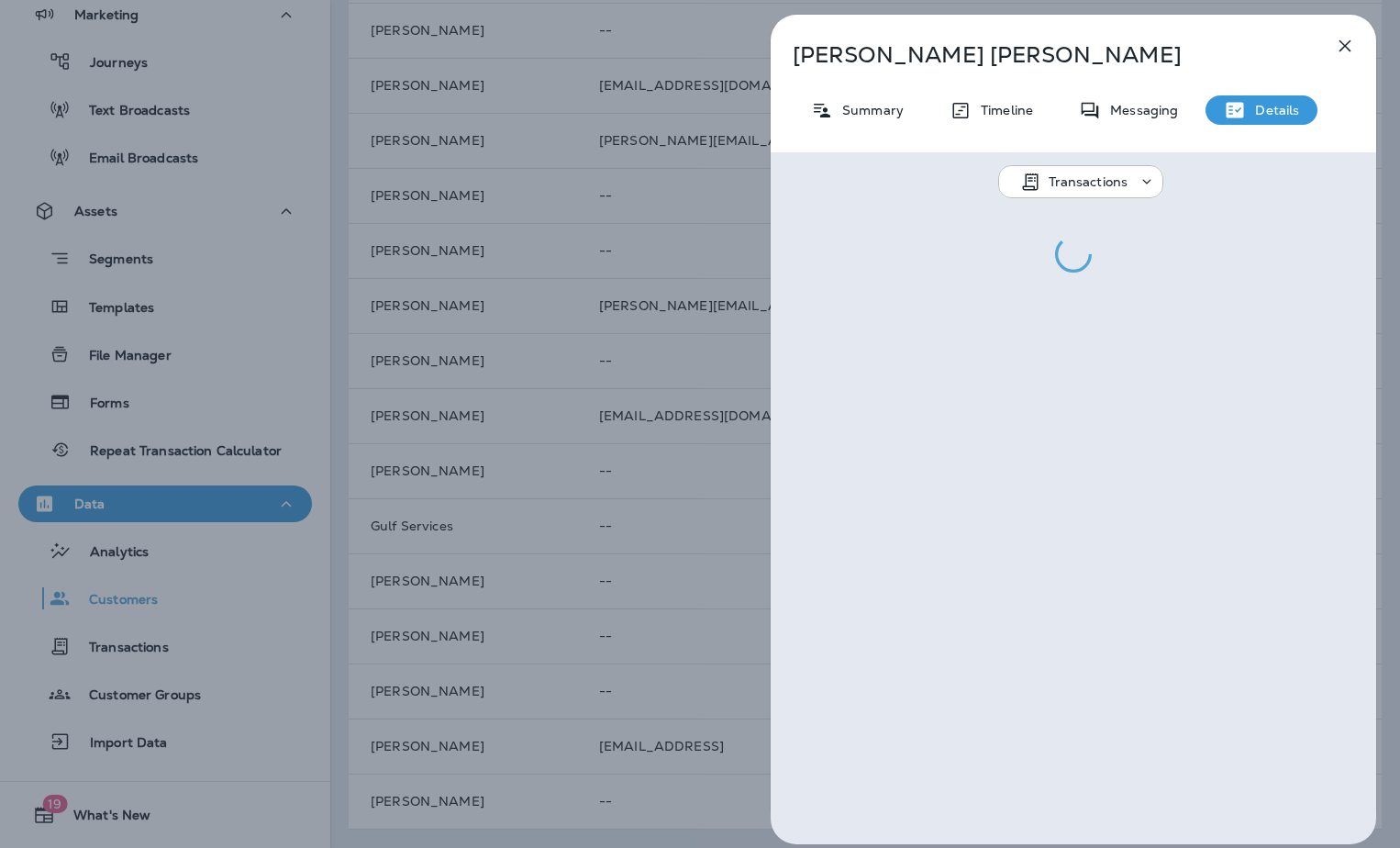
click at [1243, 111] on icon at bounding box center [1235, 110] width 22 height 22
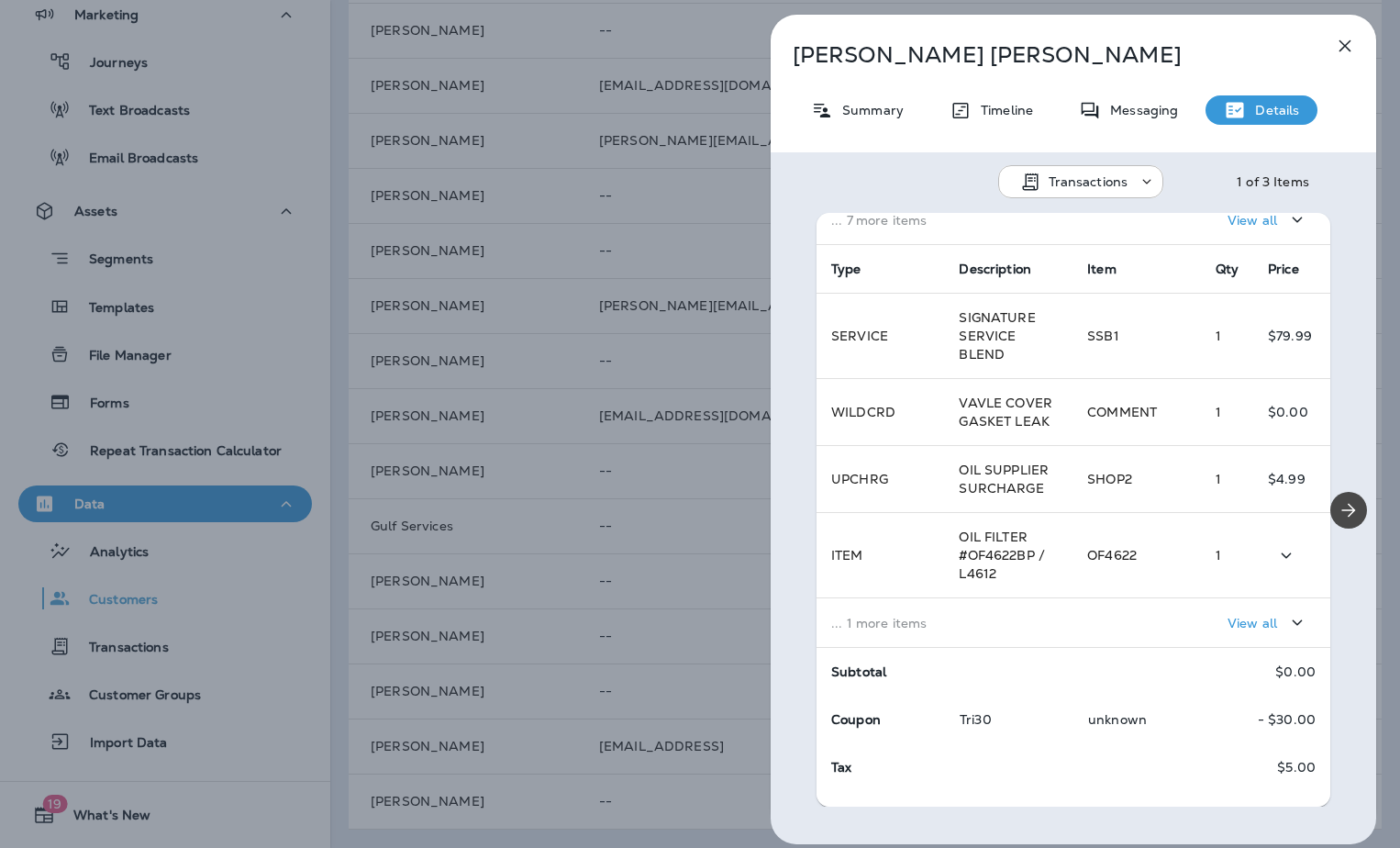
scroll to position [313, 0]
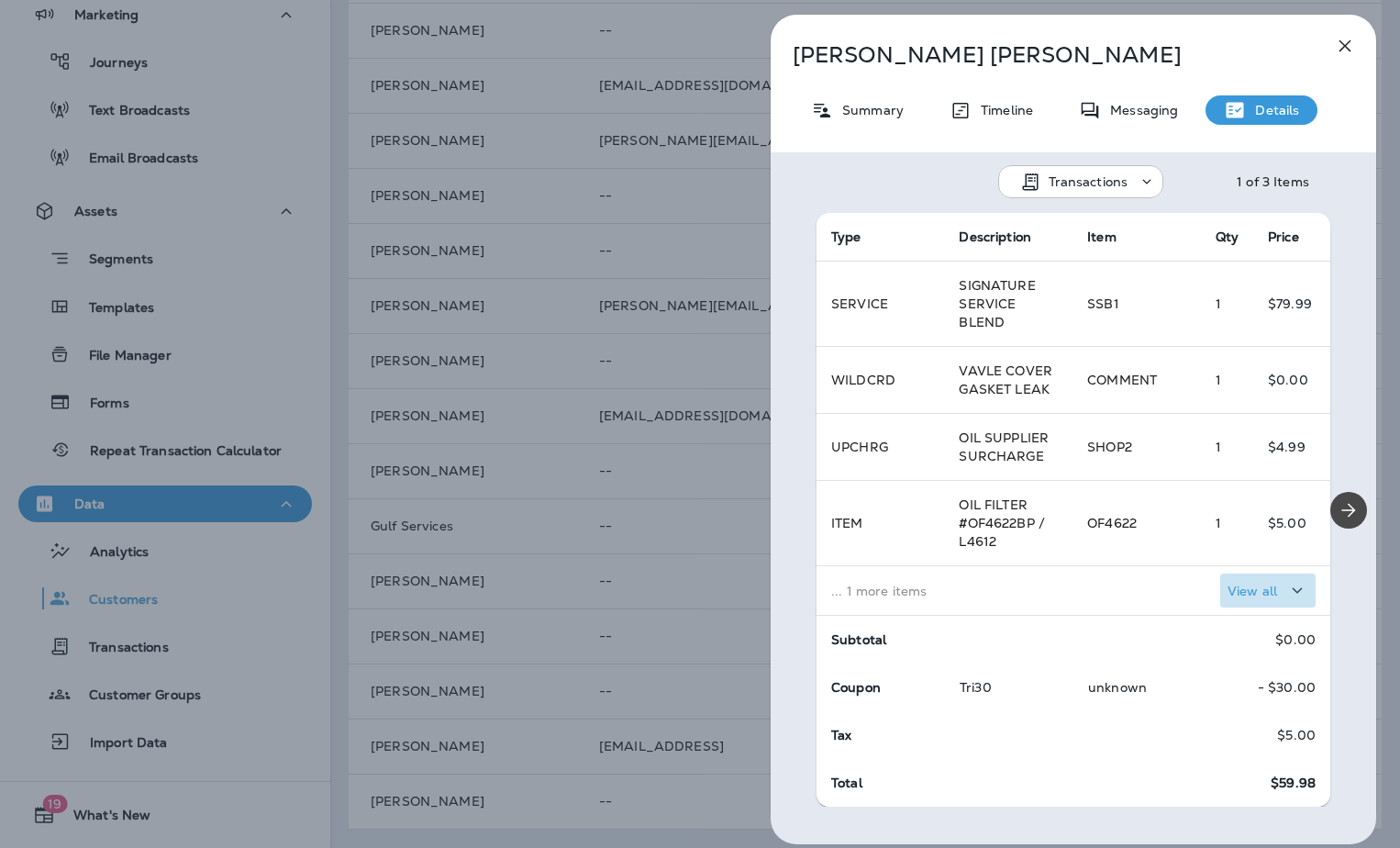
click at [1251, 589] on p "View all" at bounding box center [1253, 590] width 50 height 15
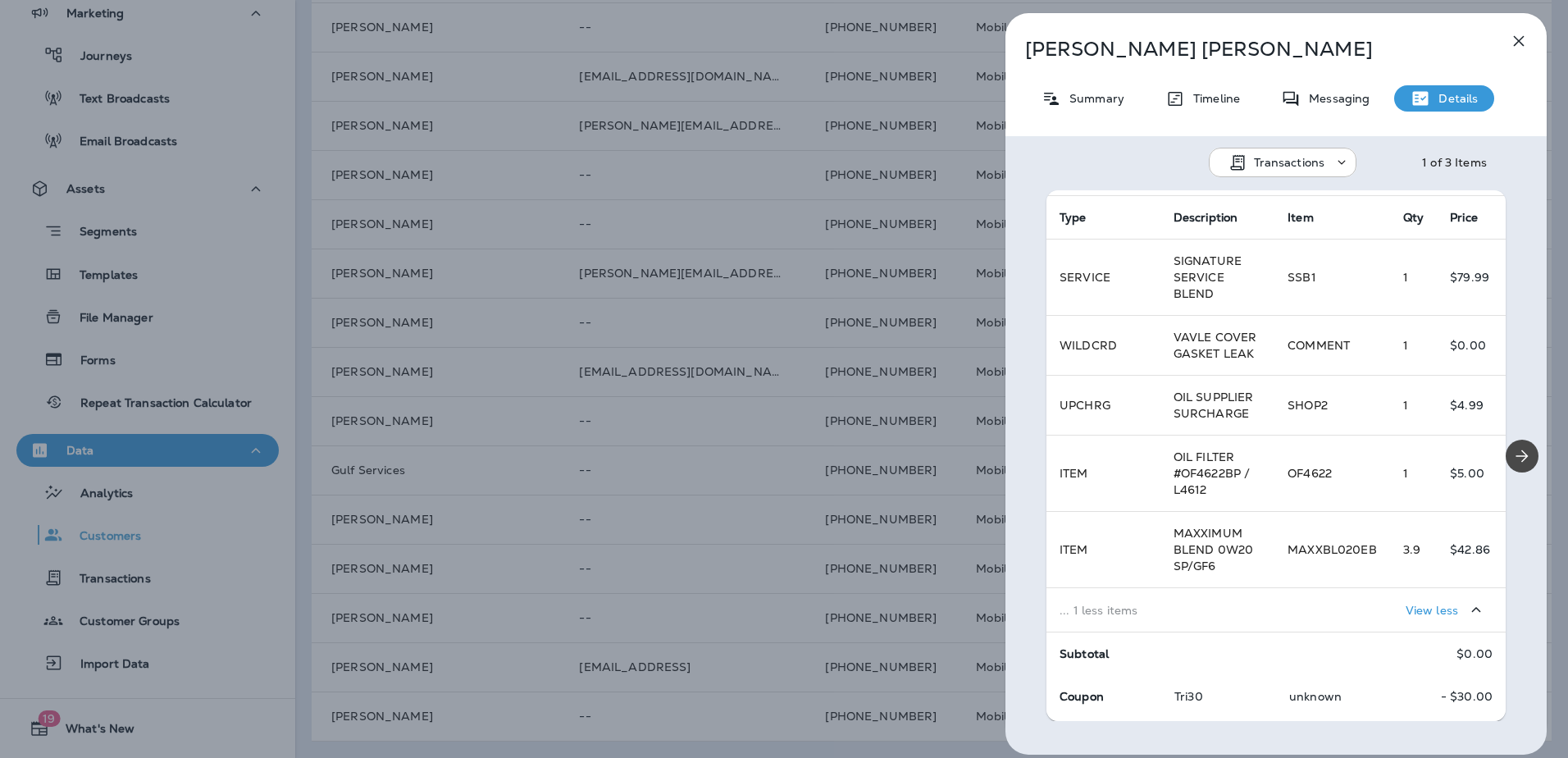
scroll to position [192, 0]
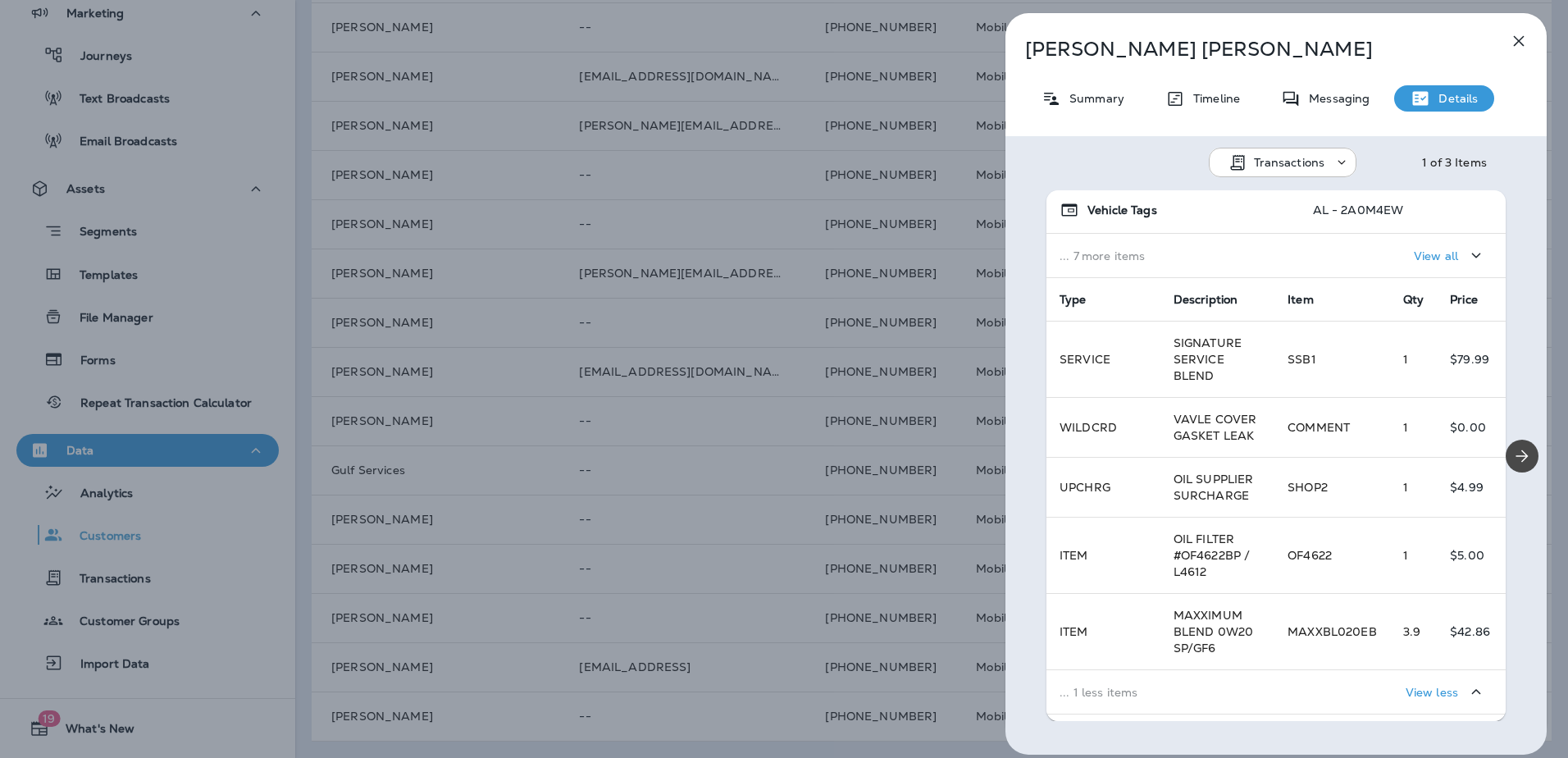
click at [1093, 686] on p "... 1 less items" at bounding box center [1160, 692] width 202 height 13
click at [1414, 619] on p "View all" at bounding box center [1437, 616] width 45 height 13
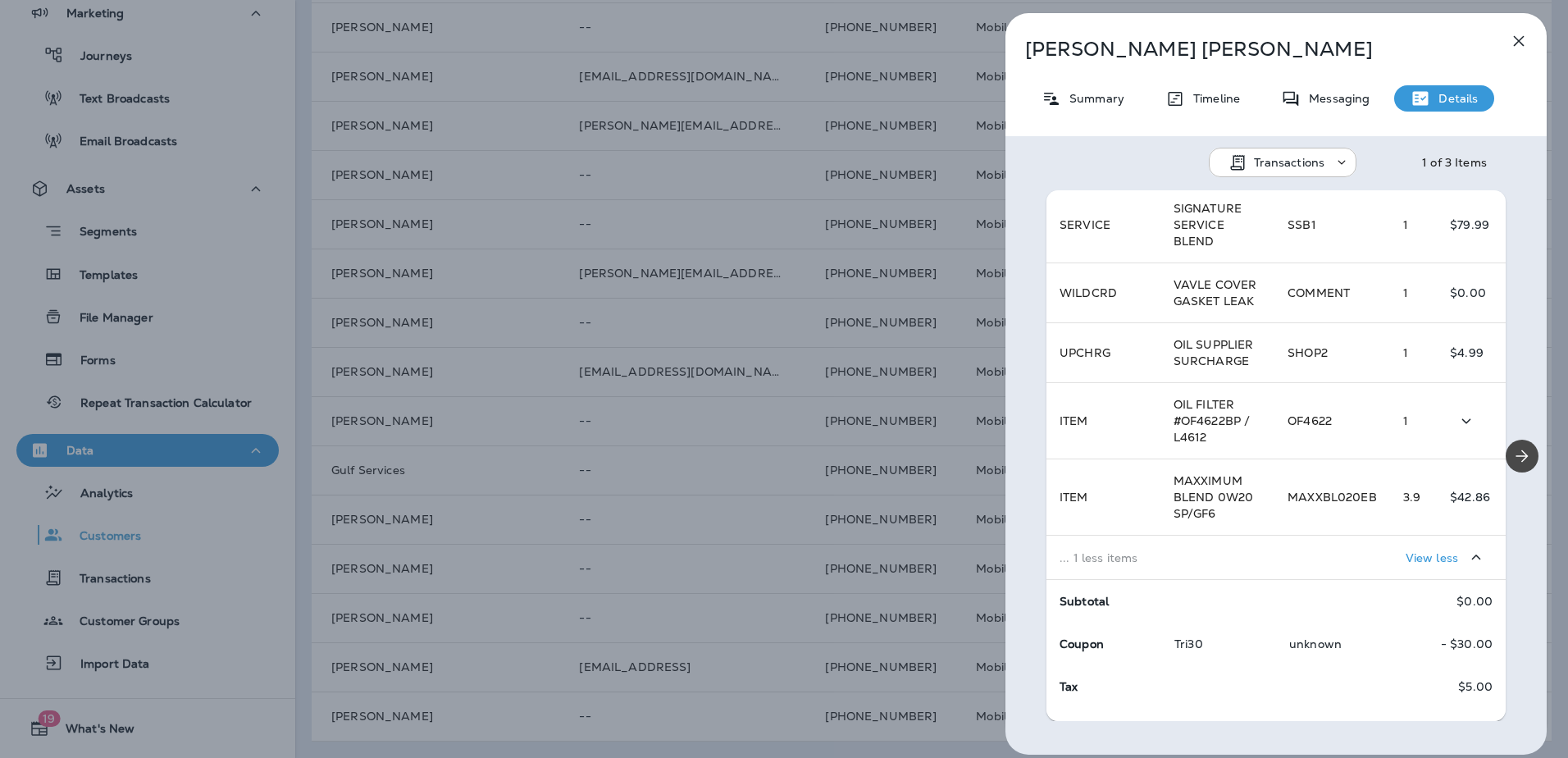
scroll to position [356, 0]
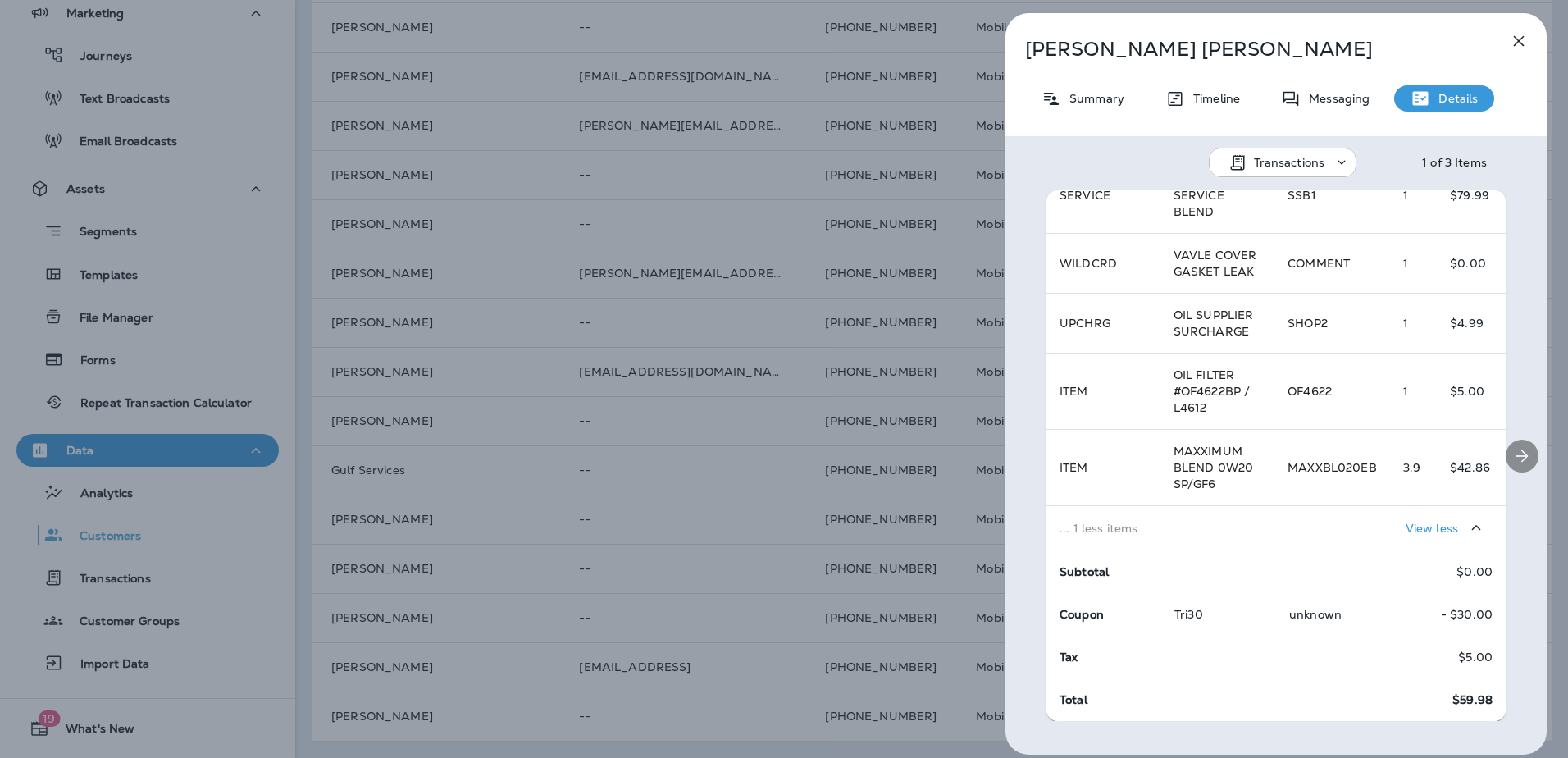
click at [1497, 492] on div at bounding box center [1522, 456] width 49 height 531
drag, startPoint x: 1495, startPoint y: 498, endPoint x: 1493, endPoint y: 487, distance: 11.2
click at [1497, 487] on div at bounding box center [1522, 456] width 49 height 531
drag, startPoint x: 1493, startPoint y: 494, endPoint x: 1494, endPoint y: 480, distance: 14.0
click at [1497, 480] on div at bounding box center [1522, 456] width 49 height 531
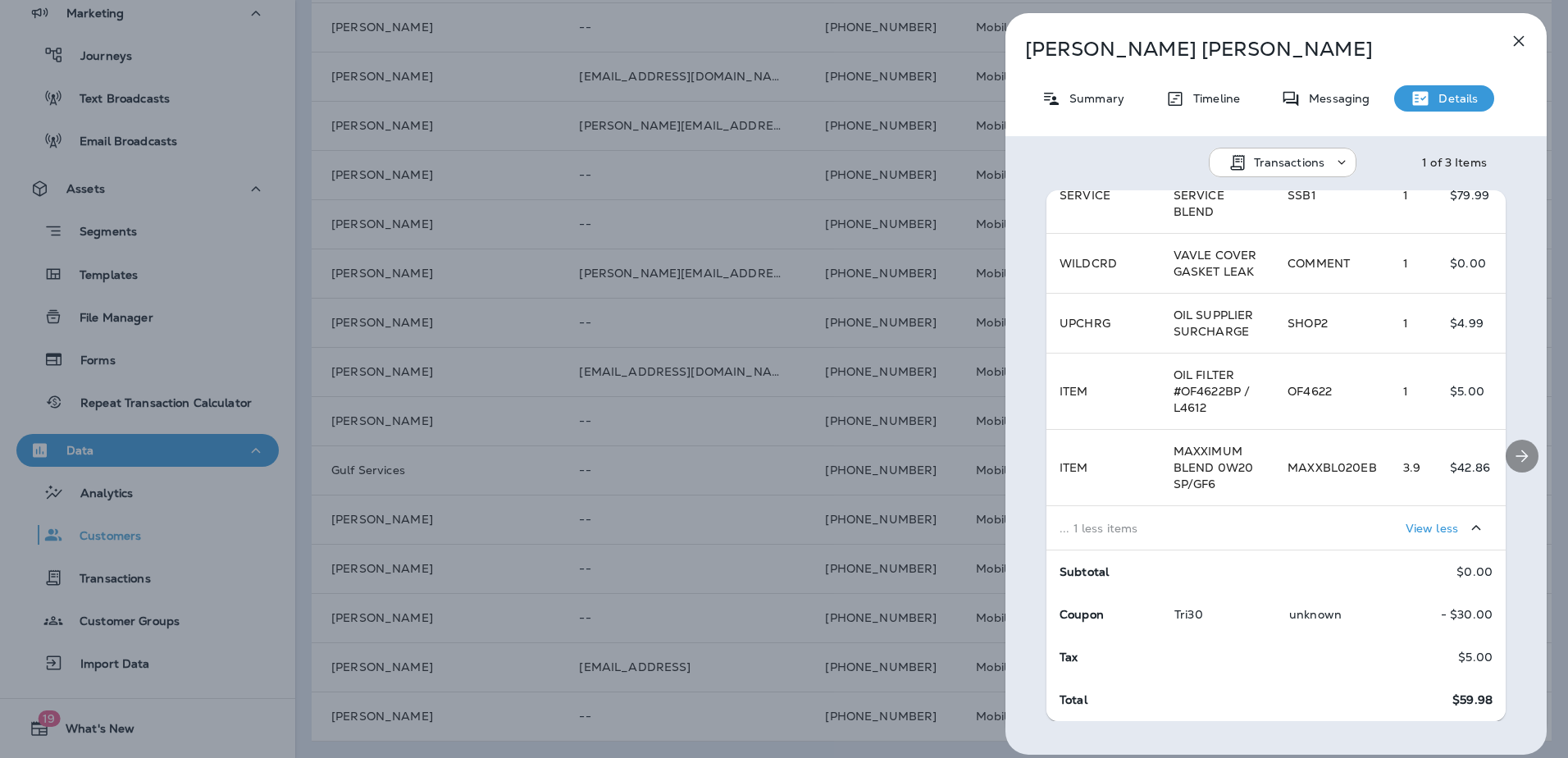
drag, startPoint x: 1496, startPoint y: 482, endPoint x: 1494, endPoint y: 501, distance: 19.1
click at [1497, 501] on div at bounding box center [1522, 456] width 49 height 531
drag, startPoint x: 1494, startPoint y: 498, endPoint x: 1495, endPoint y: 475, distance: 23.0
click at [1497, 475] on div at bounding box center [1522, 456] width 49 height 531
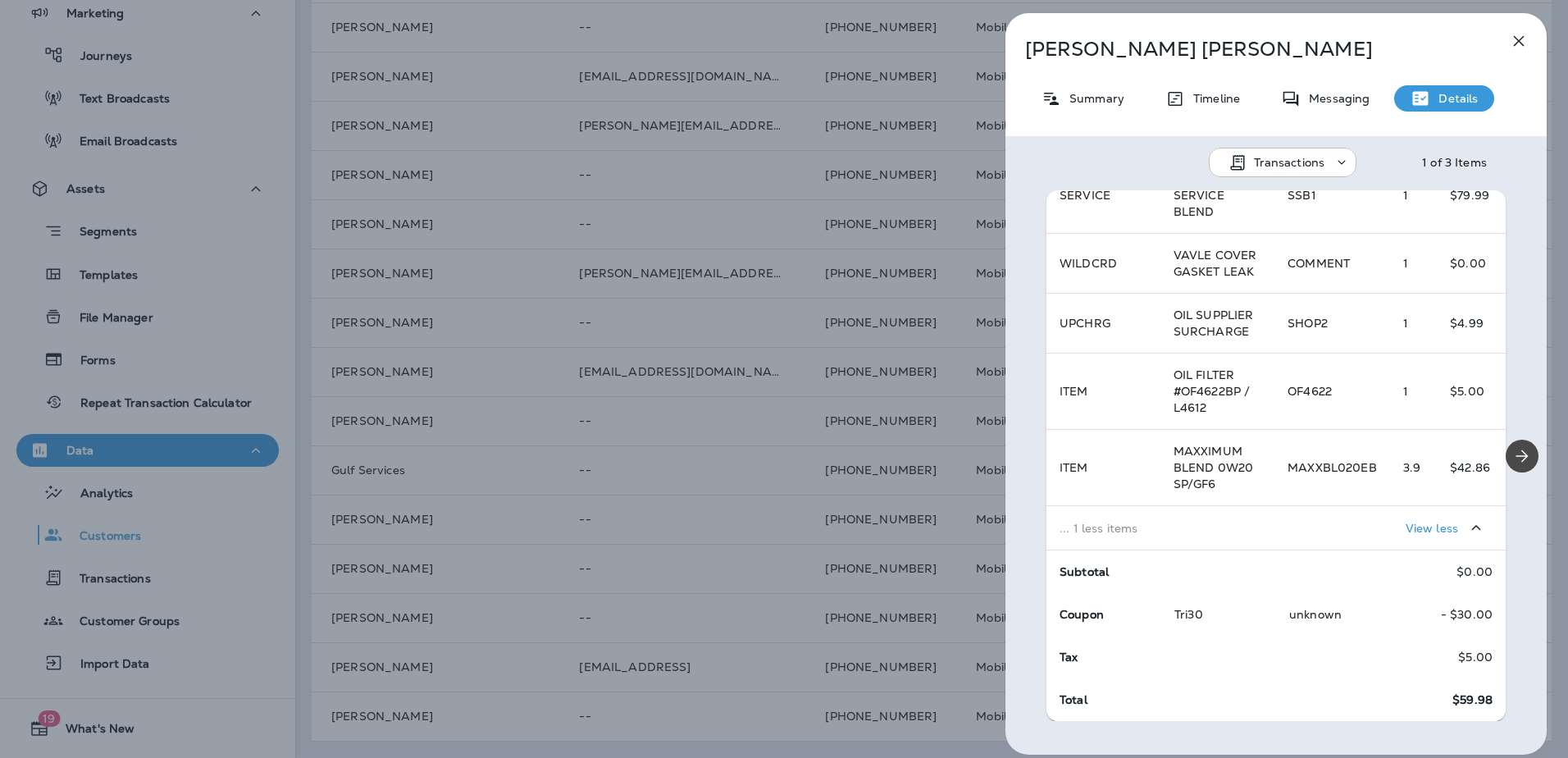
scroll to position [274, 0]
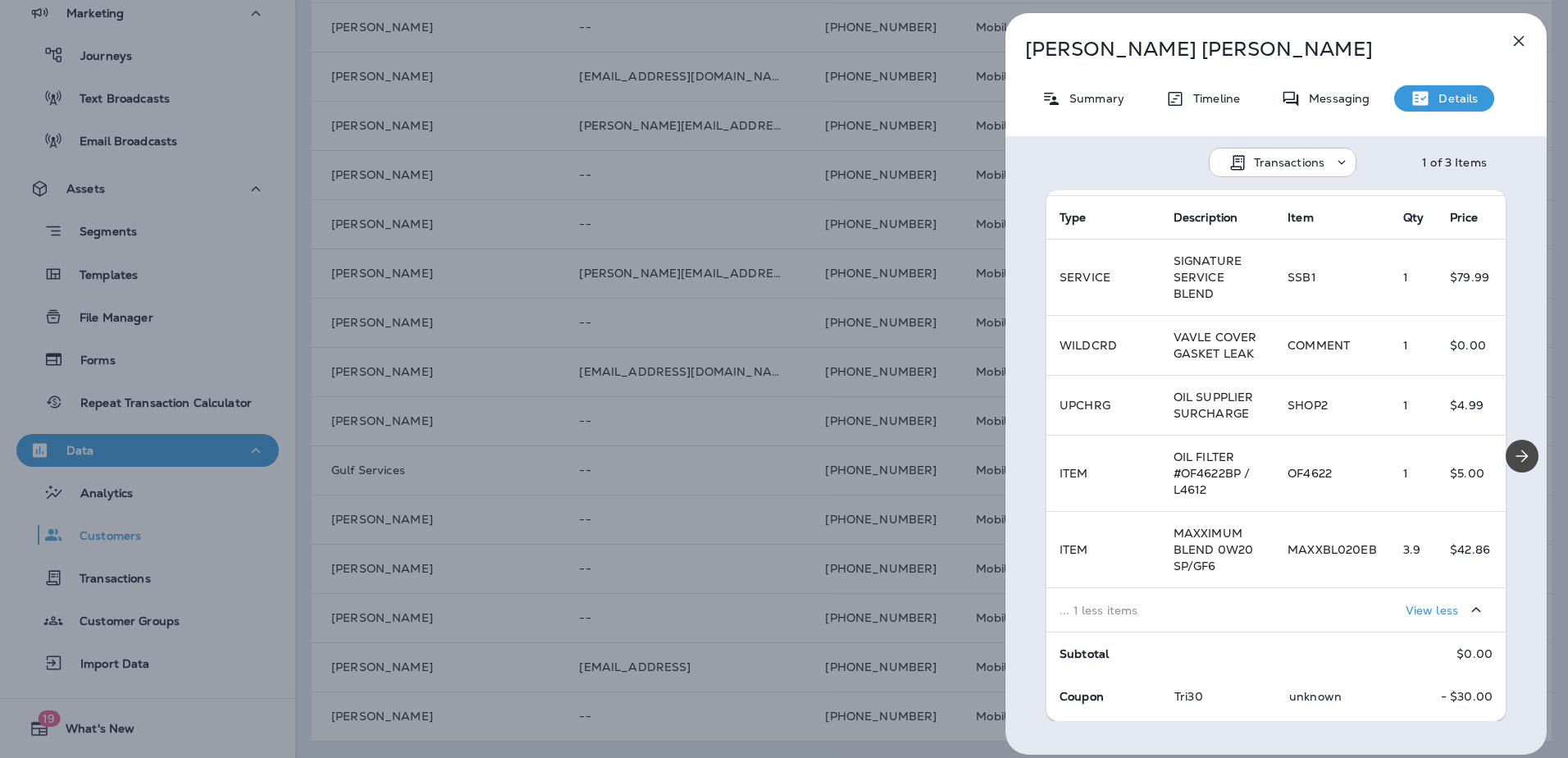
drag, startPoint x: 1493, startPoint y: 554, endPoint x: 1487, endPoint y: 619, distance: 65.3
click at [1497, 564] on div at bounding box center [1522, 456] width 49 height 531
click at [1497, 714] on div at bounding box center [1522, 456] width 49 height 531
drag, startPoint x: 1493, startPoint y: 714, endPoint x: 1525, endPoint y: 559, distance: 158.3
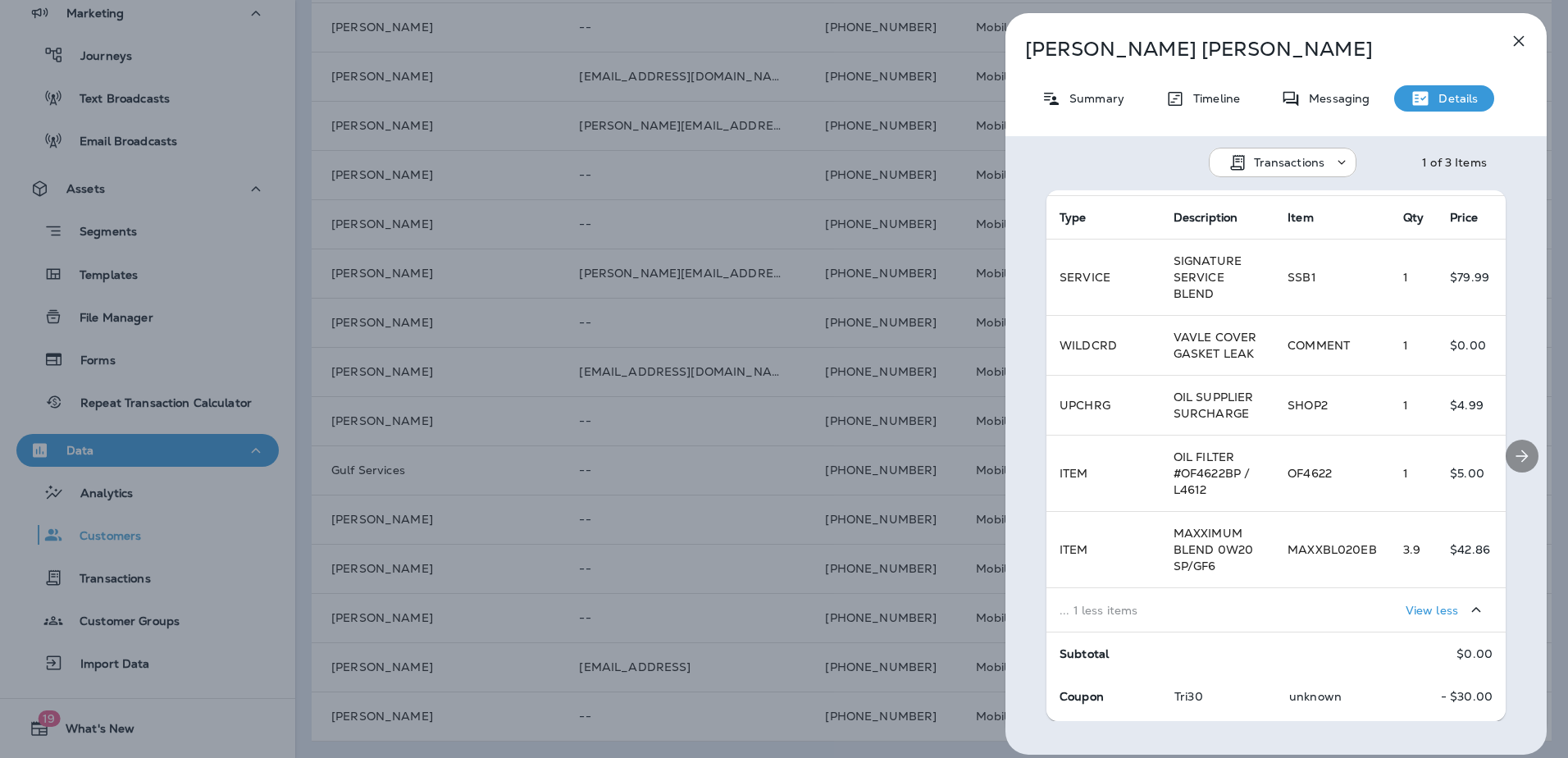
click at [1525, 559] on div at bounding box center [1522, 456] width 49 height 531
